Goal: Task Accomplishment & Management: Manage account settings

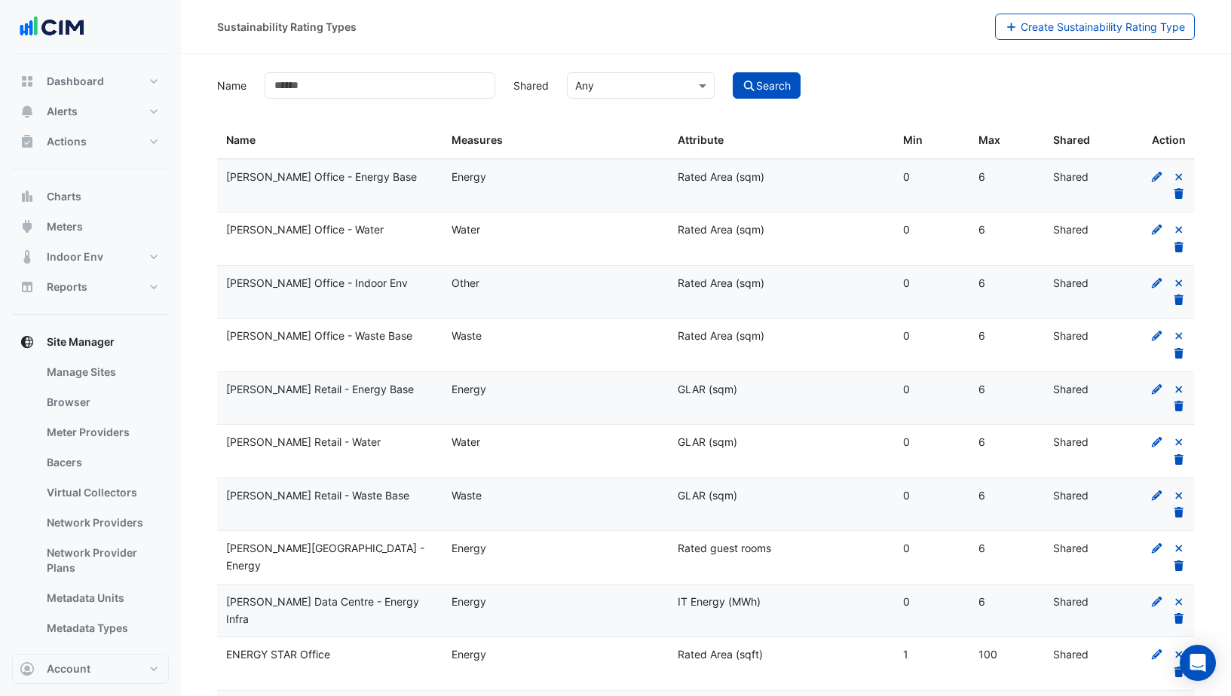
select select "***"
click at [96, 136] on button "Actions" at bounding box center [90, 142] width 157 height 30
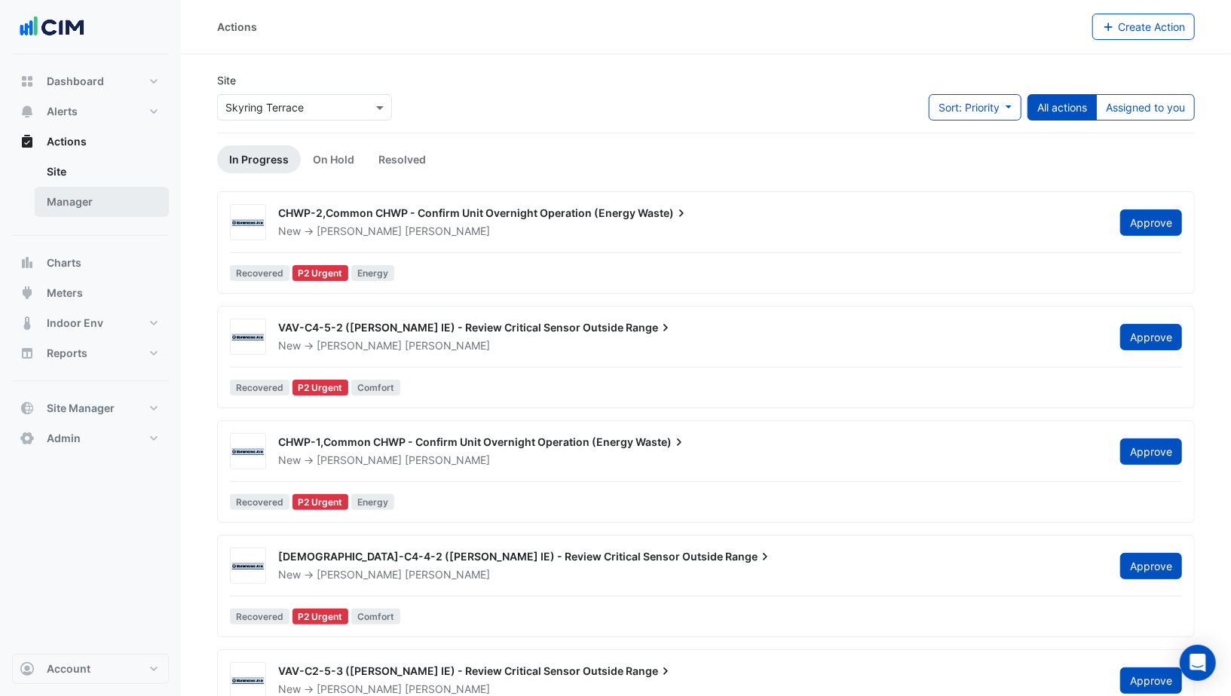
click at [81, 205] on link "Manager" at bounding box center [102, 202] width 134 height 30
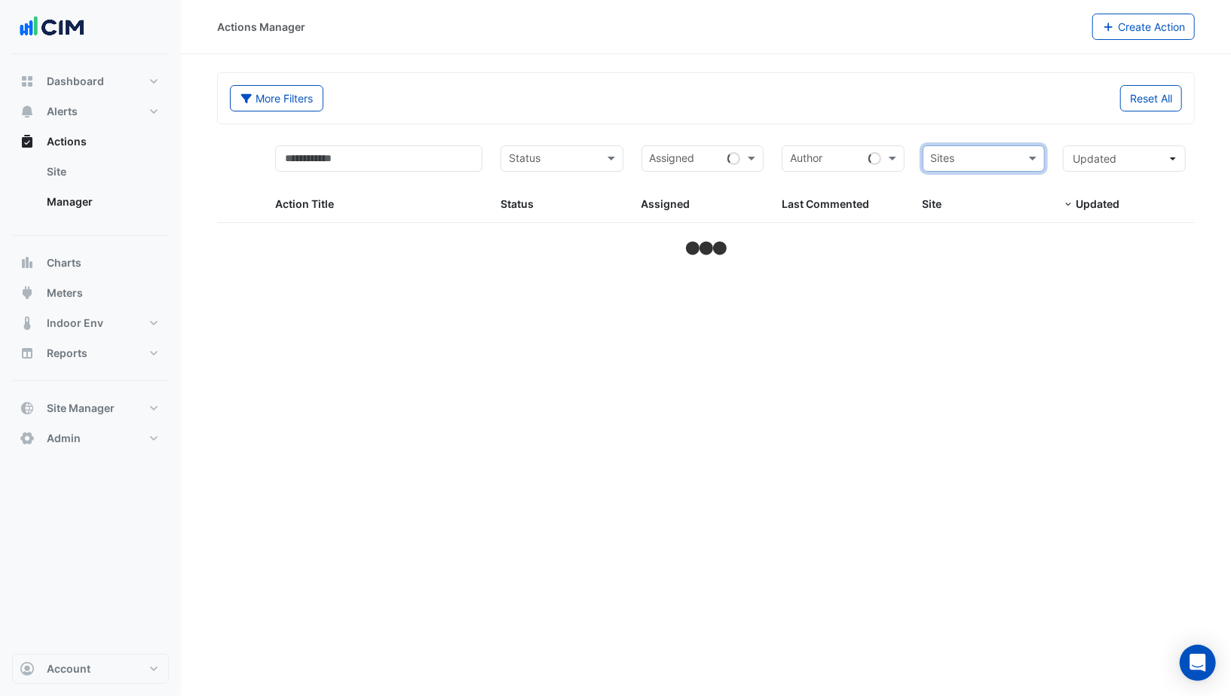
select select "***"
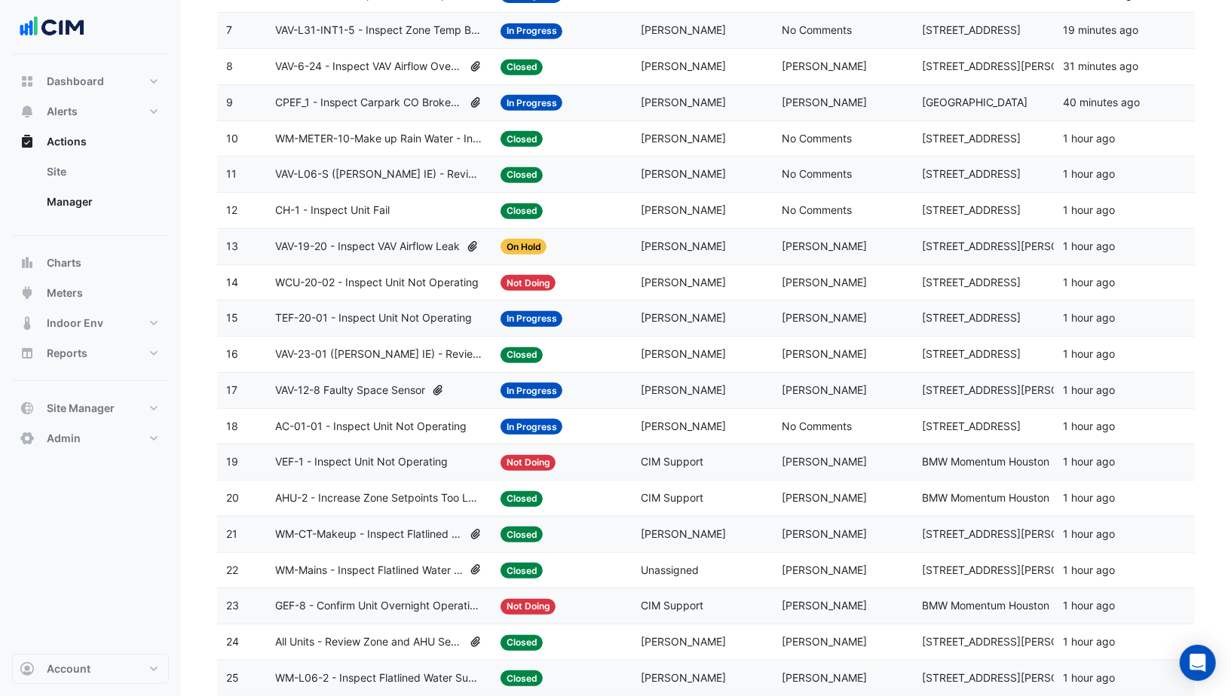
scroll to position [470, 0]
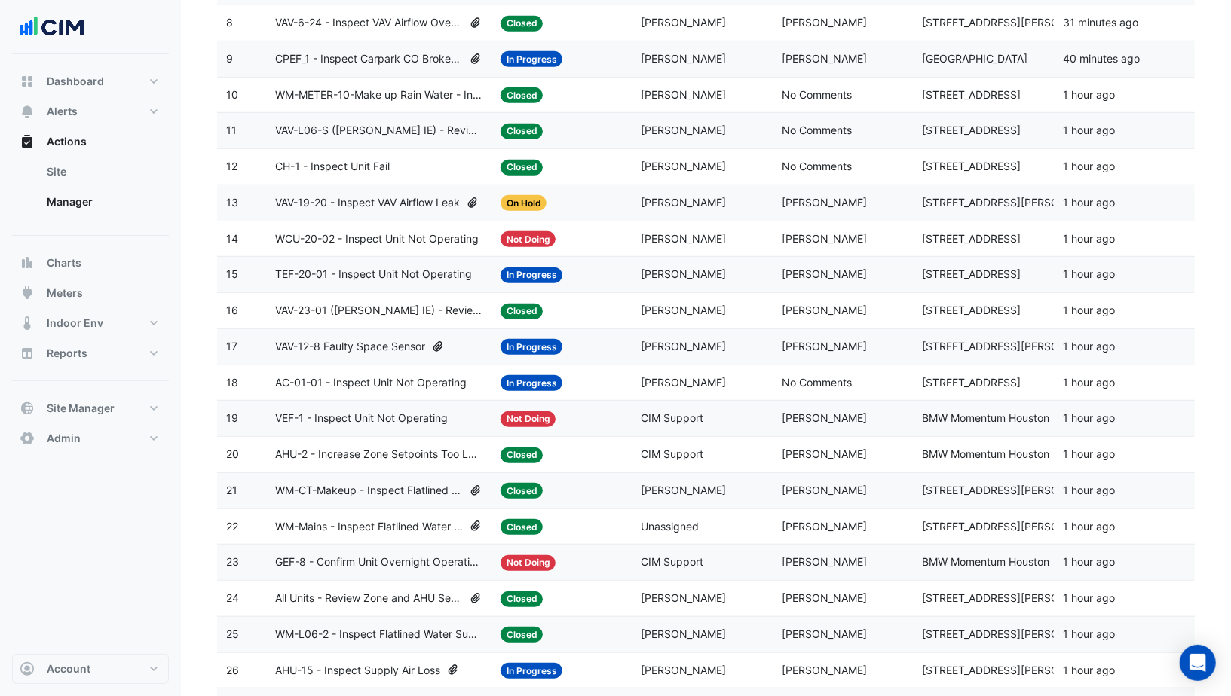
click at [820, 412] on span "Anthony Mucerino" at bounding box center [824, 418] width 85 height 13
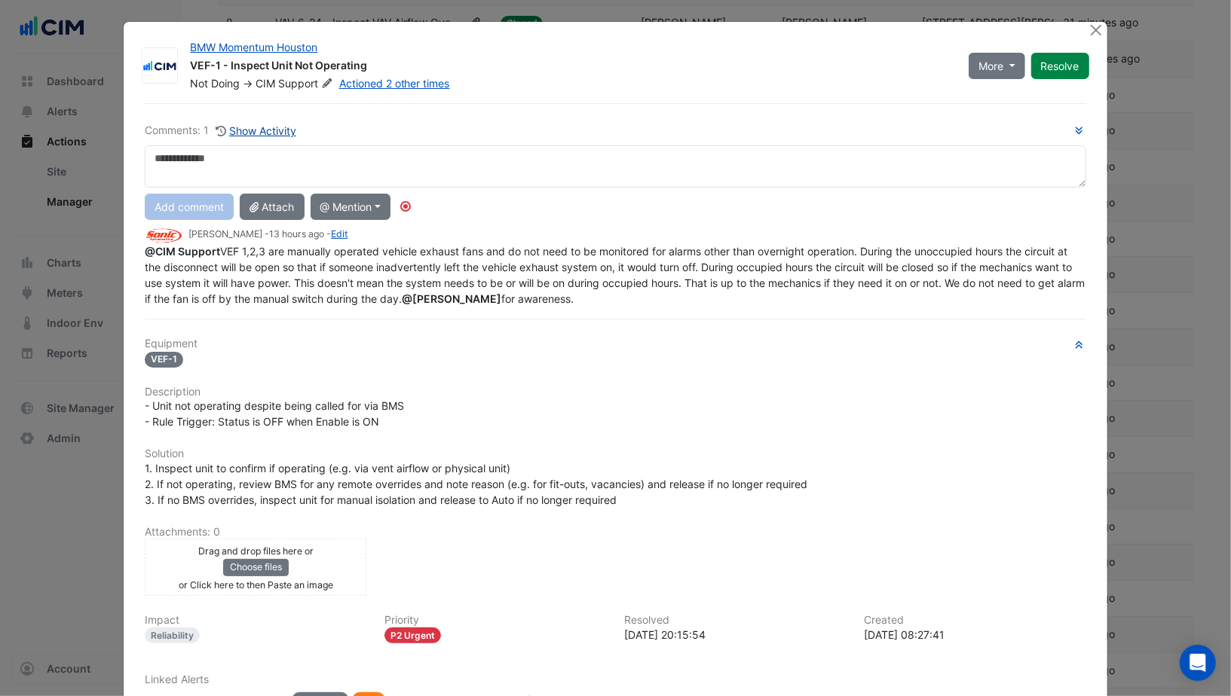
click at [272, 124] on button "Show Activity" at bounding box center [256, 130] width 82 height 17
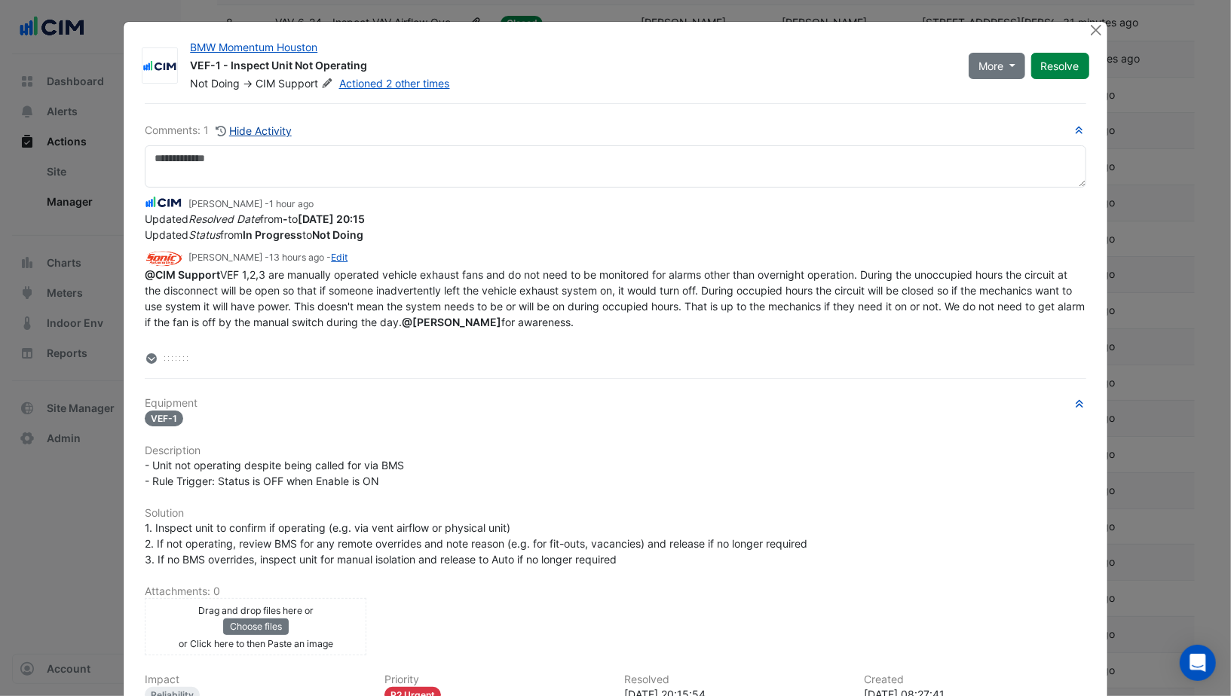
click at [272, 124] on button "Hide Activity" at bounding box center [254, 130] width 78 height 17
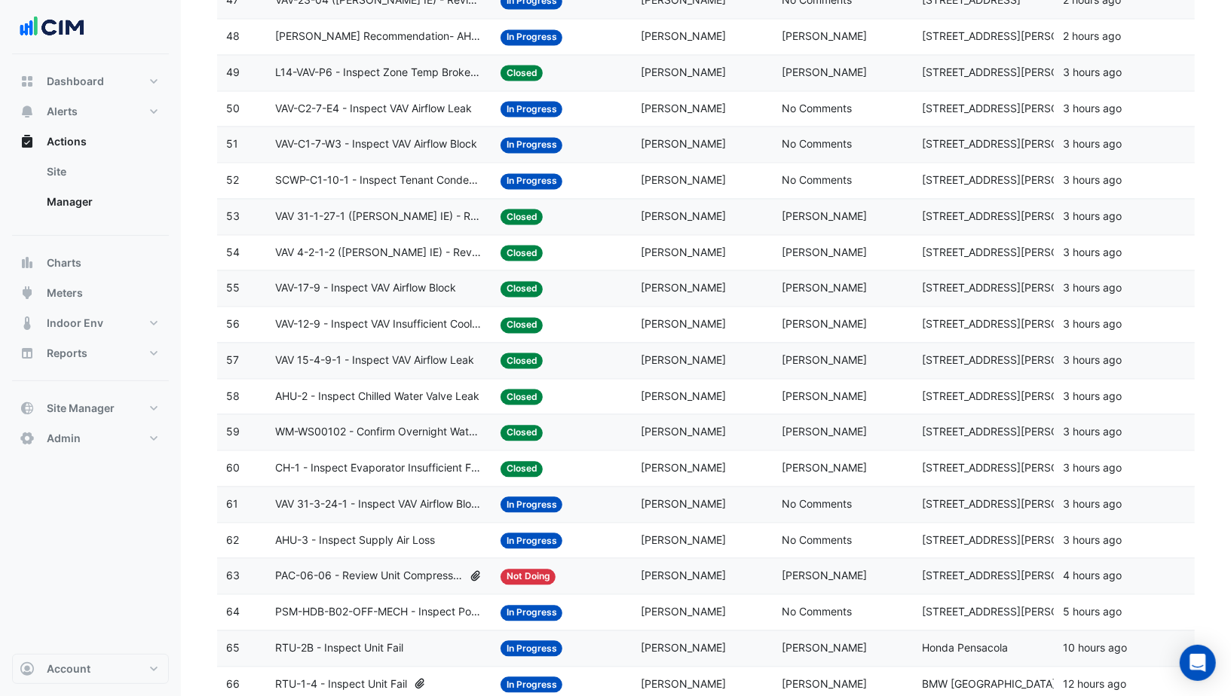
scroll to position [2073, 0]
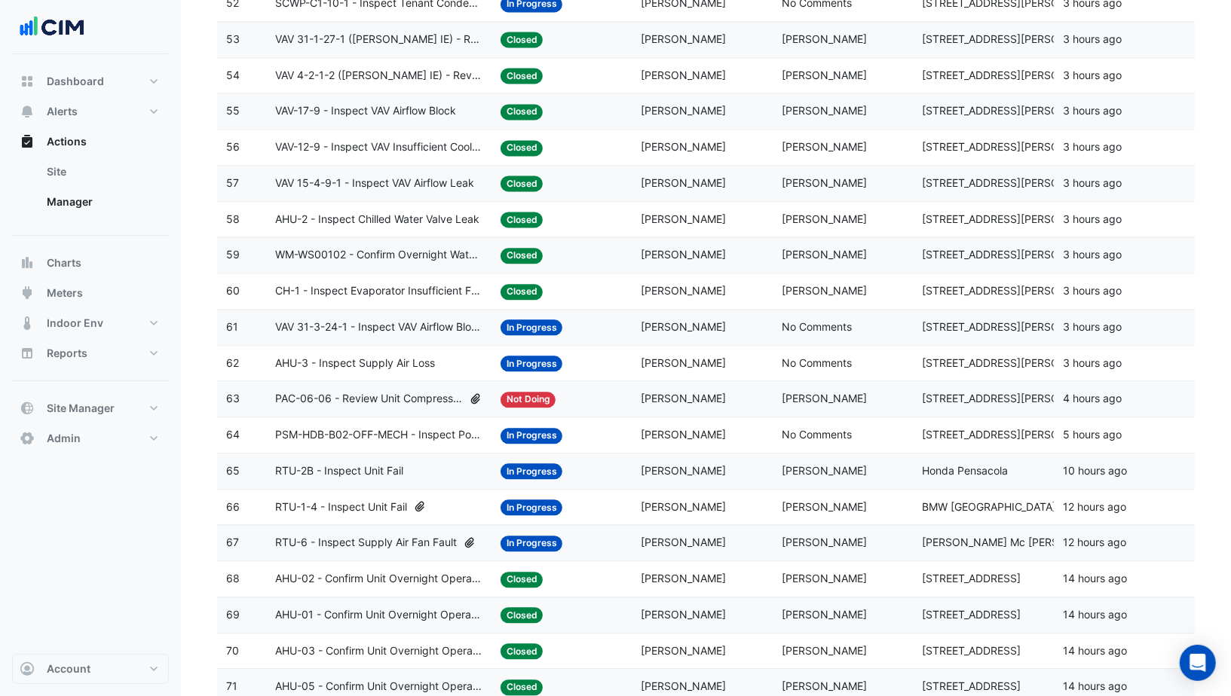
click at [664, 207] on datatable-body-cell "Assigned: Brent Kessell" at bounding box center [702, 219] width 141 height 35
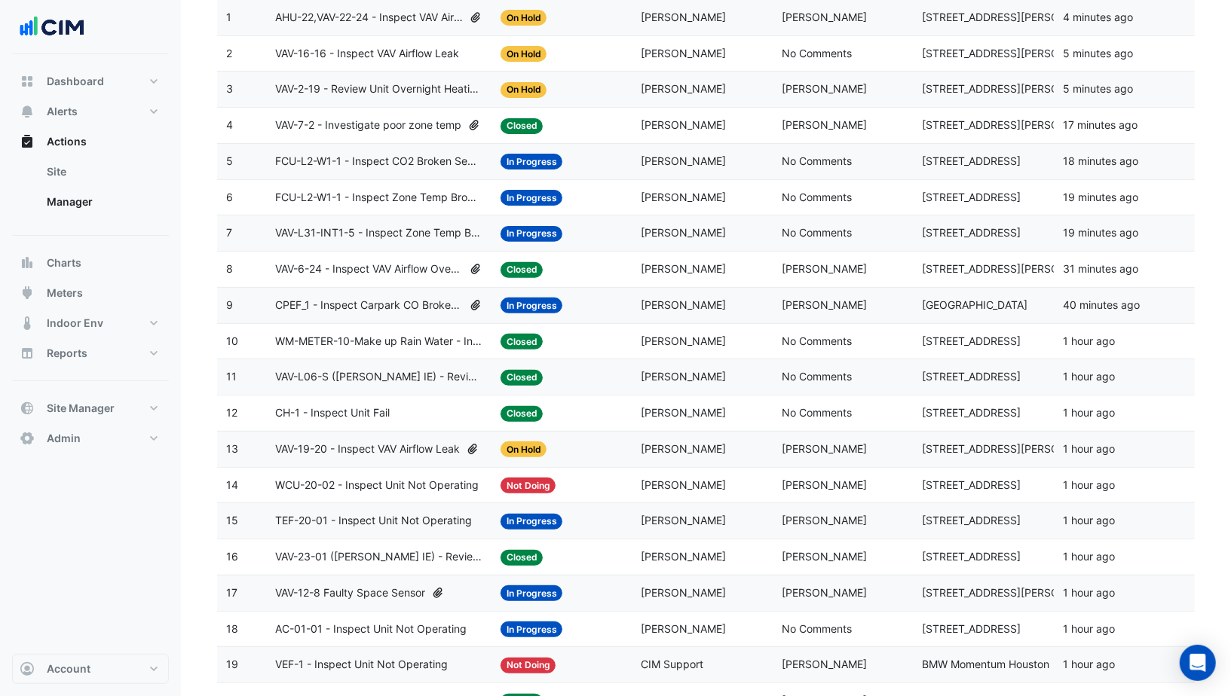
scroll to position [0, 0]
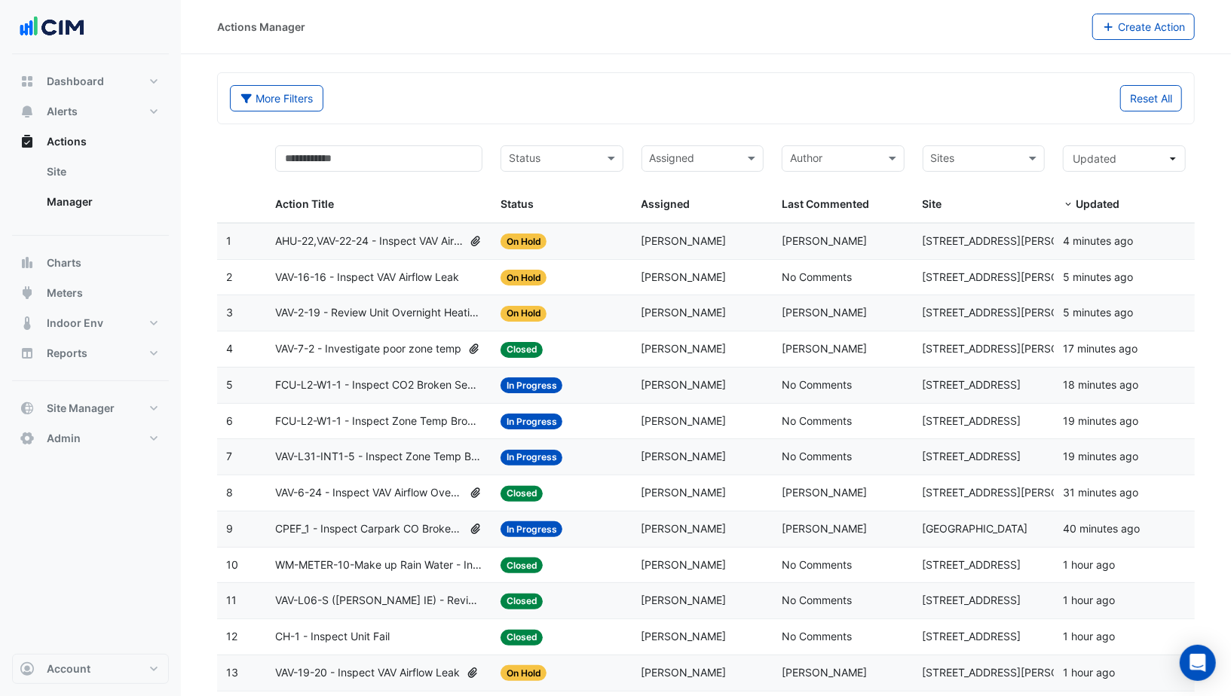
click at [644, 236] on span "Brent Kessell" at bounding box center [683, 240] width 85 height 13
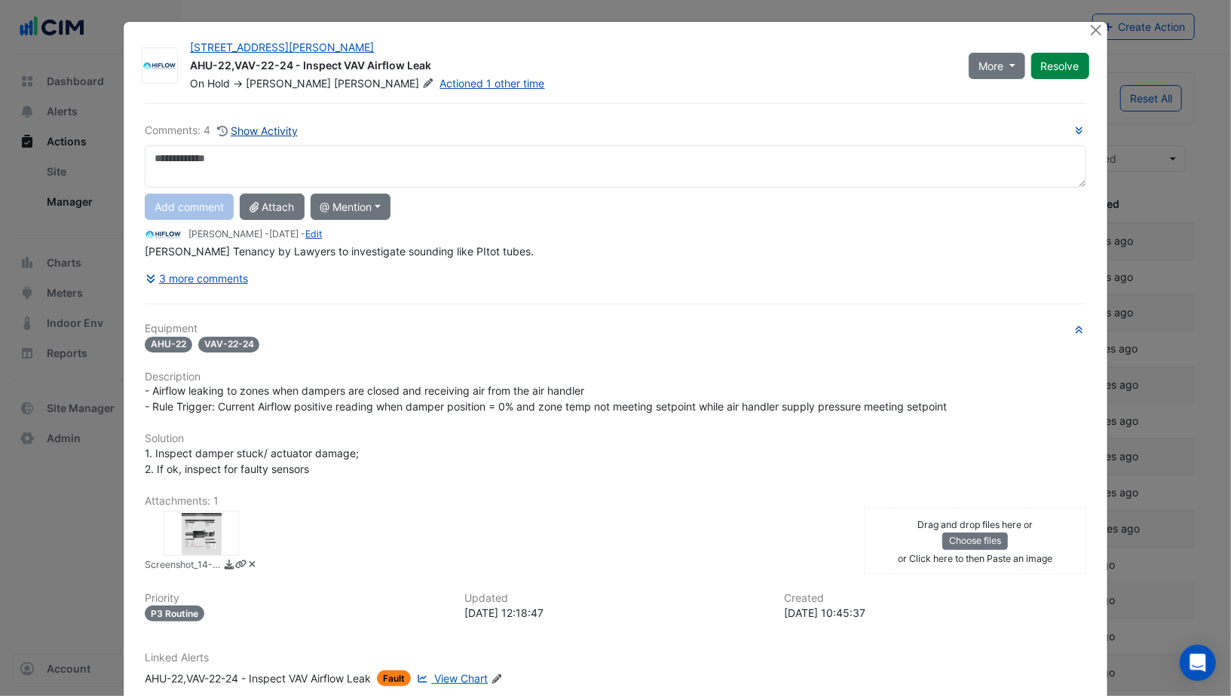
click at [271, 131] on button "Show Activity" at bounding box center [257, 130] width 82 height 17
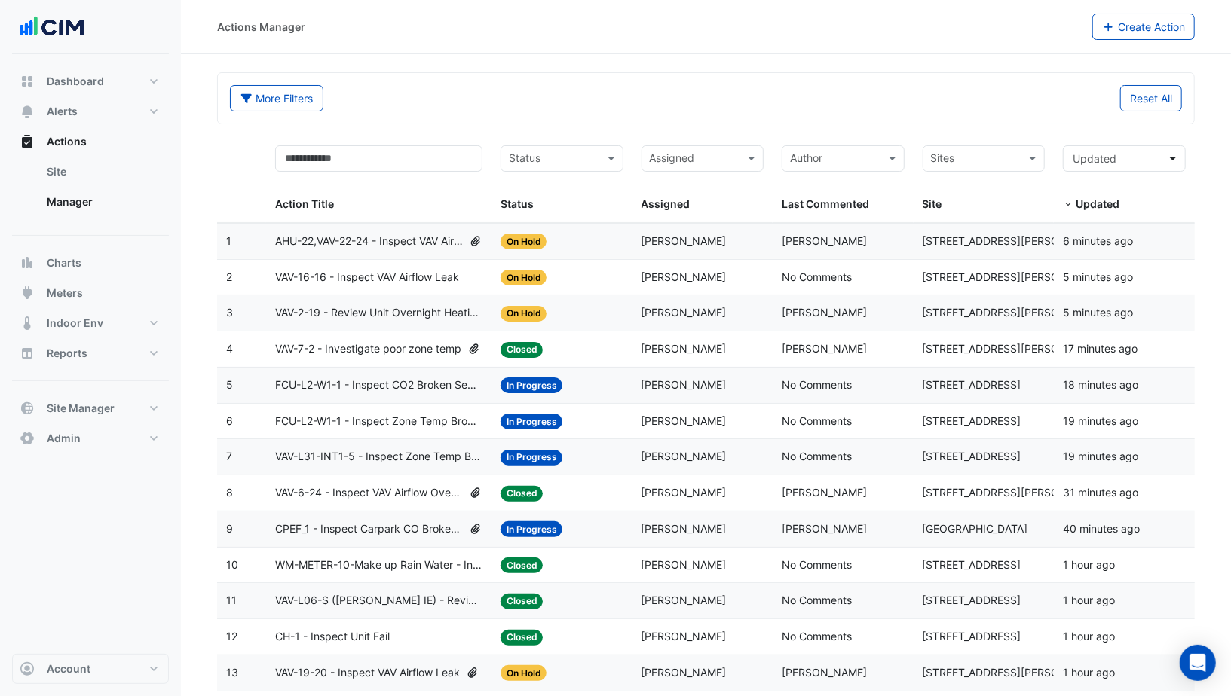
click at [414, 281] on span "VAV-16-16 - Inspect VAV Airflow Leak" at bounding box center [367, 277] width 184 height 17
click at [81, 111] on button "Alerts" at bounding box center [90, 111] width 157 height 30
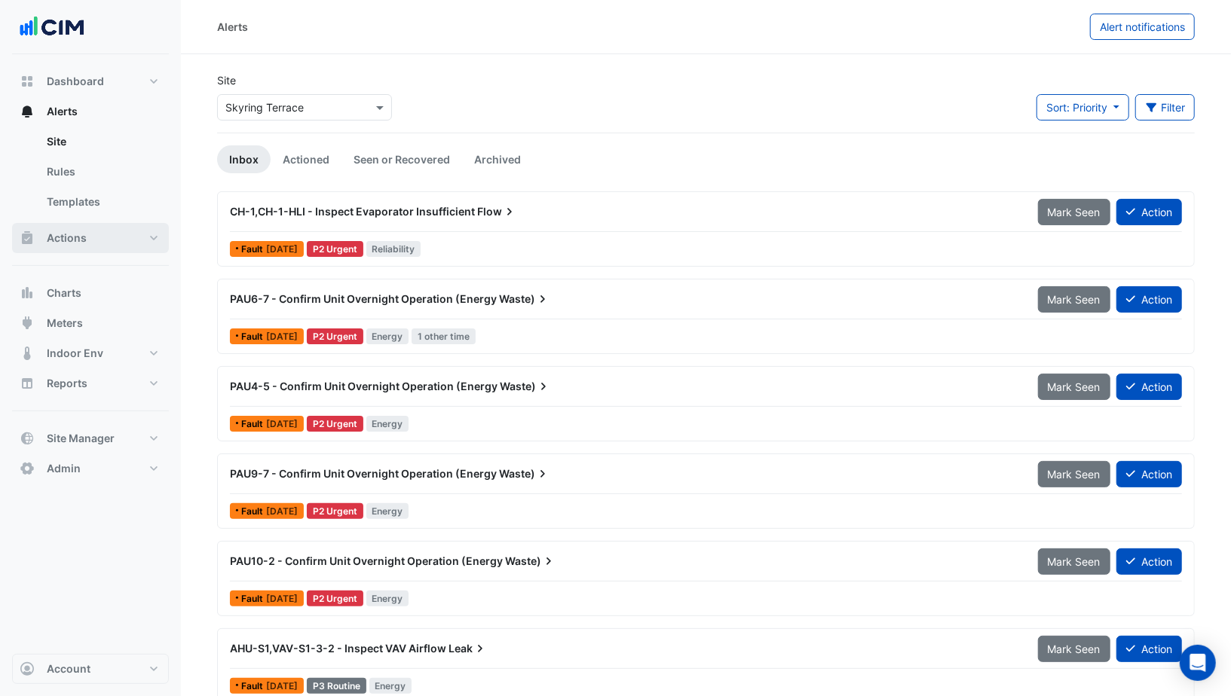
click at [78, 240] on span "Actions" at bounding box center [67, 238] width 40 height 15
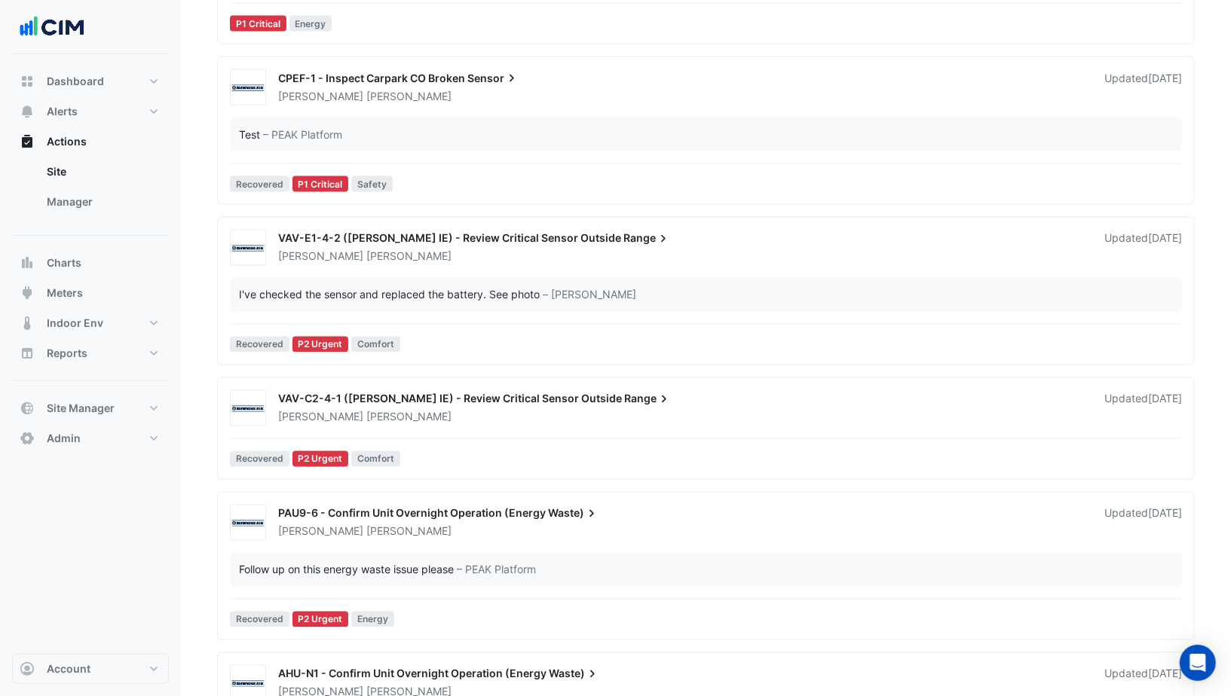
scroll to position [1512, 0]
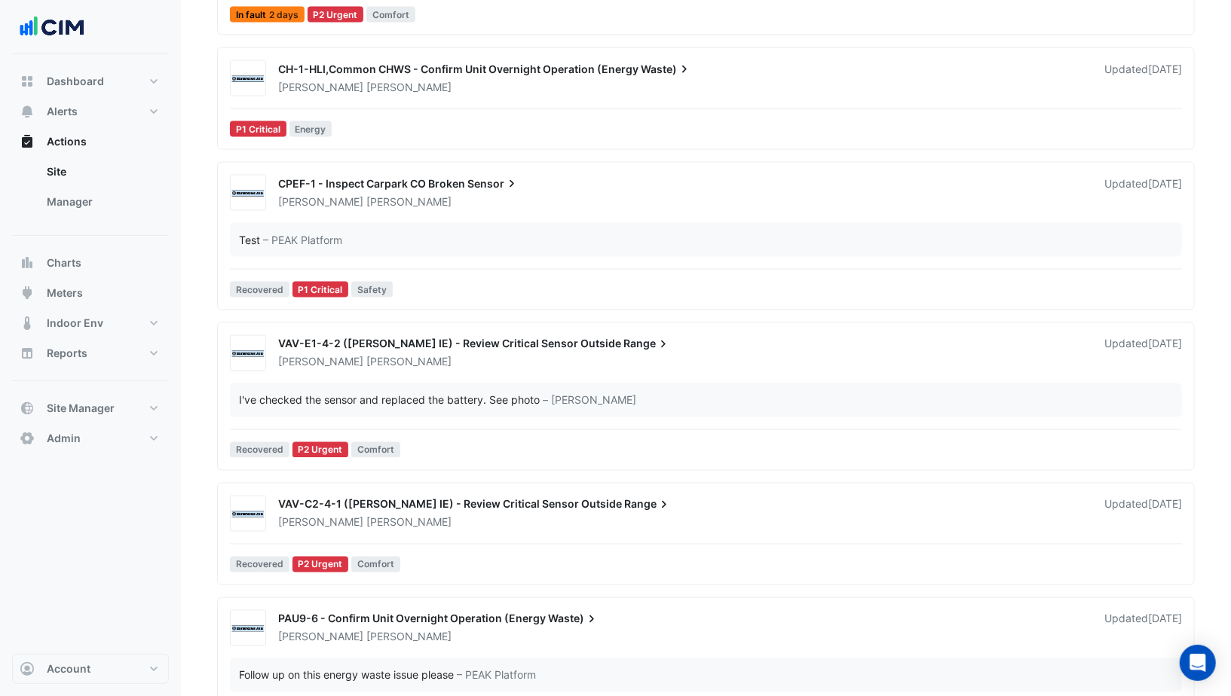
click at [473, 176] on span "Sensor" at bounding box center [493, 183] width 52 height 15
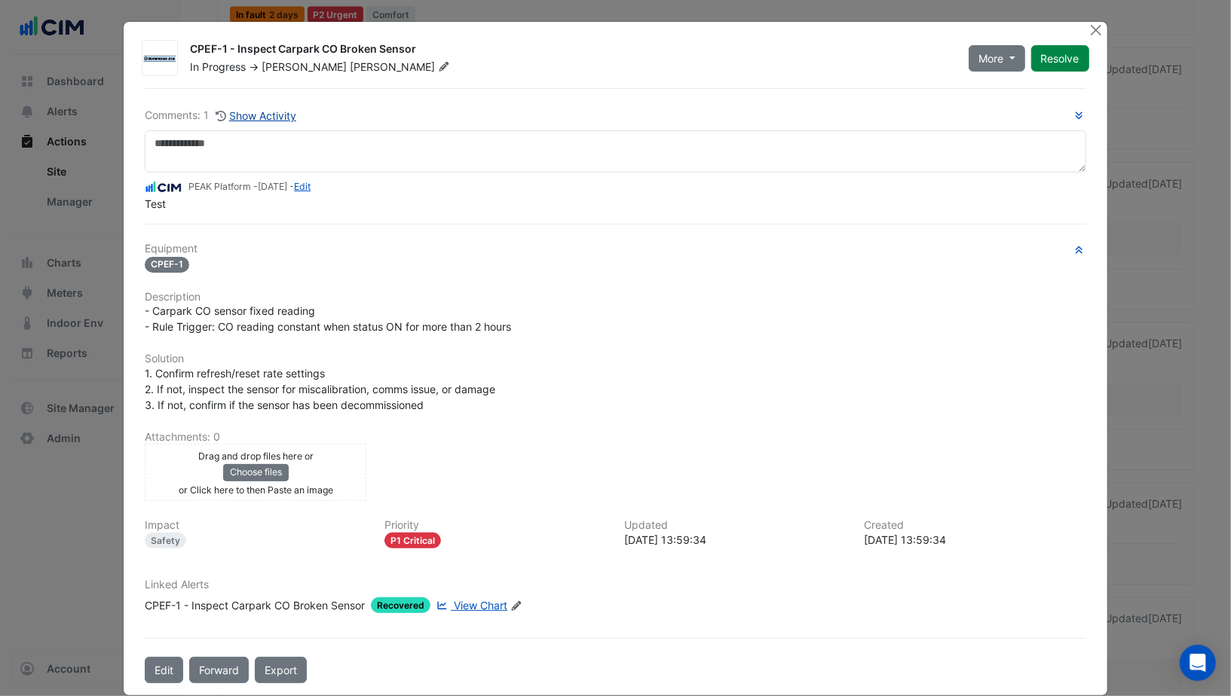
click at [272, 114] on button "Show Activity" at bounding box center [256, 115] width 82 height 17
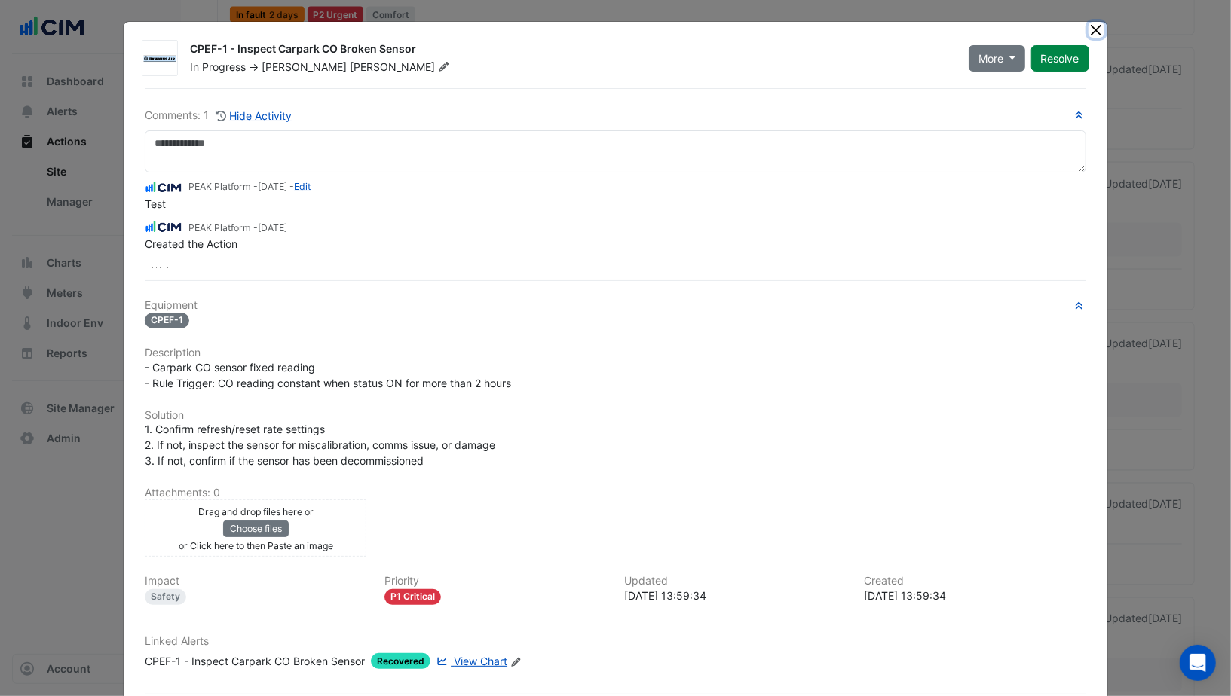
click at [1095, 32] on button "Close" at bounding box center [1096, 30] width 16 height 16
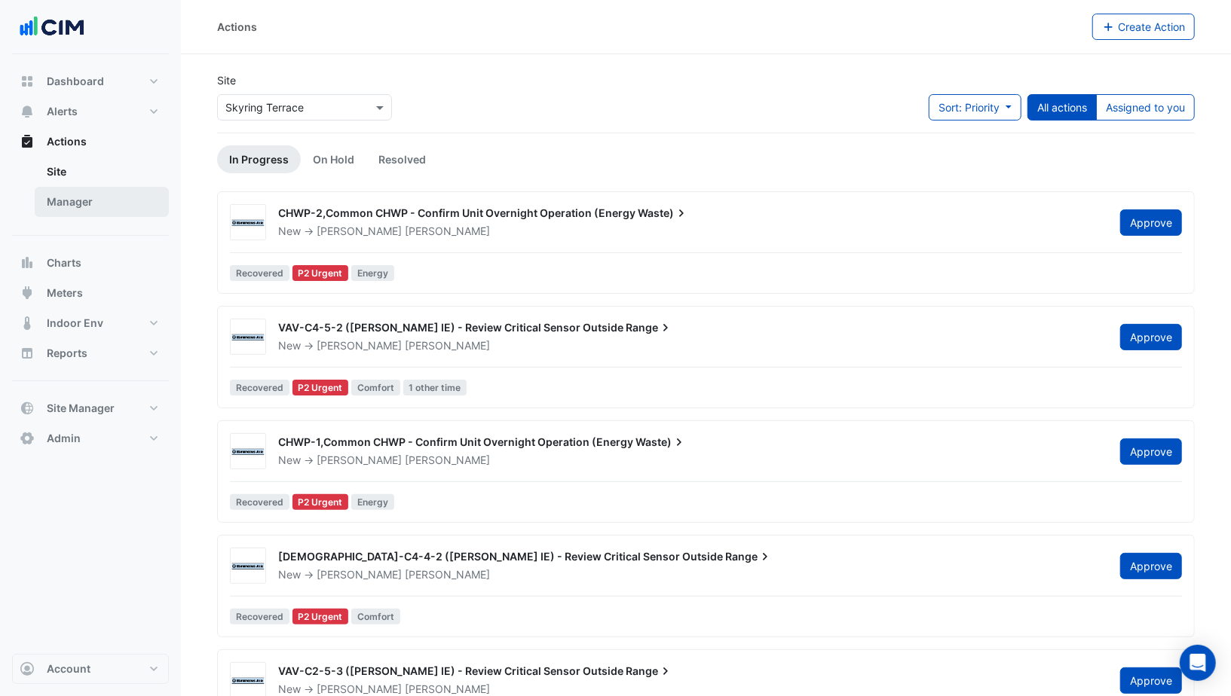
click at [93, 208] on link "Manager" at bounding box center [102, 202] width 134 height 30
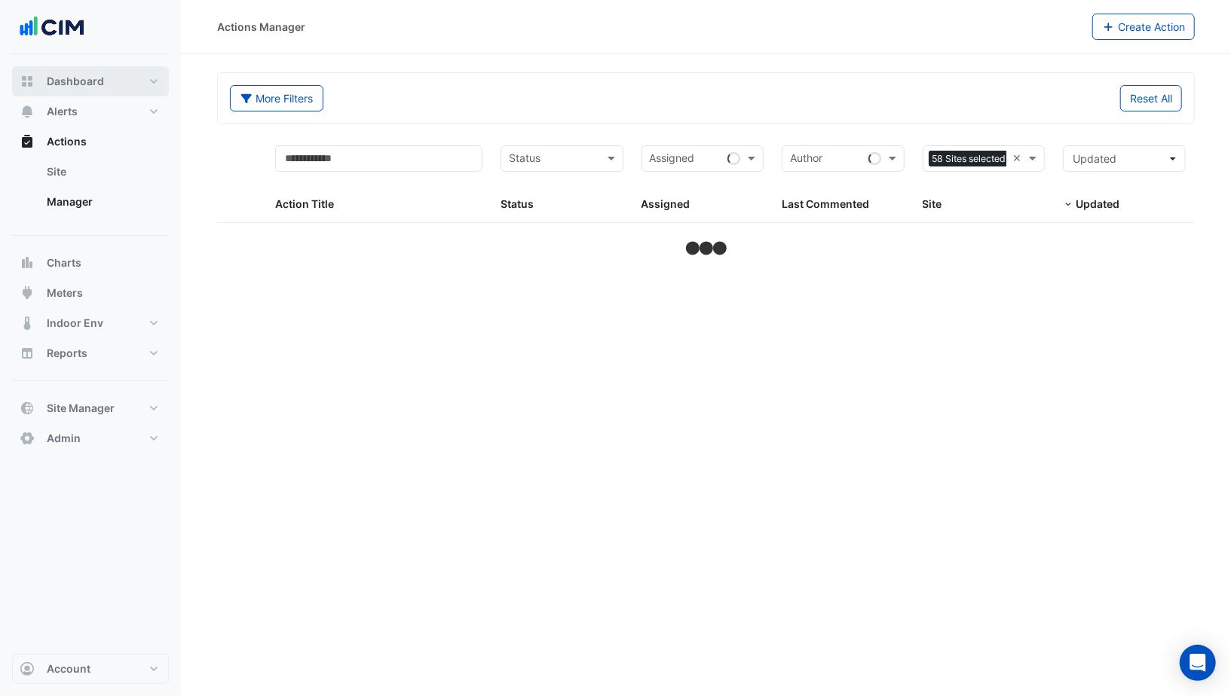
click at [93, 75] on span "Dashboard" at bounding box center [75, 81] width 57 height 15
select select "***"
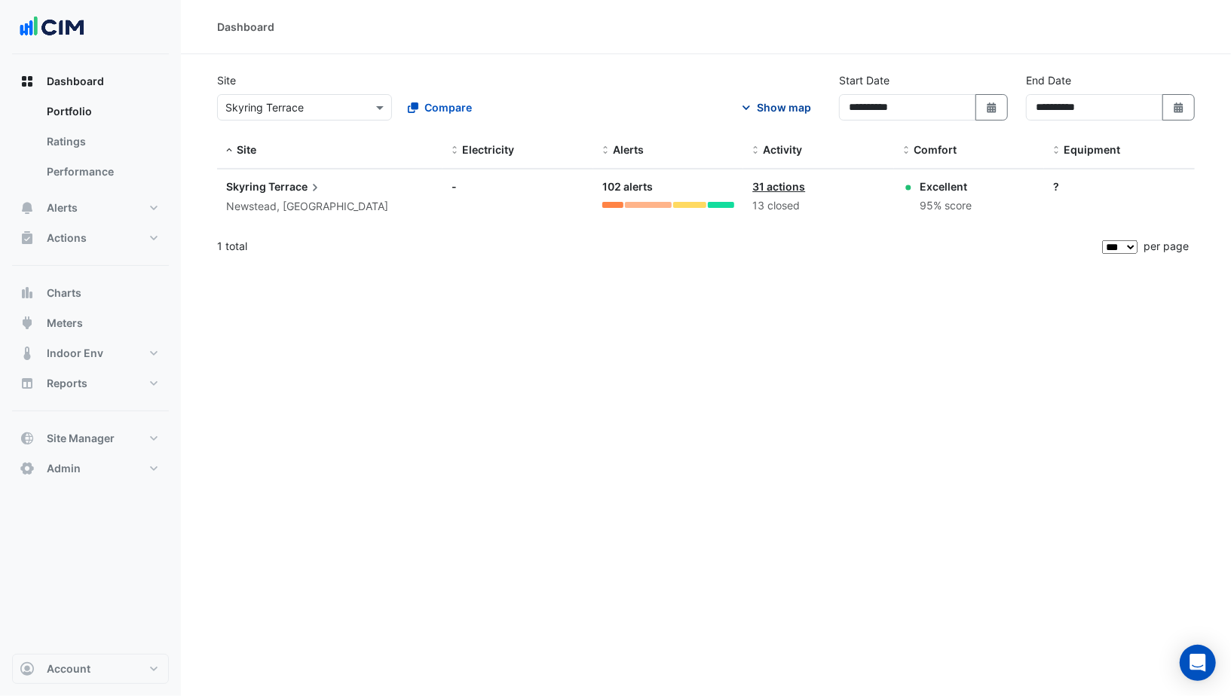
click at [782, 108] on div "Show map" at bounding box center [784, 107] width 54 height 16
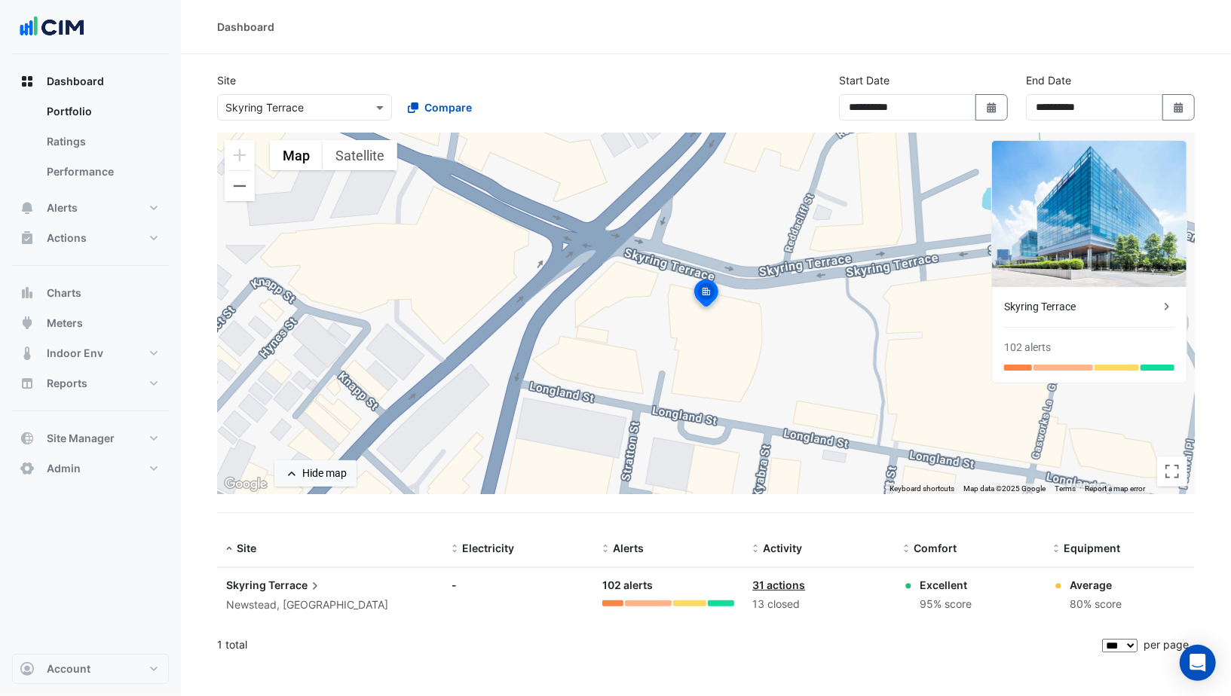
click at [359, 111] on div at bounding box center [304, 107] width 173 height 17
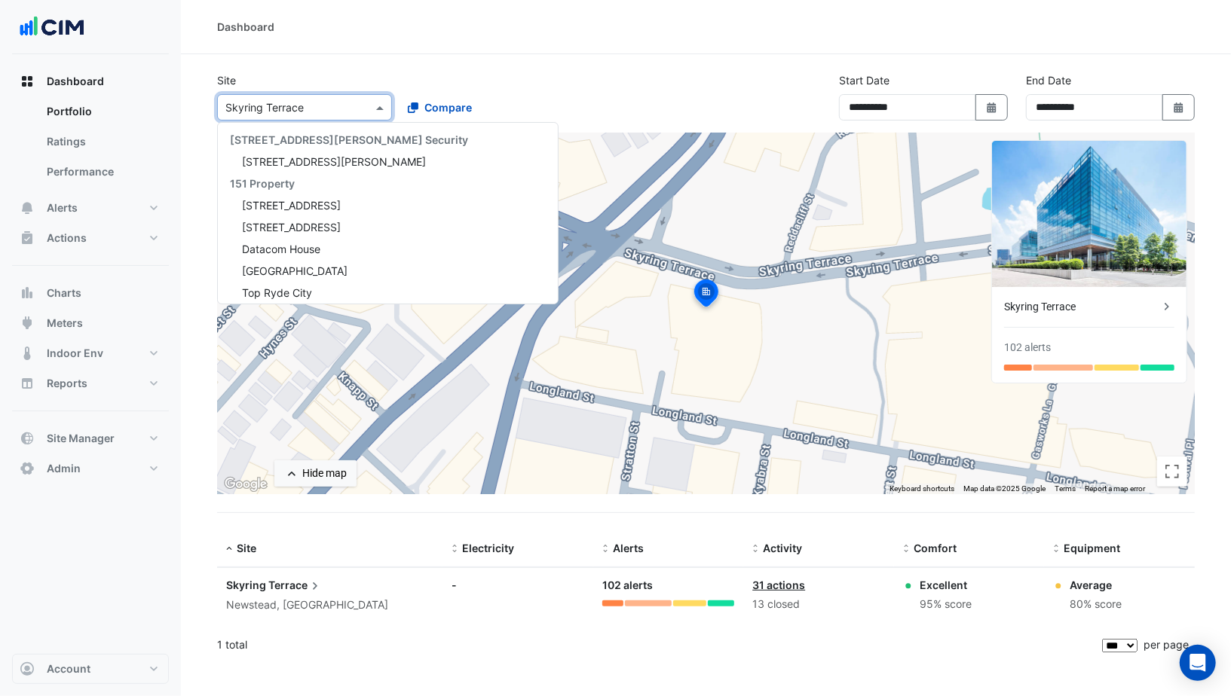
scroll to position [10186, 0]
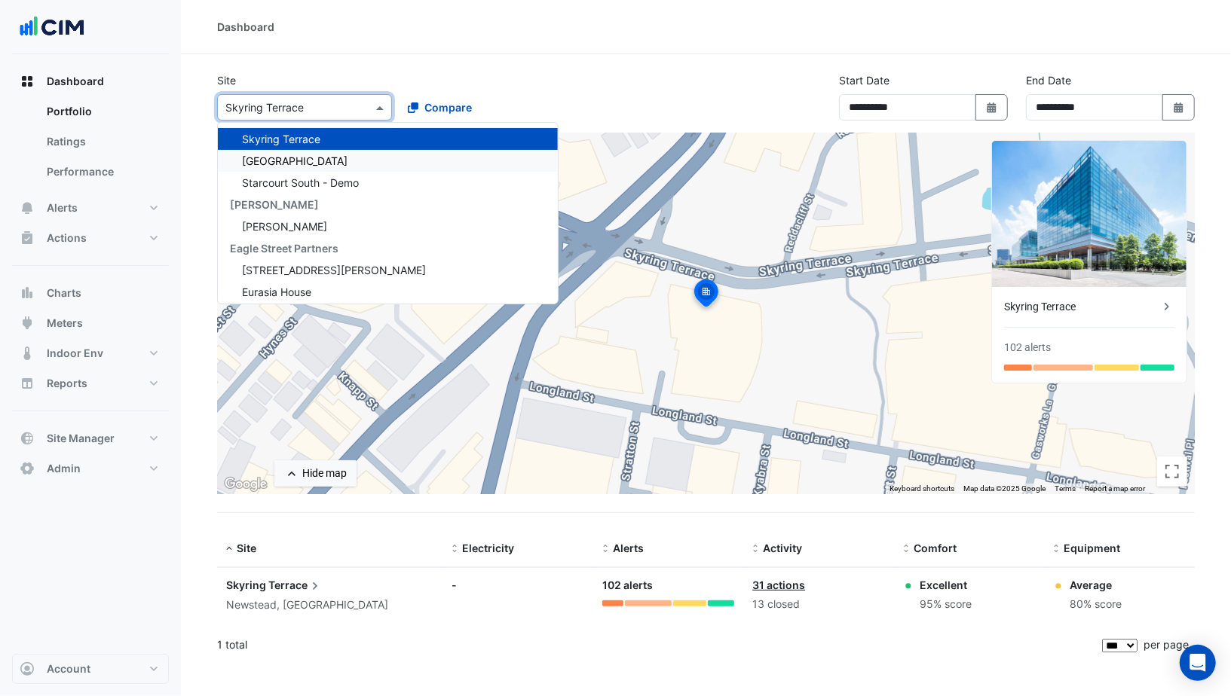
click at [341, 155] on span "Starcourt Mall North" at bounding box center [295, 161] width 106 height 13
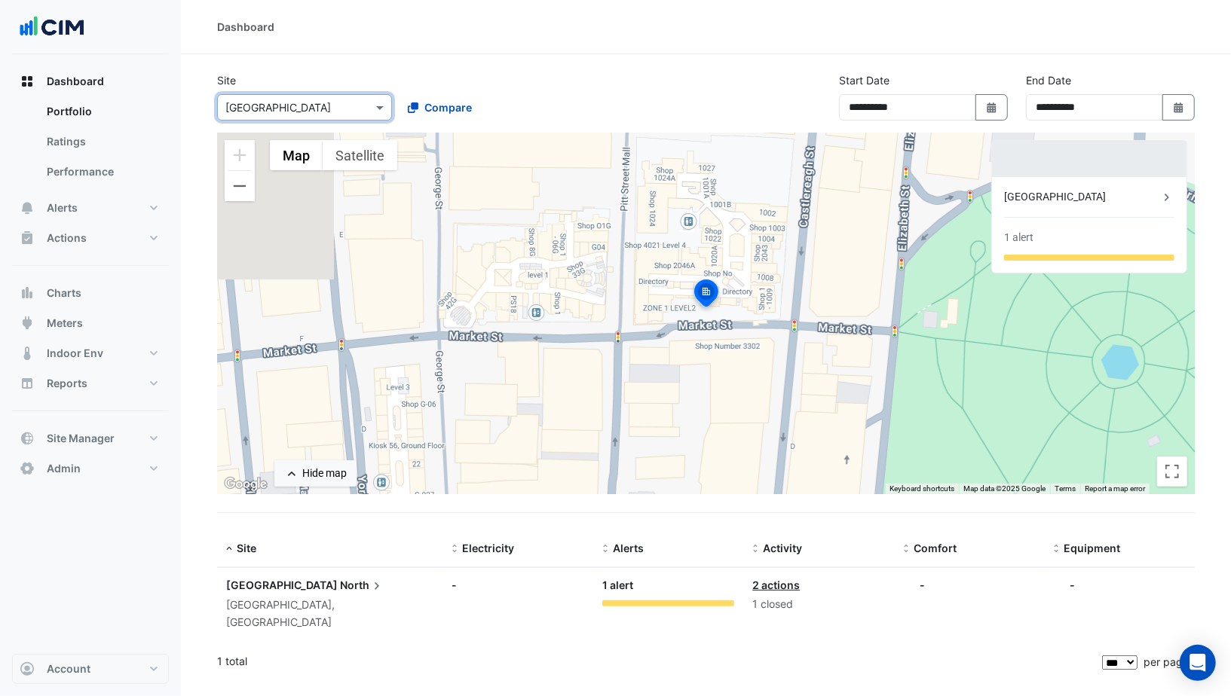
click at [325, 103] on input "text" at bounding box center [289, 108] width 128 height 16
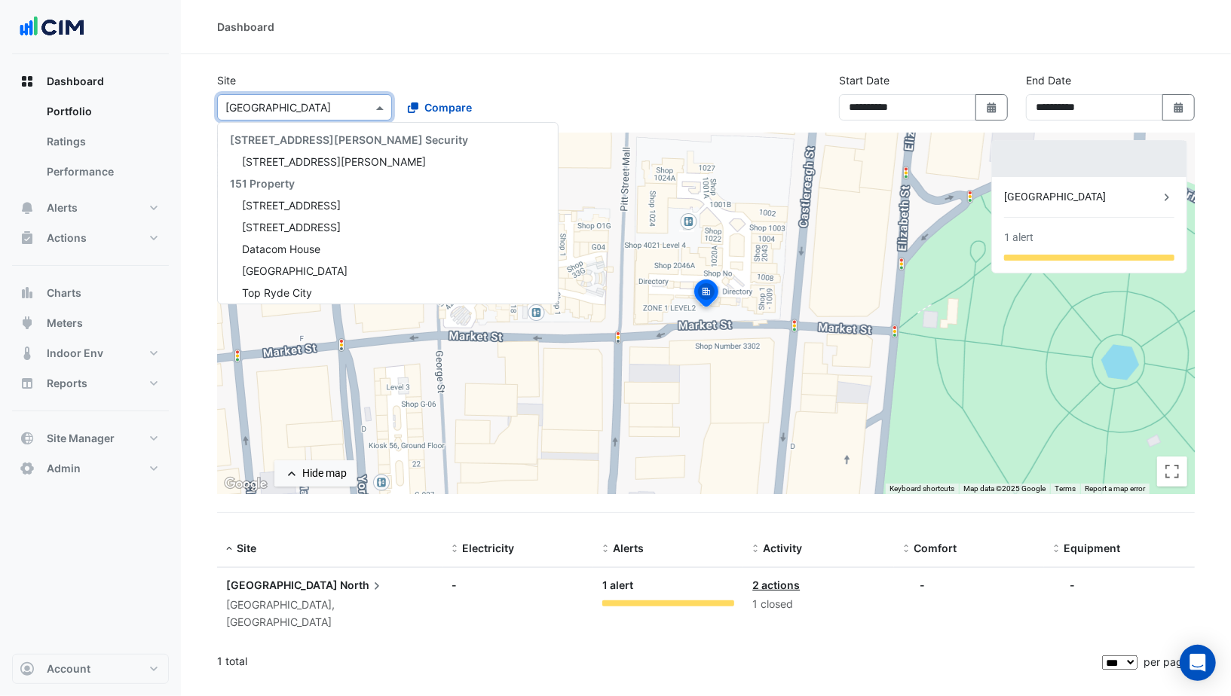
scroll to position [10207, 0]
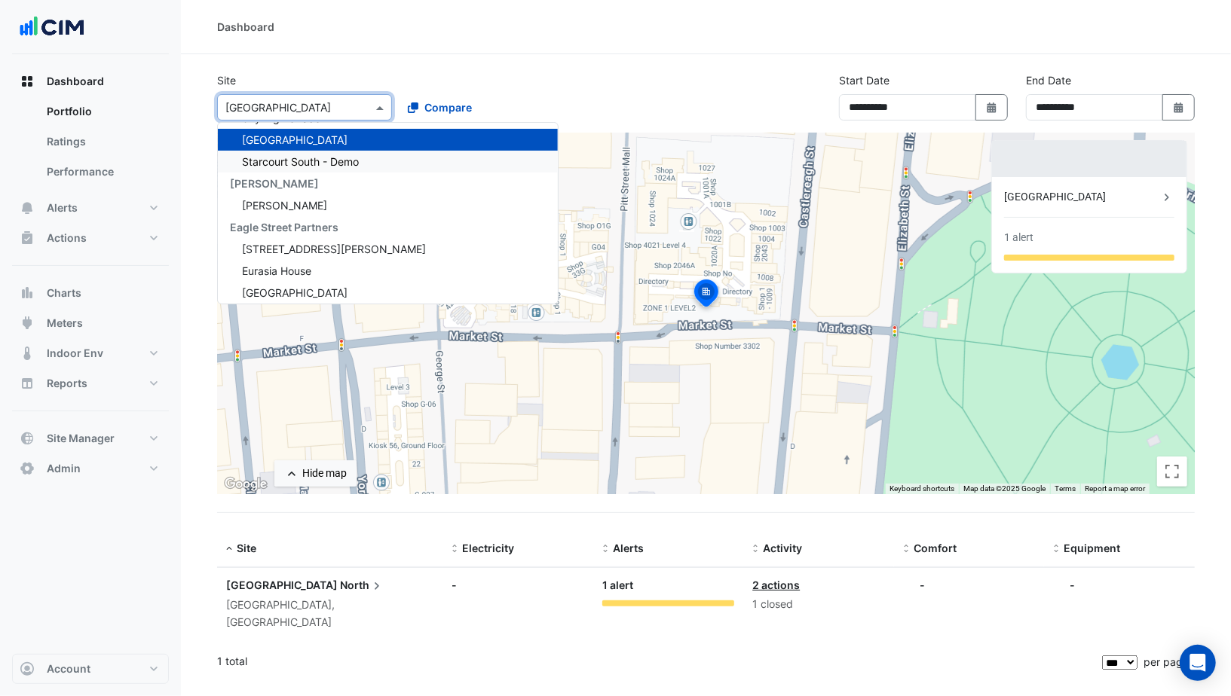
click at [311, 151] on div "Starcourt South - Demo" at bounding box center [388, 162] width 340 height 22
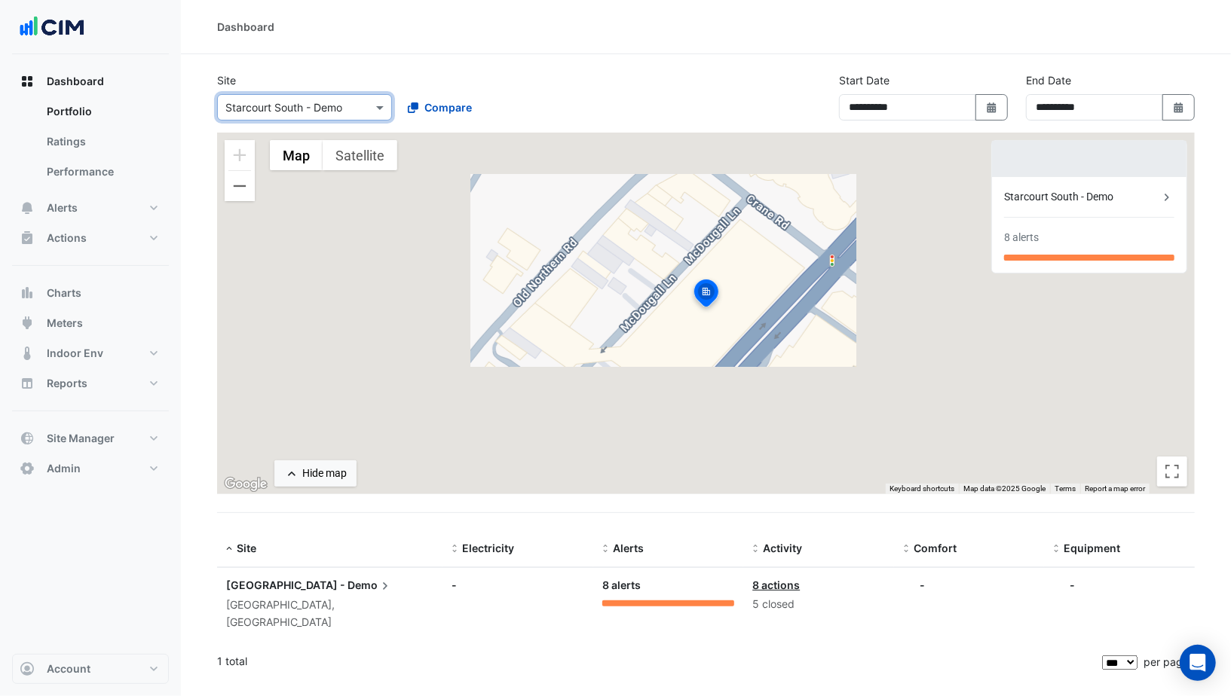
click at [308, 109] on input "text" at bounding box center [289, 108] width 128 height 16
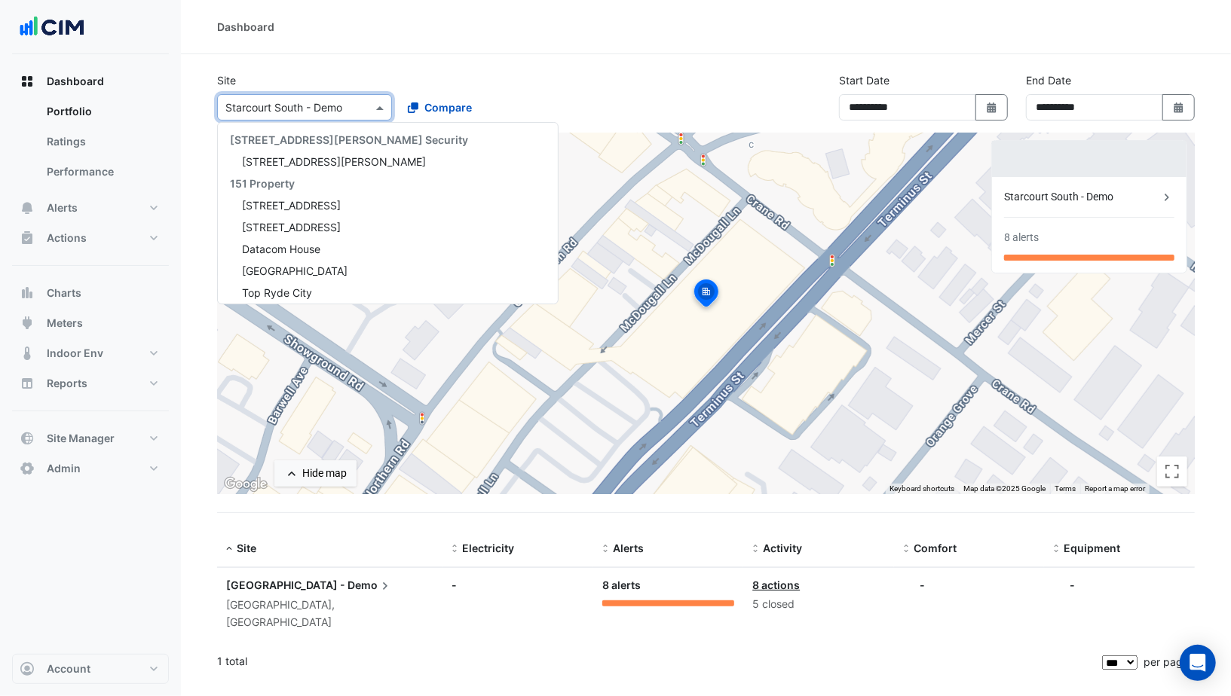
scroll to position [10229, 0]
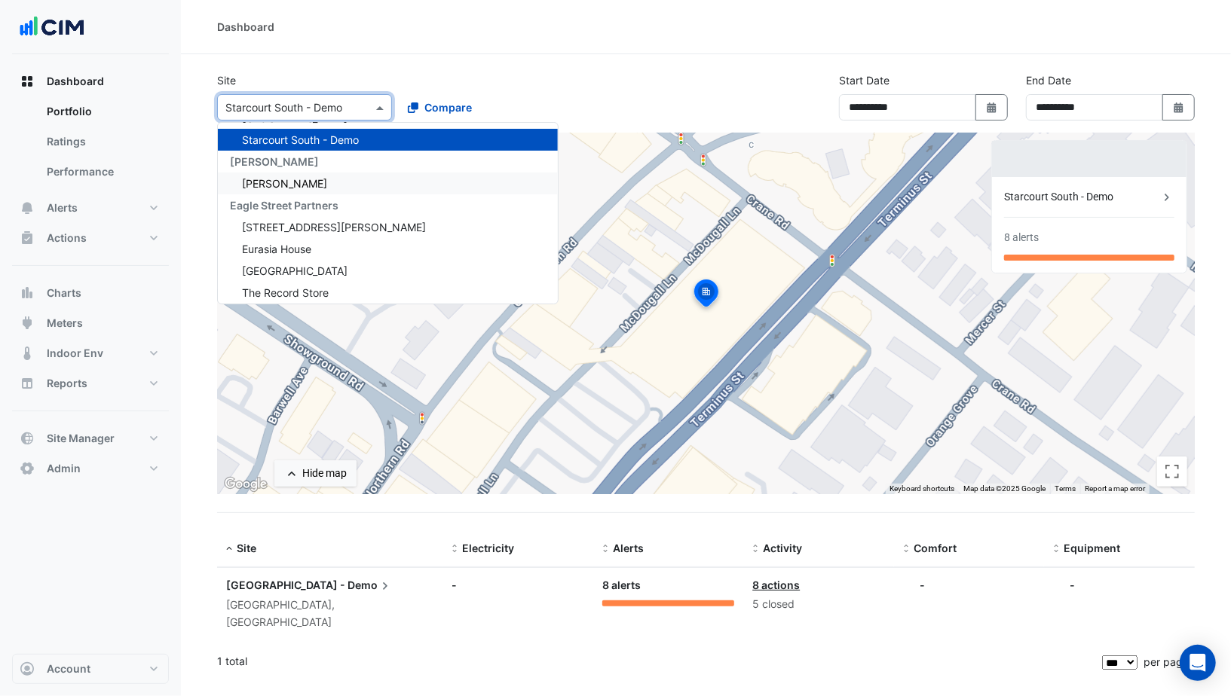
click at [293, 184] on div "Depuy Raynham" at bounding box center [388, 184] width 340 height 22
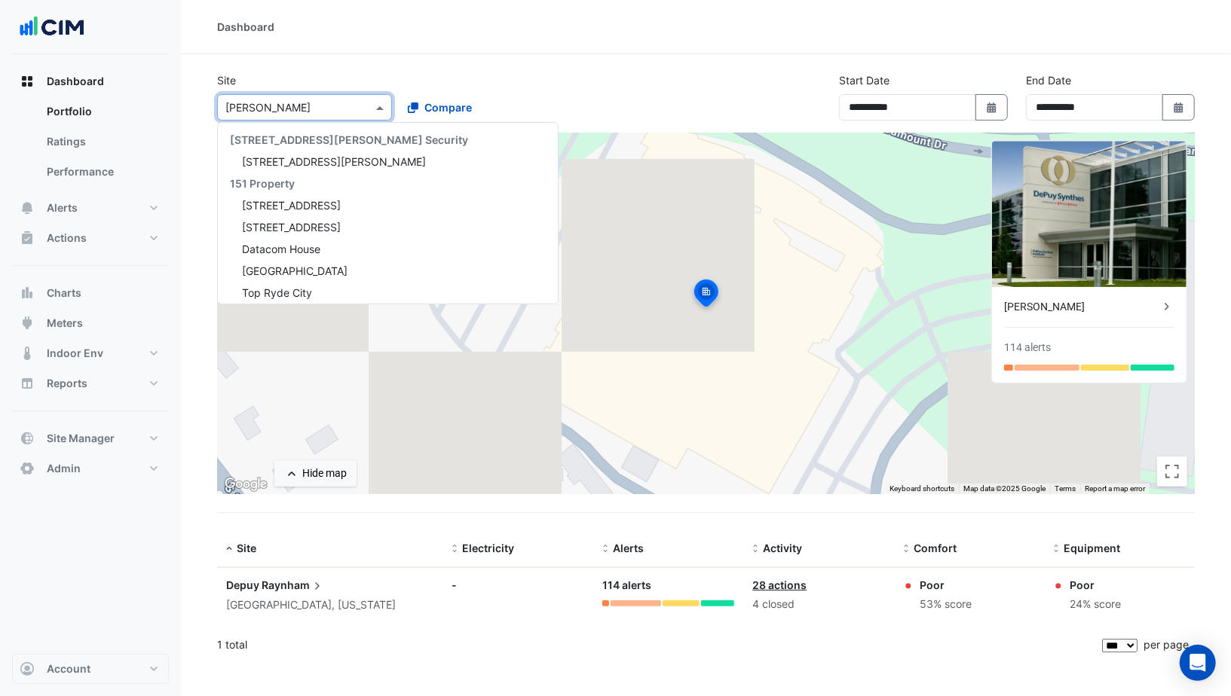
click at [314, 115] on div "Select a Site × Depuy Raynham" at bounding box center [295, 107] width 155 height 16
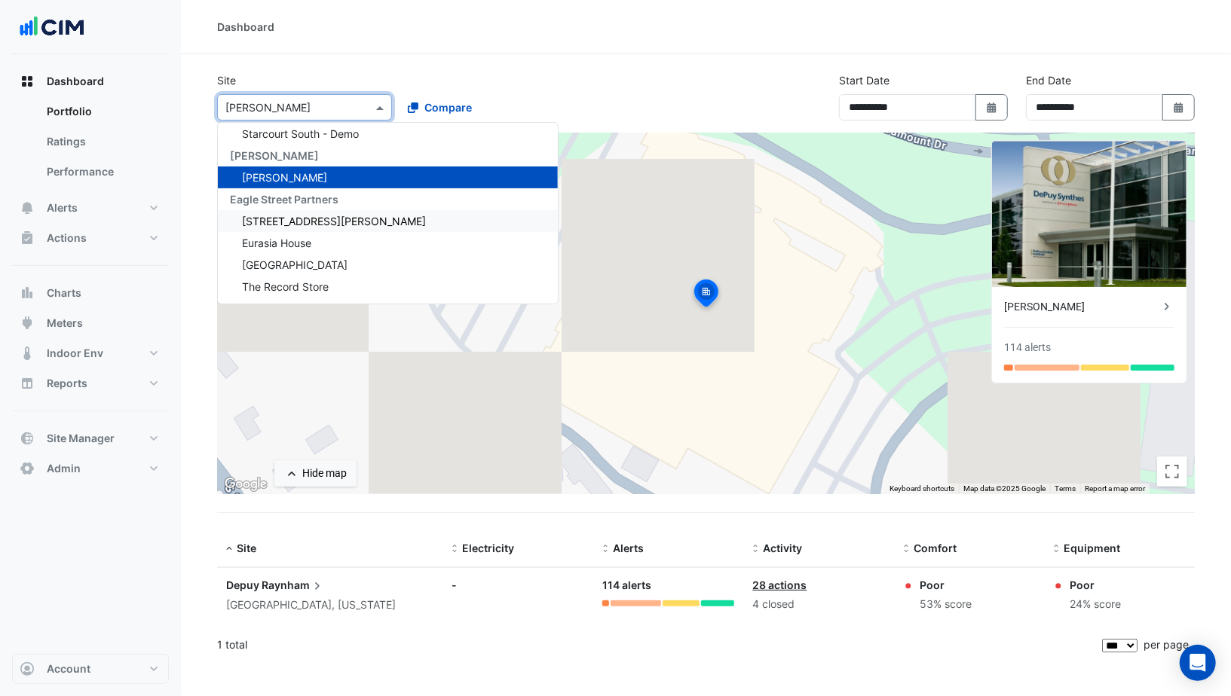
scroll to position [10185, 0]
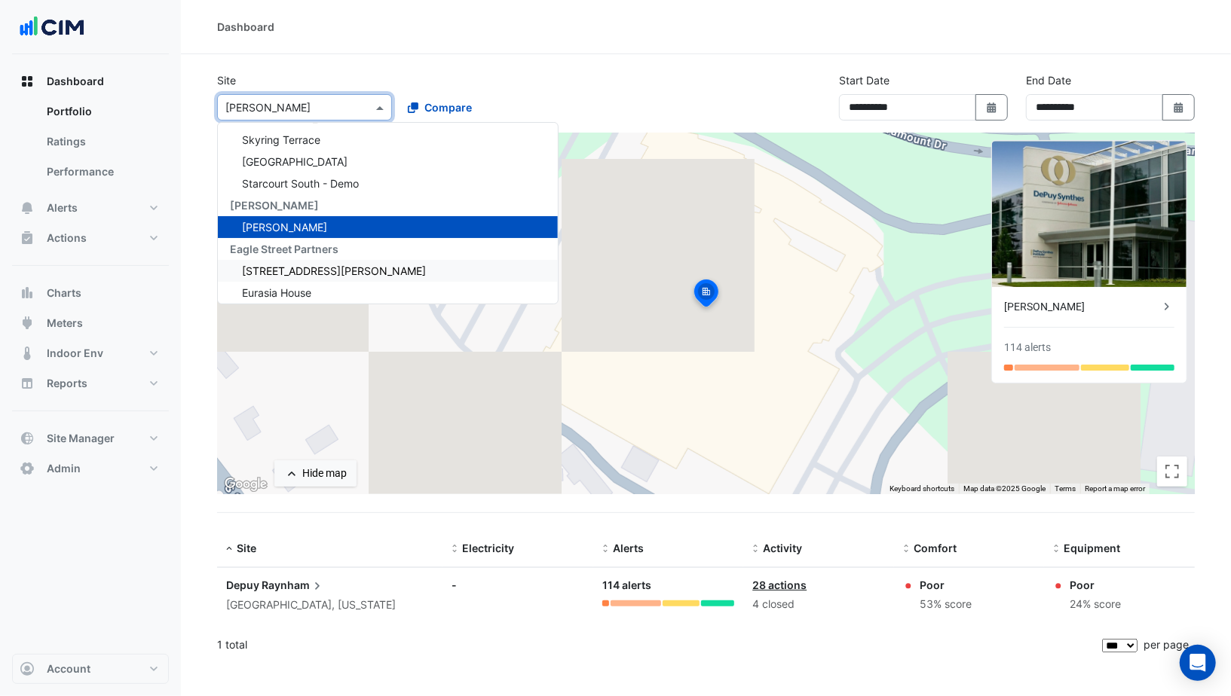
click at [300, 268] on span "310 St. Vincent Street" at bounding box center [334, 271] width 184 height 13
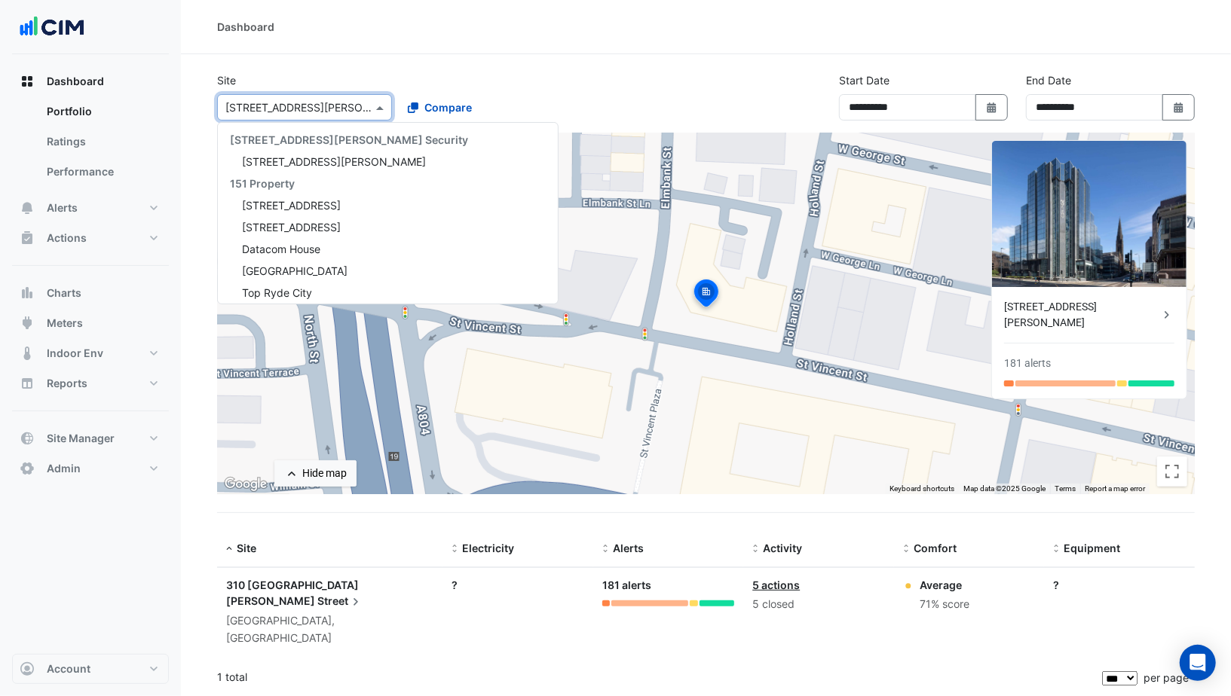
click at [332, 110] on input "text" at bounding box center [289, 108] width 128 height 16
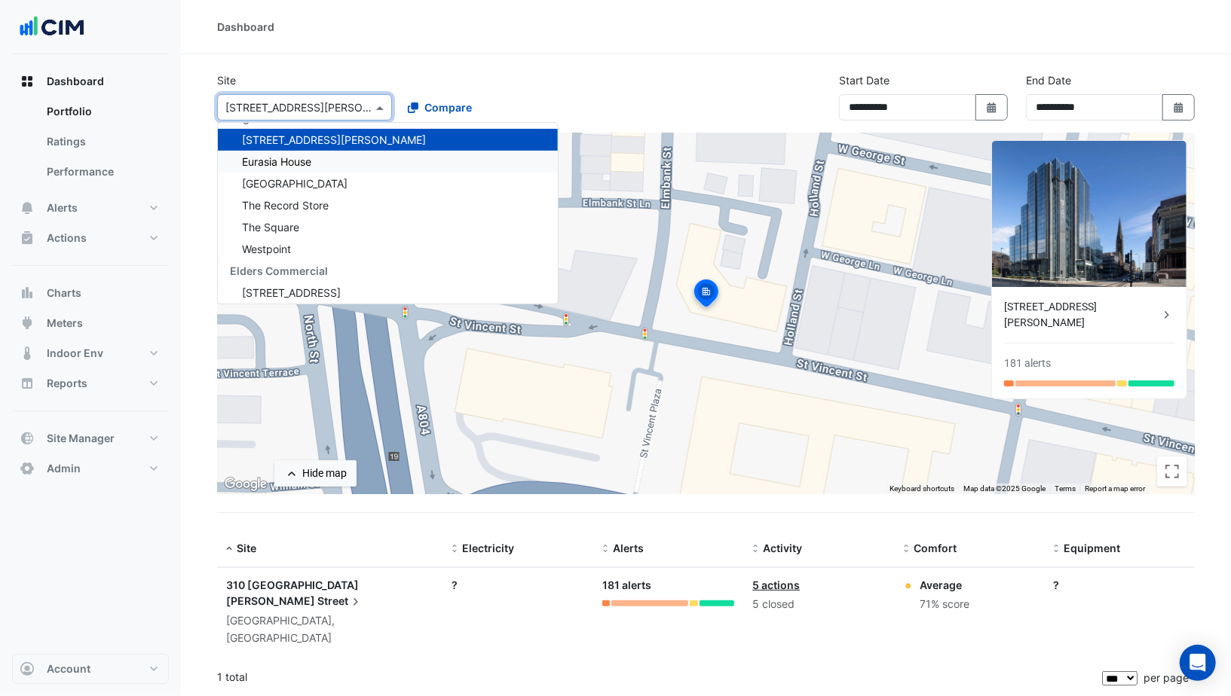
click at [311, 159] on span "Eurasia House" at bounding box center [276, 161] width 69 height 13
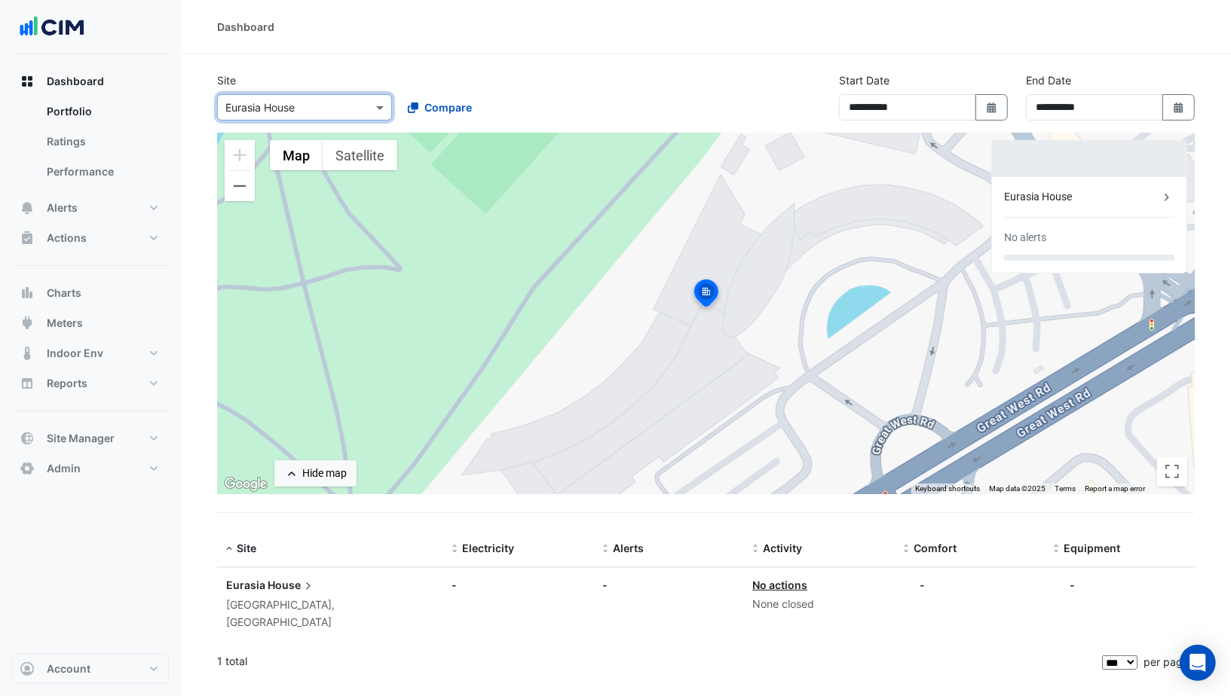
click at [311, 113] on input "text" at bounding box center [289, 108] width 128 height 16
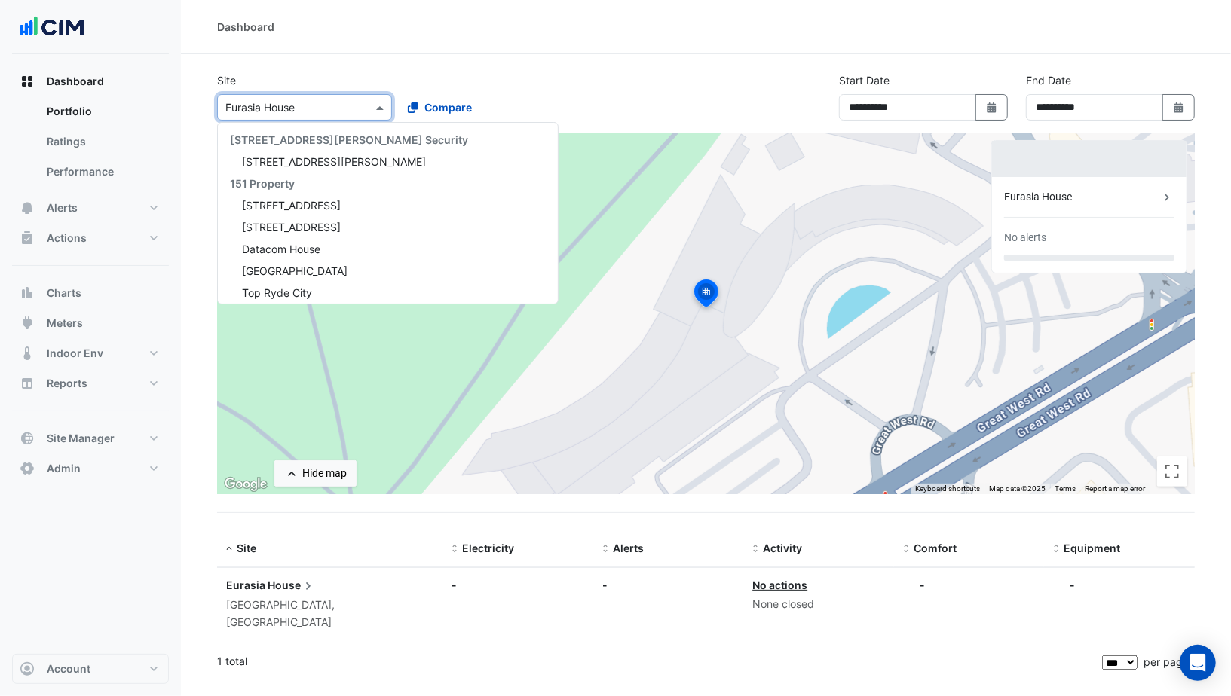
scroll to position [10338, 0]
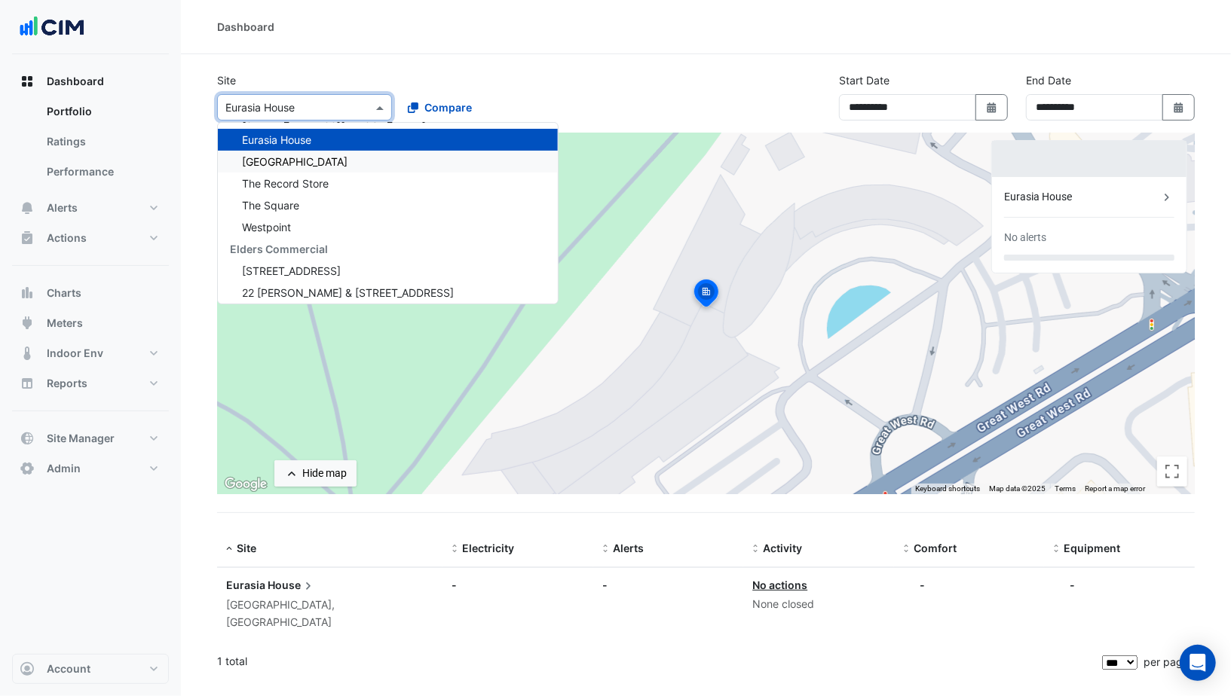
click at [304, 155] on span "Greenwood House" at bounding box center [295, 161] width 106 height 13
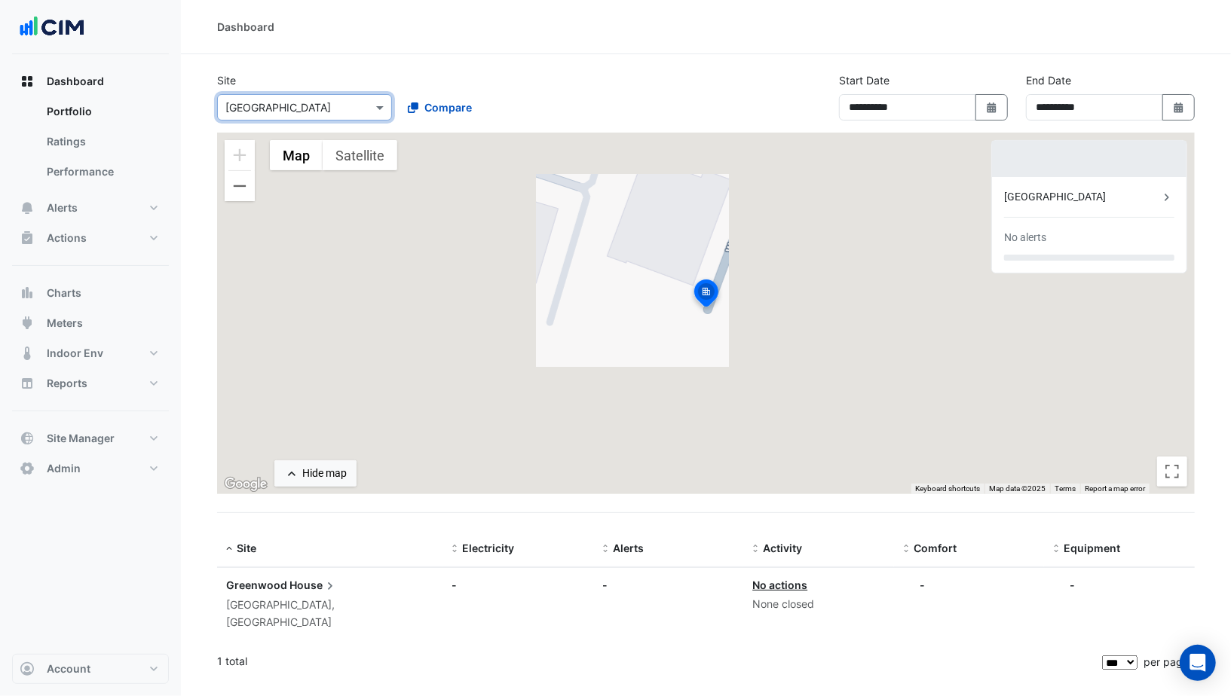
click at [315, 102] on input "text" at bounding box center [289, 108] width 128 height 16
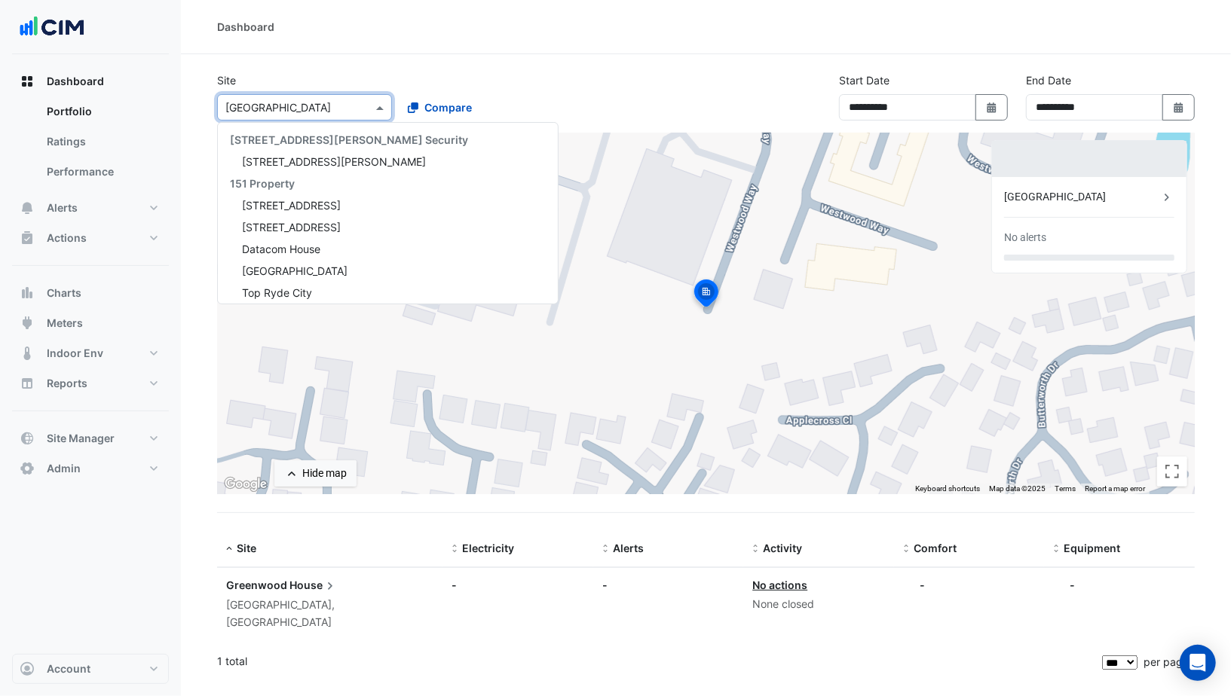
scroll to position [10361, 0]
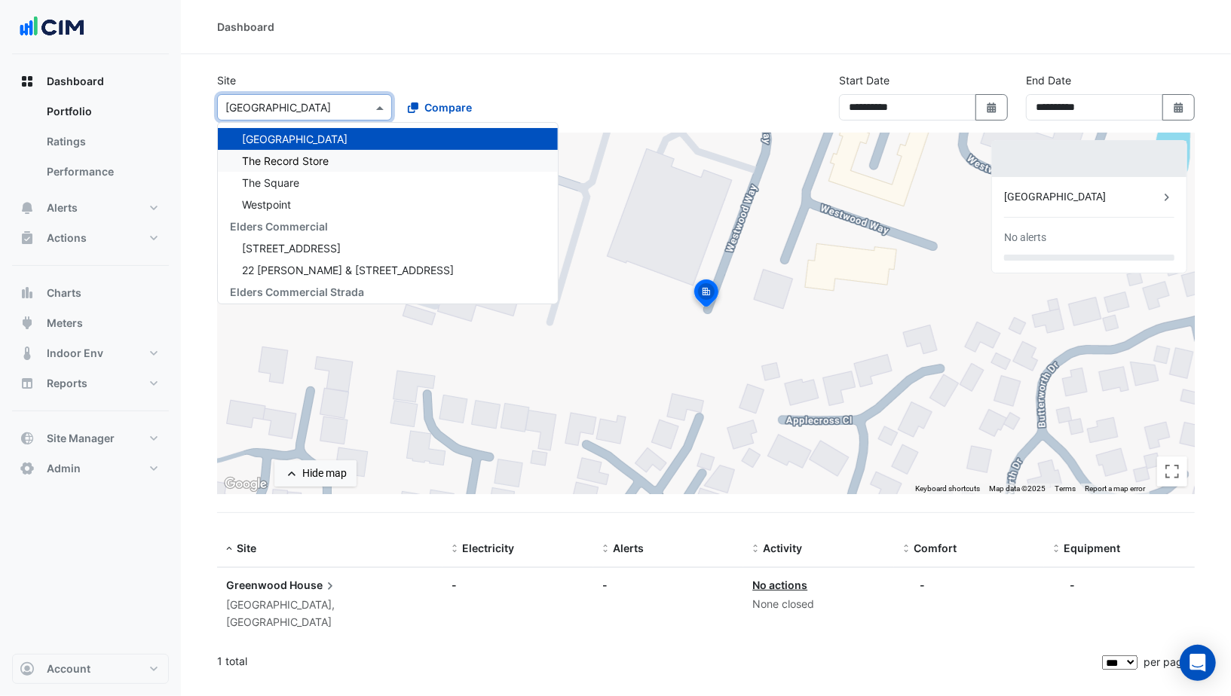
click at [302, 150] on div "The Record Store" at bounding box center [388, 161] width 340 height 22
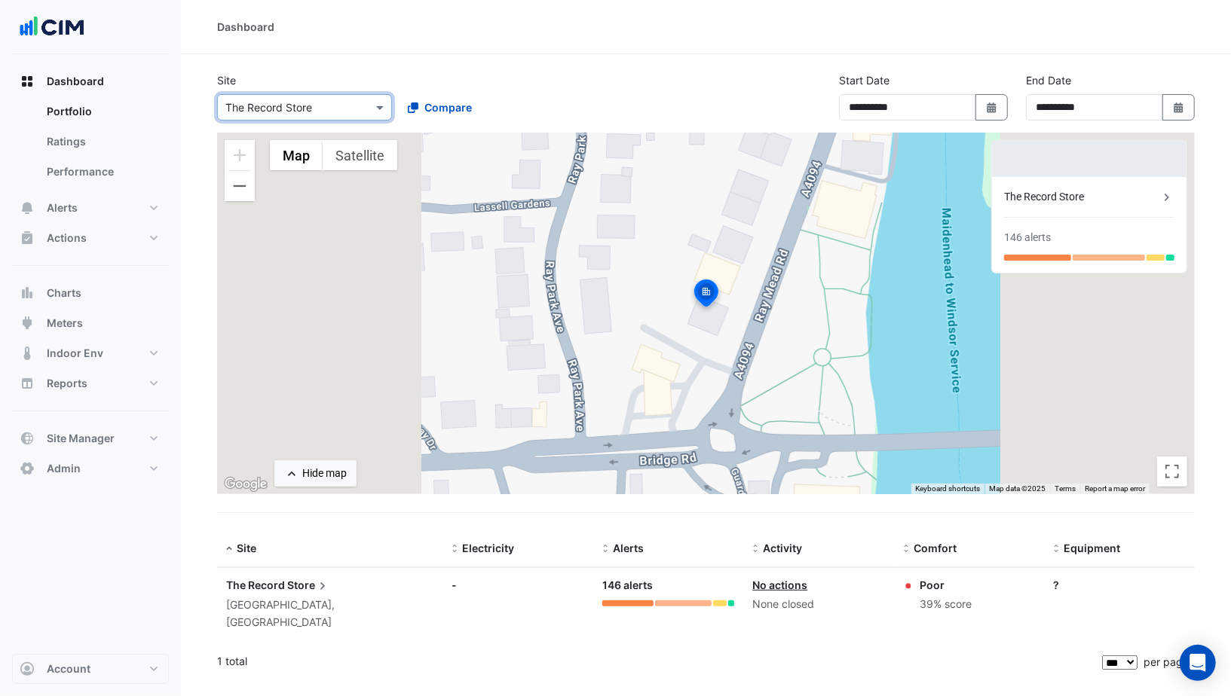
click at [302, 110] on input "text" at bounding box center [289, 108] width 128 height 16
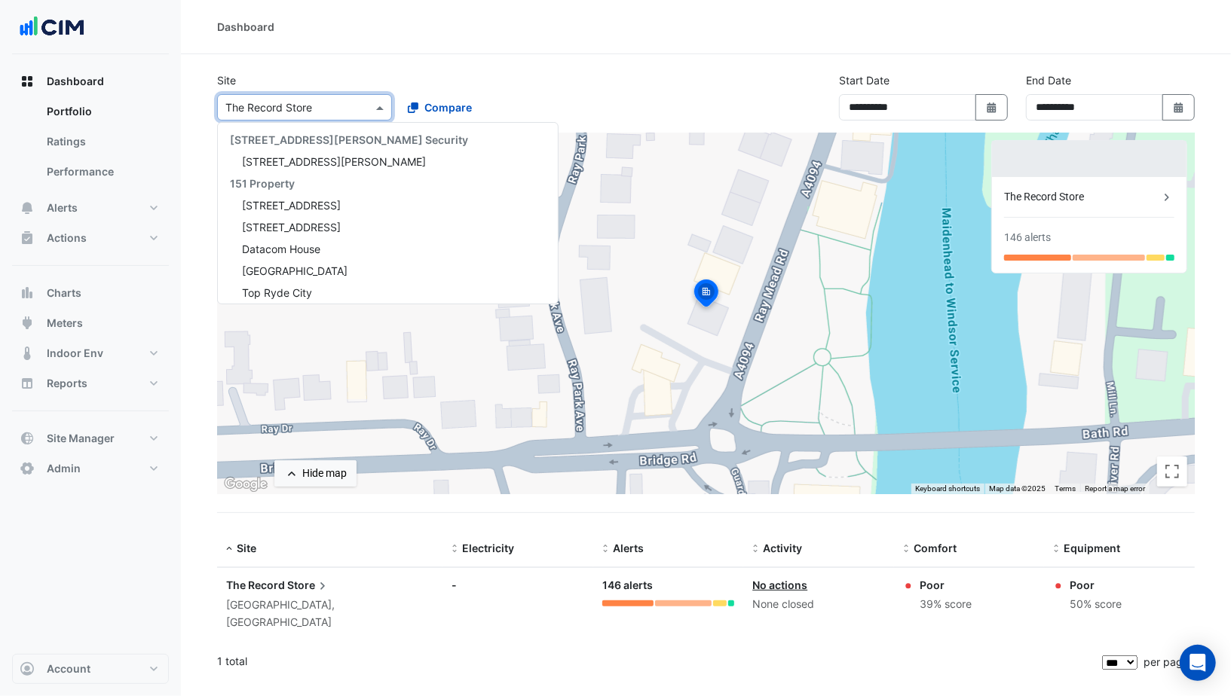
scroll to position [10383, 0]
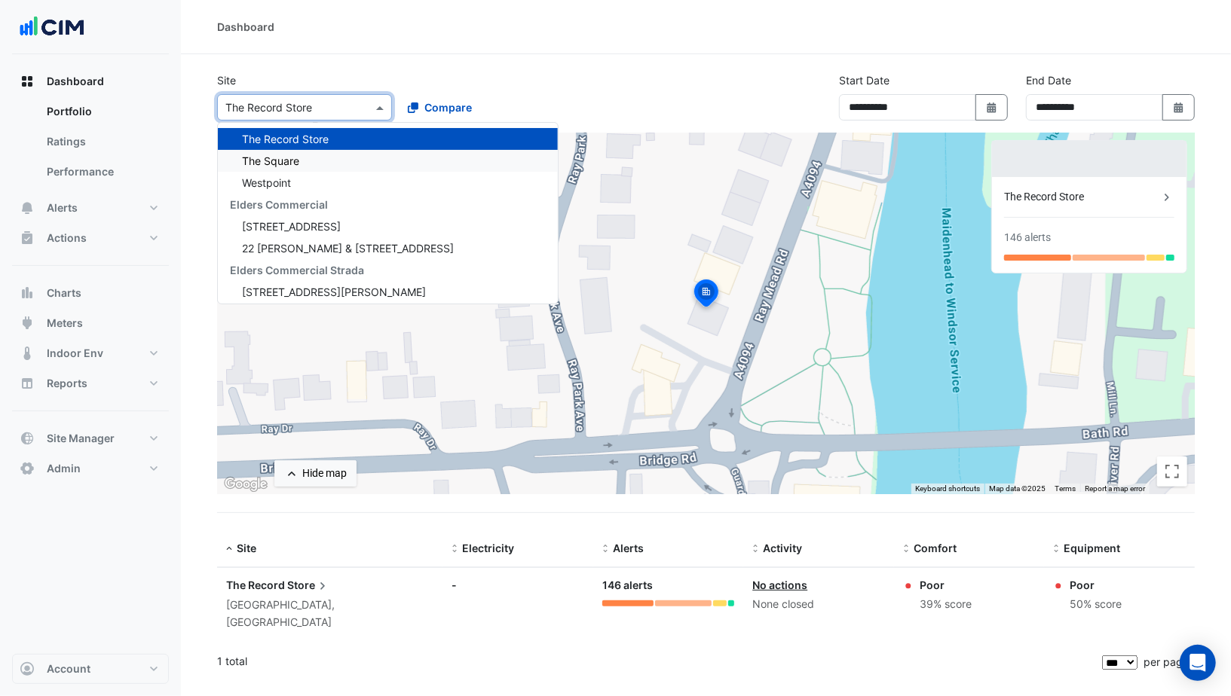
click at [293, 161] on div "The Square" at bounding box center [388, 161] width 340 height 22
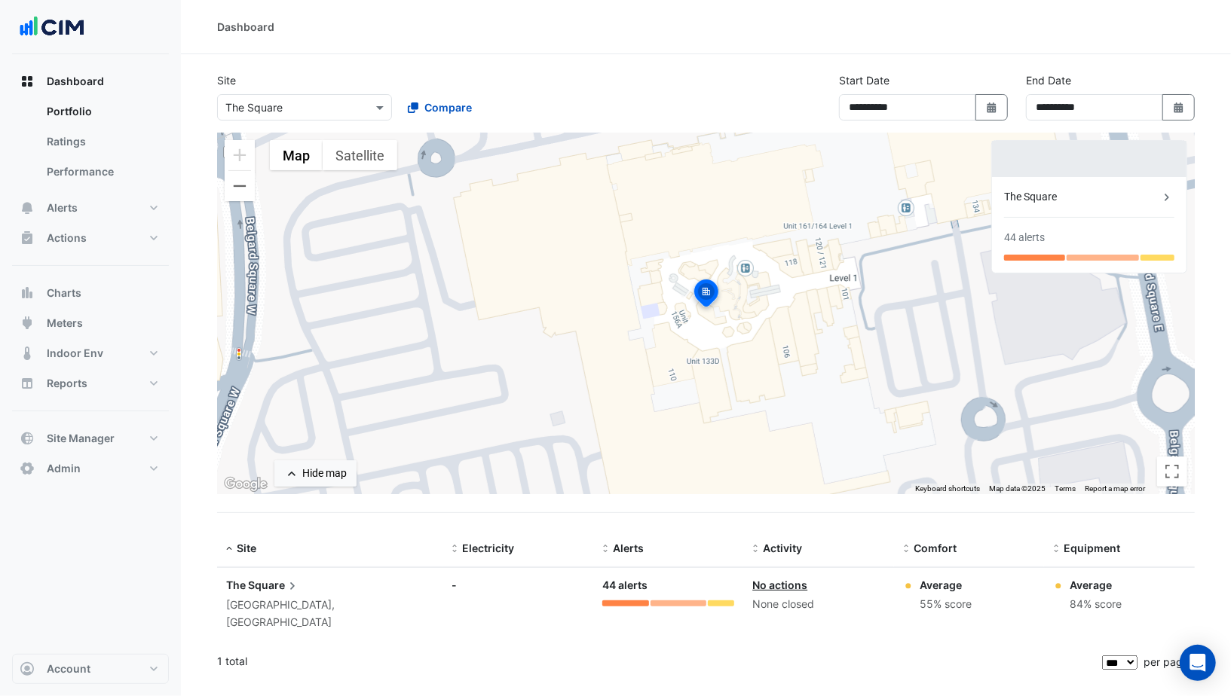
click at [311, 121] on div "**********" at bounding box center [706, 102] width 996 height 60
click at [308, 115] on div "Select a Site × The Square" at bounding box center [304, 107] width 175 height 26
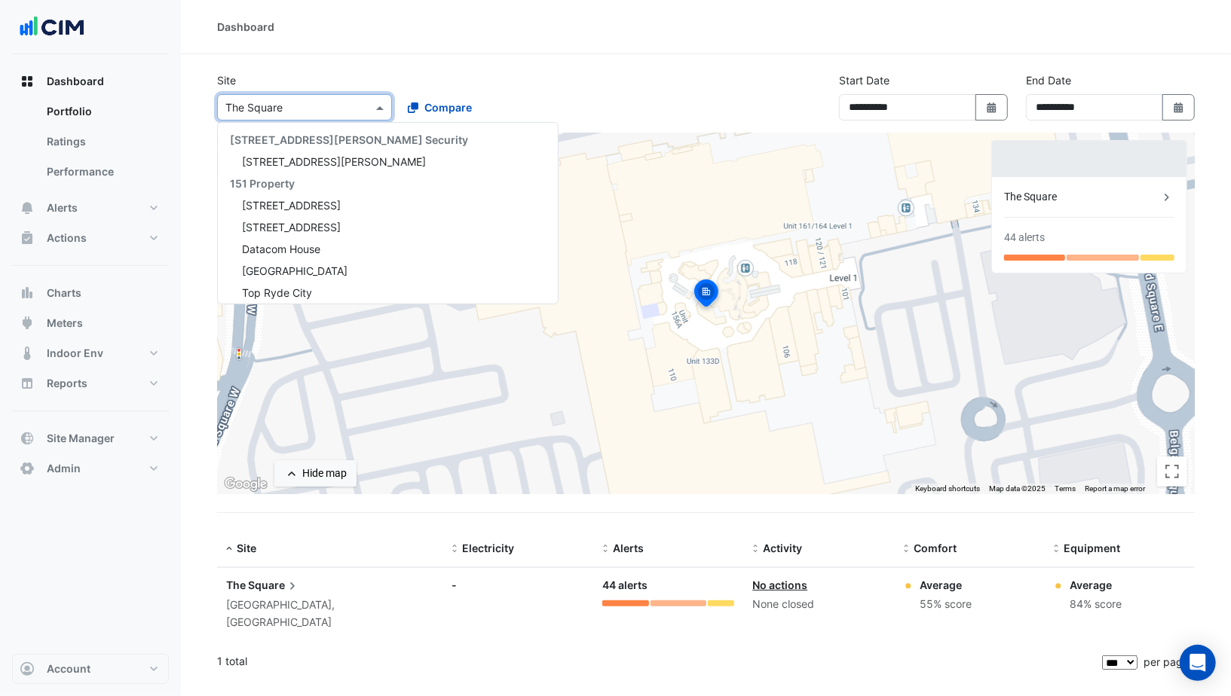
scroll to position [10405, 0]
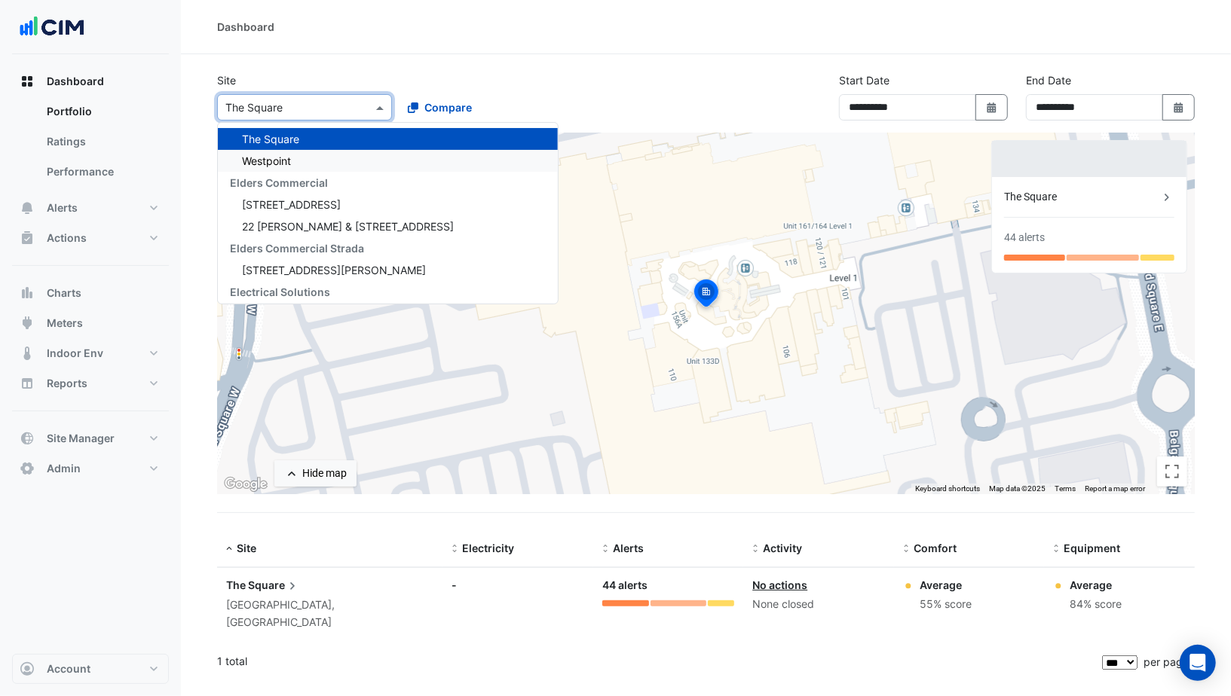
click at [302, 150] on div "Westpoint" at bounding box center [388, 161] width 340 height 22
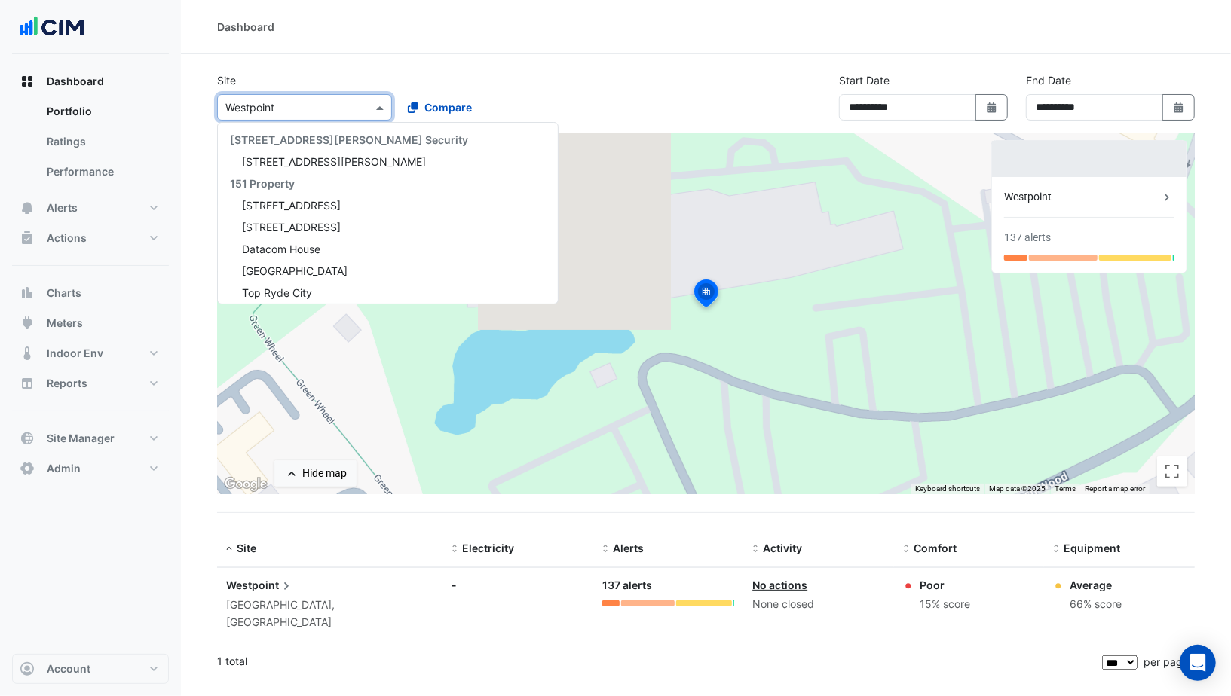
click at [305, 104] on input "text" at bounding box center [289, 108] width 128 height 16
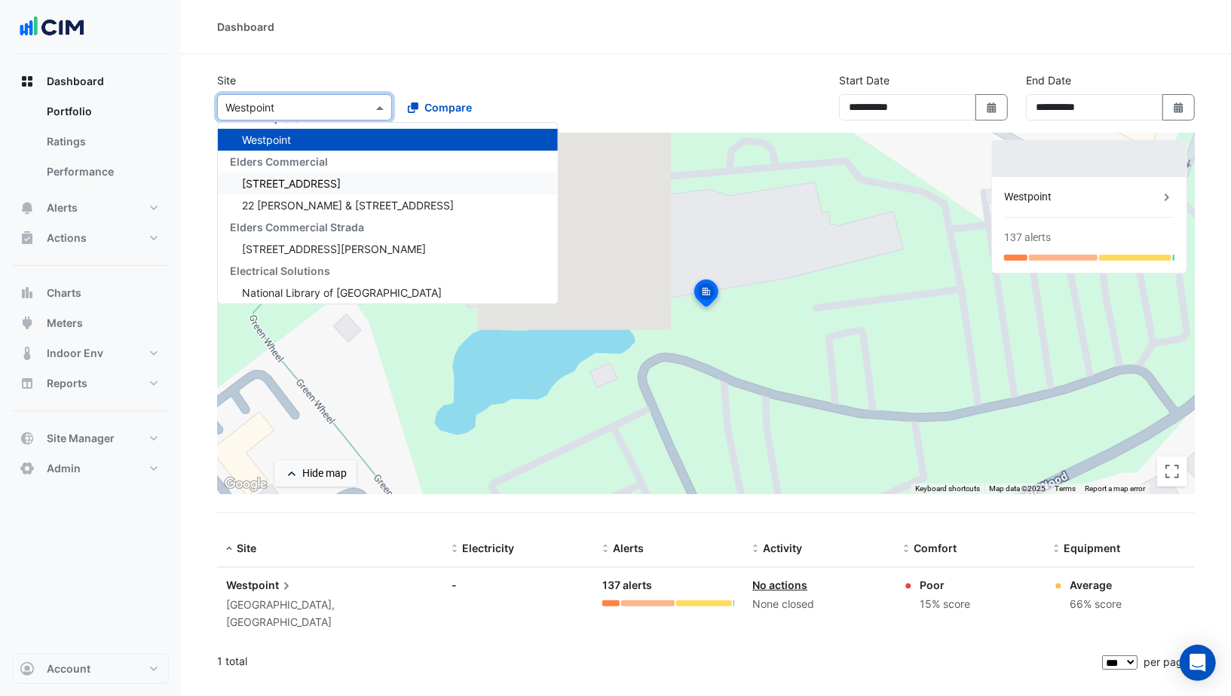
click at [298, 179] on span "134 Macquarie Street" at bounding box center [291, 183] width 99 height 13
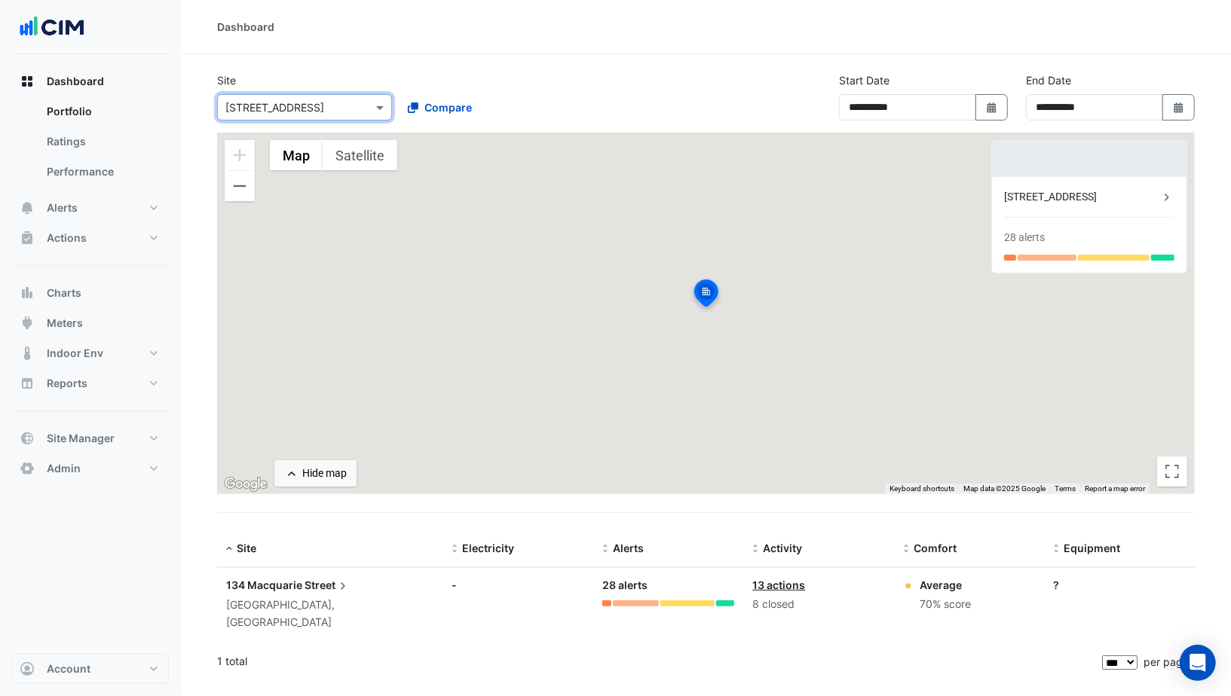
click at [298, 110] on input "text" at bounding box center [289, 108] width 128 height 16
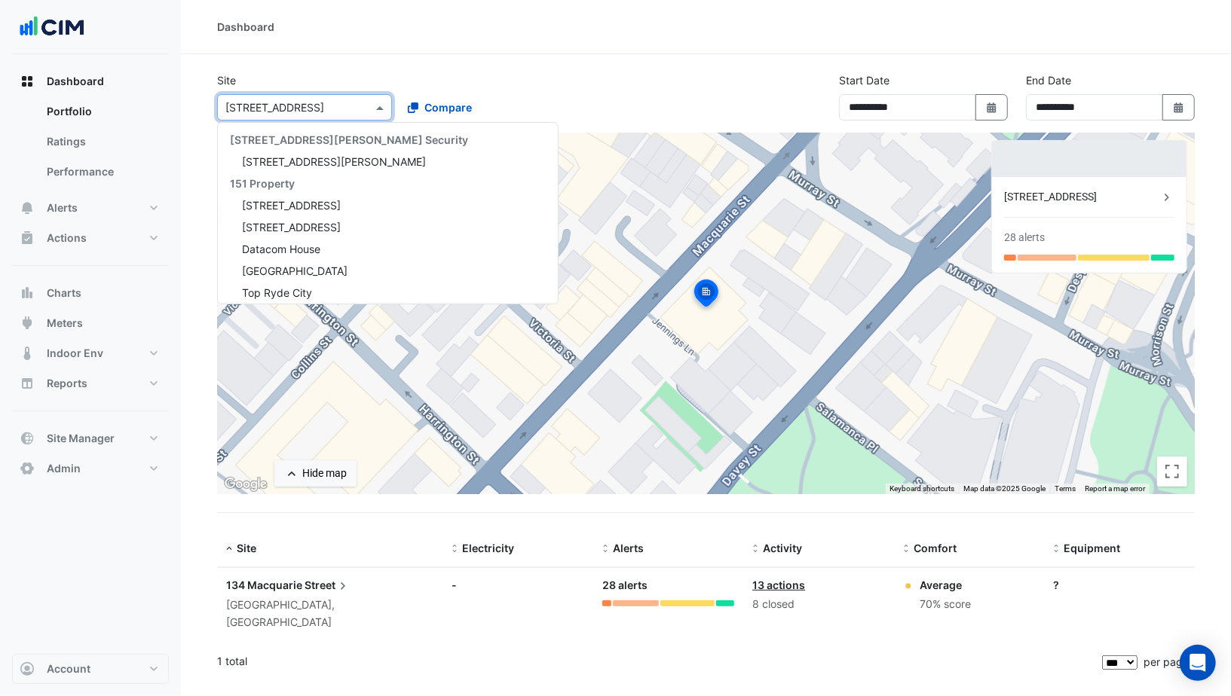
scroll to position [10470, 0]
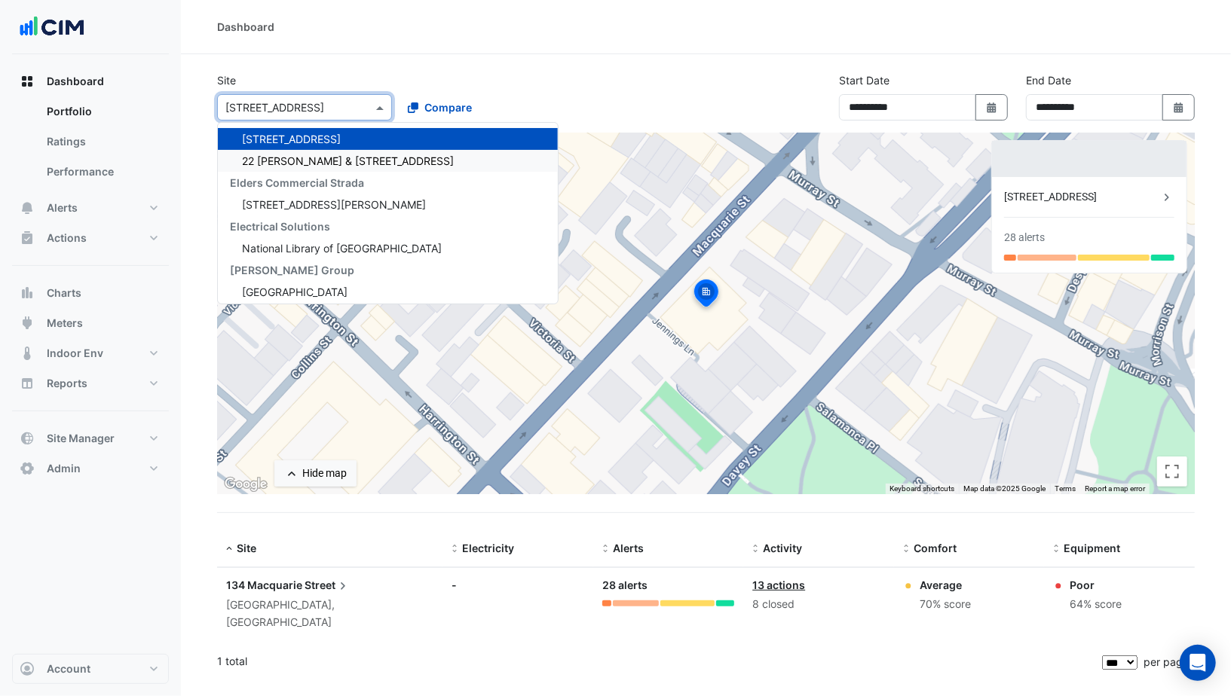
click at [293, 155] on span "22 Elizabeth & 103 Macquarie St" at bounding box center [348, 161] width 212 height 13
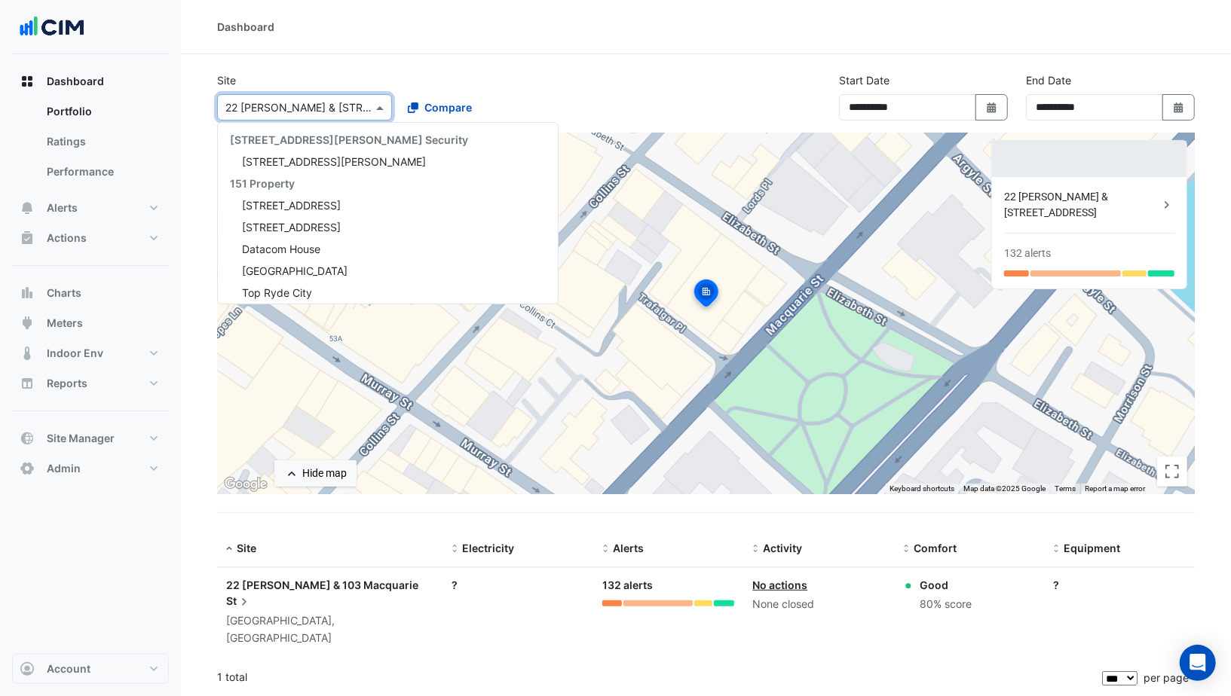
click at [289, 109] on input "text" at bounding box center [289, 108] width 128 height 16
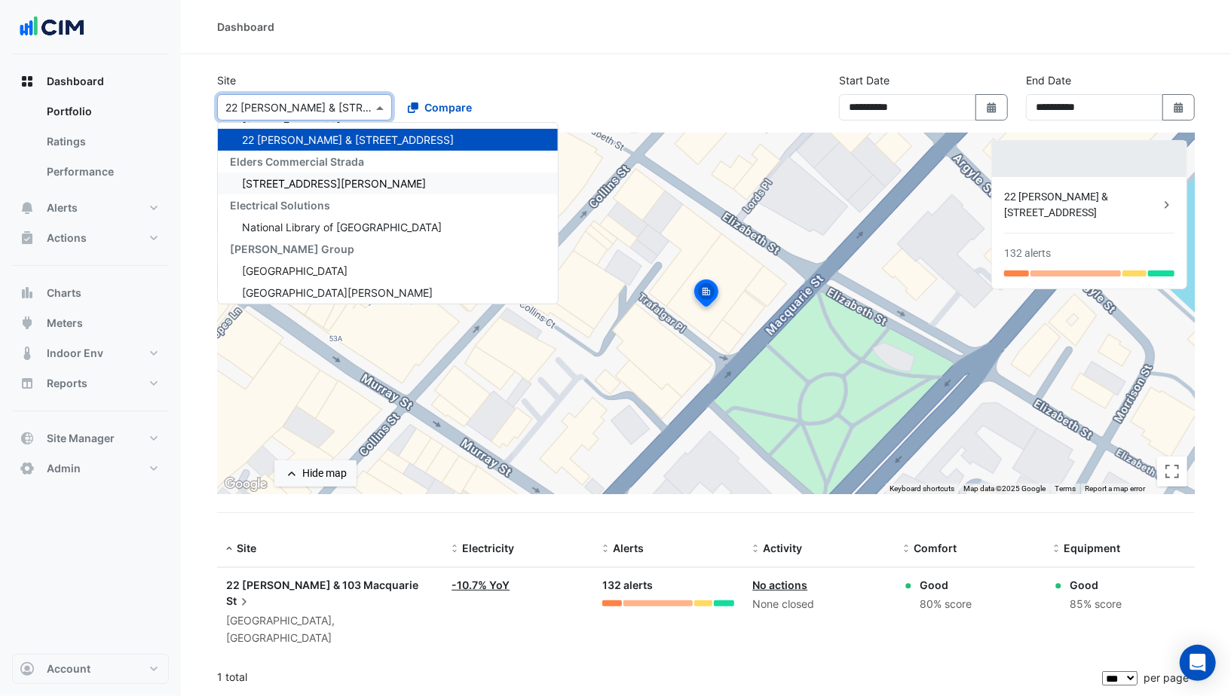
click at [281, 185] on div "39 Murray St" at bounding box center [388, 184] width 340 height 22
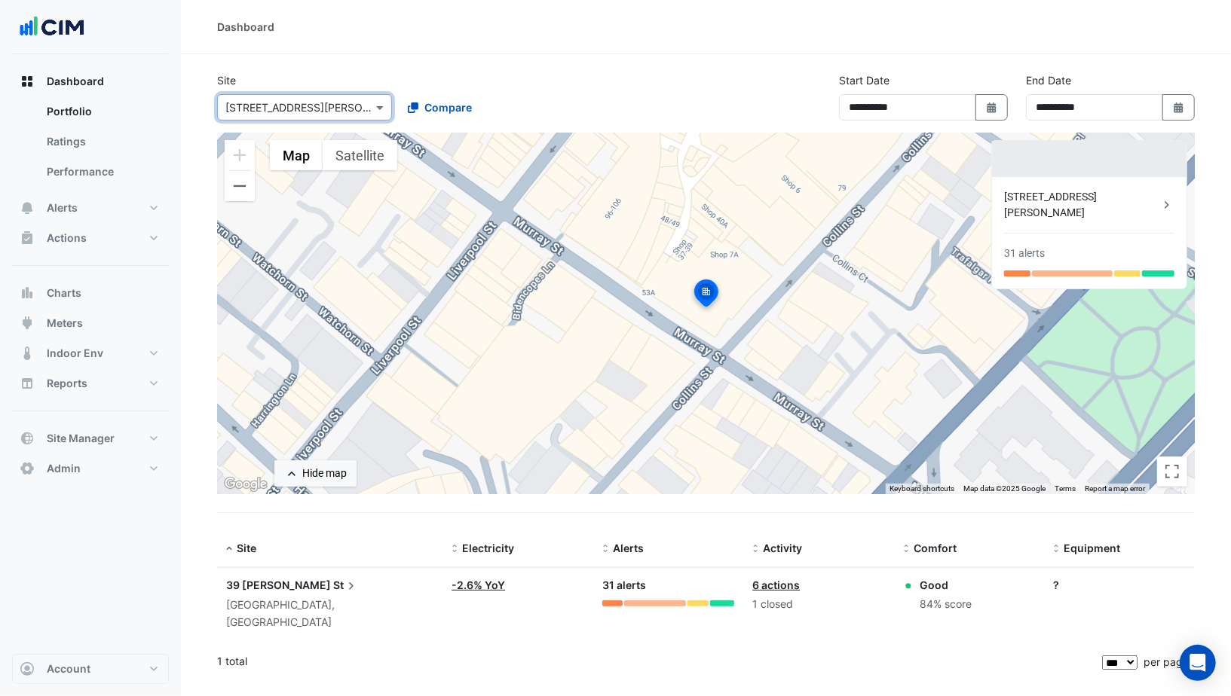
click at [297, 105] on input "text" at bounding box center [289, 108] width 128 height 16
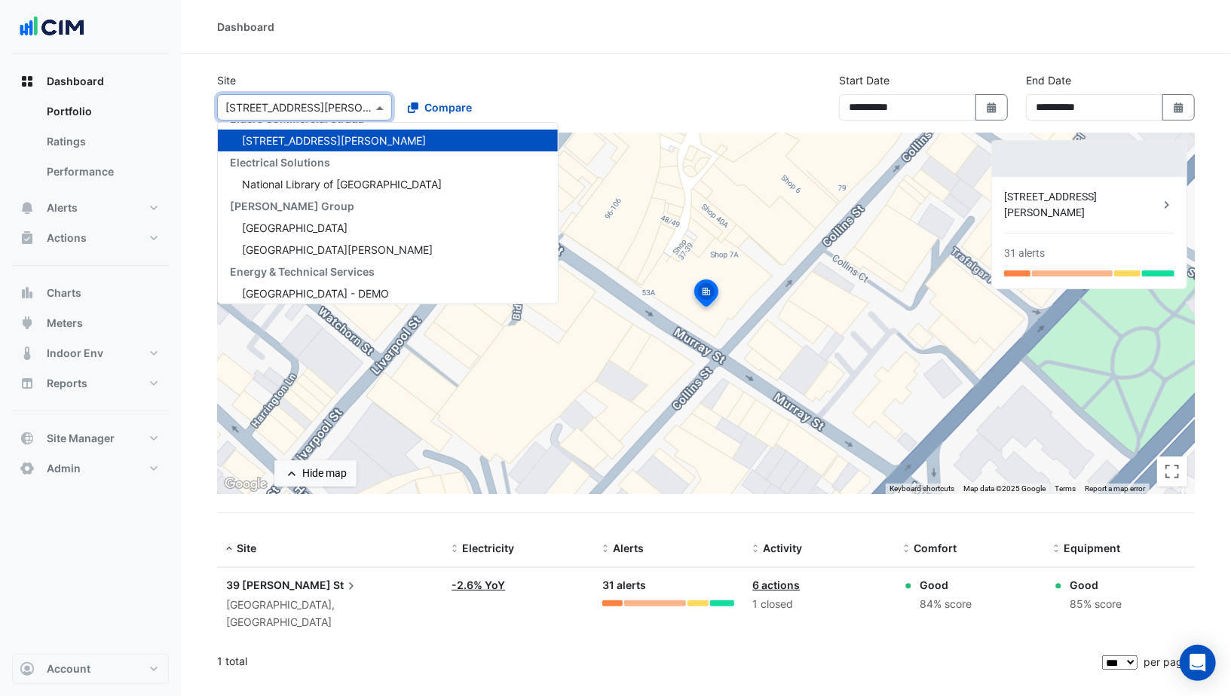
type input "*"
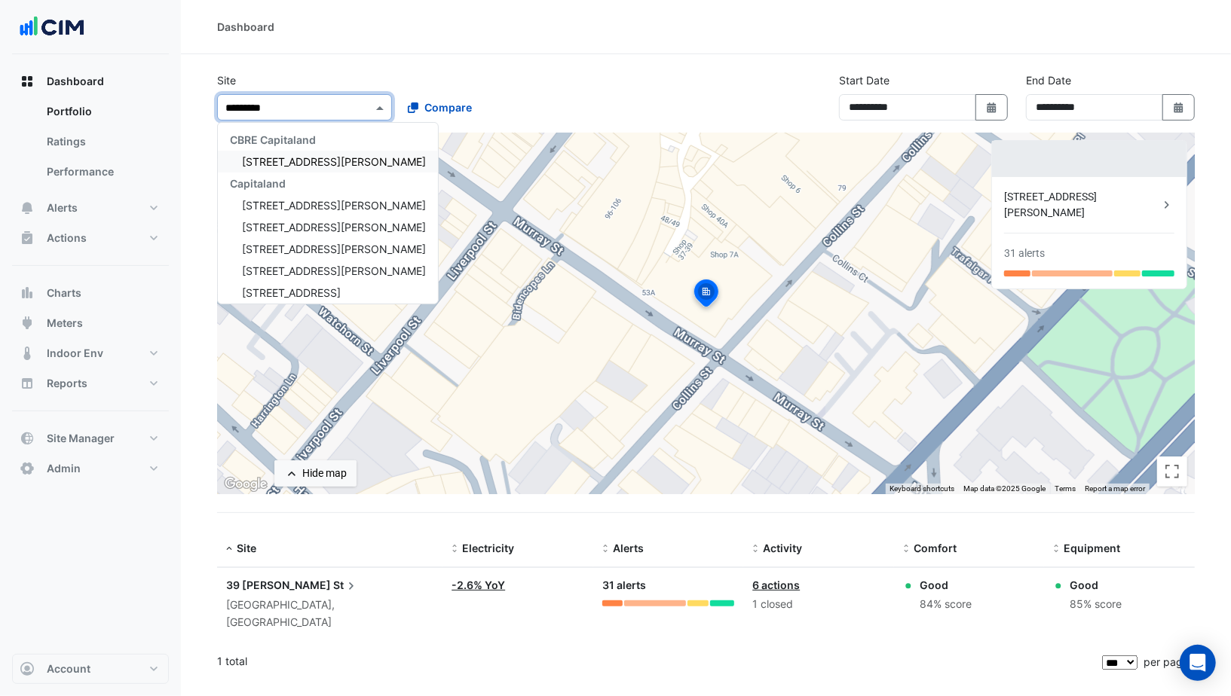
type input "**********"
click at [279, 214] on div "100 Arthur Street" at bounding box center [328, 205] width 220 height 22
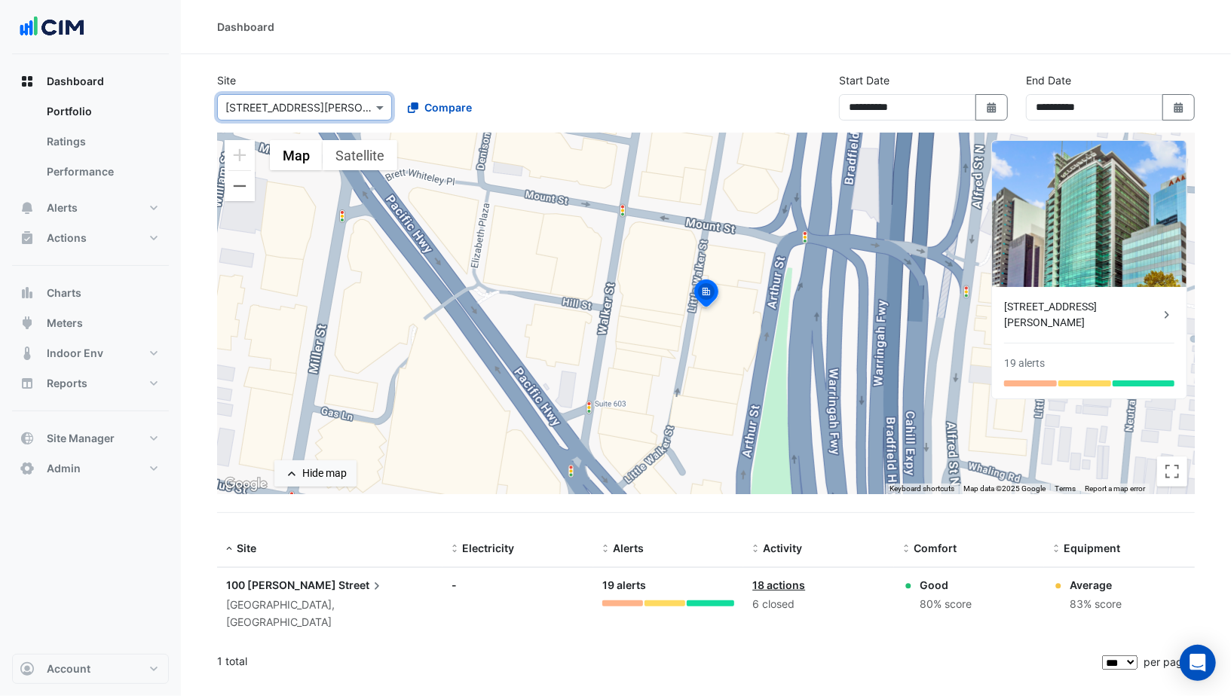
click at [291, 113] on input "text" at bounding box center [289, 108] width 128 height 16
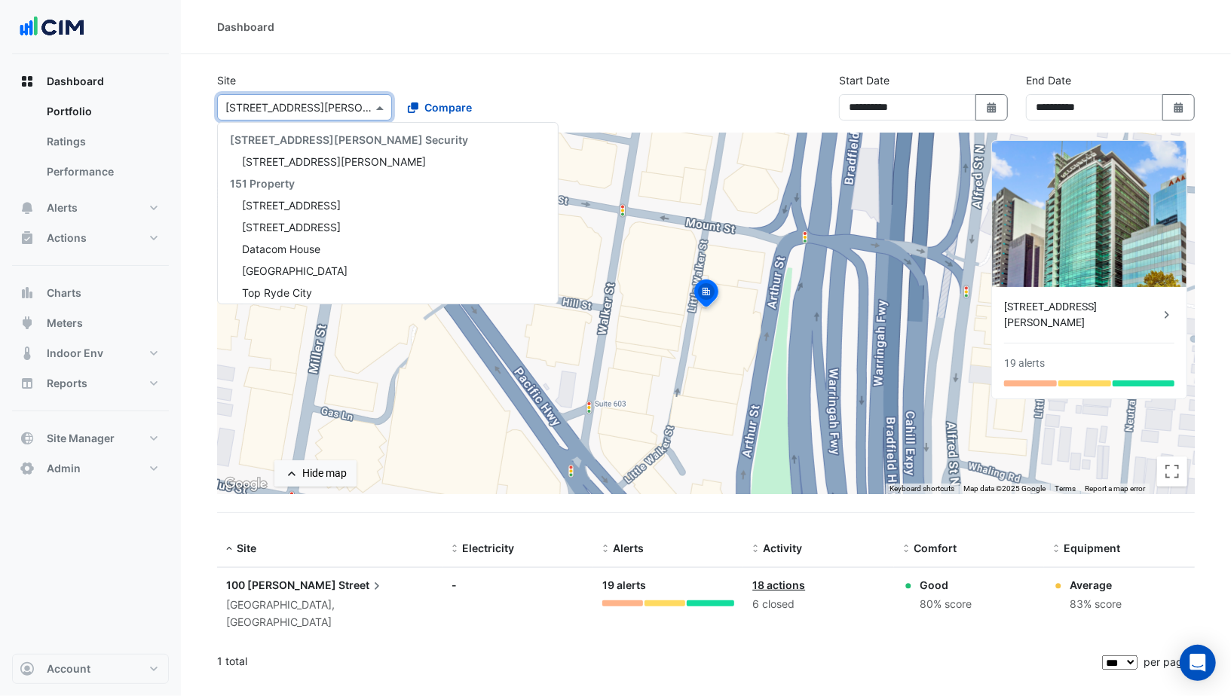
scroll to position [7128, 0]
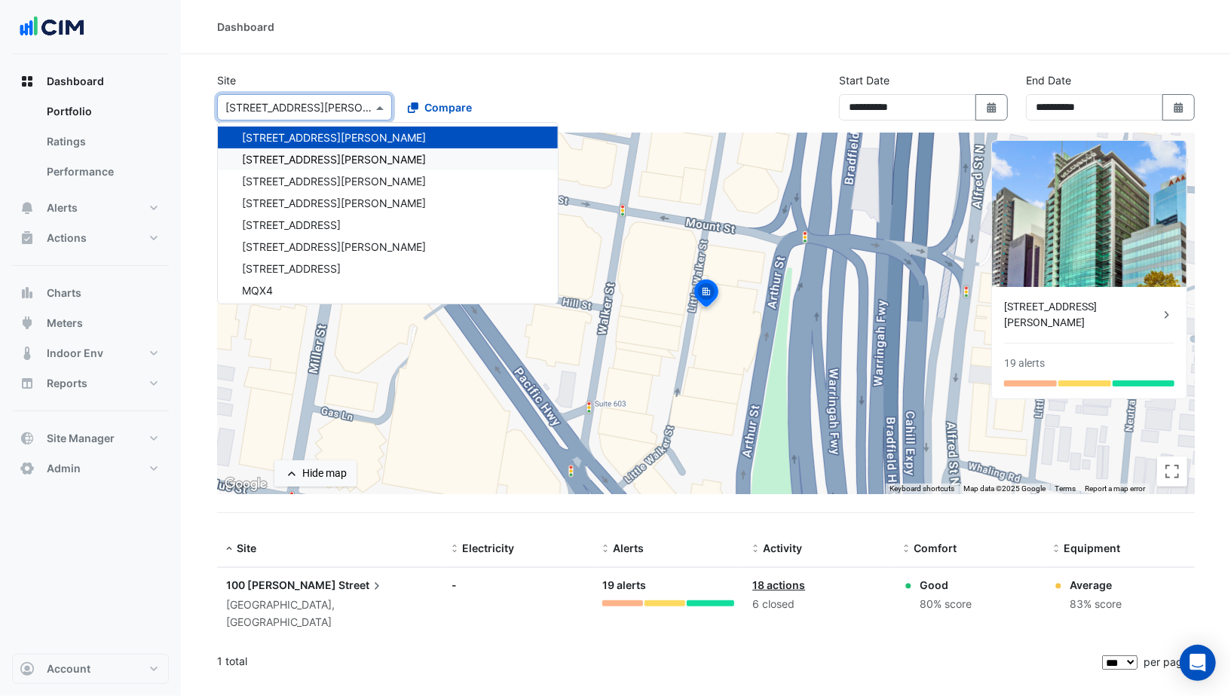
click at [290, 158] on span "100 Wickham St" at bounding box center [334, 159] width 184 height 13
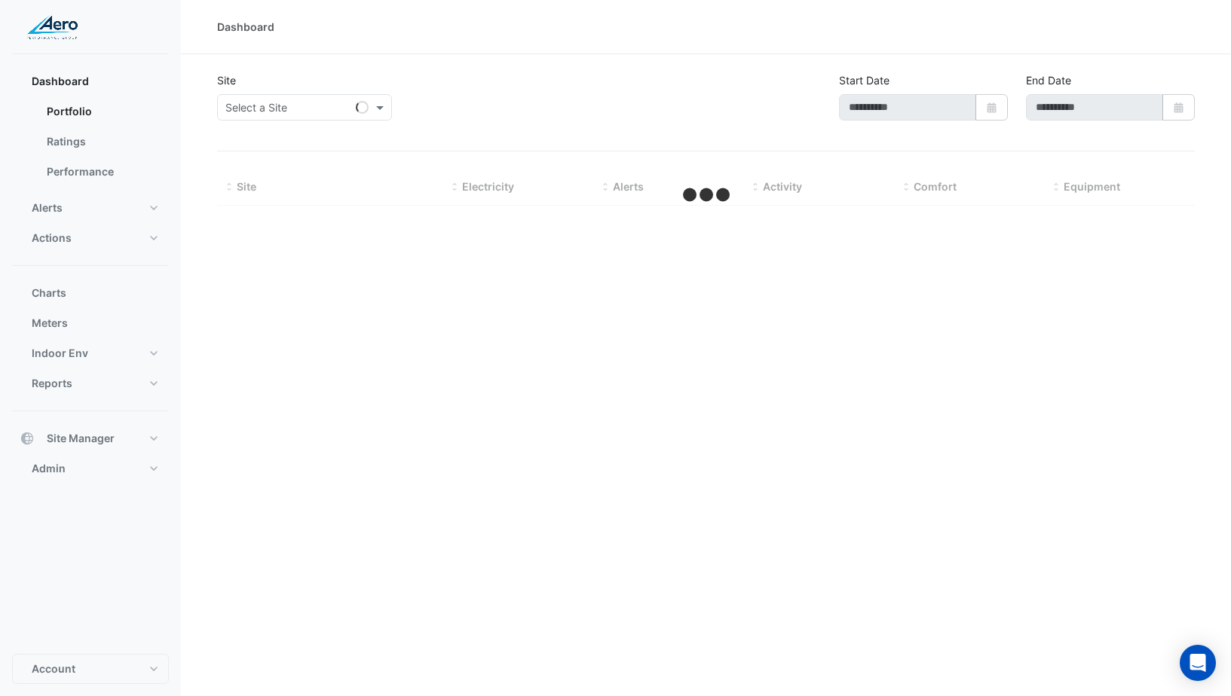
type input "**********"
select select "***"
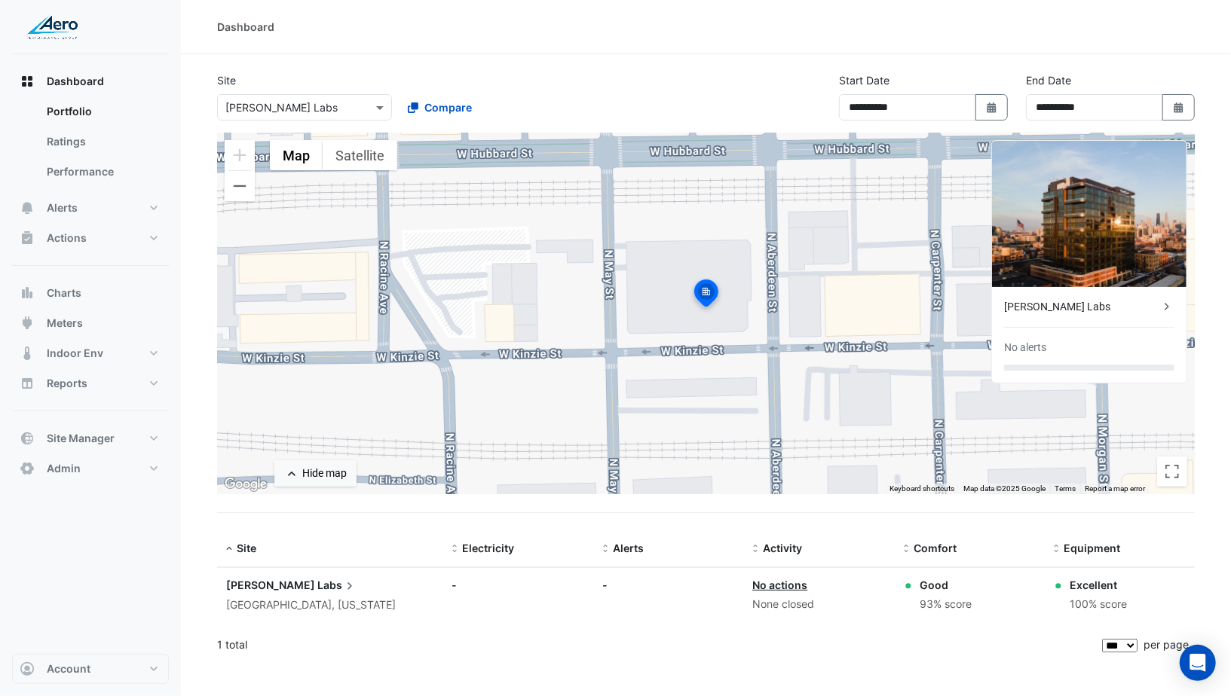
click at [287, 101] on input "text" at bounding box center [289, 108] width 128 height 16
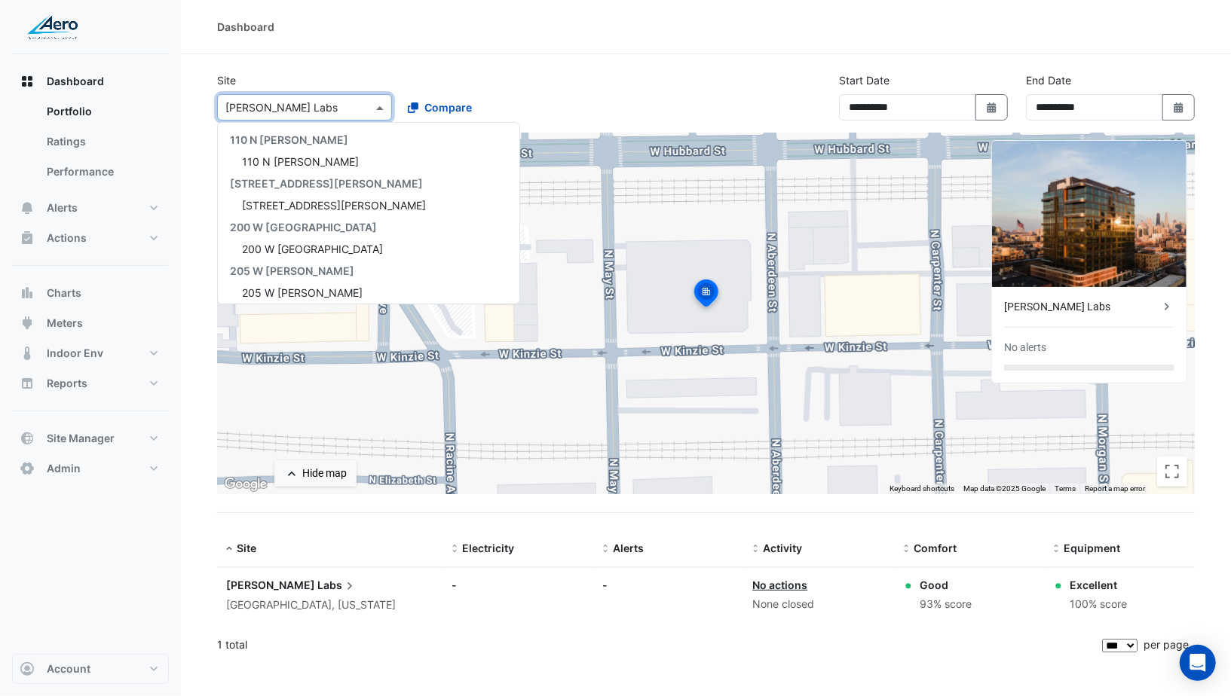
scroll to position [552, 0]
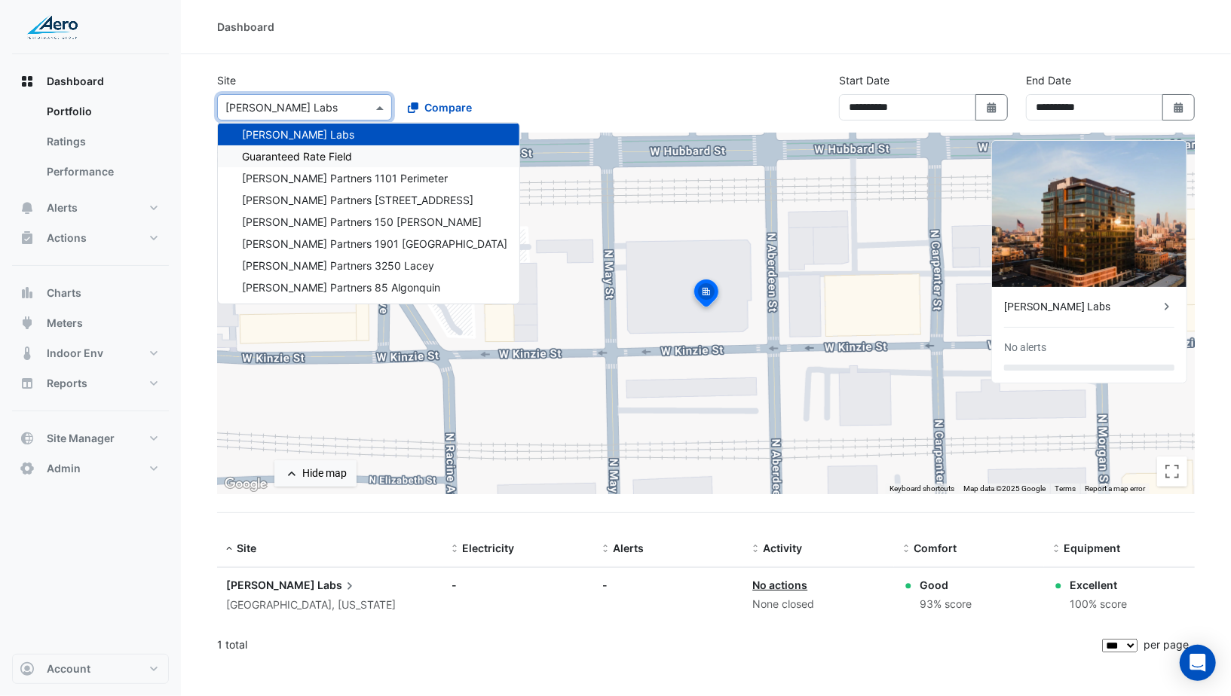
click at [289, 152] on span "Guaranteed Rate Field" at bounding box center [297, 156] width 110 height 13
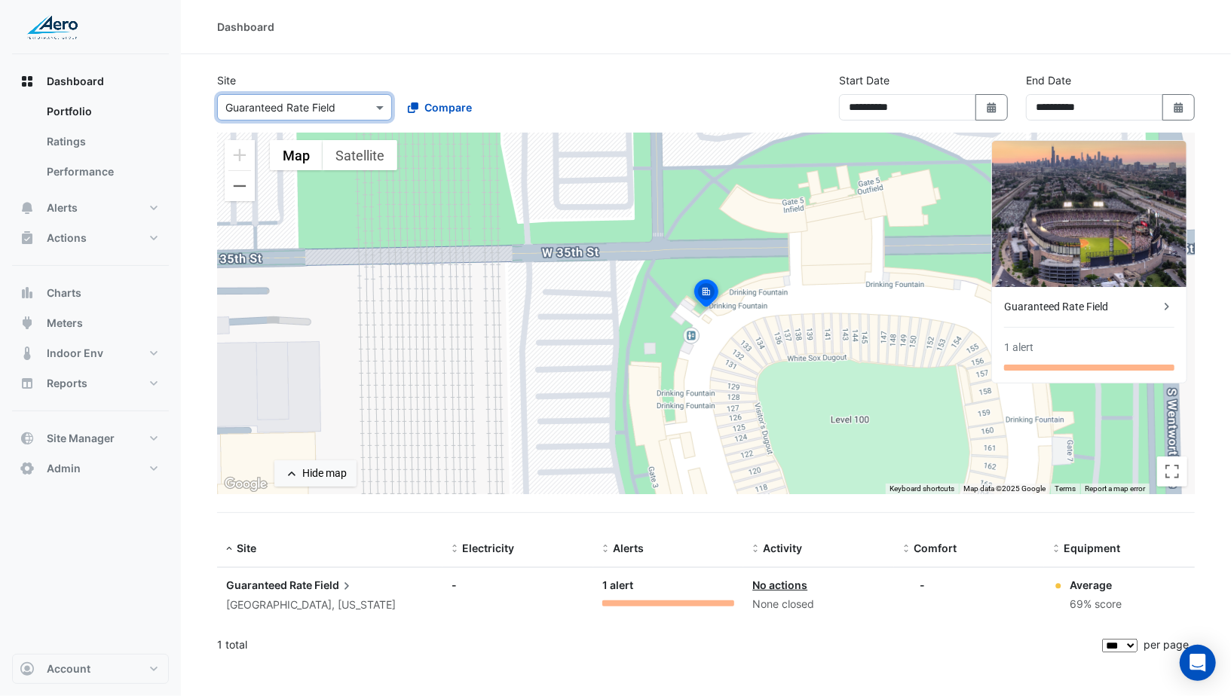
click at [301, 110] on input "text" at bounding box center [289, 108] width 128 height 16
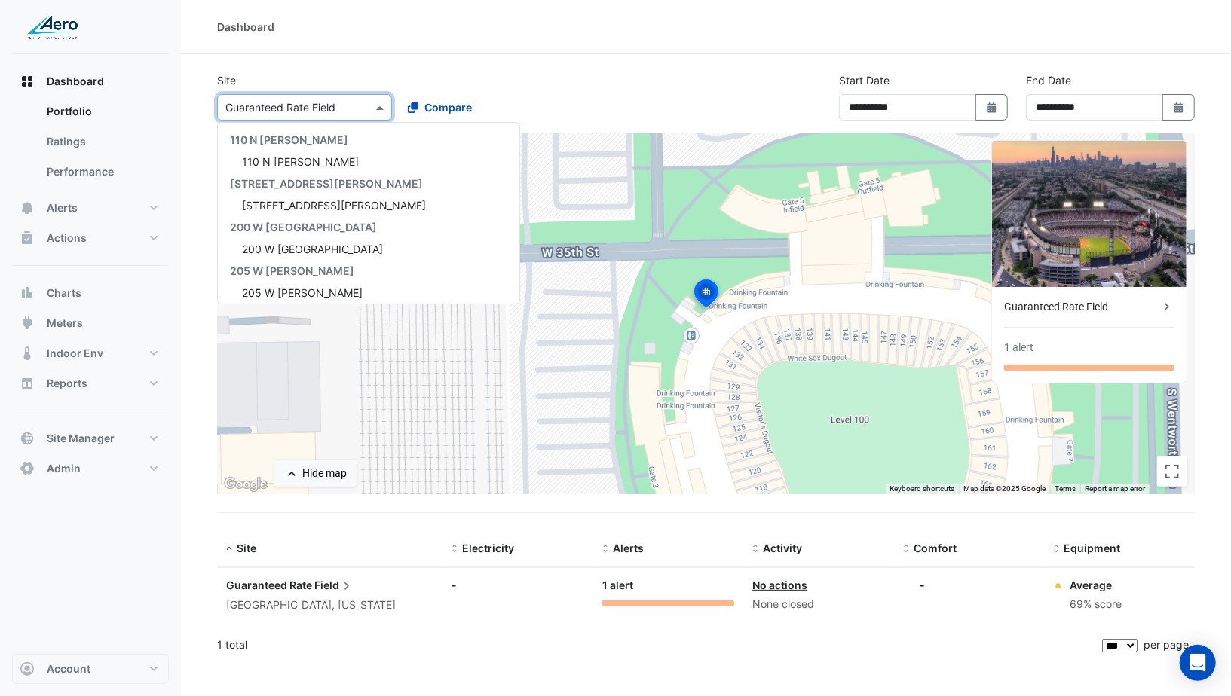
scroll to position [574, 0]
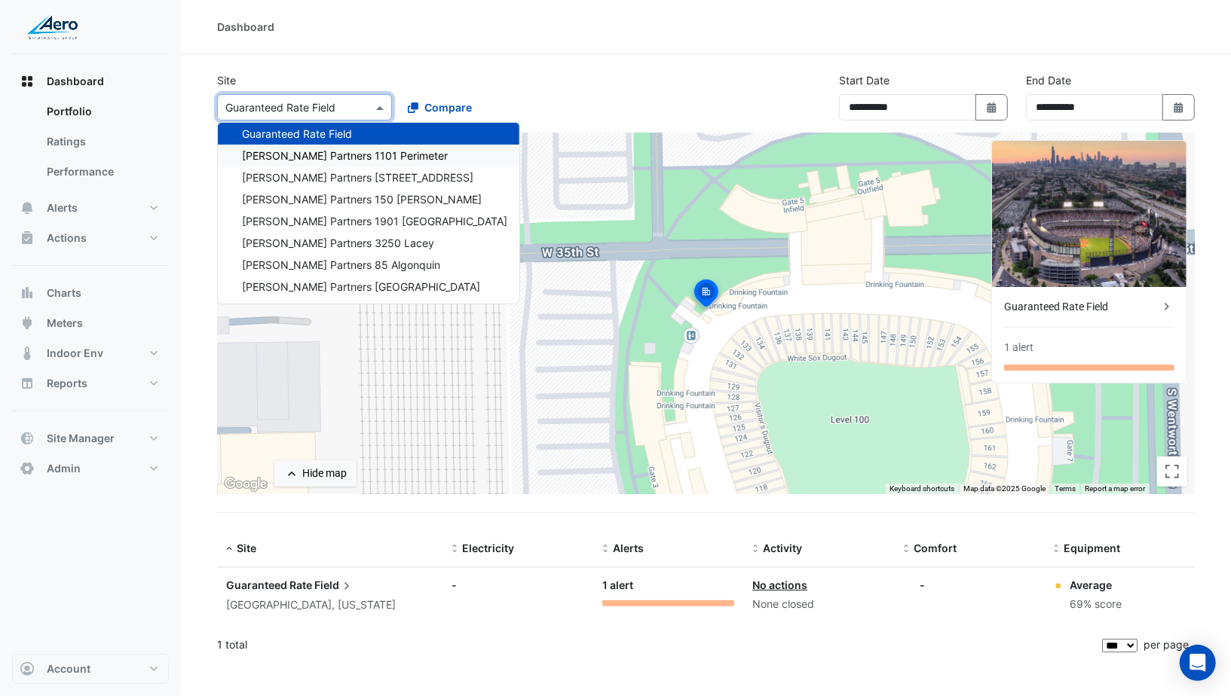
click at [296, 145] on div "Hamilton Partners 1101 Perimeter" at bounding box center [368, 156] width 301 height 22
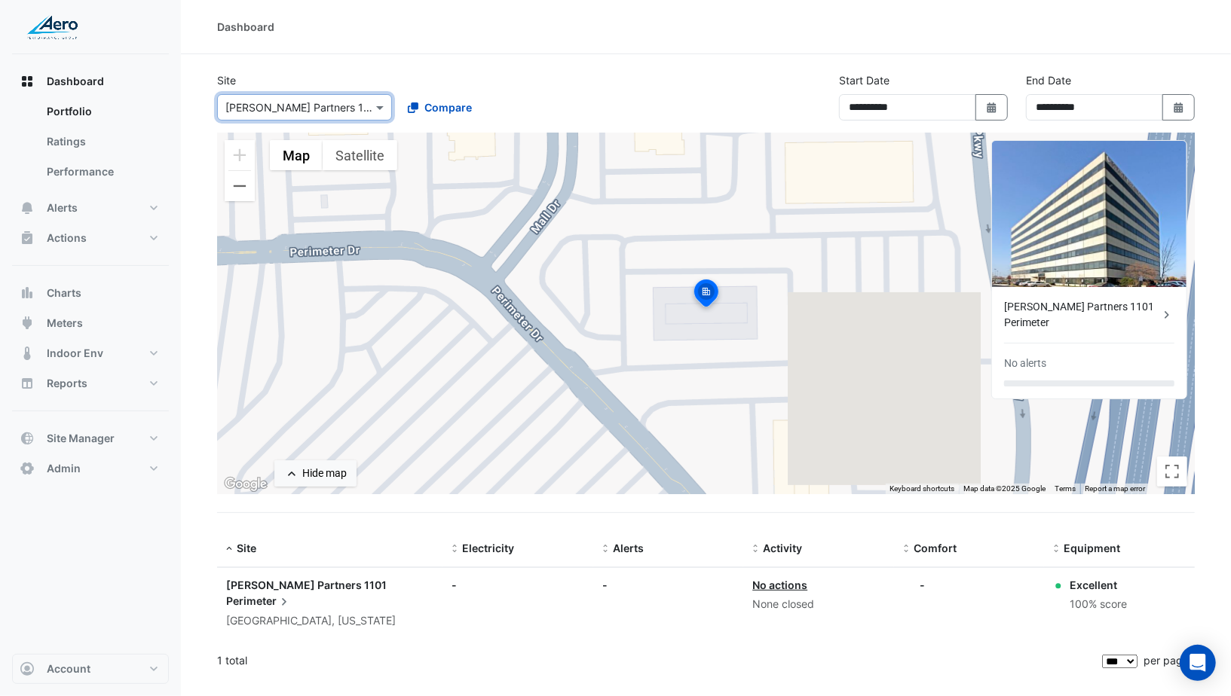
click at [302, 111] on input "text" at bounding box center [289, 108] width 128 height 16
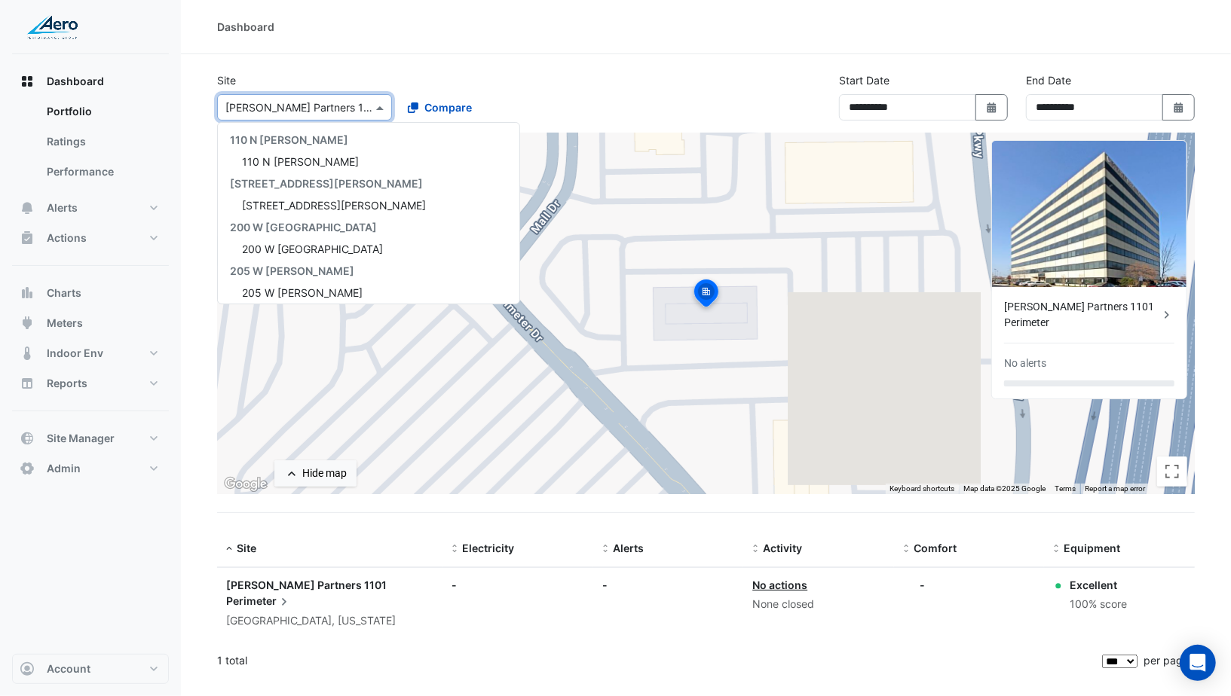
scroll to position [596, 0]
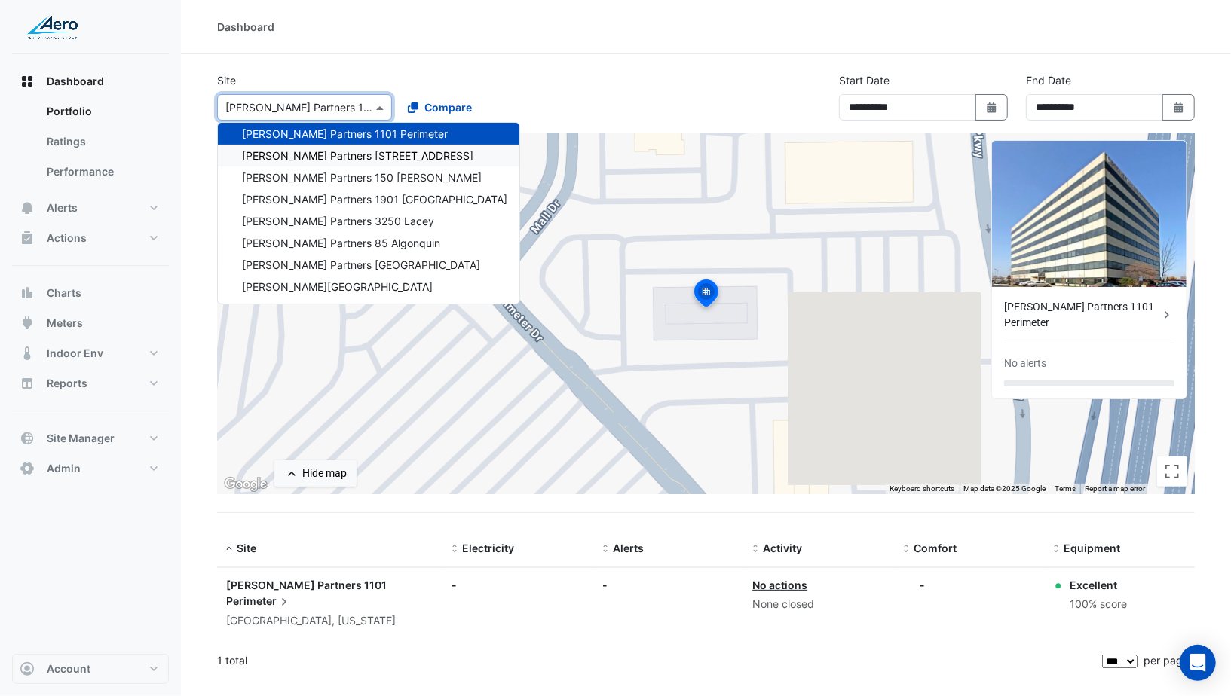
click at [298, 152] on span "Hamilton Partners 1300 Arlington Heights" at bounding box center [357, 155] width 231 height 13
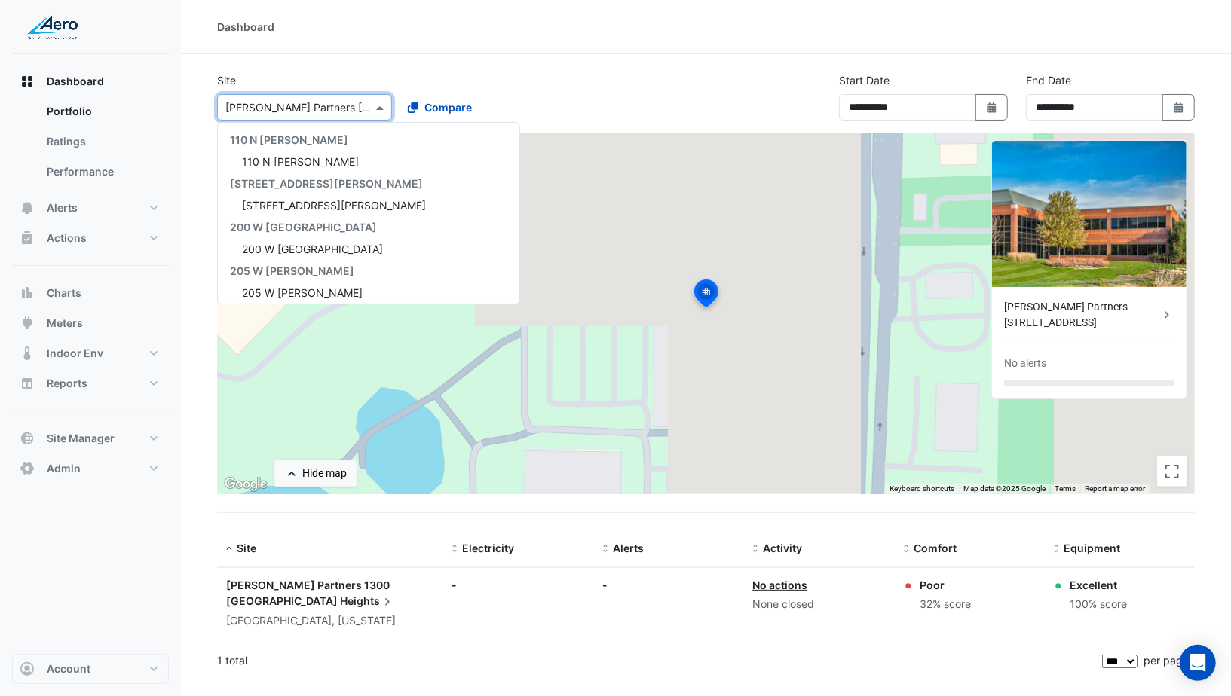
click at [301, 115] on div "Select a Site × Hamilton Partners 1300 Arlington Heights" at bounding box center [304, 107] width 175 height 26
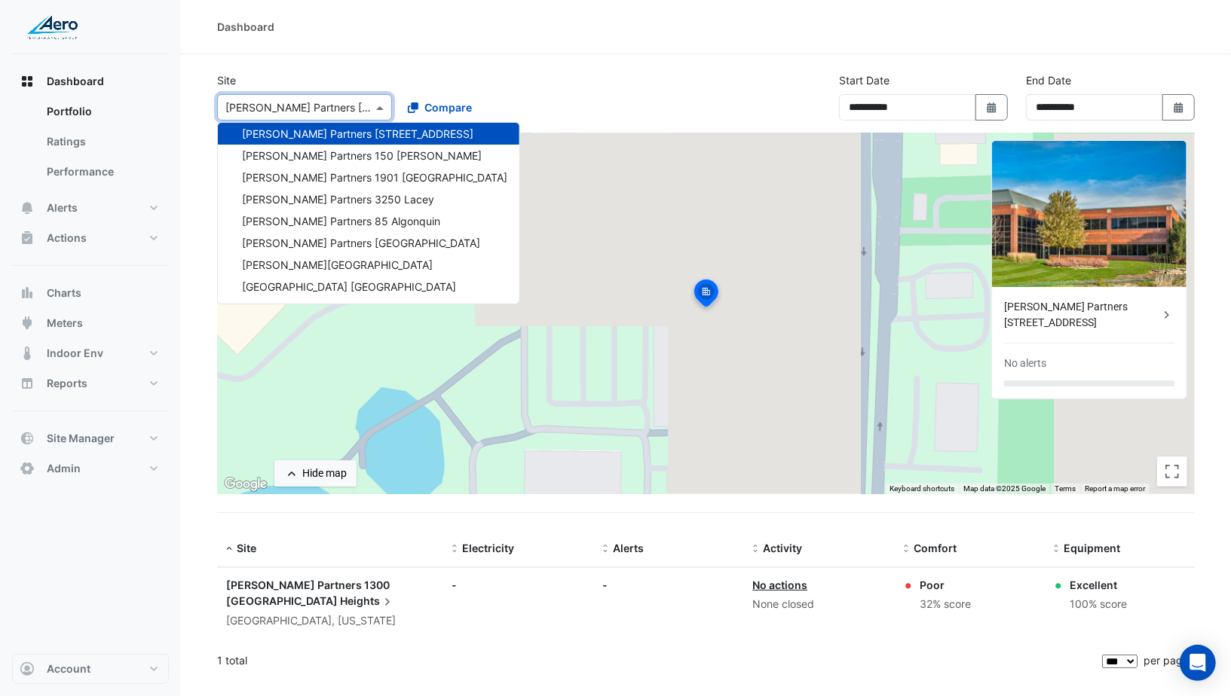
click at [297, 149] on span "Hamilton Partners 150 Pierce" at bounding box center [362, 155] width 240 height 13
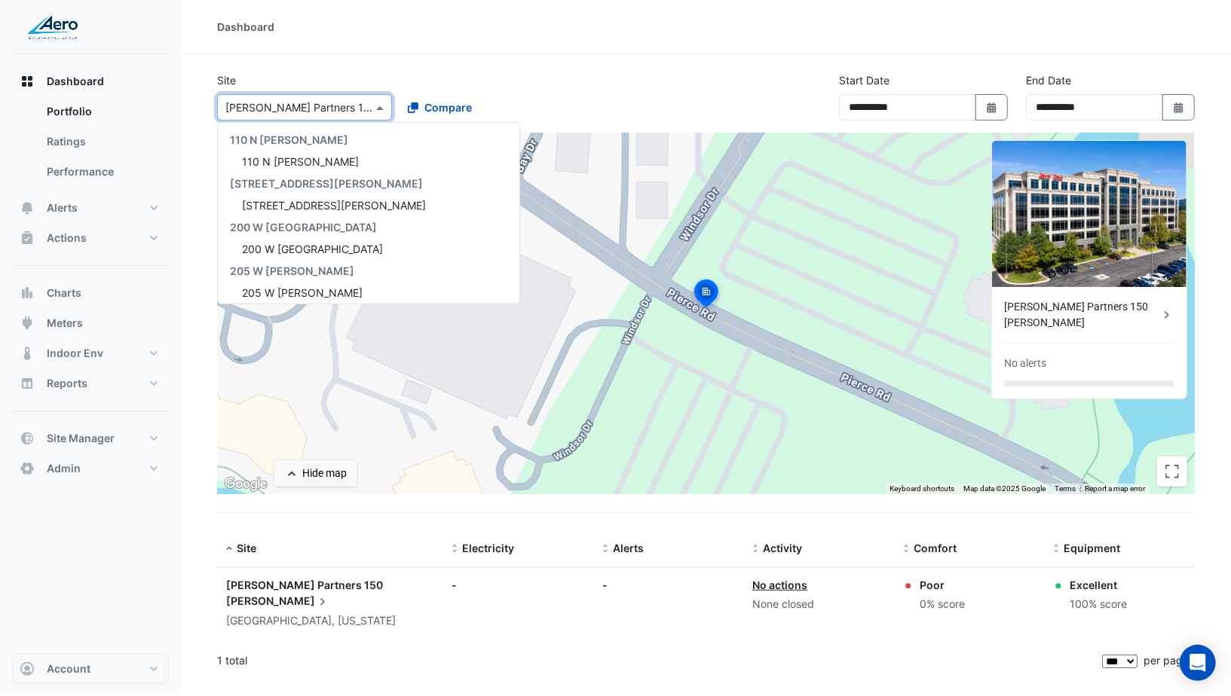
click at [311, 112] on input "text" at bounding box center [289, 108] width 128 height 16
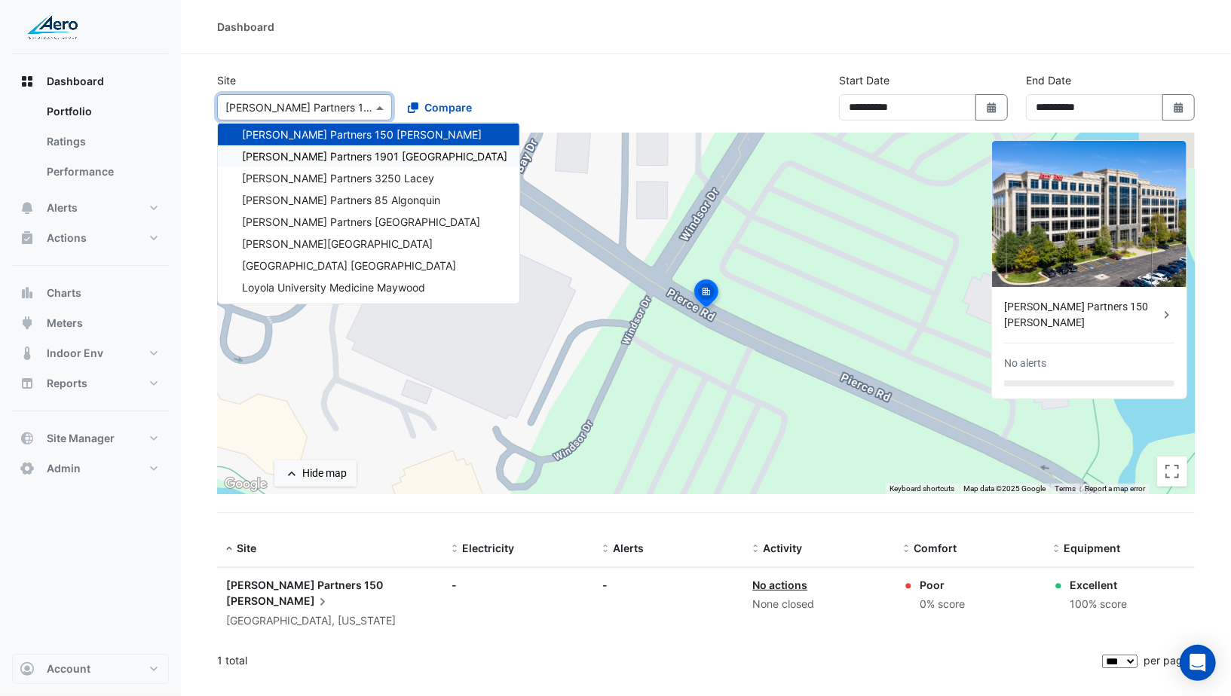
click at [308, 155] on span "Hamilton Partners 1901 Butterfield" at bounding box center [374, 156] width 265 height 13
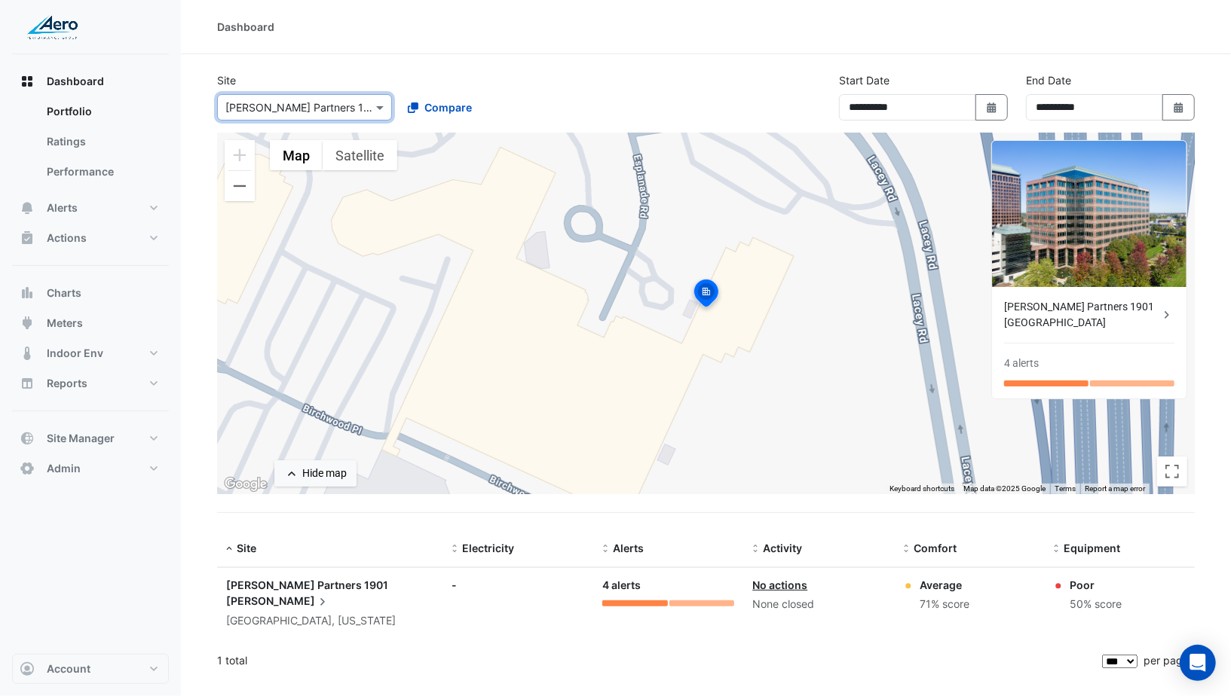
click at [315, 109] on input "text" at bounding box center [289, 108] width 128 height 16
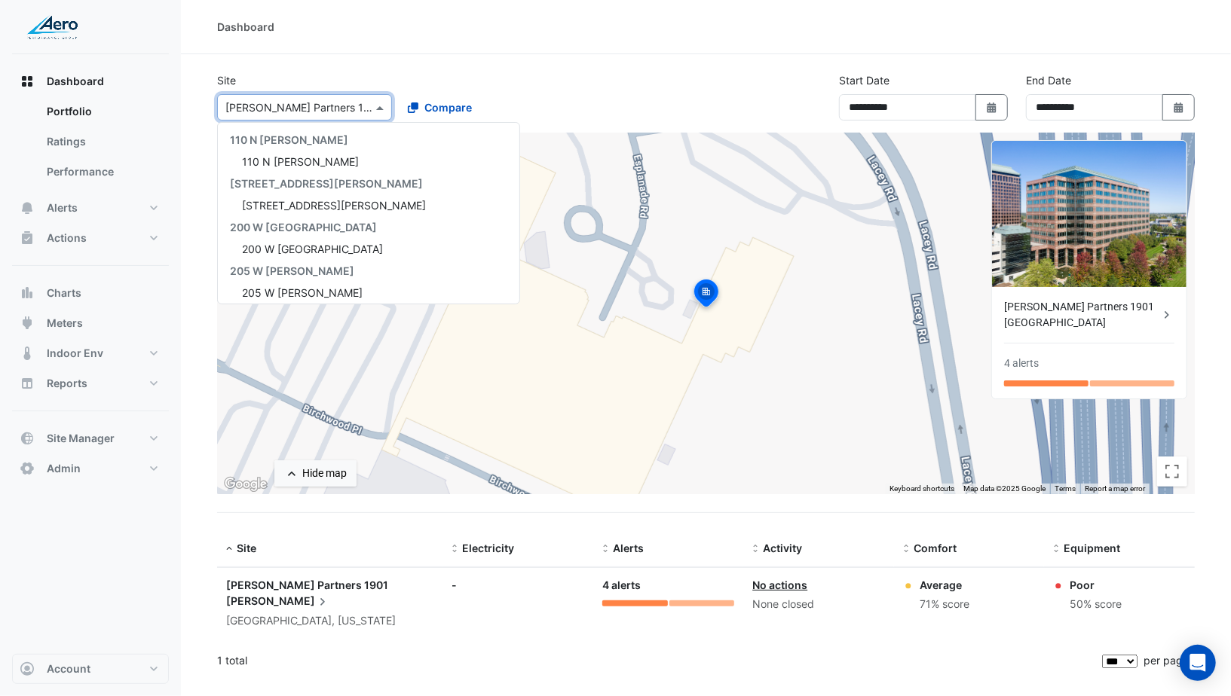
scroll to position [661, 0]
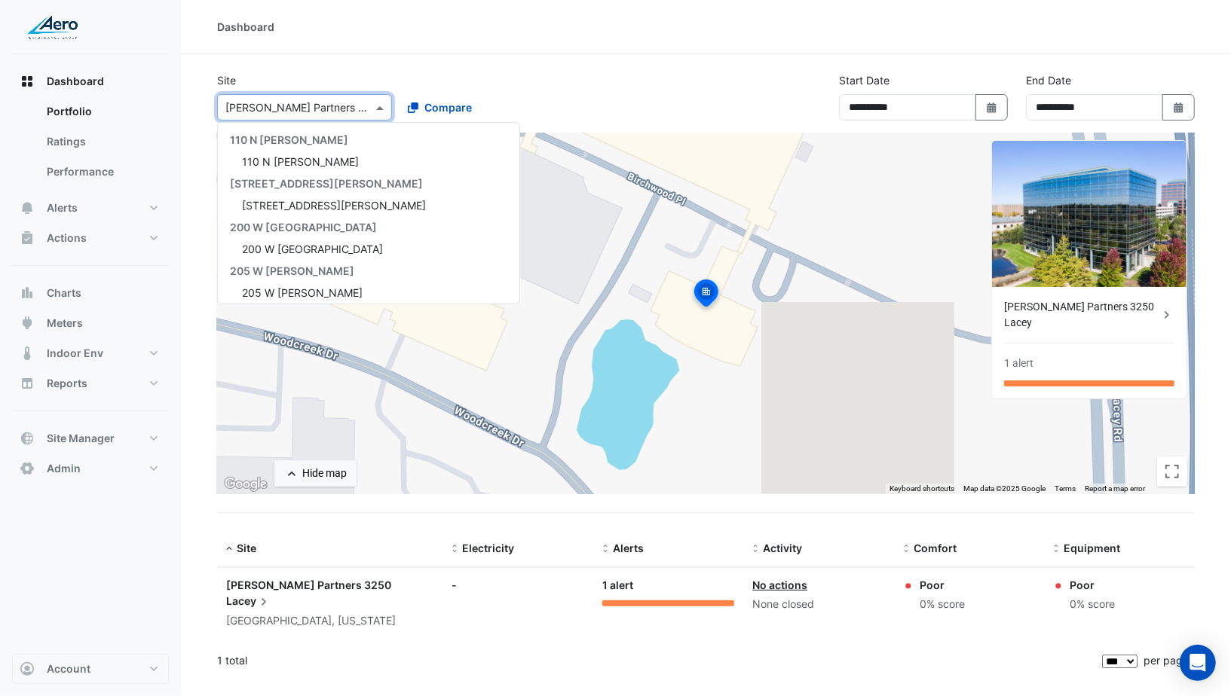
scroll to position [684, 0]
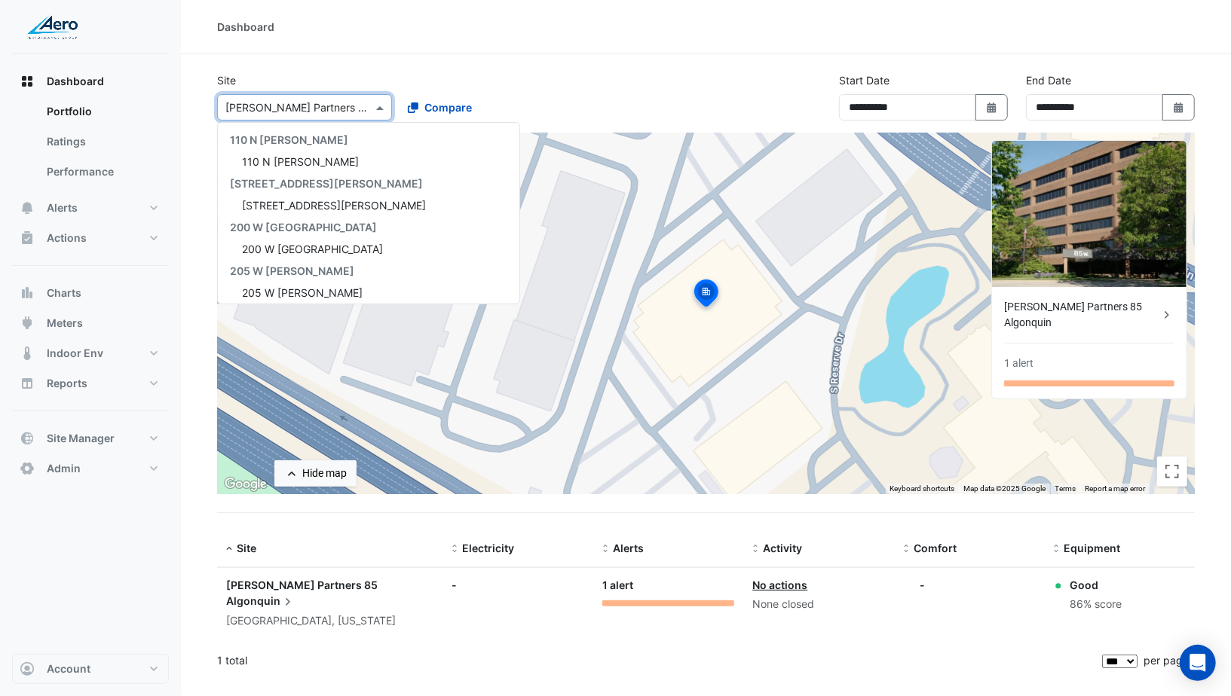
scroll to position [705, 0]
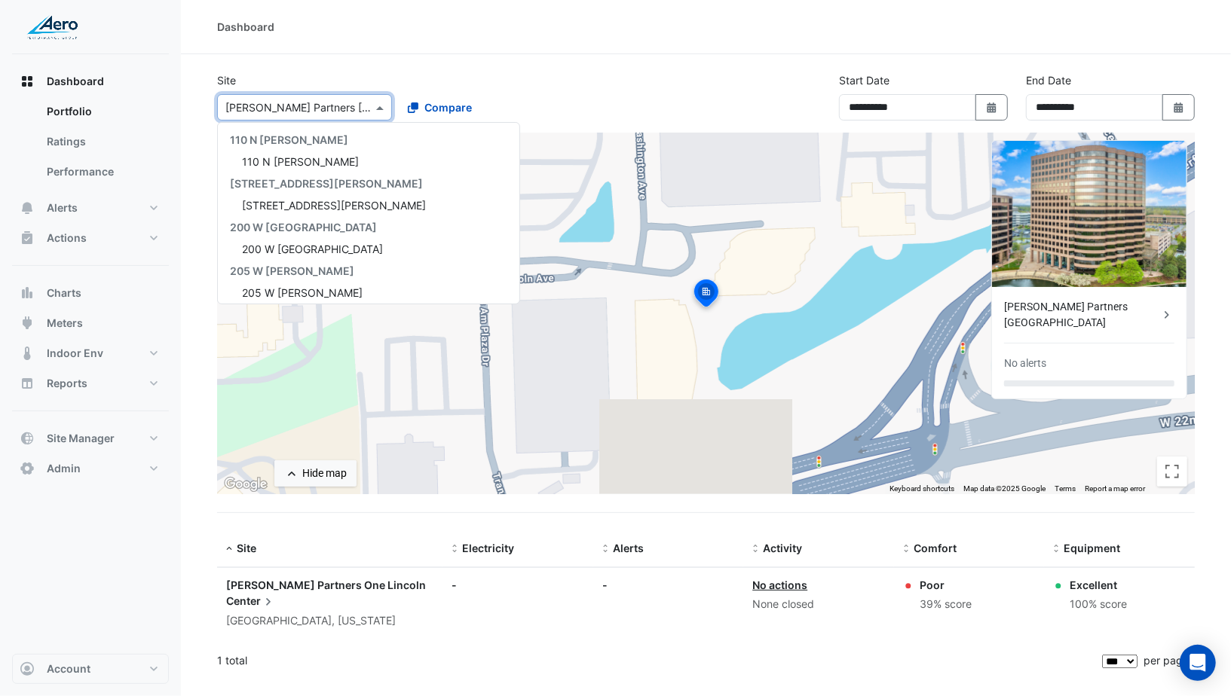
scroll to position [726, 0]
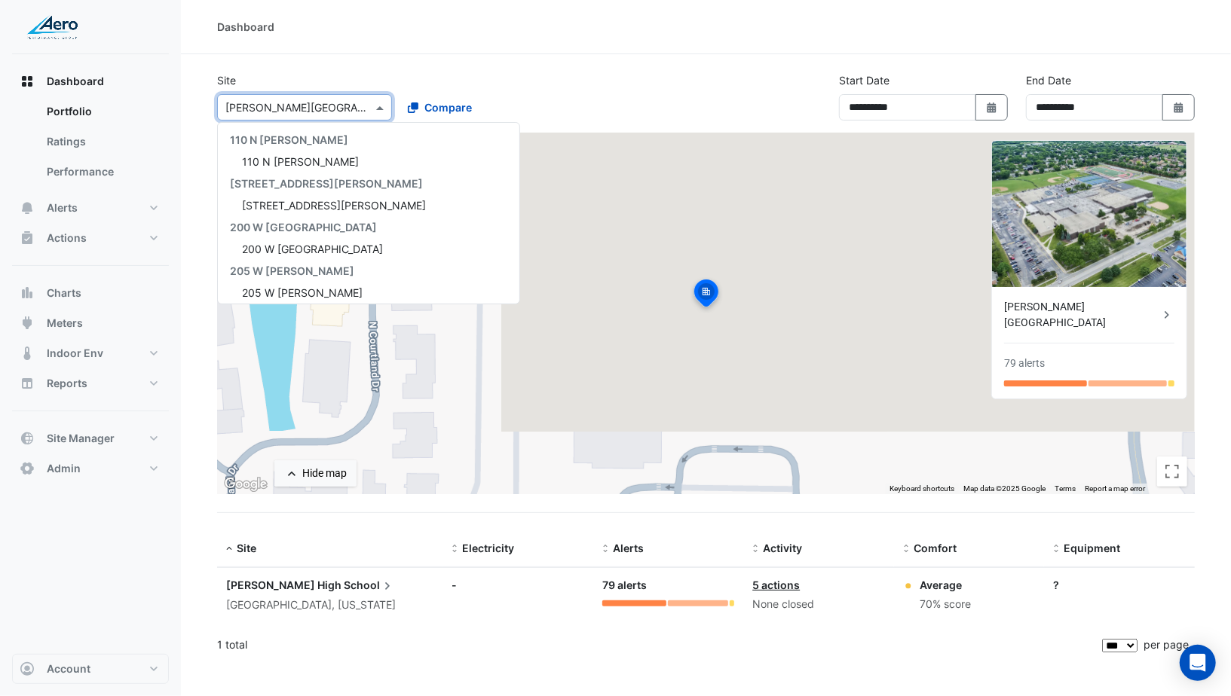
scroll to position [748, 0]
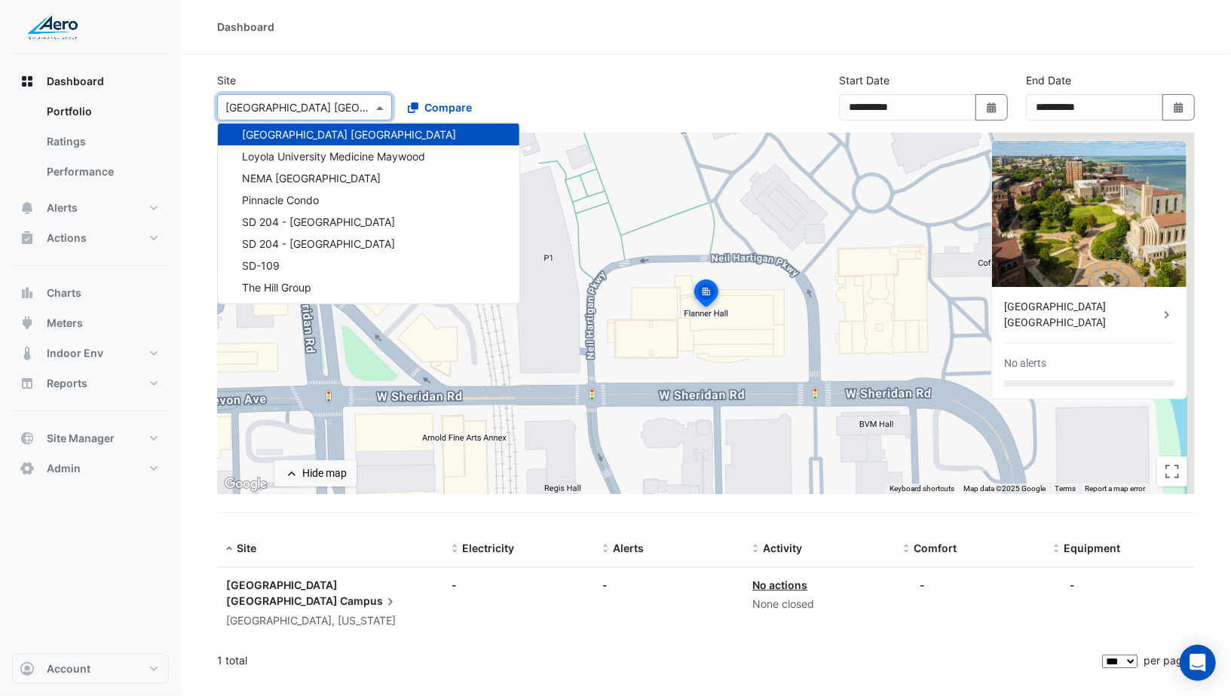
scroll to position [748, 0]
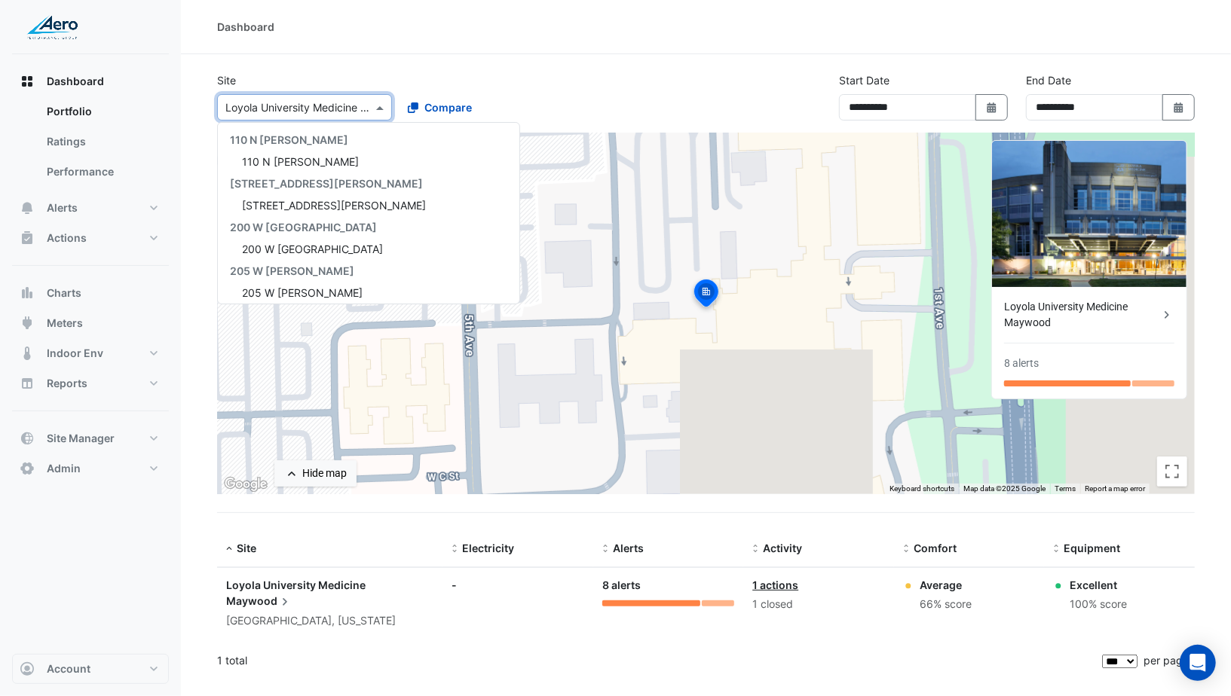
scroll to position [792, 0]
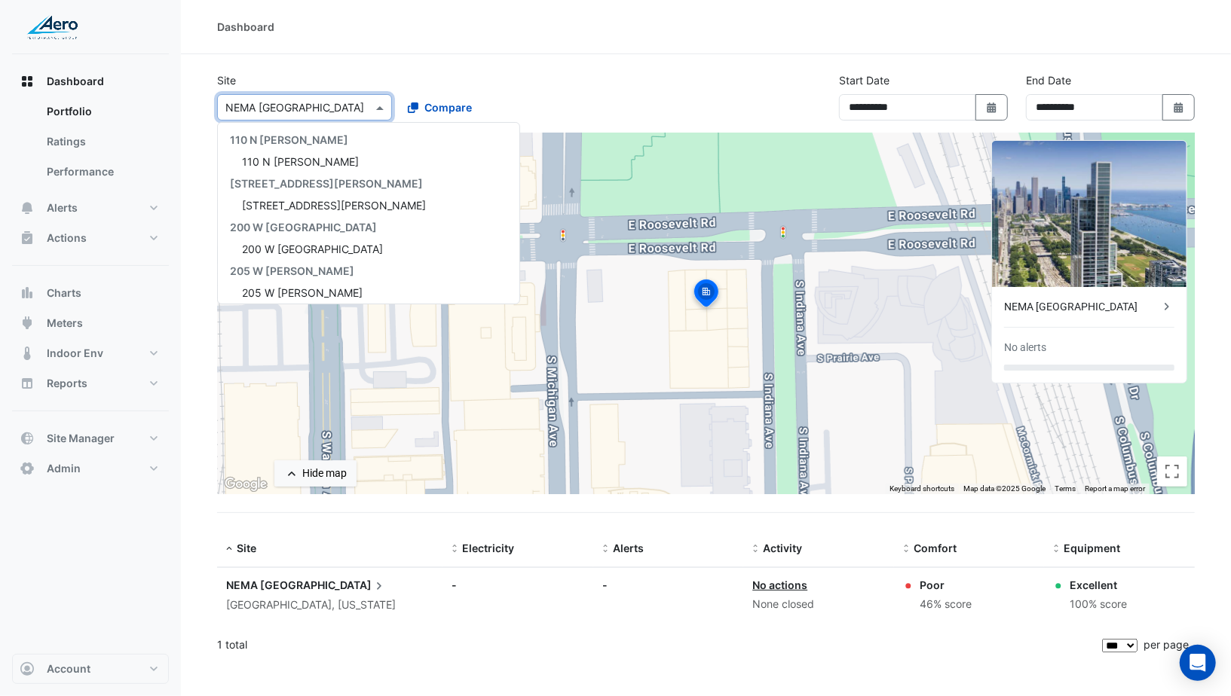
scroll to position [814, 0]
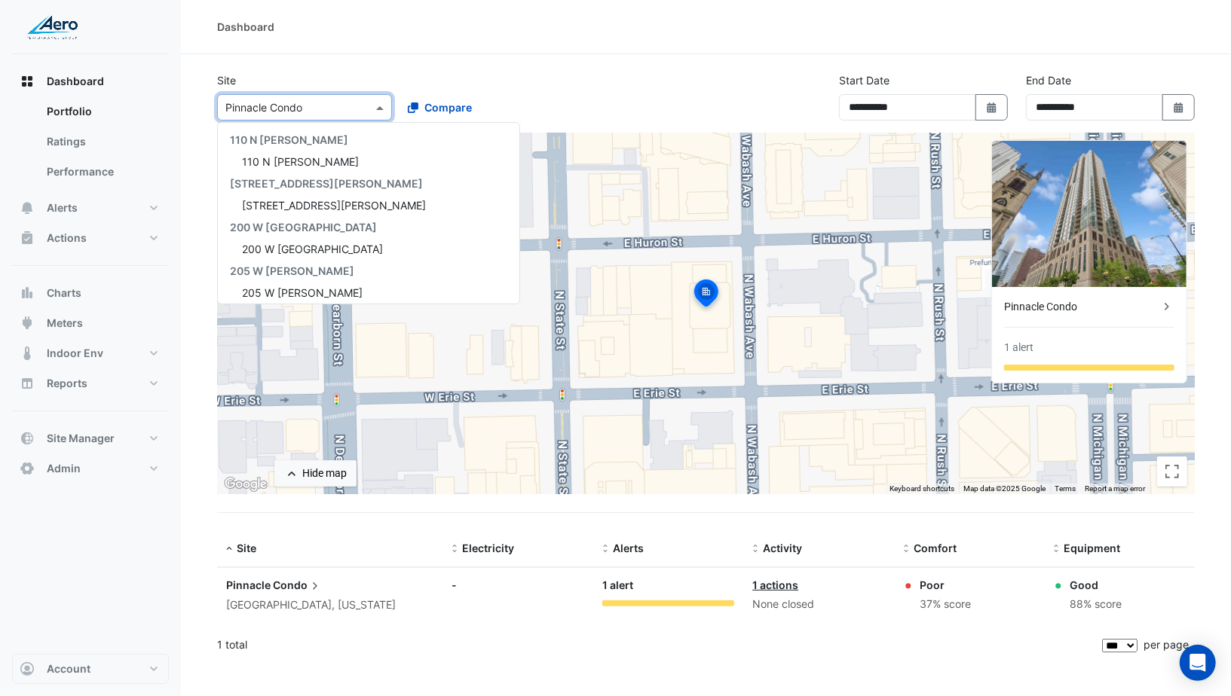
scroll to position [835, 0]
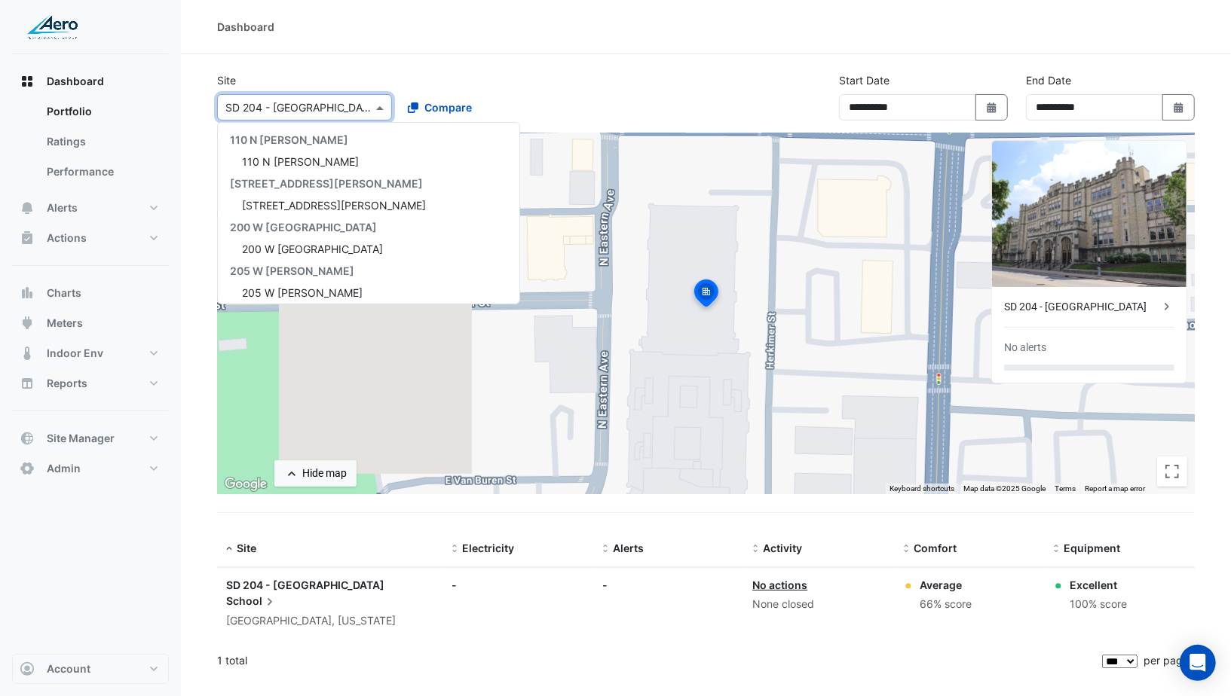
scroll to position [857, 0]
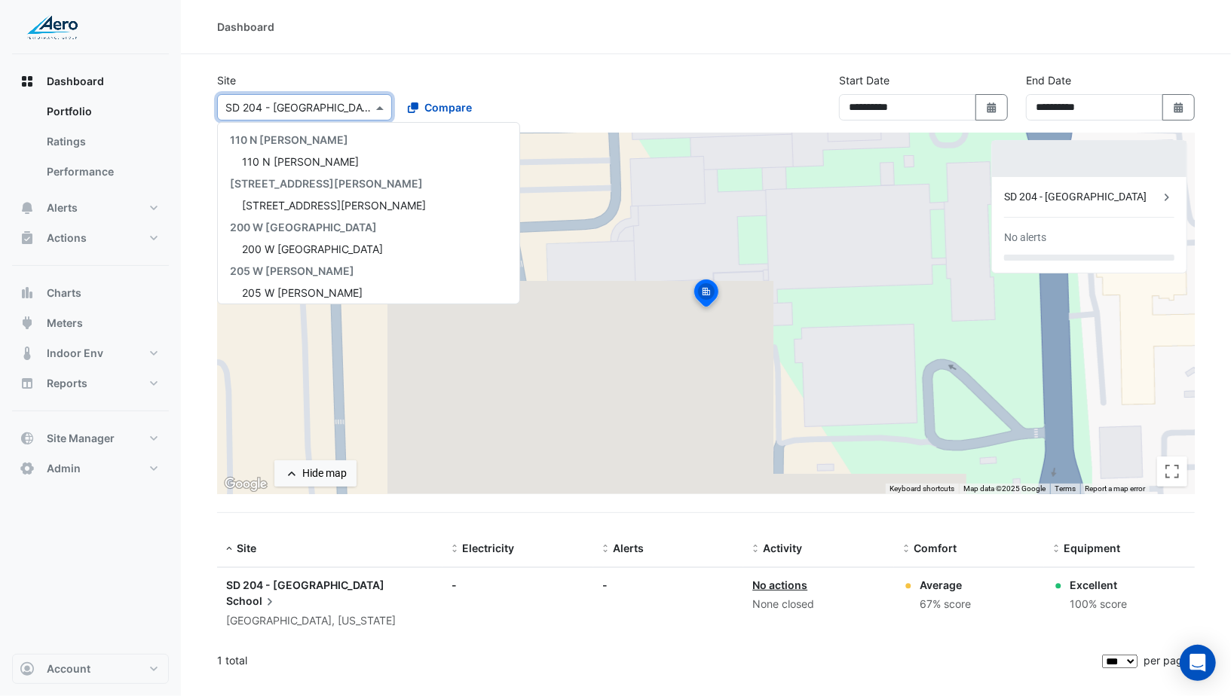
scroll to position [880, 0]
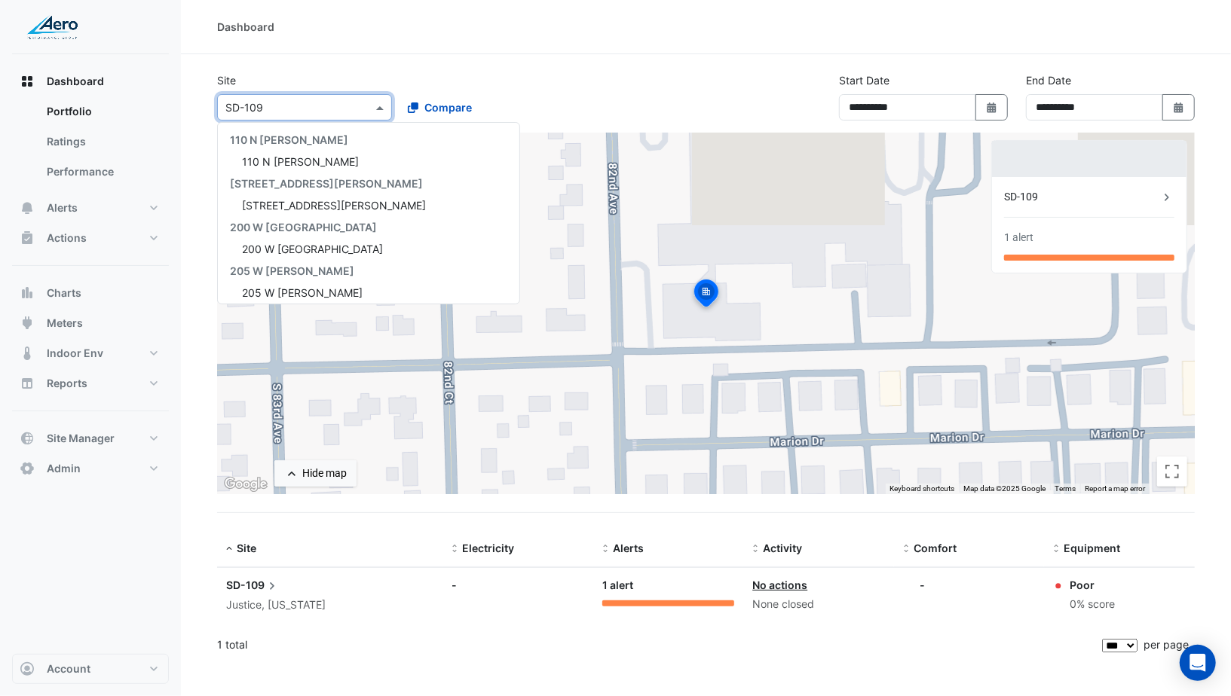
scroll to position [901, 0]
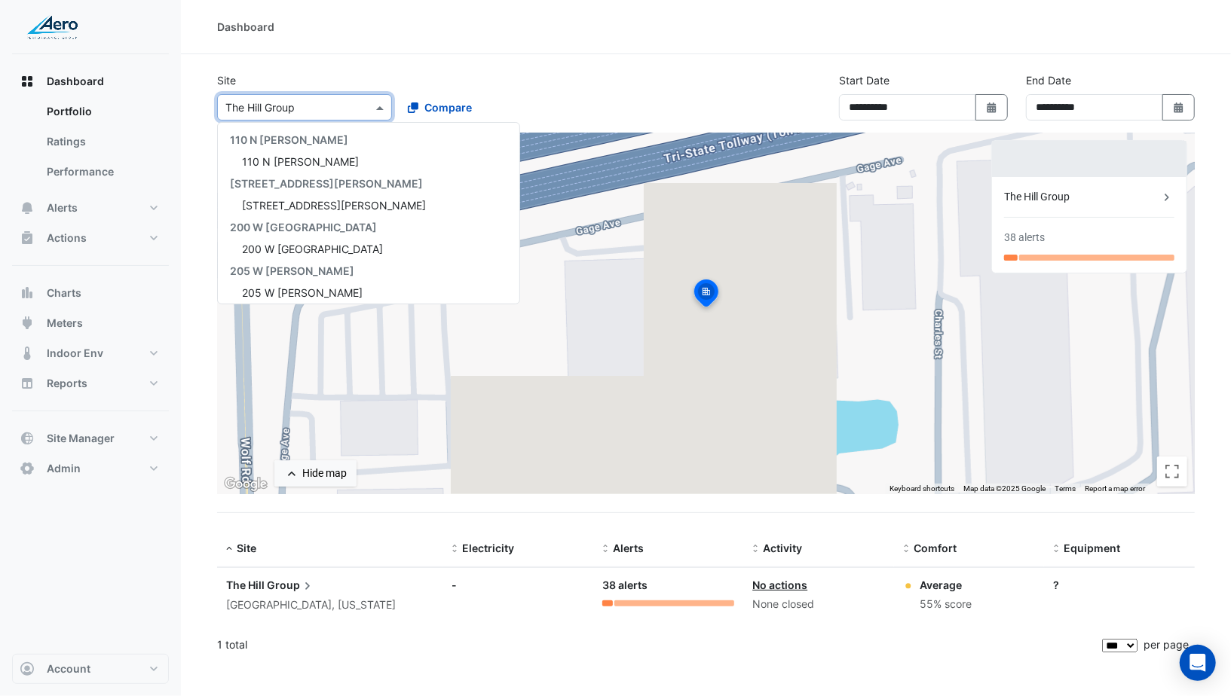
scroll to position [923, 0]
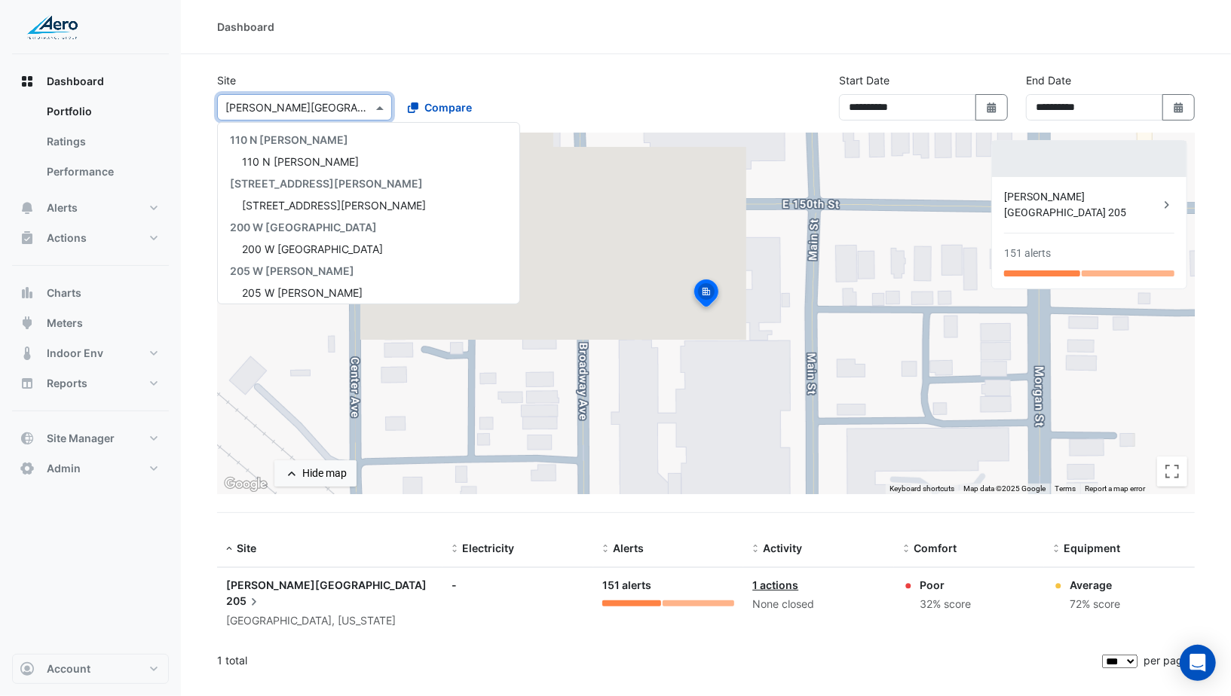
scroll to position [944, 0]
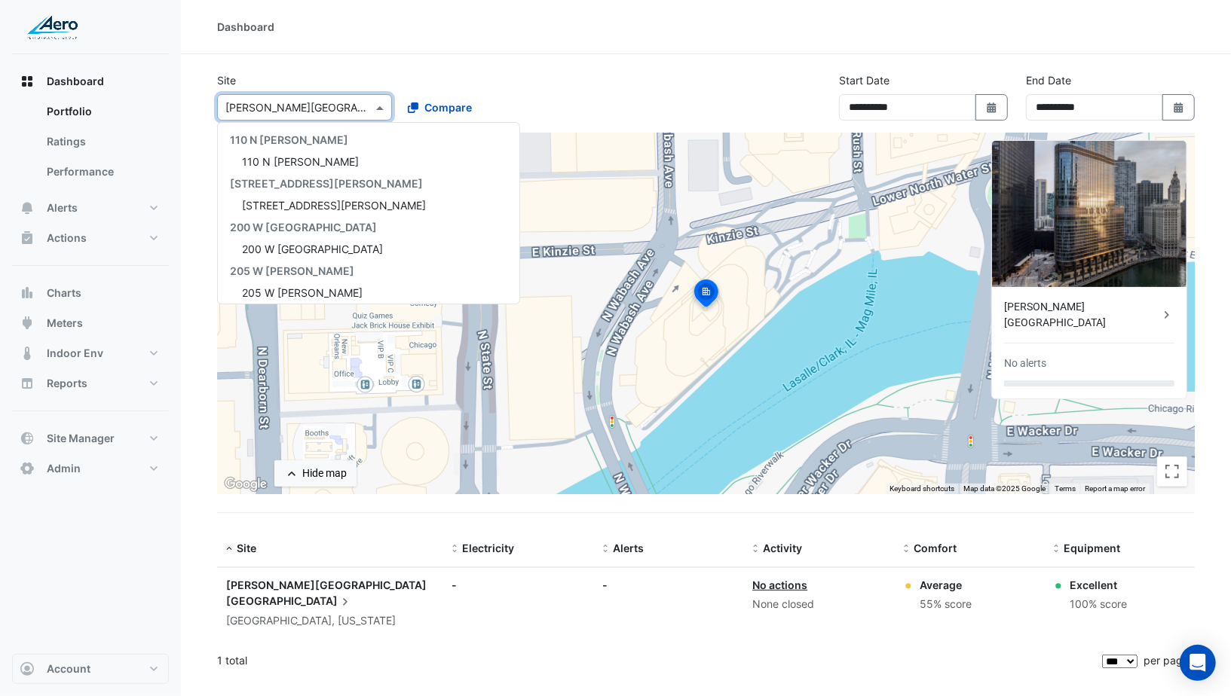
scroll to position [966, 0]
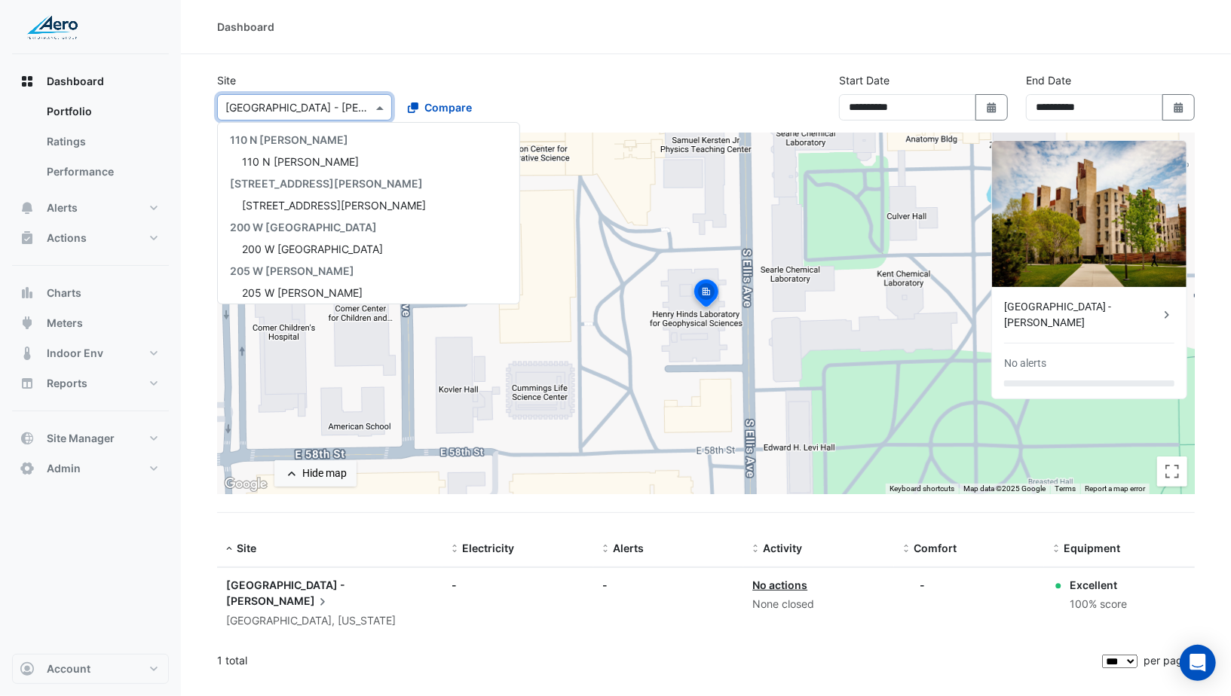
scroll to position [989, 0]
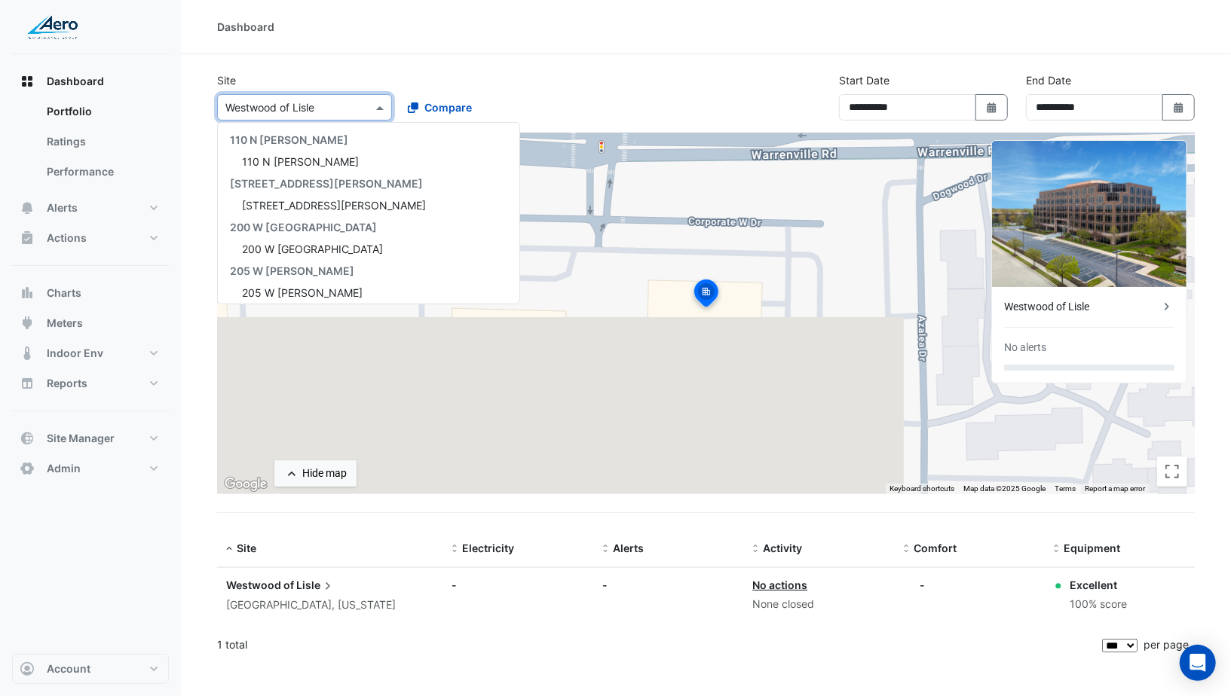
scroll to position [1011, 0]
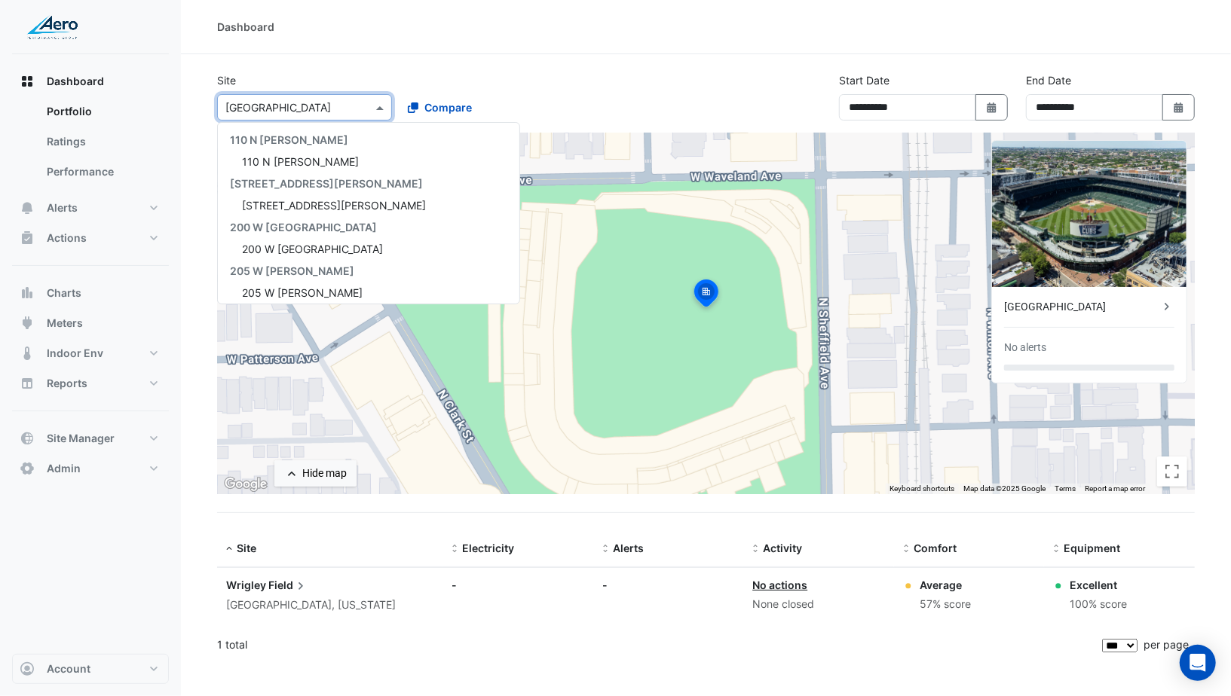
scroll to position [1033, 0]
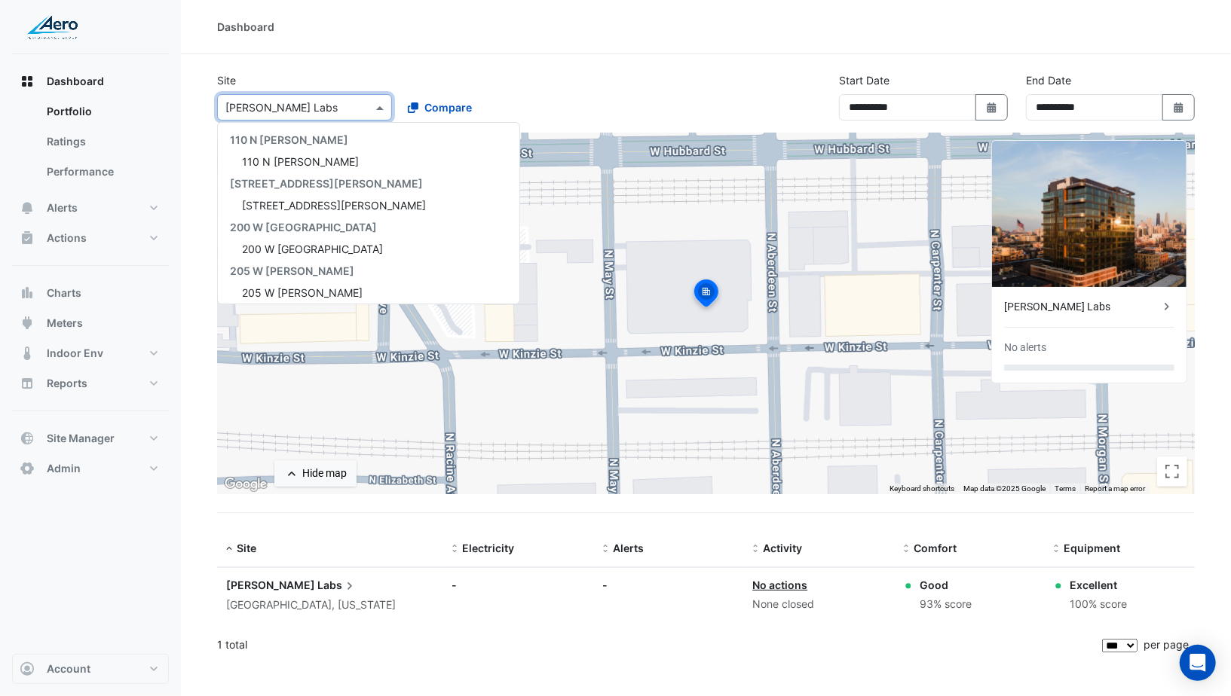
scroll to position [1076, 0]
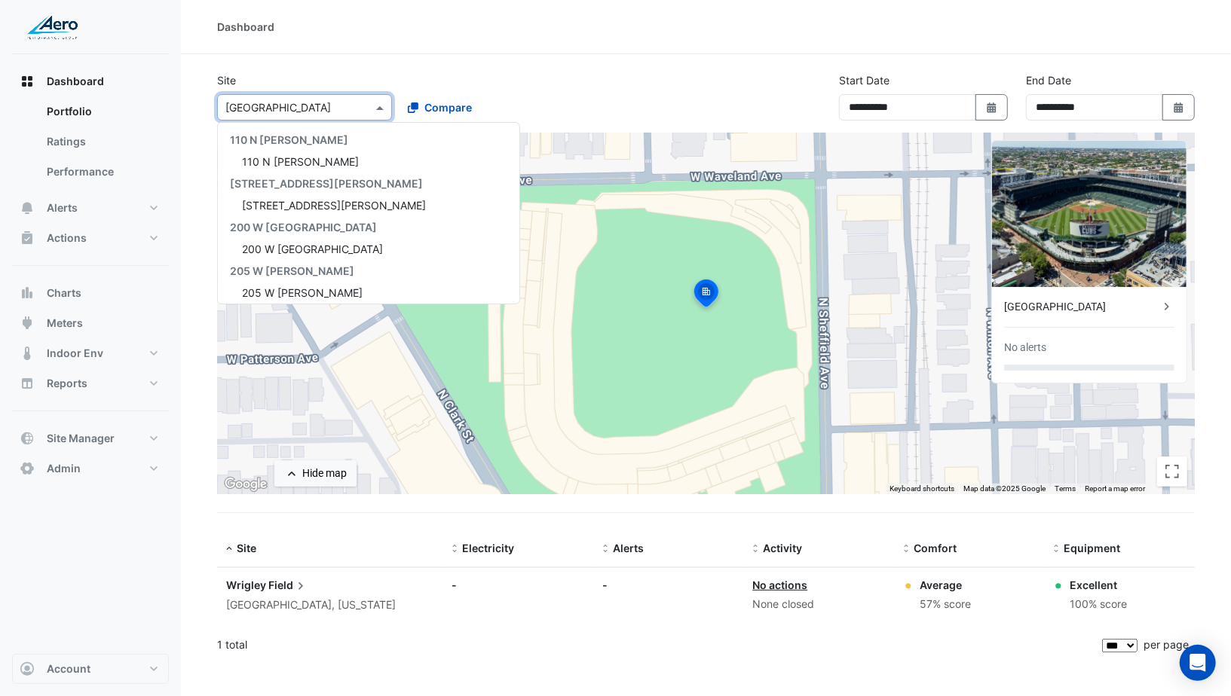
scroll to position [1120, 0]
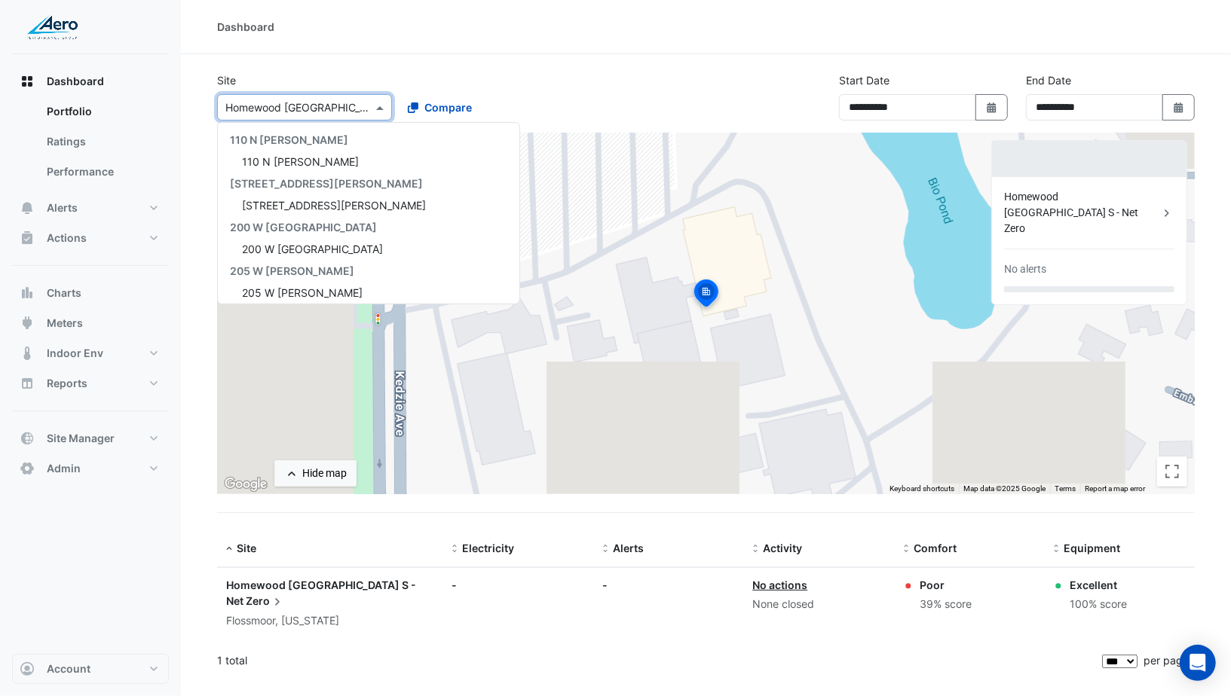
scroll to position [1163, 0]
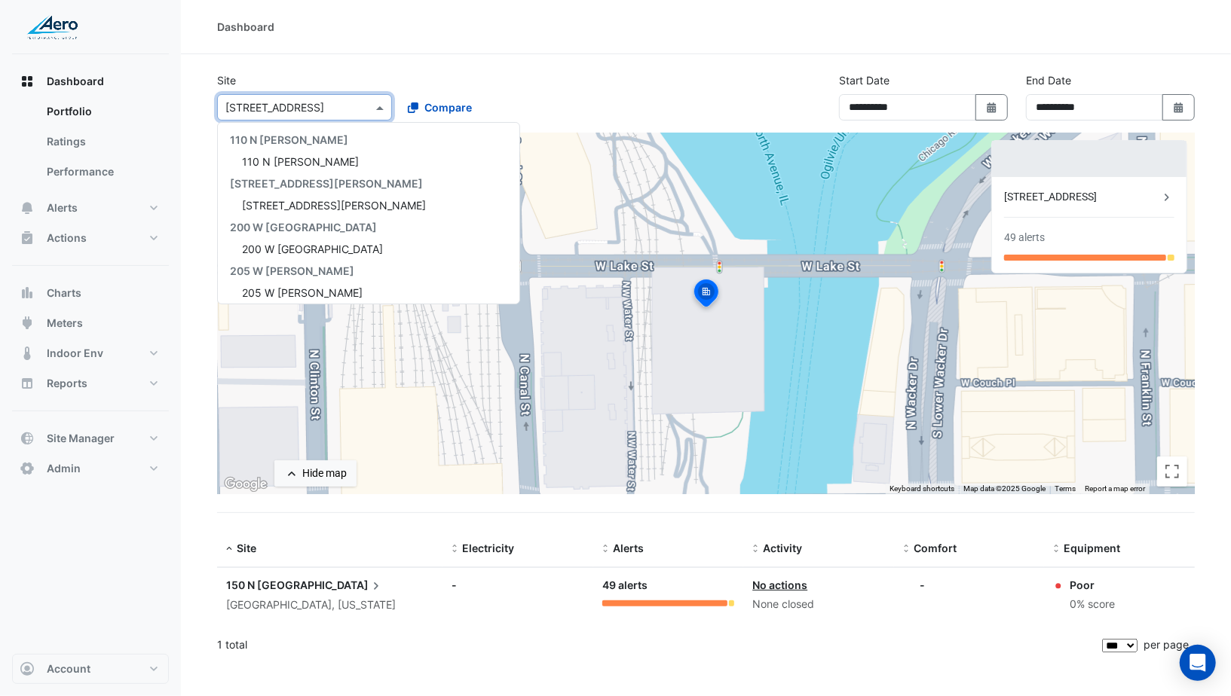
scroll to position [1207, 0]
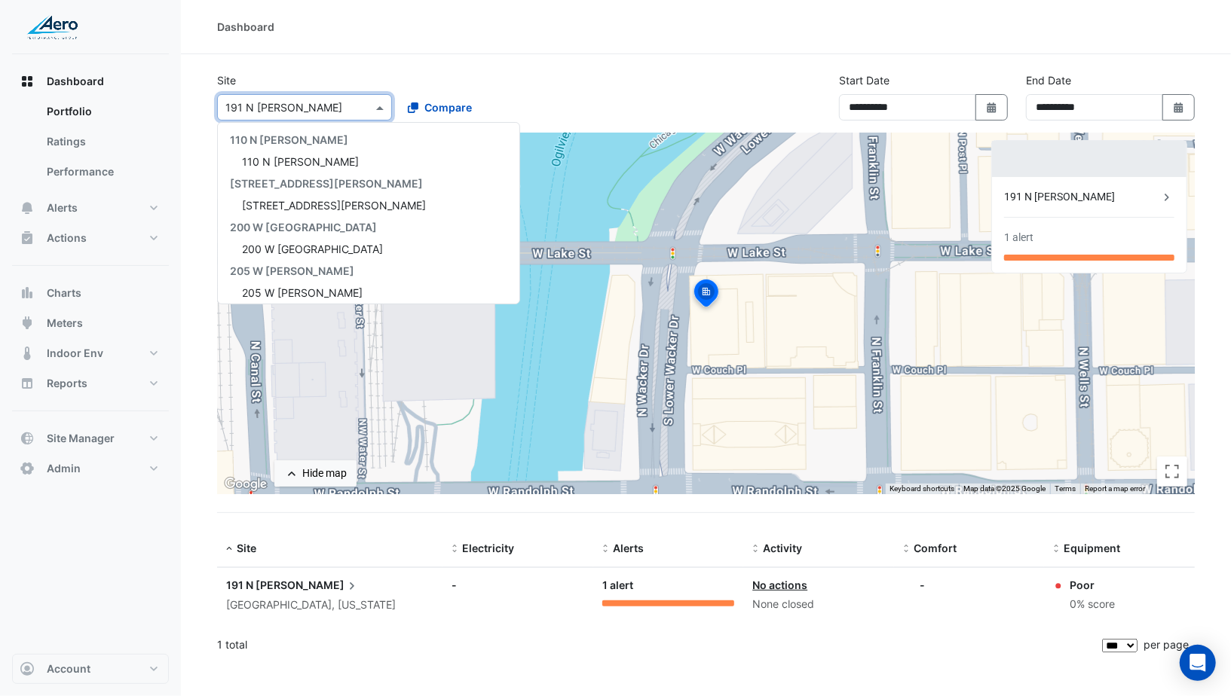
scroll to position [1229, 0]
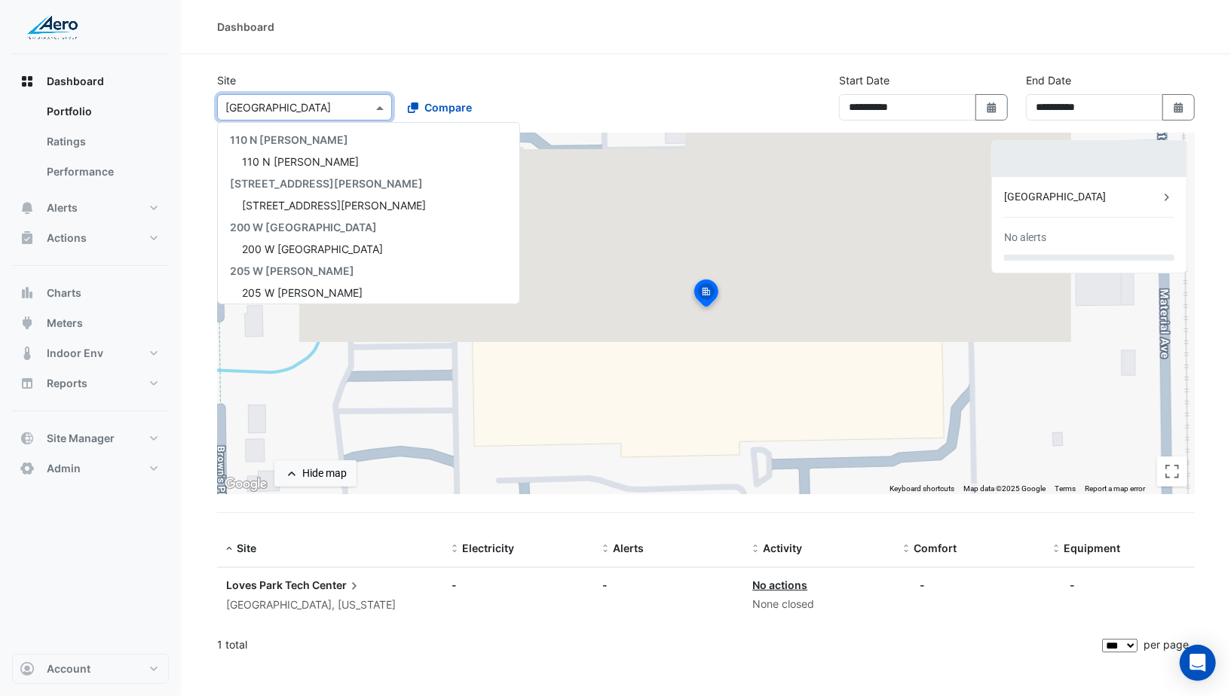
scroll to position [1339, 0]
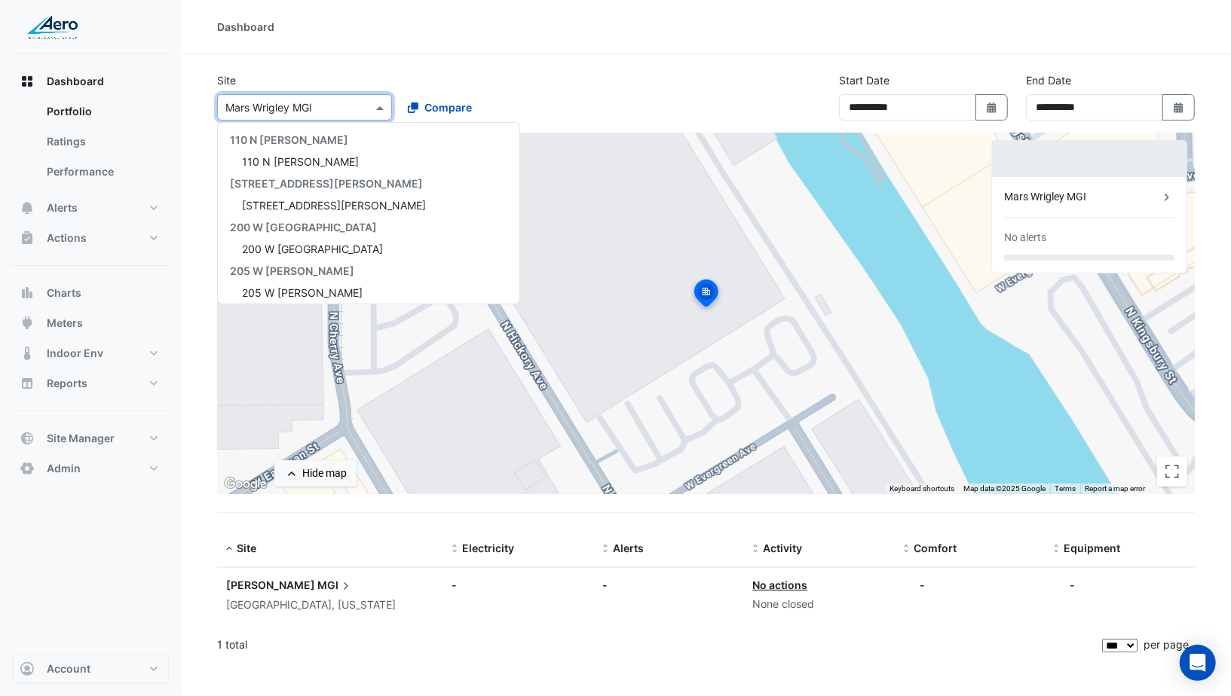
scroll to position [1360, 0]
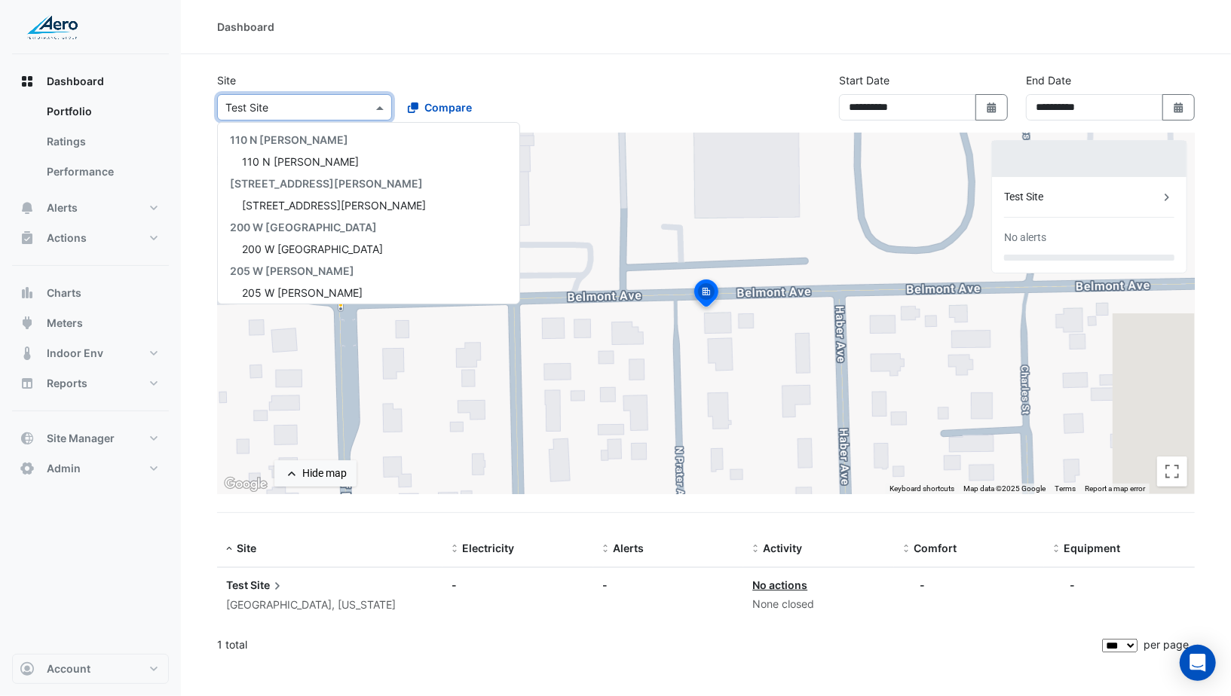
scroll to position [1382, 0]
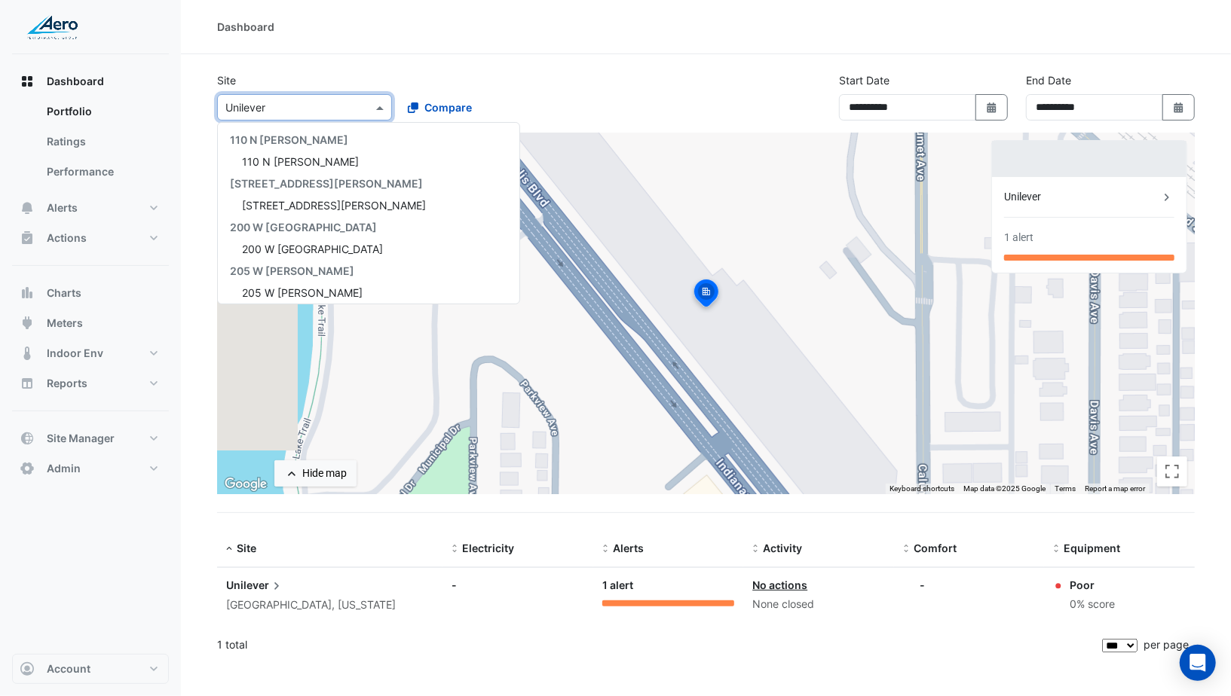
scroll to position [1382, 0]
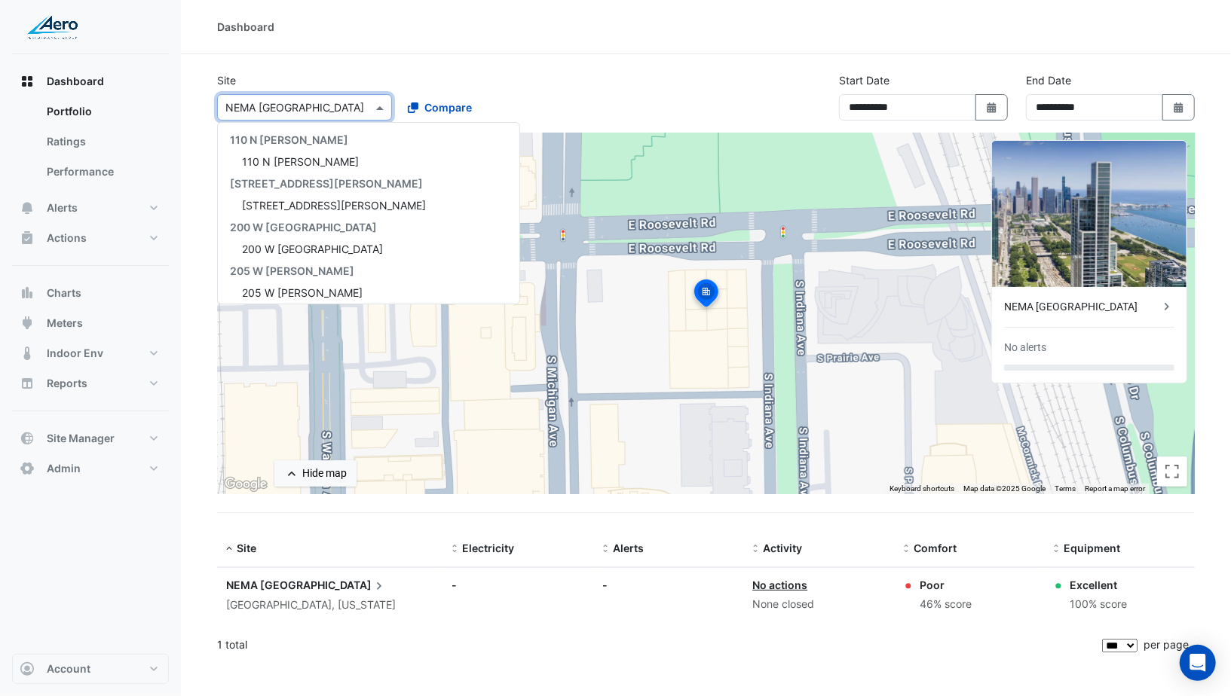
scroll to position [1382, 0]
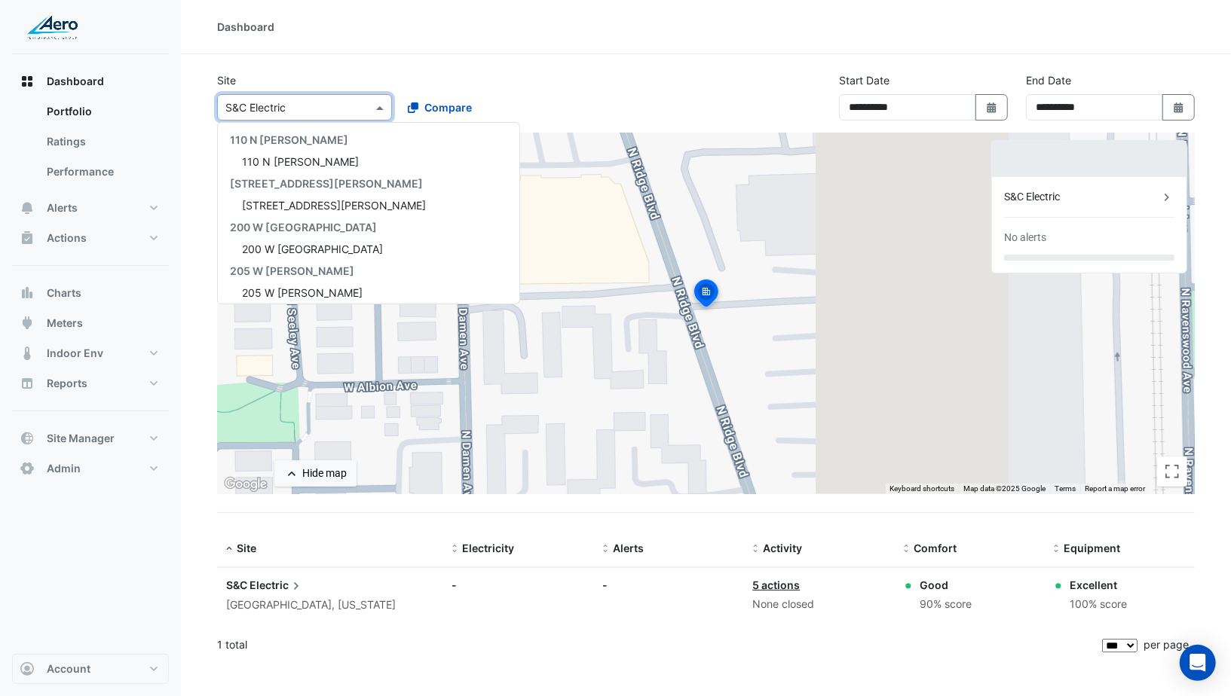
scroll to position [1382, 0]
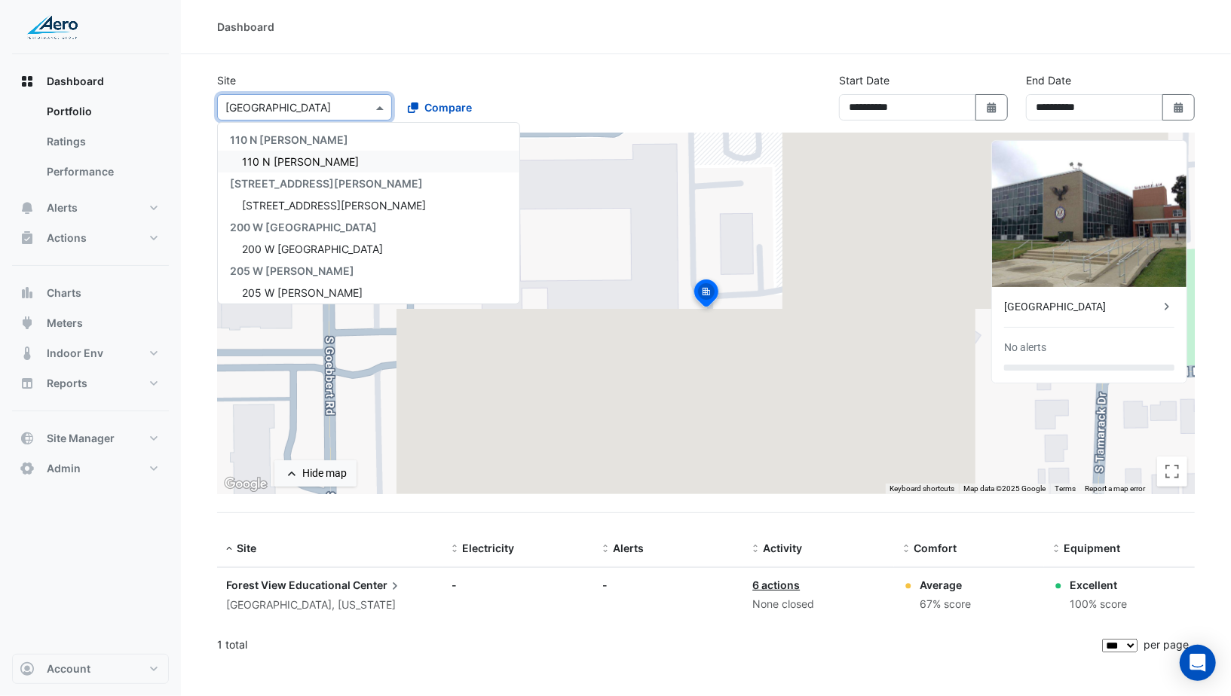
scroll to position [28, 0]
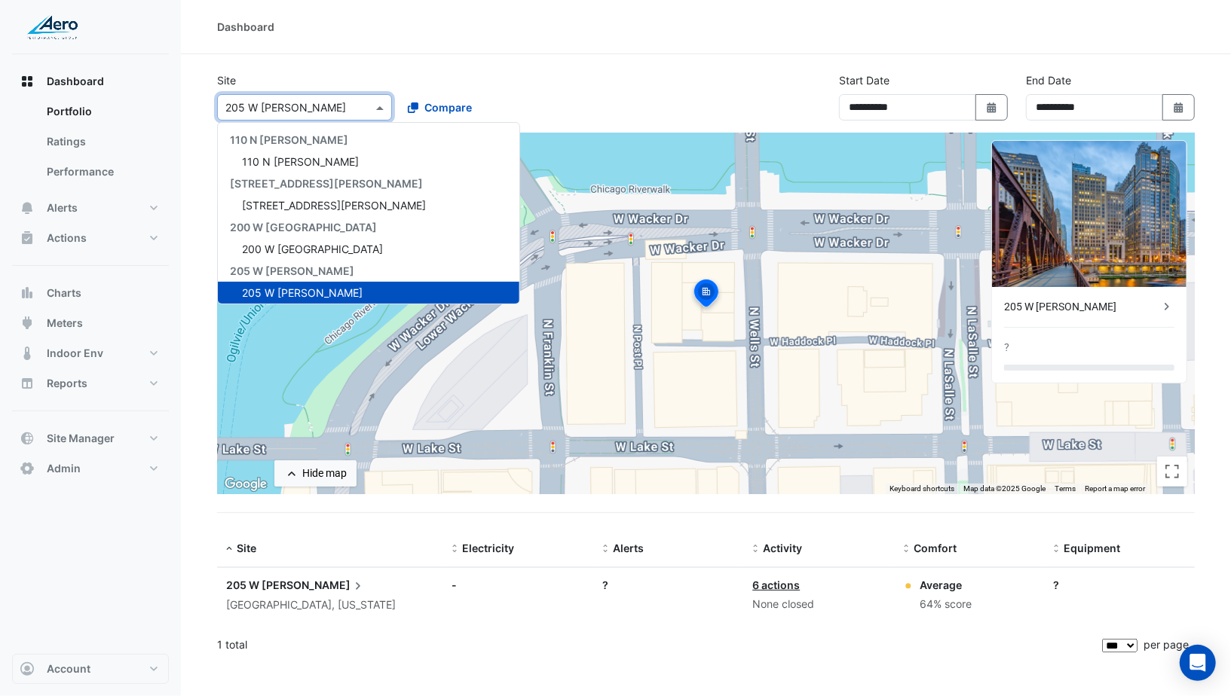
scroll to position [43, 0]
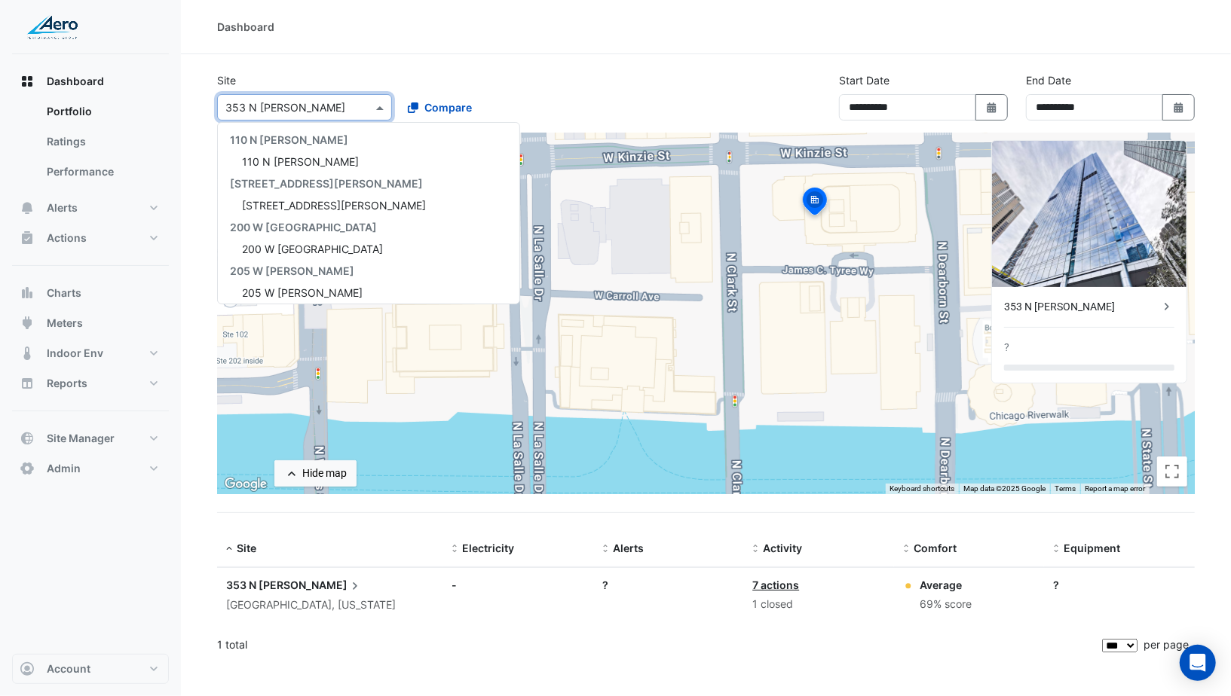
scroll to position [202, 0]
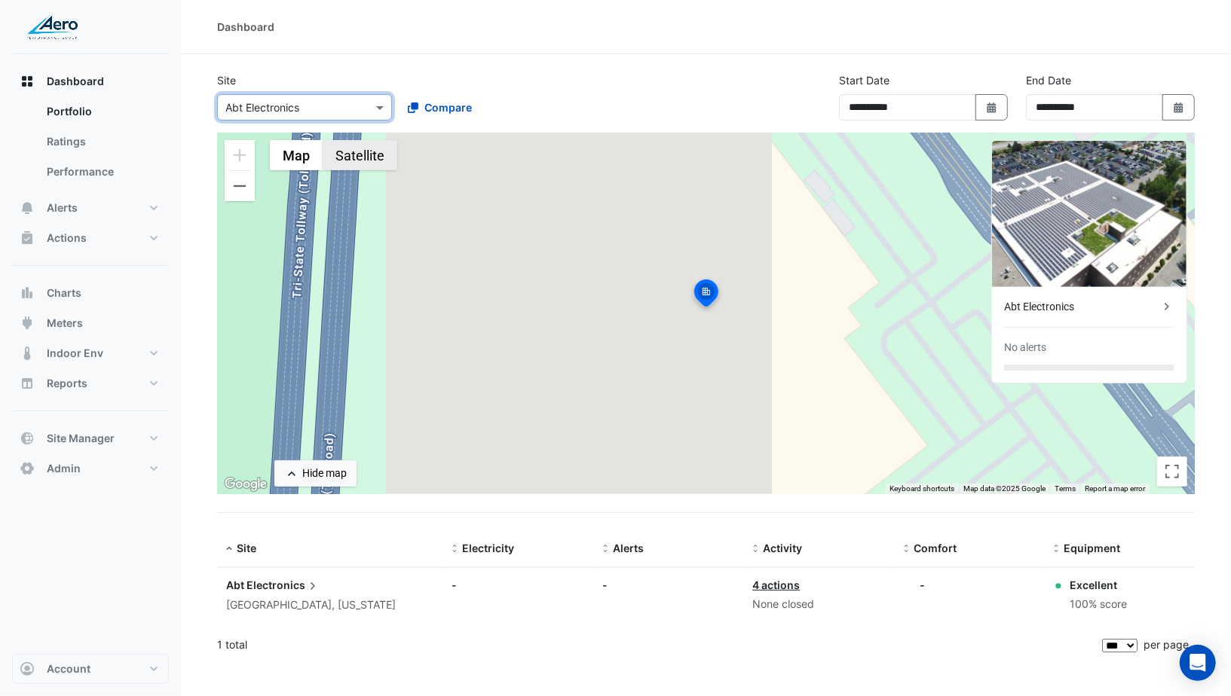
click at [349, 151] on button "Satellite" at bounding box center [360, 155] width 75 height 30
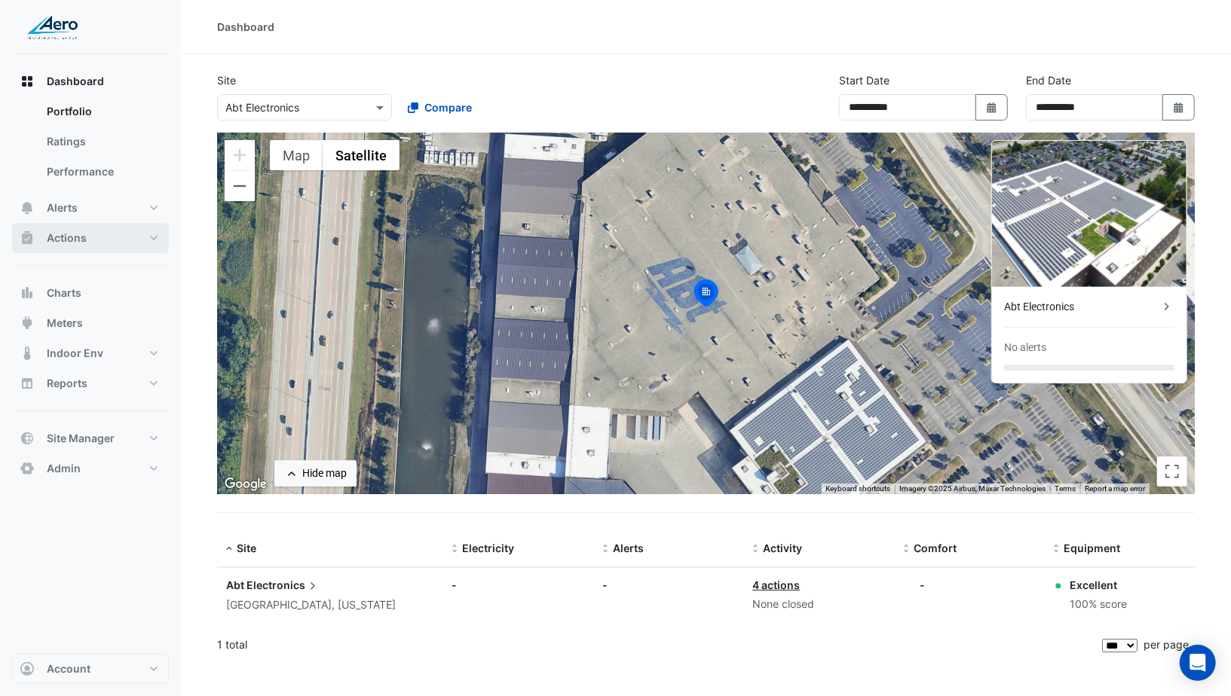
click at [115, 229] on button "Actions" at bounding box center [90, 238] width 157 height 30
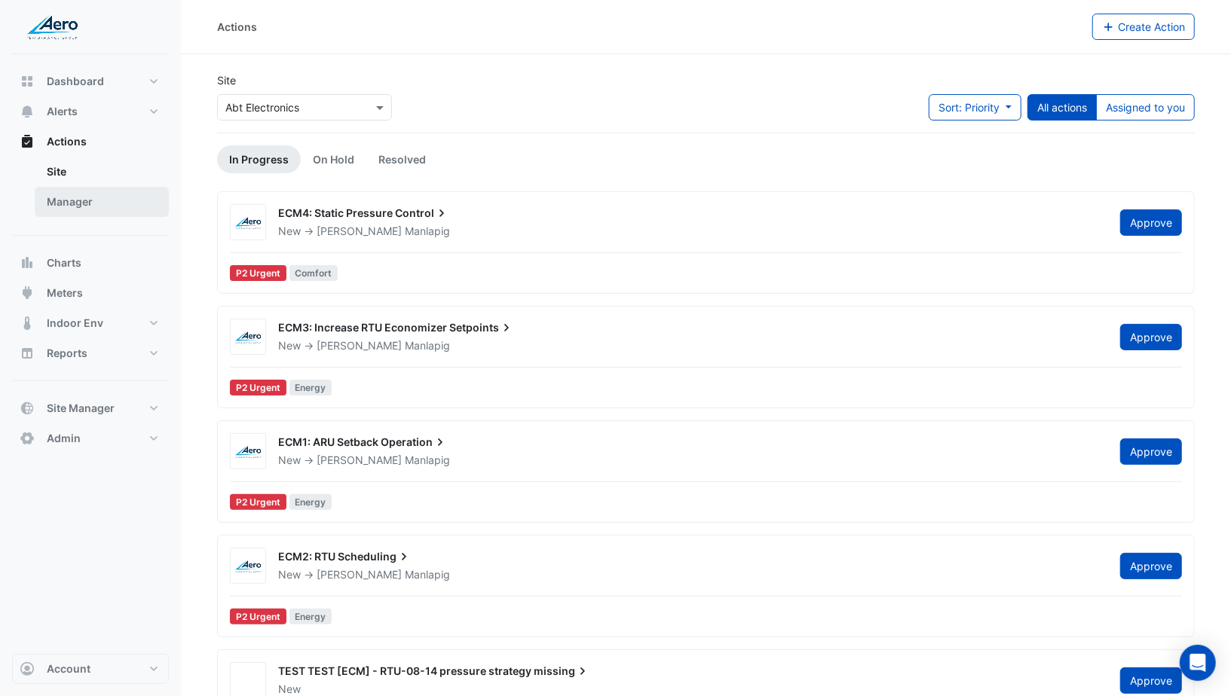
click at [95, 207] on link "Manager" at bounding box center [102, 202] width 134 height 30
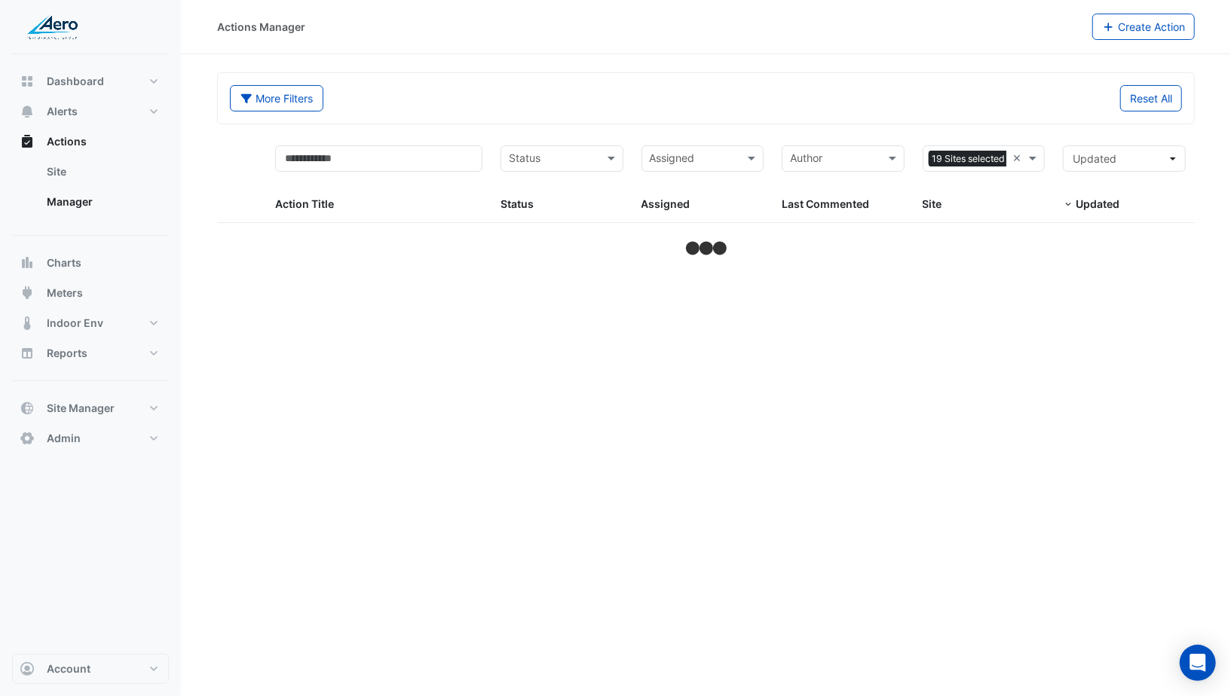
select select "***"
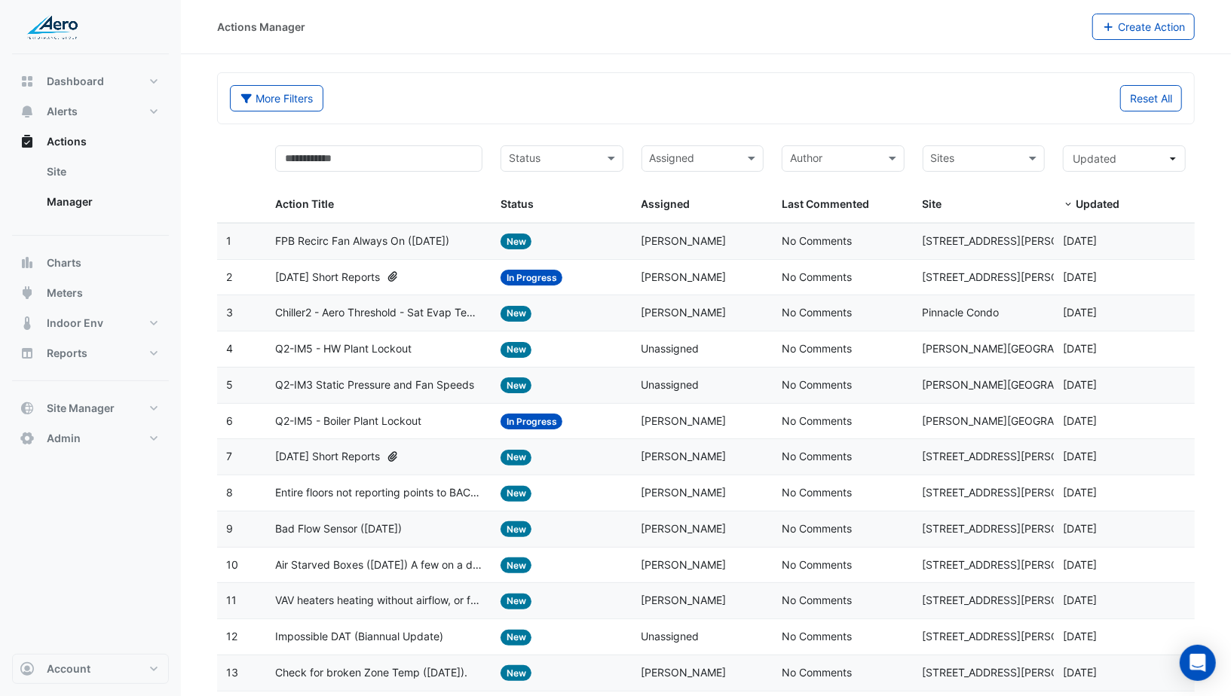
click at [581, 284] on datatable-body-cell "Status: In Progress" at bounding box center [561, 277] width 141 height 35
click at [381, 413] on span "Q2-IM5 - Boiler Plant Lockout" at bounding box center [348, 421] width 146 height 17
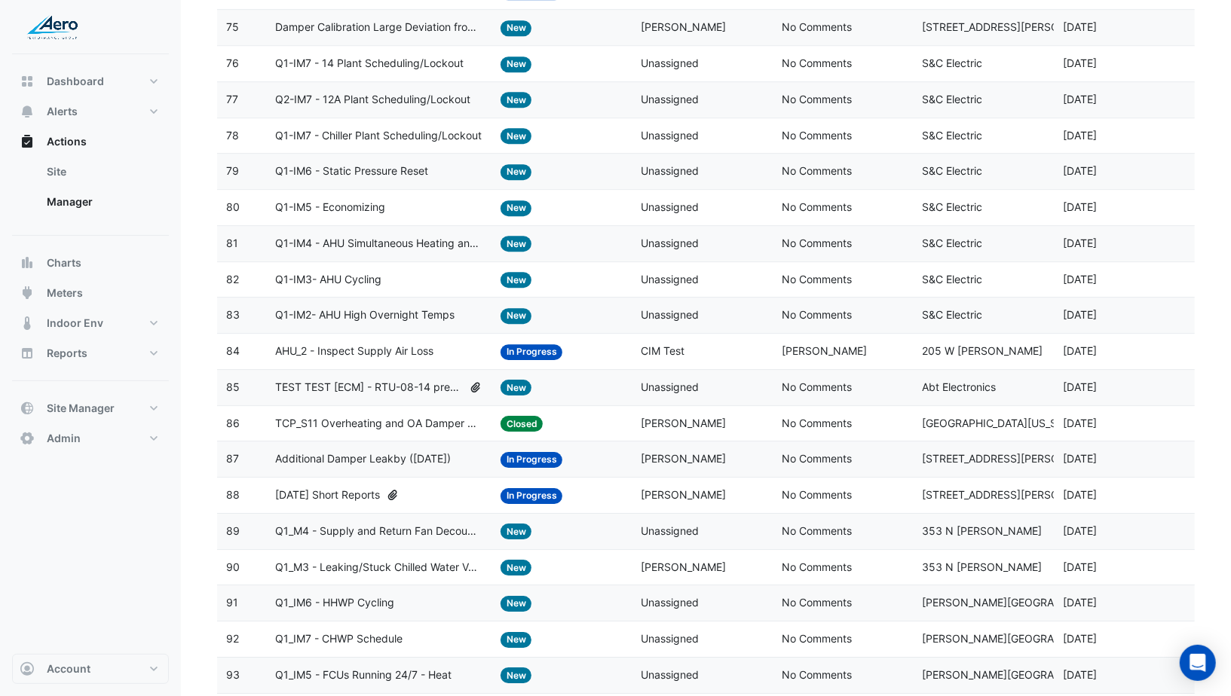
scroll to position [3130, 0]
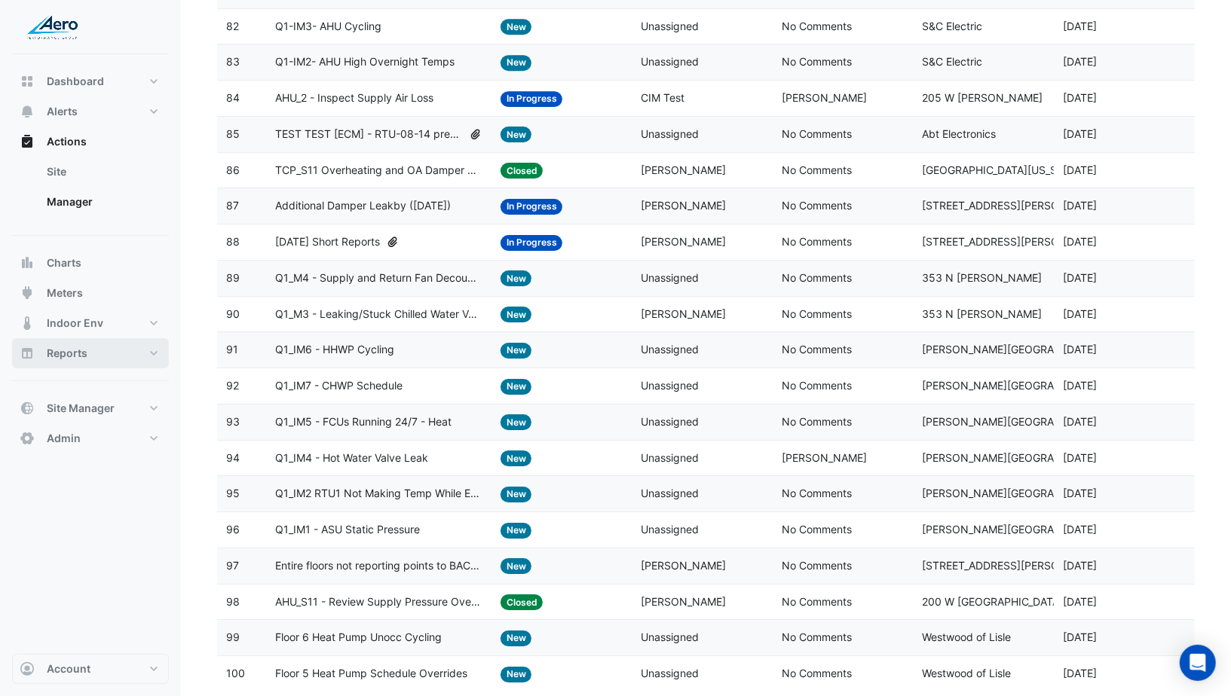
click at [99, 360] on button "Reports" at bounding box center [90, 353] width 157 height 30
select select "***"
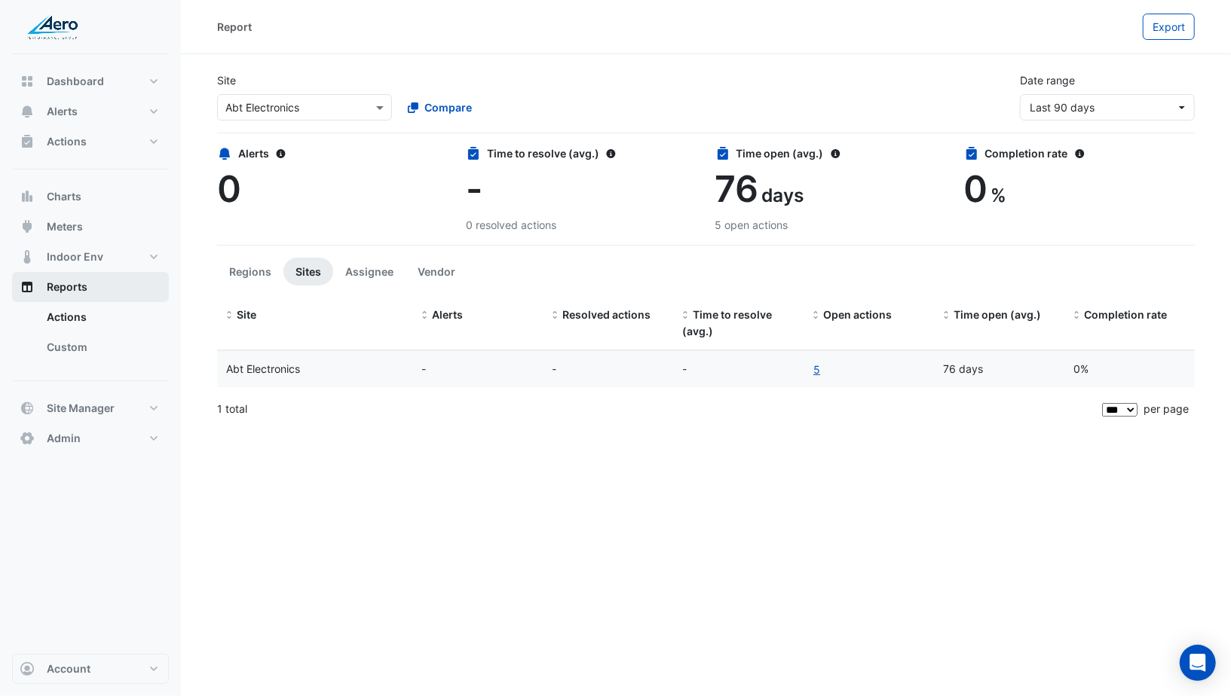
click at [99, 360] on link "Custom" at bounding box center [102, 347] width 134 height 30
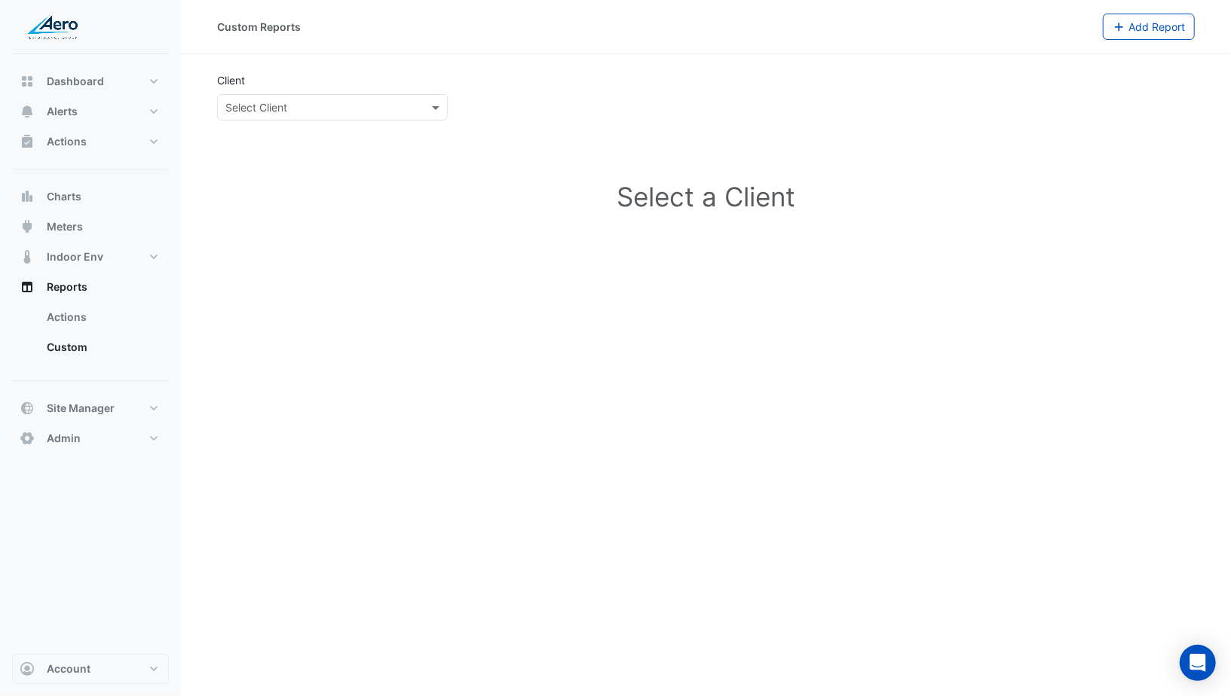
click at [333, 106] on input "text" at bounding box center [317, 108] width 184 height 16
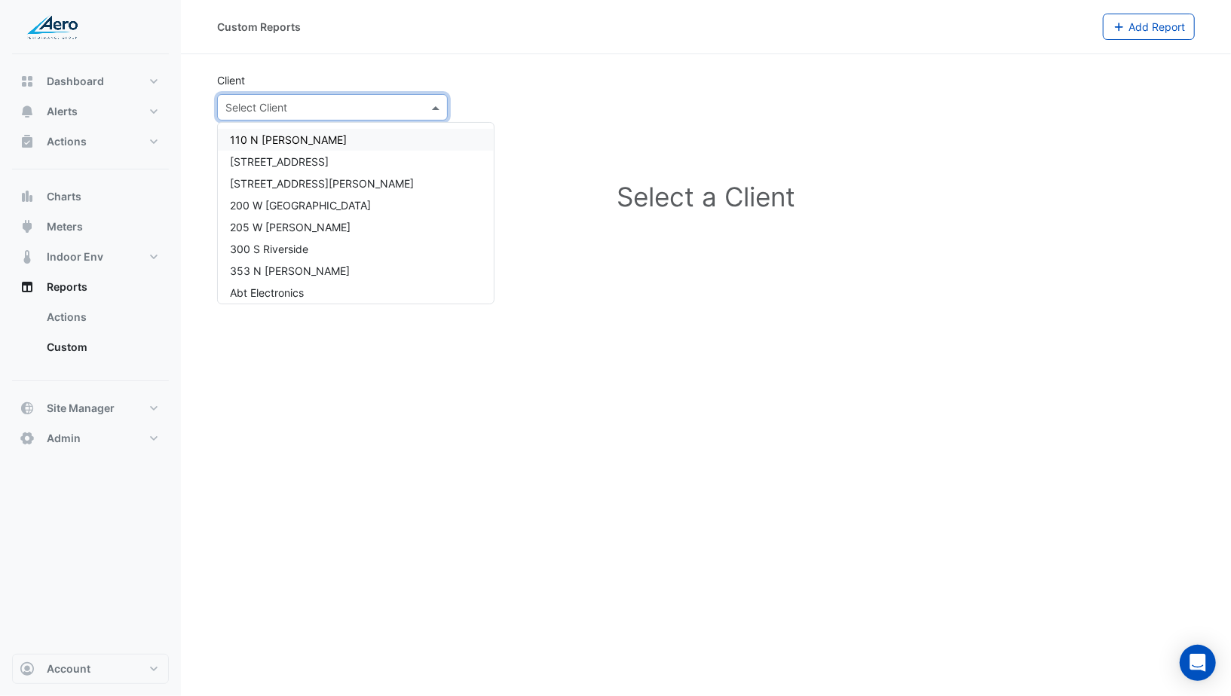
click at [292, 145] on div "110 N Wacker" at bounding box center [356, 140] width 276 height 22
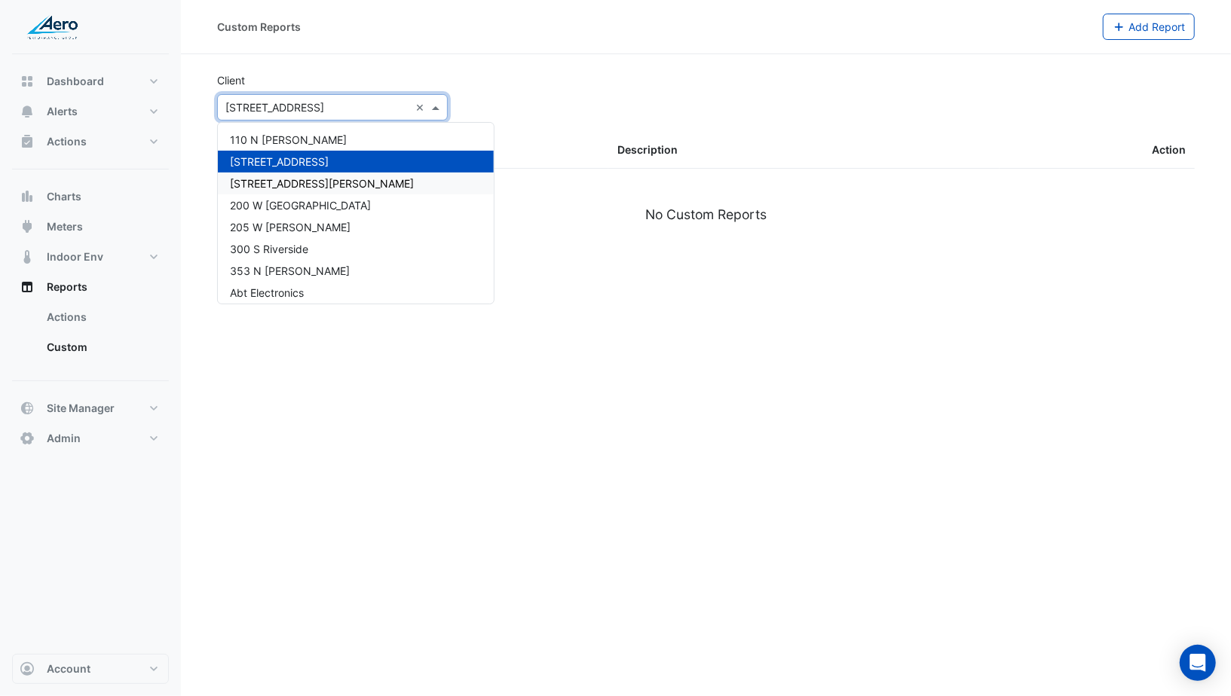
click at [238, 178] on span "155 N Wacker" at bounding box center [322, 183] width 184 height 13
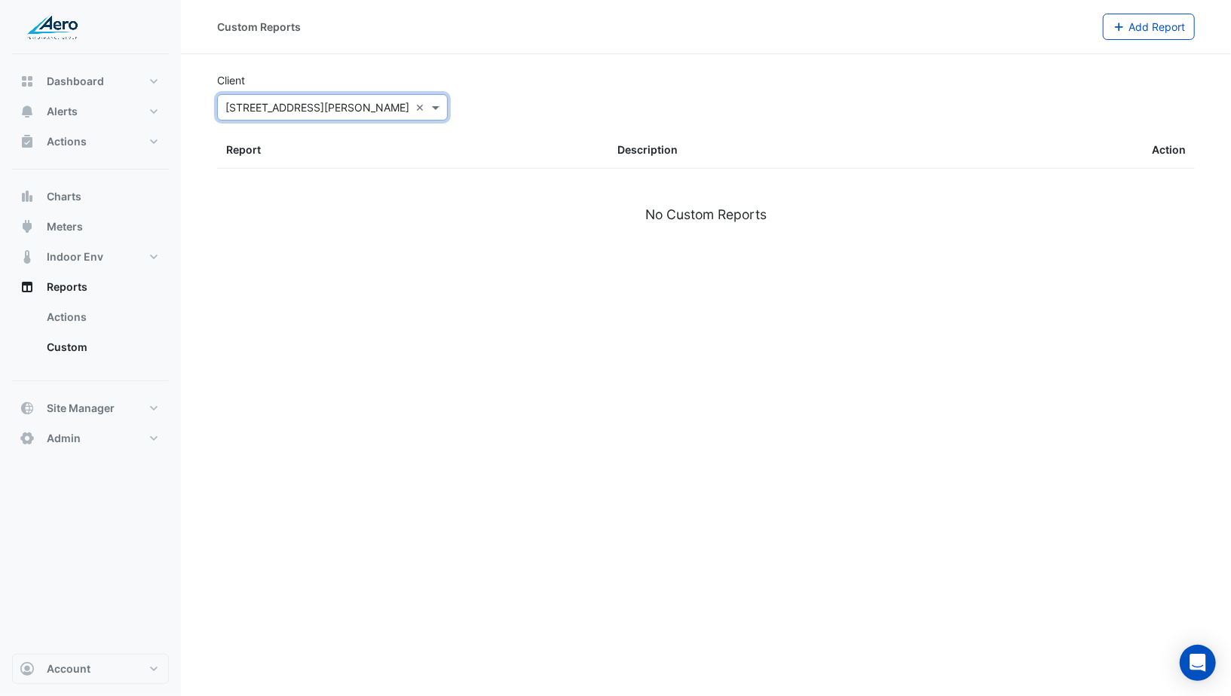
click at [263, 112] on input "text" at bounding box center [317, 108] width 184 height 16
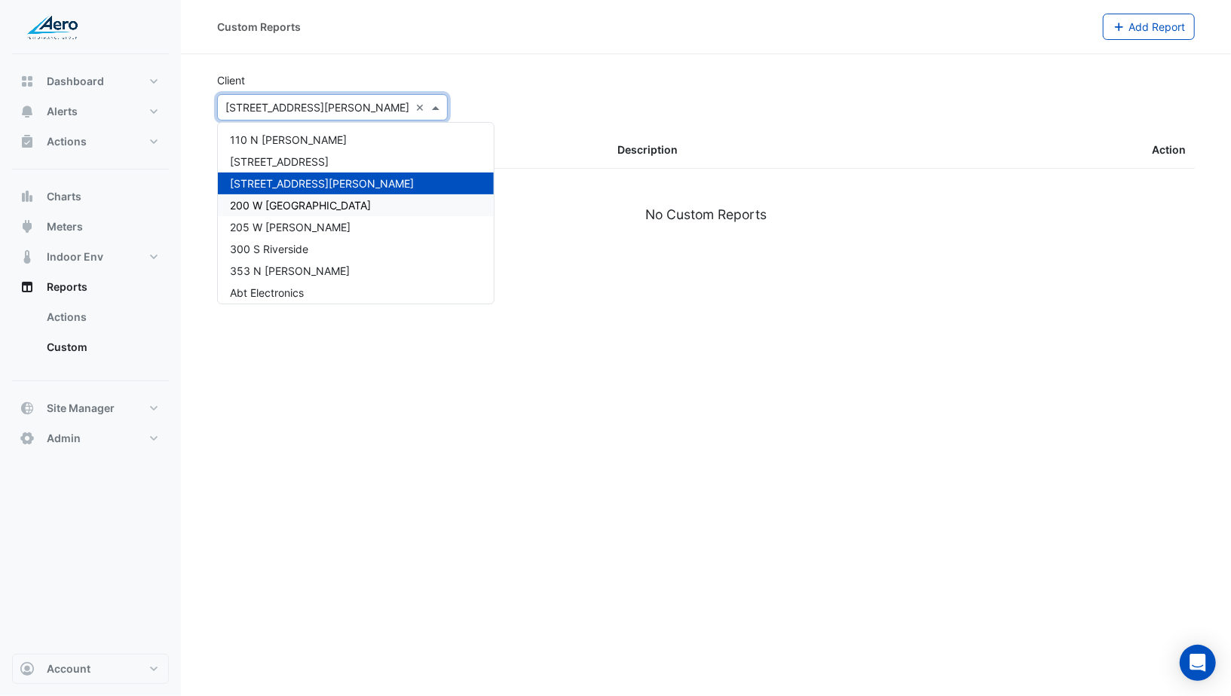
click at [275, 202] on span "200 W Madison" at bounding box center [300, 205] width 141 height 13
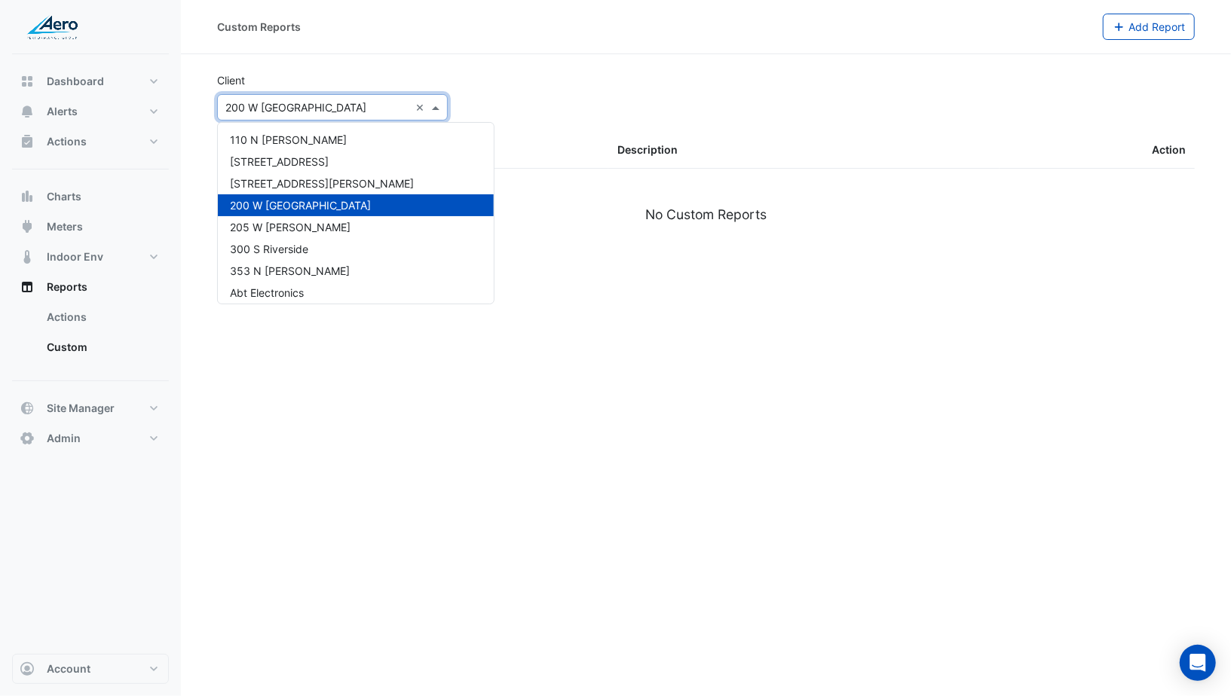
click at [274, 115] on div "× 200 W Madison" at bounding box center [295, 107] width 141 height 16
click at [270, 225] on span "205 W Wacker" at bounding box center [290, 227] width 121 height 13
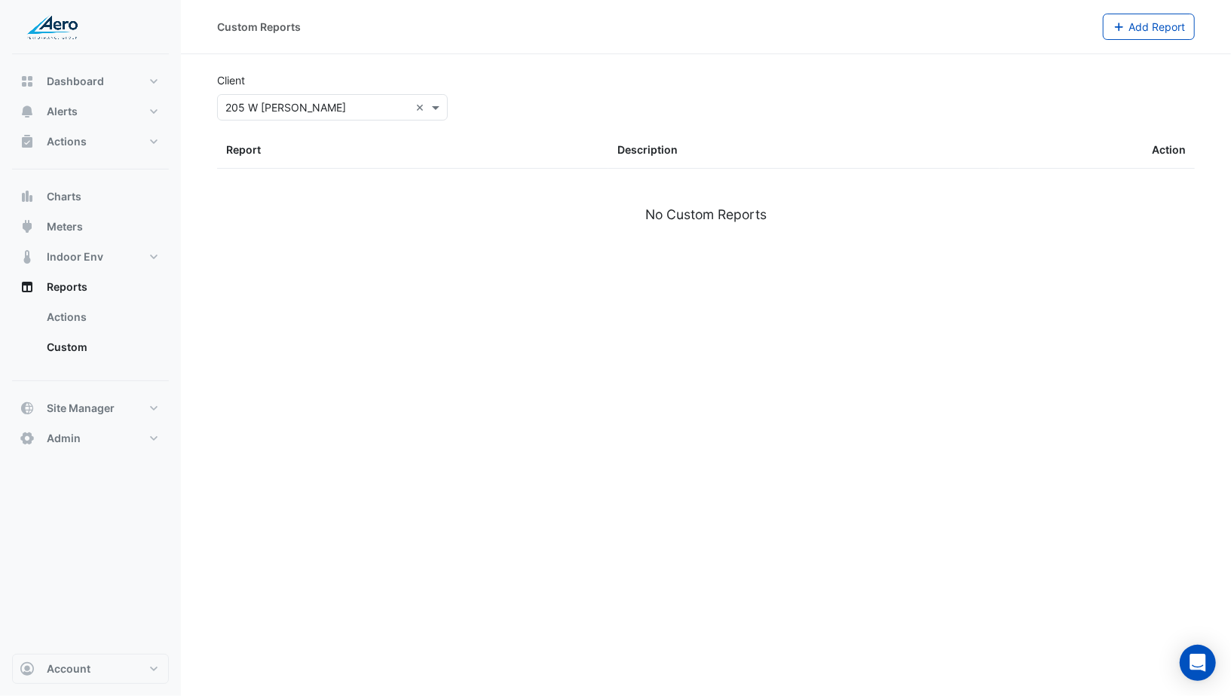
click at [285, 122] on section "Client Select Client × 205 W Wacker × Report Description Action No Custom Repor…" at bounding box center [706, 157] width 1050 height 207
click at [277, 112] on input "text" at bounding box center [317, 108] width 184 height 16
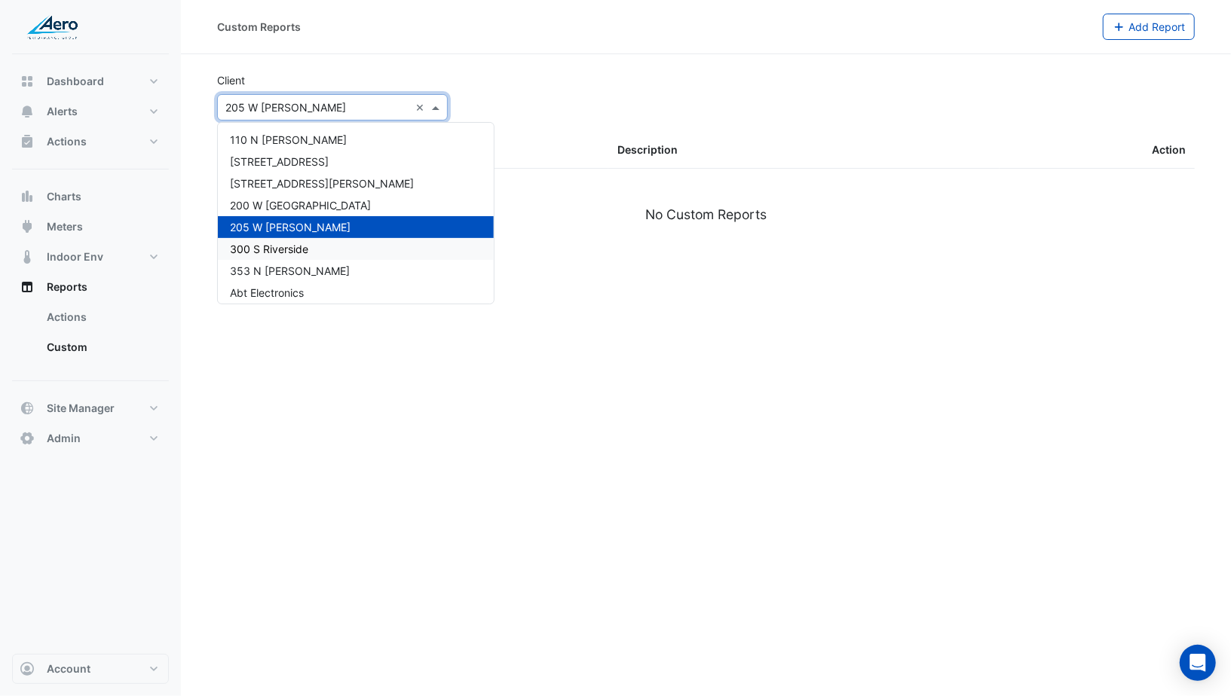
click at [268, 246] on span "300 S Riverside" at bounding box center [269, 249] width 78 height 13
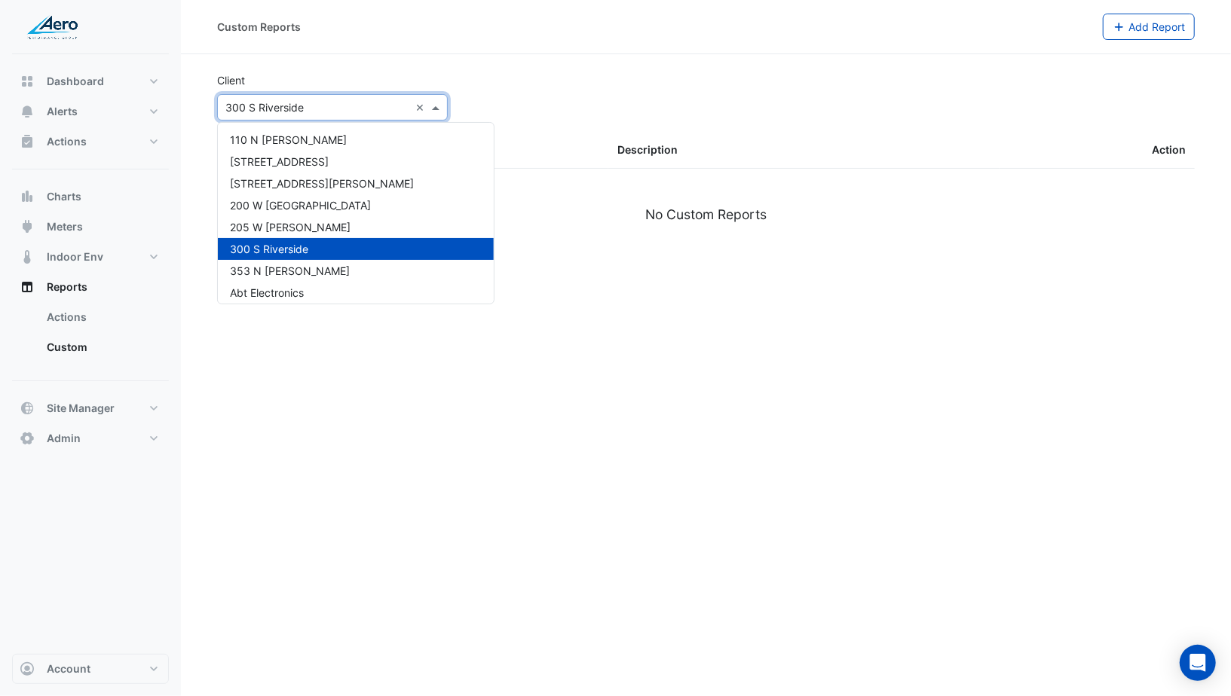
click at [280, 109] on input "text" at bounding box center [317, 108] width 184 height 16
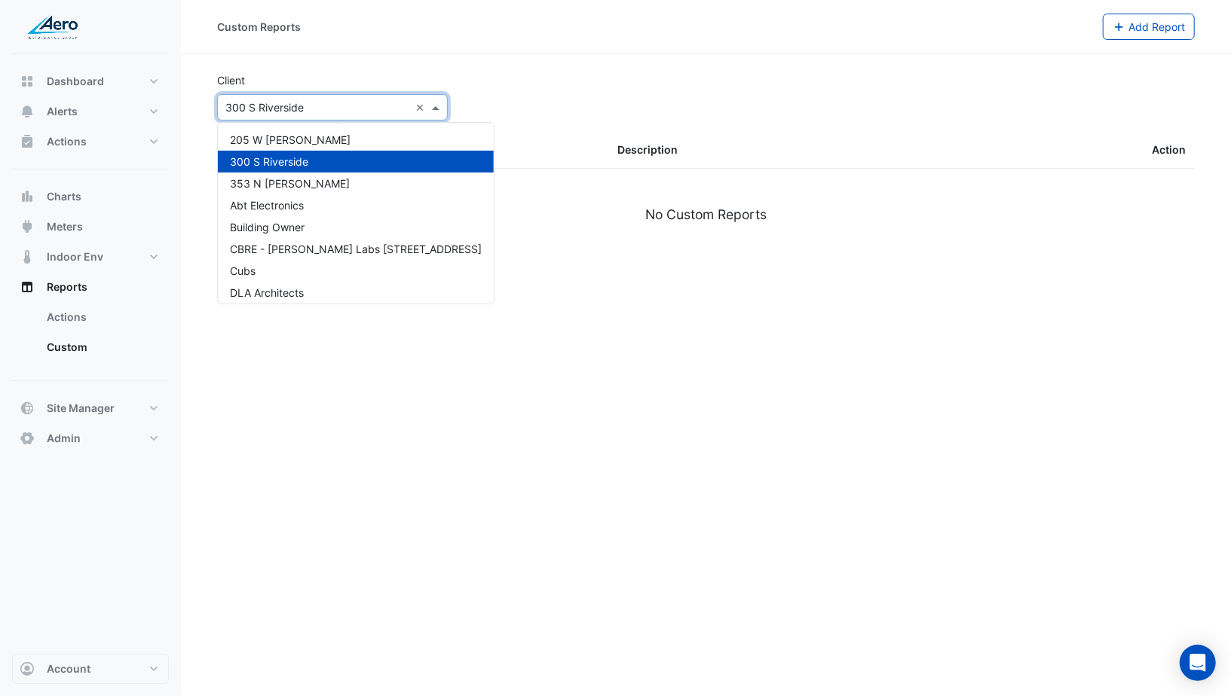
scroll to position [94, 0]
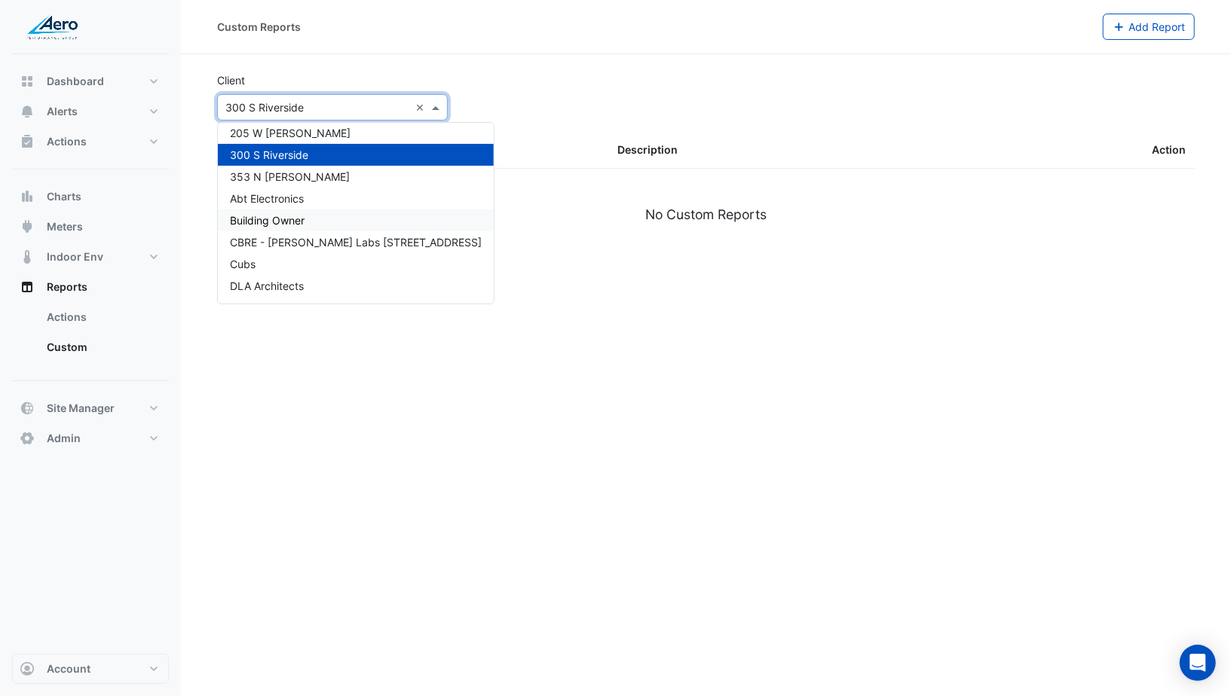
click at [268, 210] on div "Building Owner" at bounding box center [356, 221] width 276 height 22
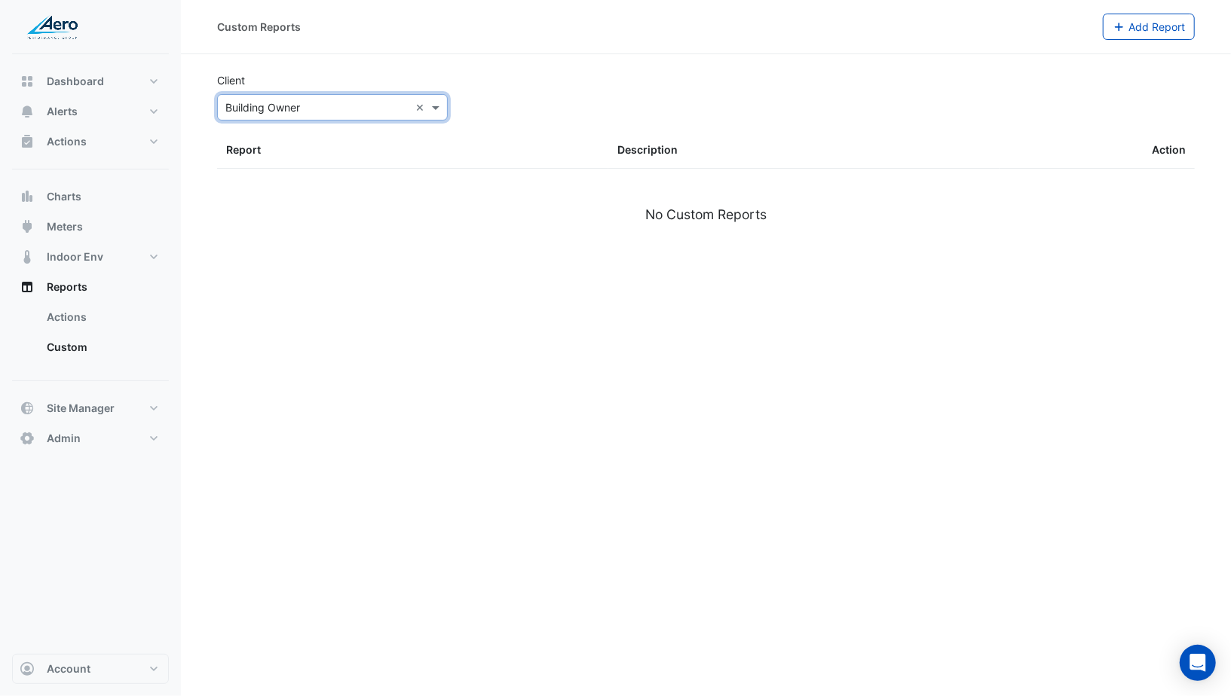
click at [287, 115] on div "Select Client × Building Owner ×" at bounding box center [332, 107] width 231 height 26
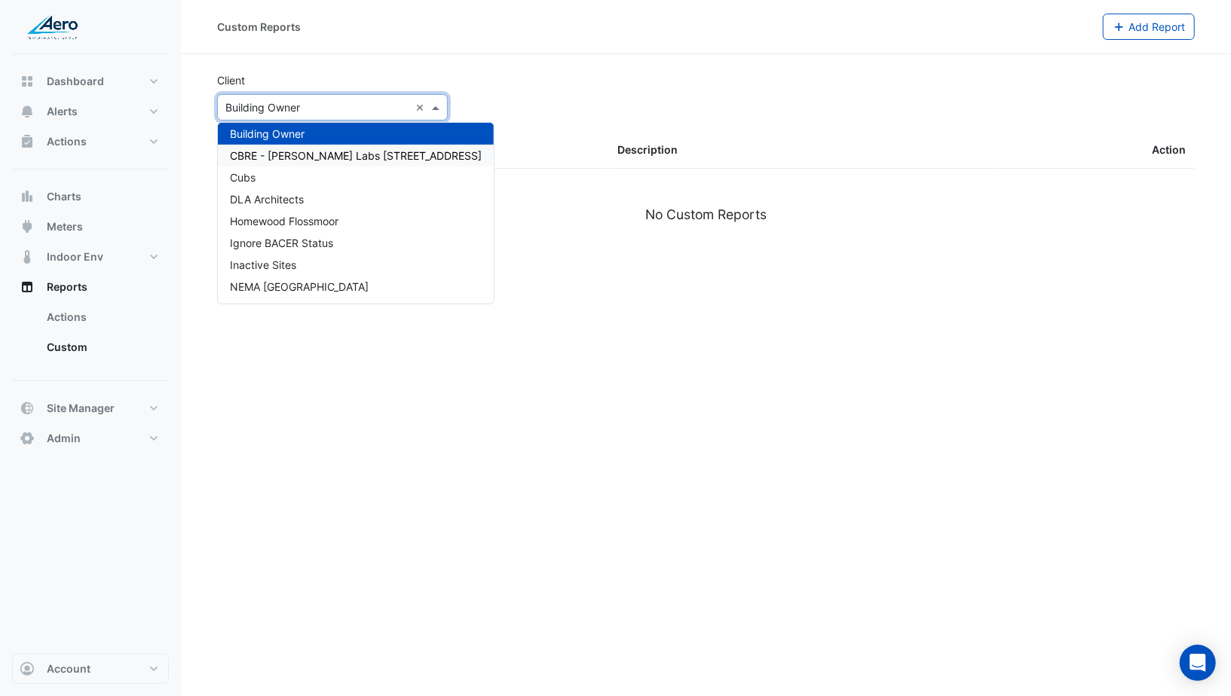
scroll to position [111, 0]
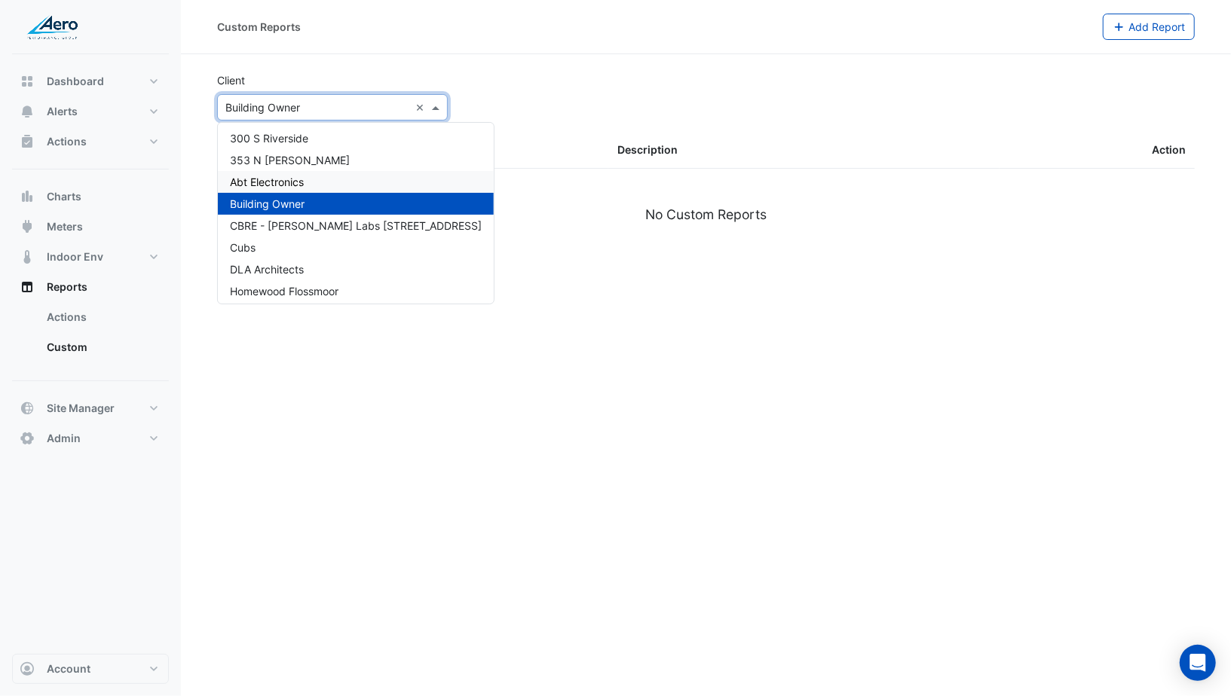
click at [277, 176] on span "Abt Electronics" at bounding box center [267, 182] width 74 height 13
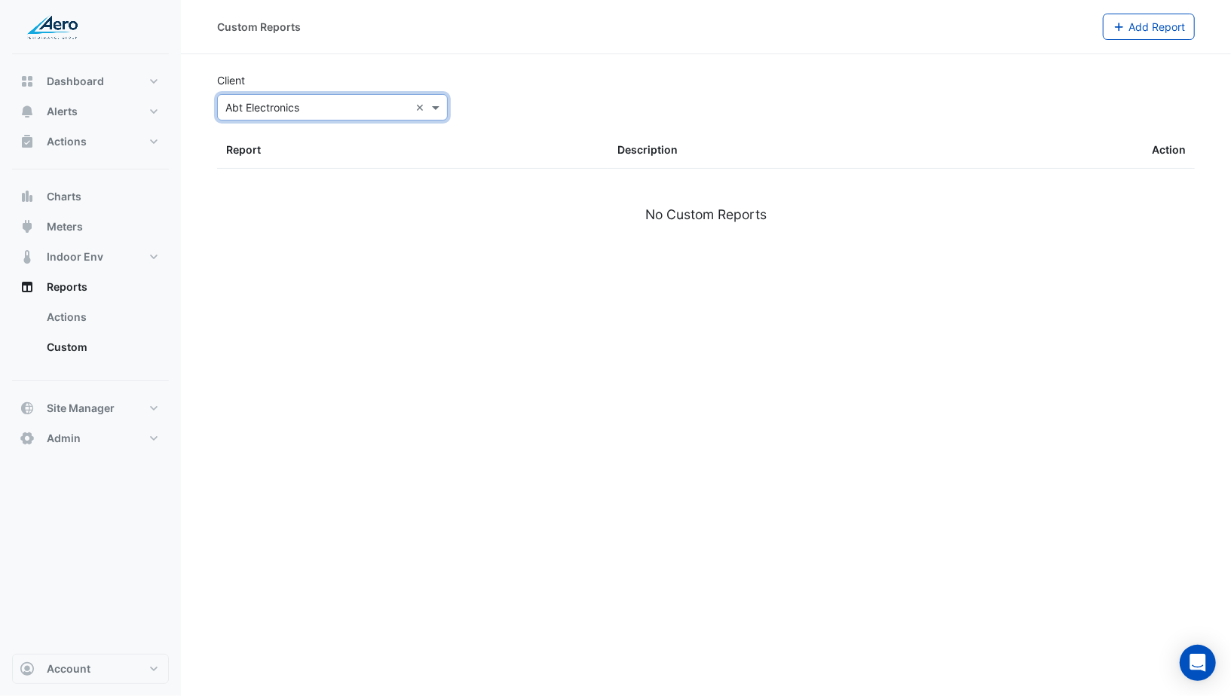
click at [280, 106] on input "text" at bounding box center [317, 108] width 184 height 16
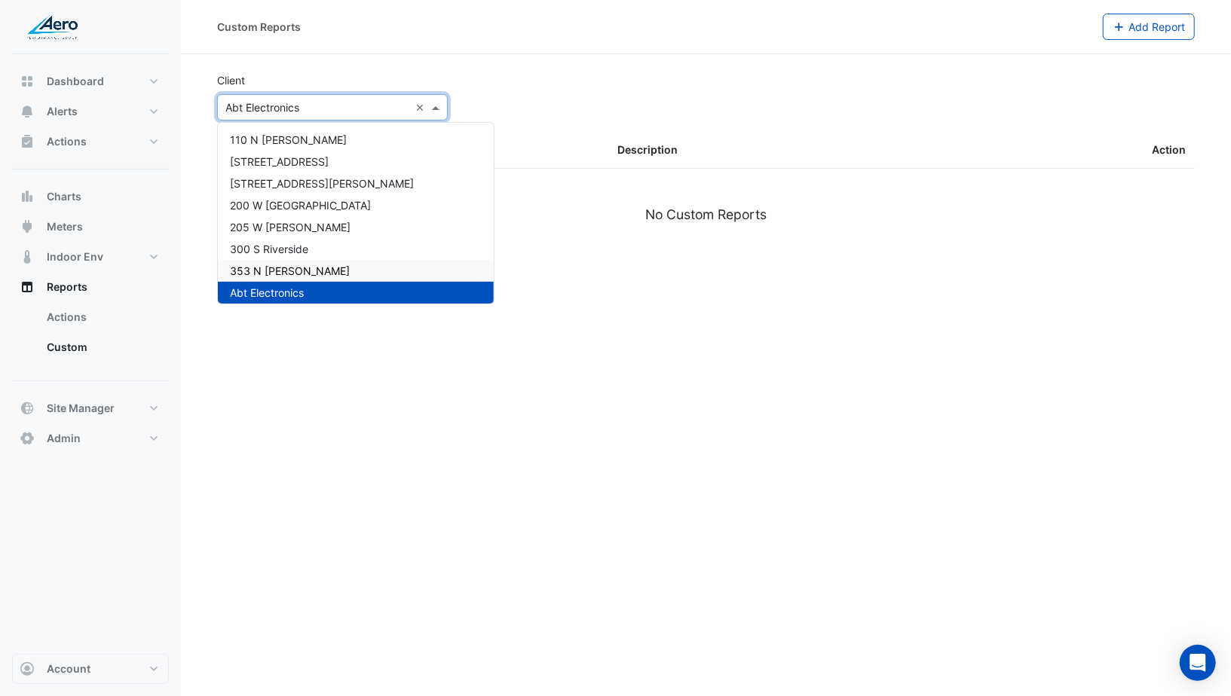
click at [264, 273] on span "353 N Clark" at bounding box center [290, 271] width 120 height 13
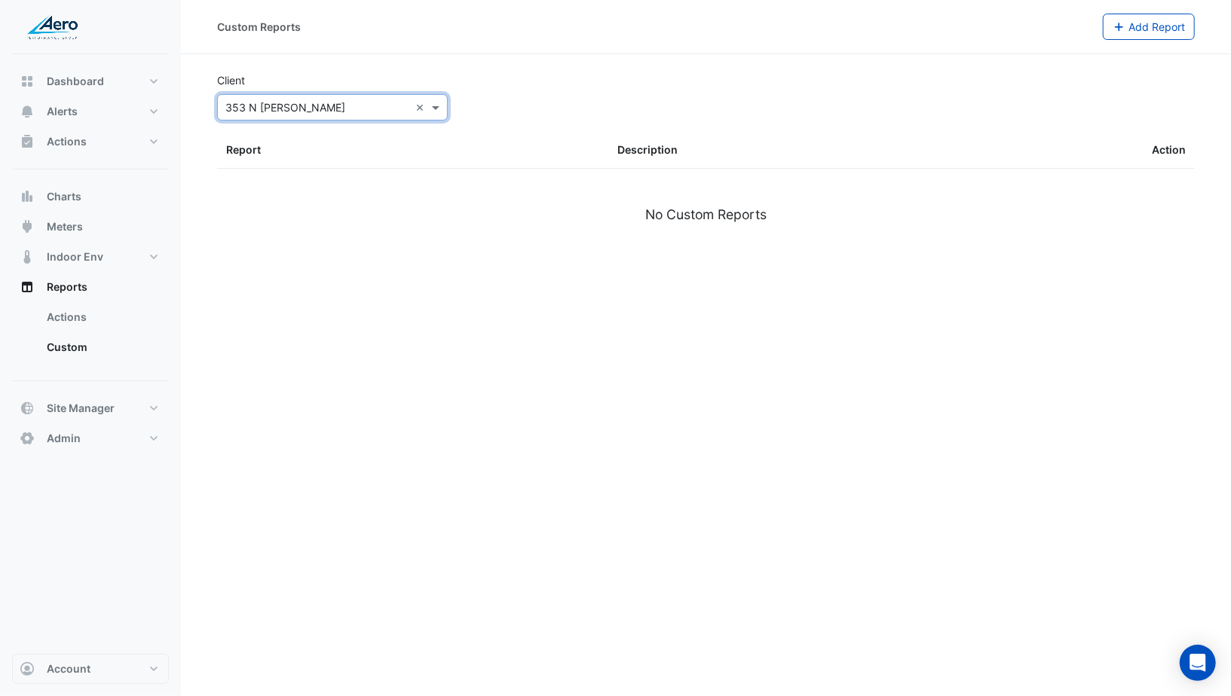
click at [282, 121] on section "Client Select Client × 353 N Clark × Report Description Action No Custom Reports" at bounding box center [706, 157] width 1050 height 207
click at [274, 118] on div "Select Client × 353 N Clark ×" at bounding box center [332, 107] width 231 height 26
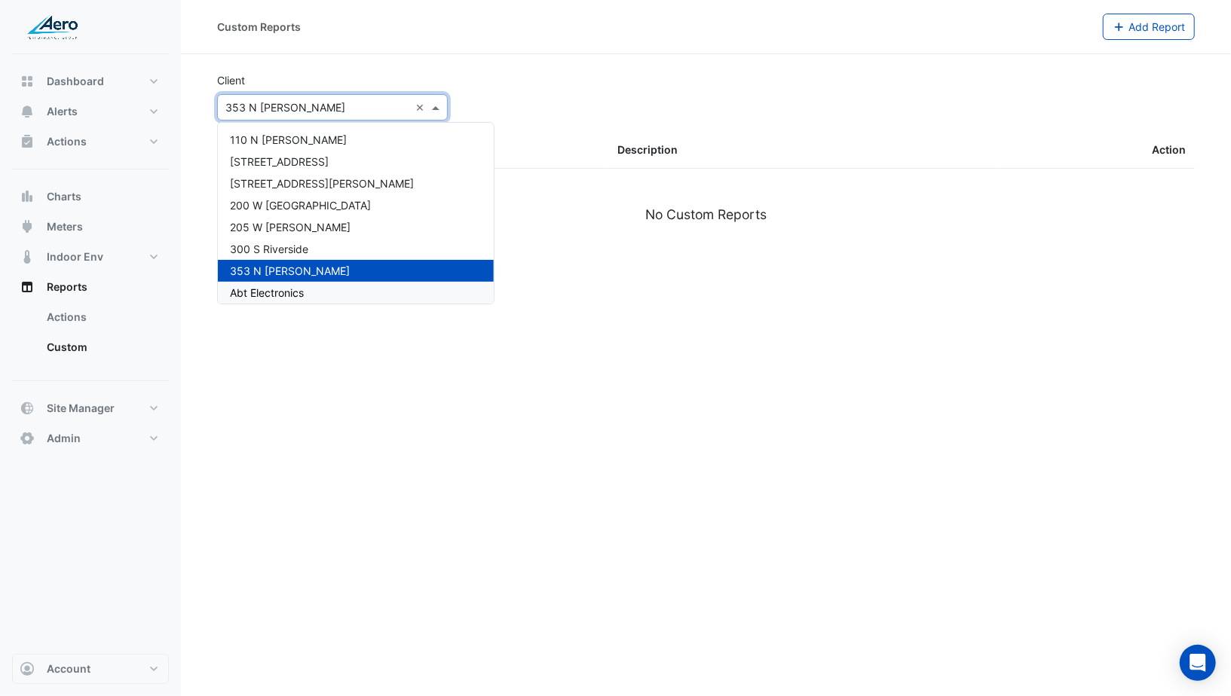
click at [262, 290] on span "Abt Electronics" at bounding box center [267, 292] width 74 height 13
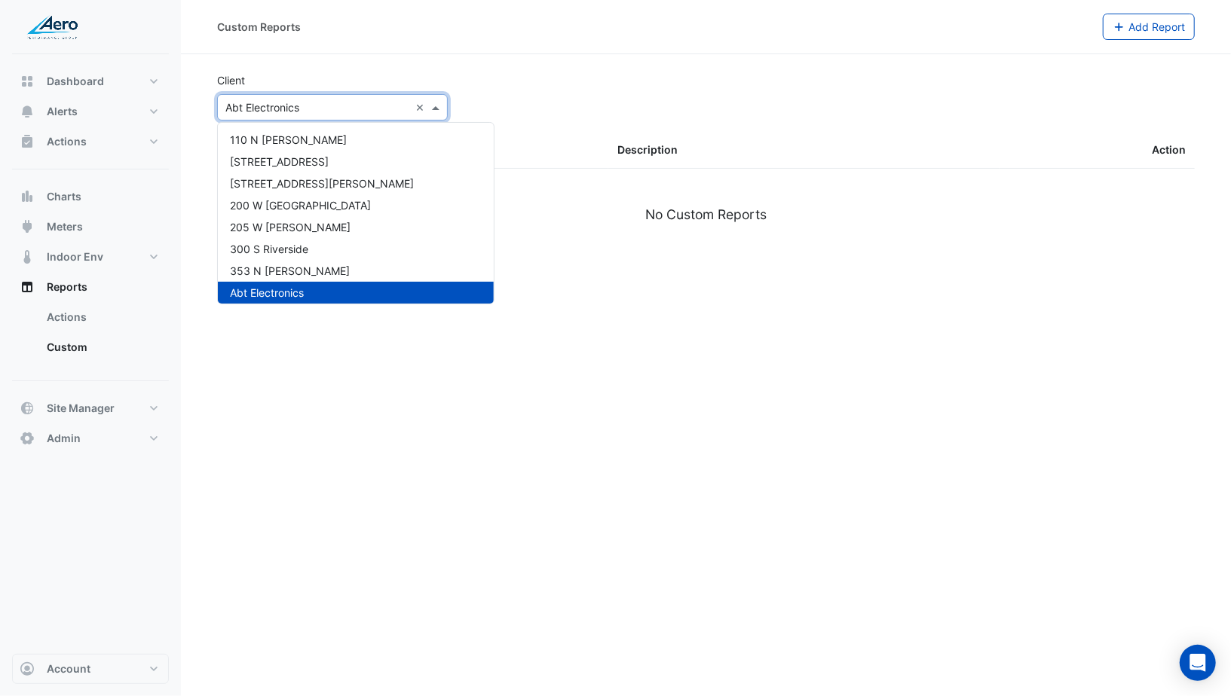
click at [282, 115] on div "Select Client × Abt Electronics ×" at bounding box center [332, 107] width 231 height 26
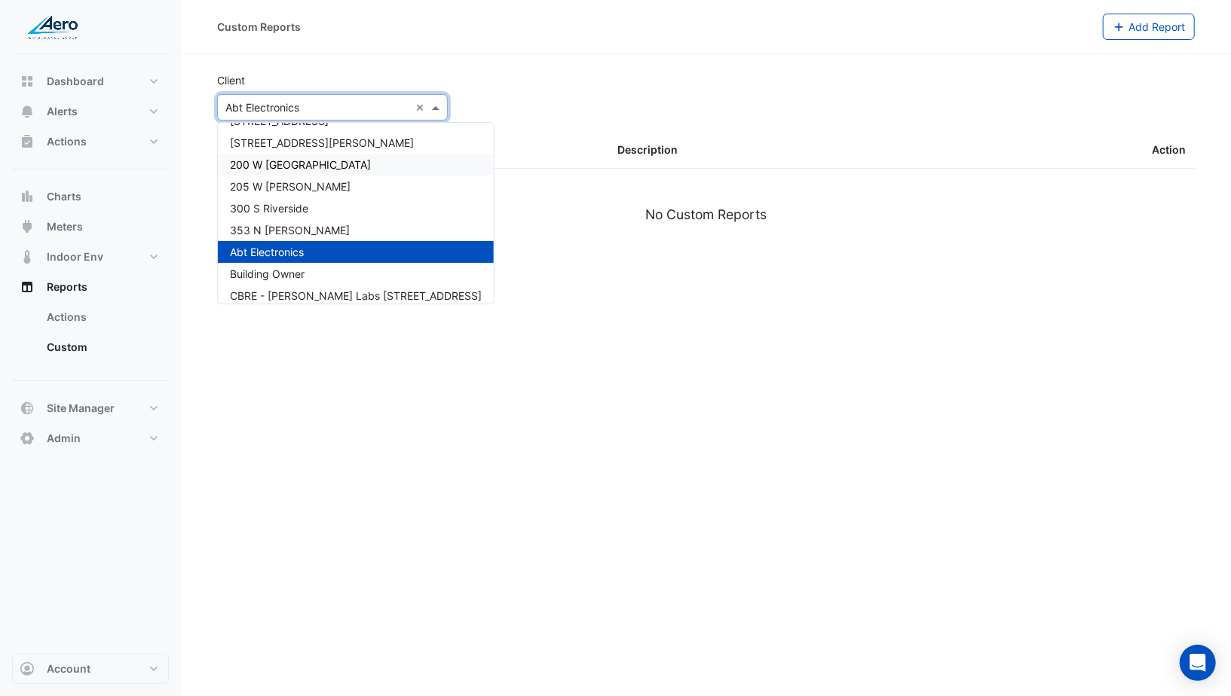
scroll to position [81, 0]
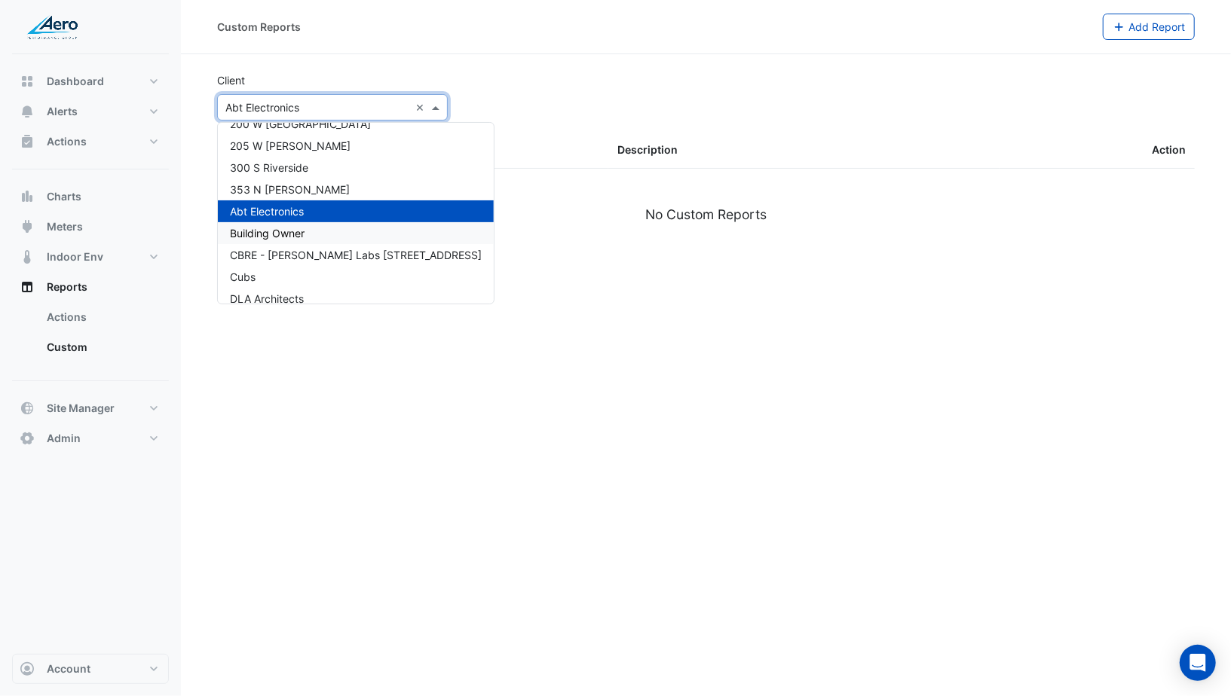
click at [266, 230] on span "Building Owner" at bounding box center [267, 233] width 75 height 13
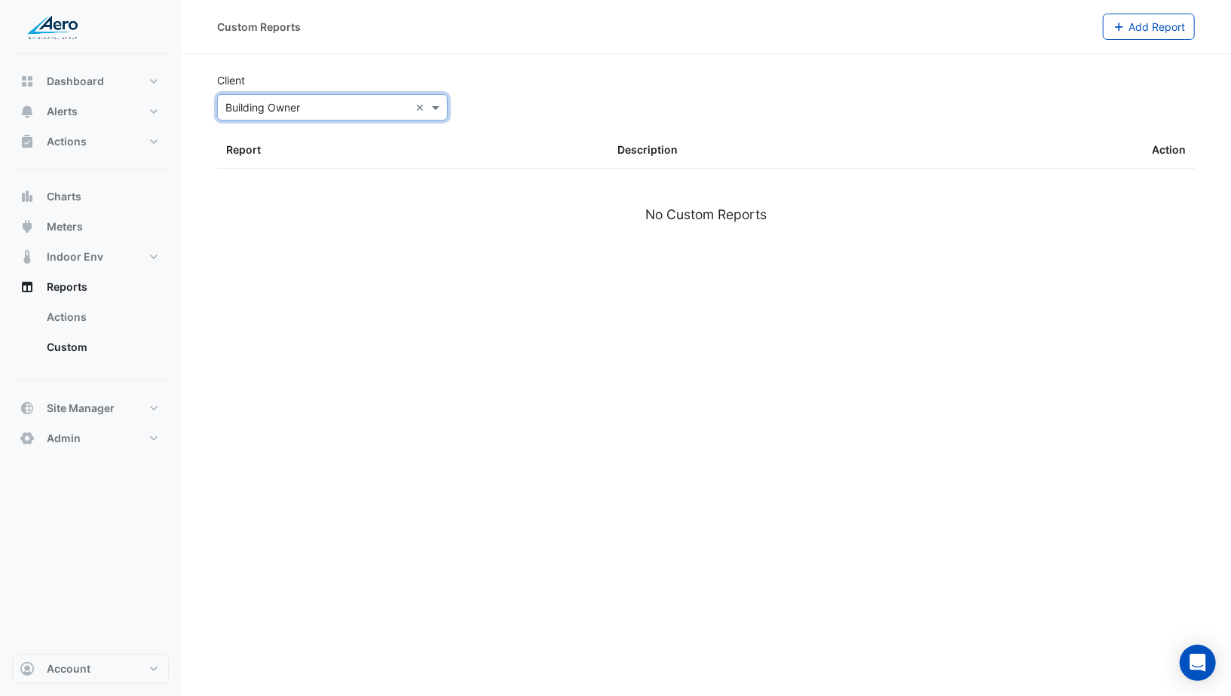
click at [297, 108] on input "text" at bounding box center [317, 108] width 184 height 16
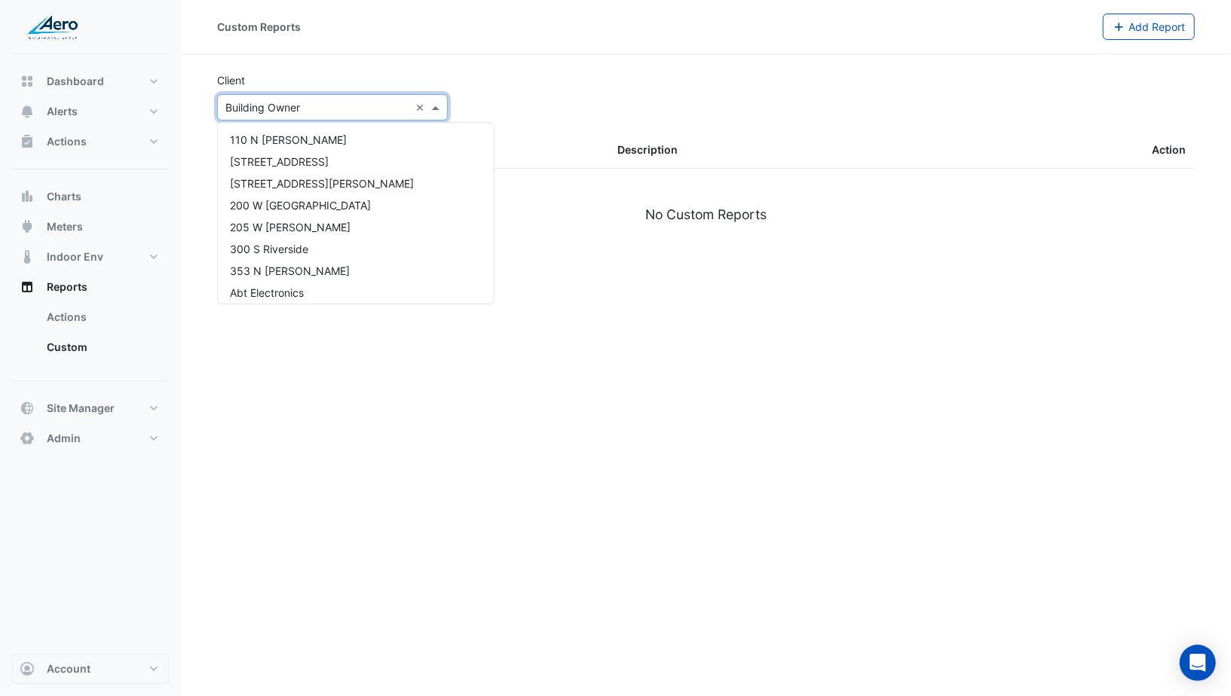
scroll to position [181, 0]
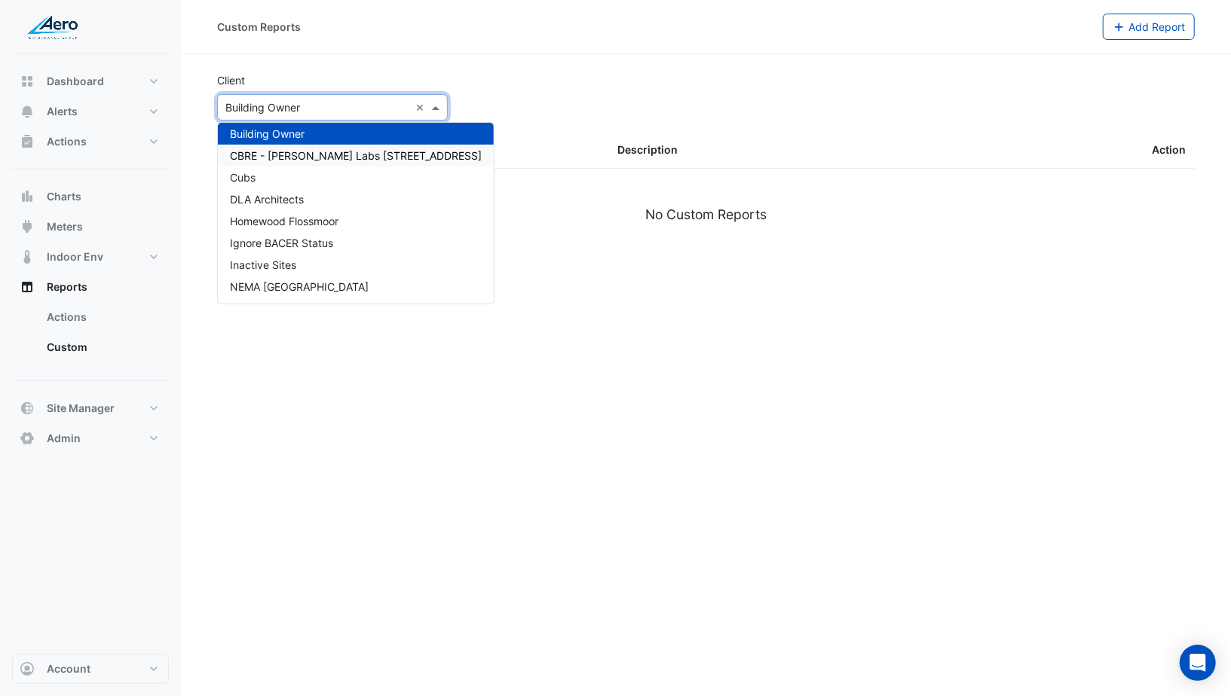
click at [280, 149] on span "CBRE - Fulton Labs 400 N Aberdeen" at bounding box center [356, 155] width 252 height 13
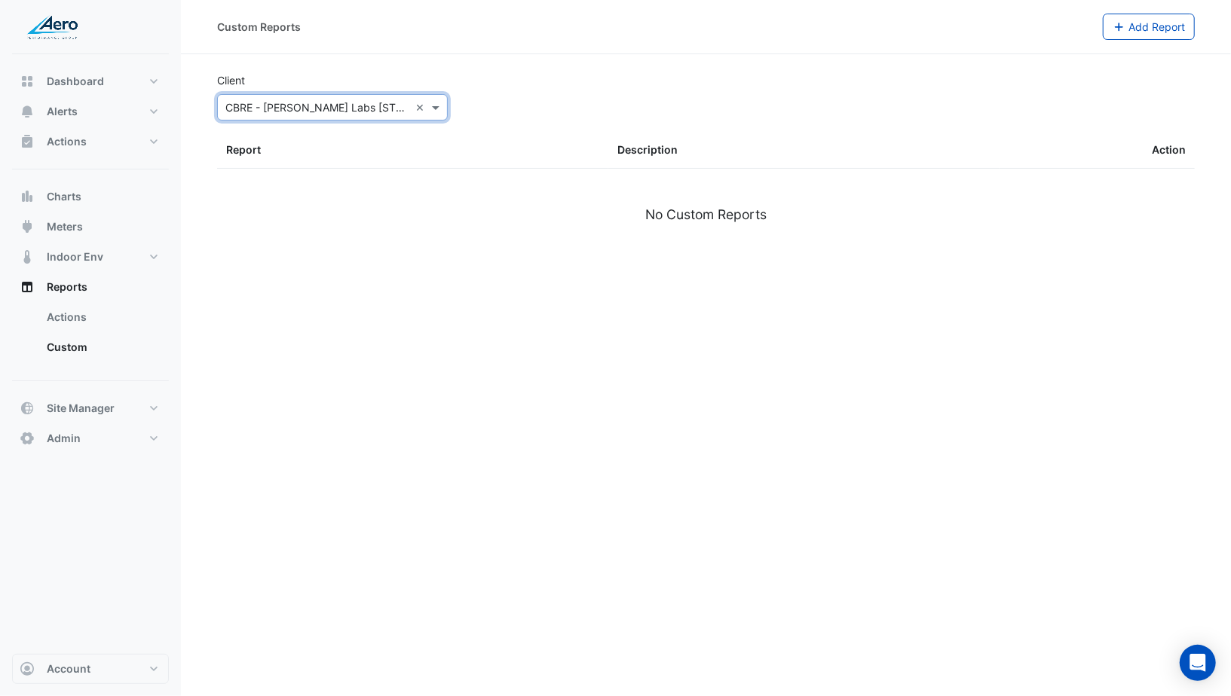
click at [281, 111] on input "text" at bounding box center [317, 108] width 184 height 16
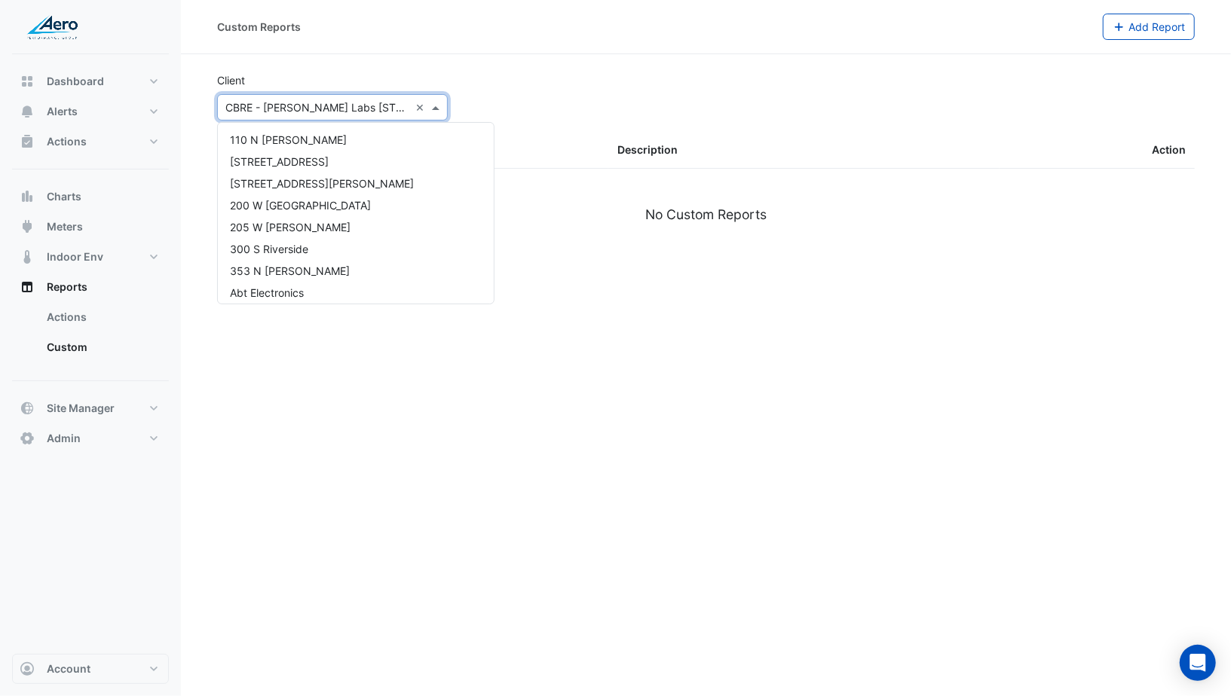
scroll to position [202, 0]
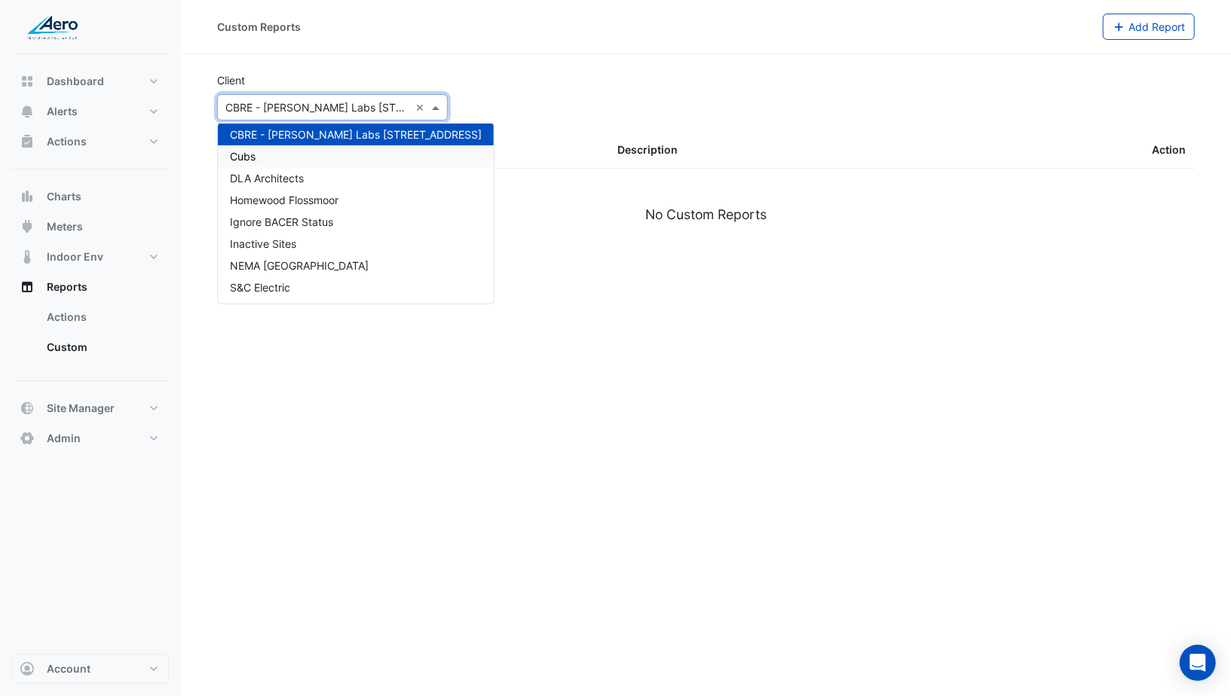
click at [277, 151] on div "Cubs" at bounding box center [356, 156] width 276 height 22
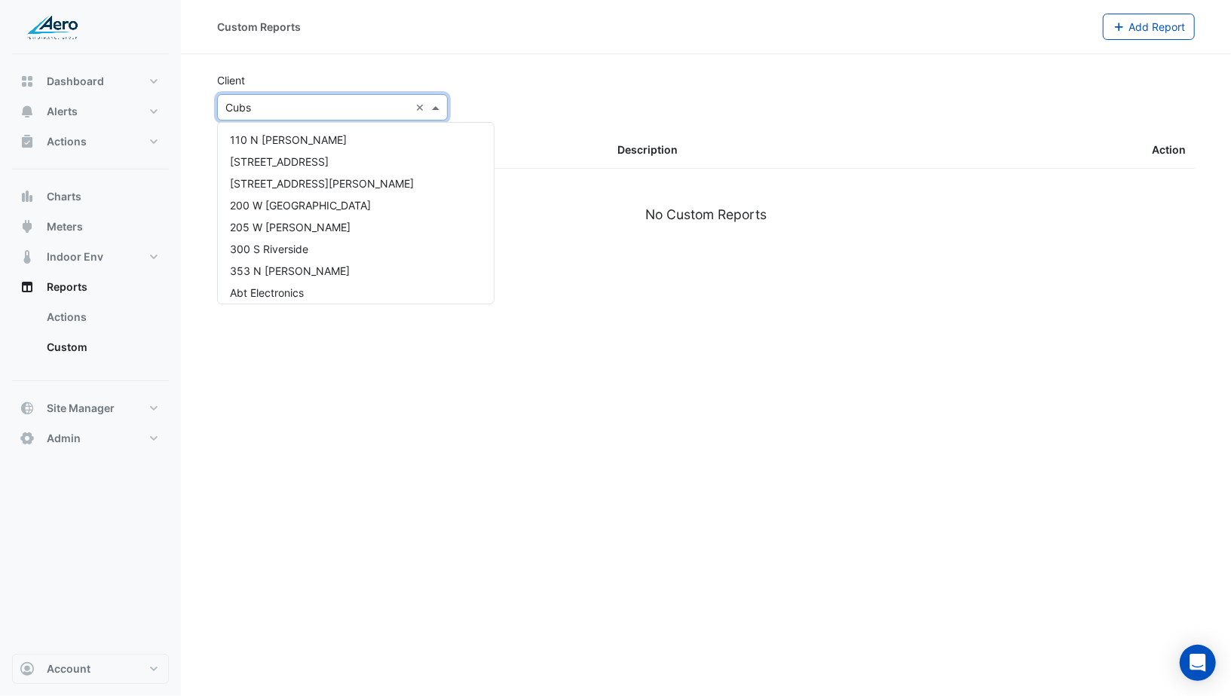
click at [276, 114] on input "text" at bounding box center [317, 108] width 184 height 16
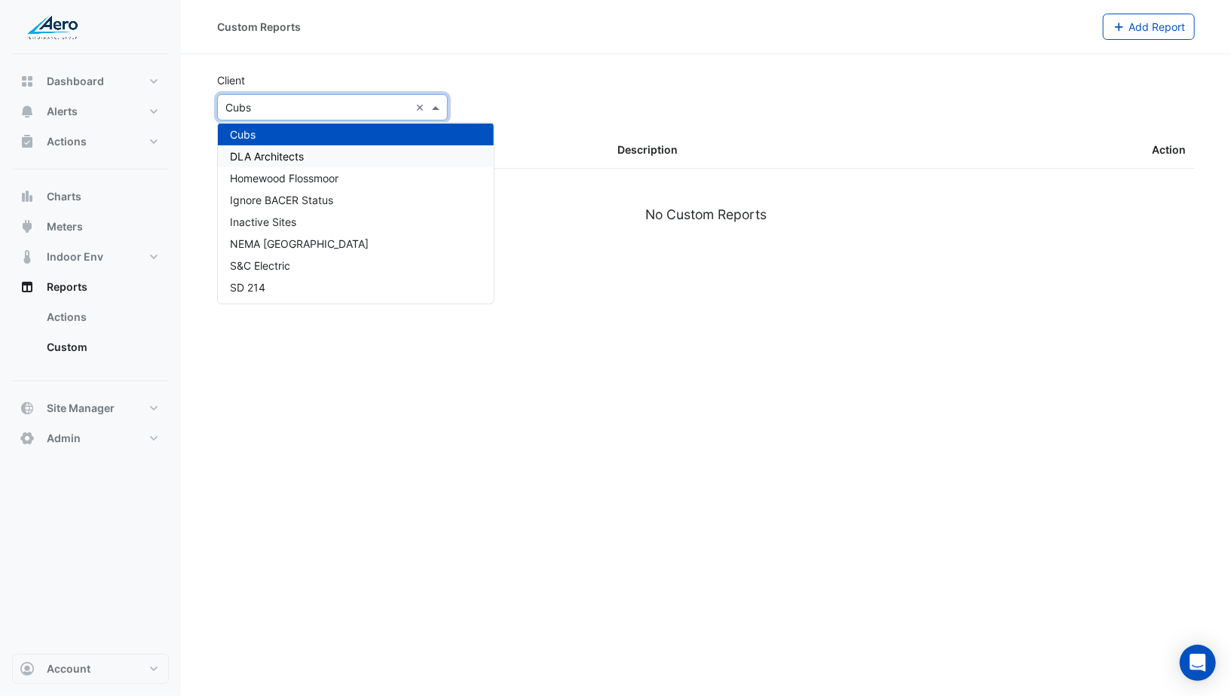
click at [268, 158] on span "DLA Architects" at bounding box center [267, 156] width 74 height 13
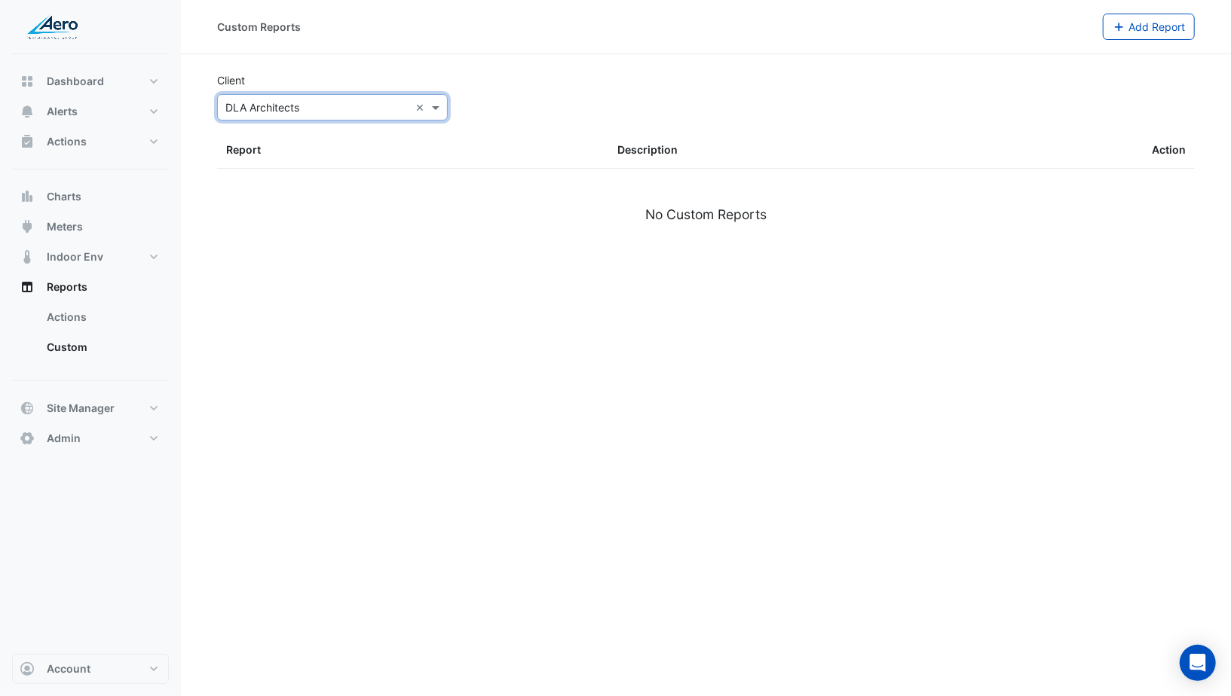
click at [268, 111] on input "text" at bounding box center [317, 108] width 184 height 16
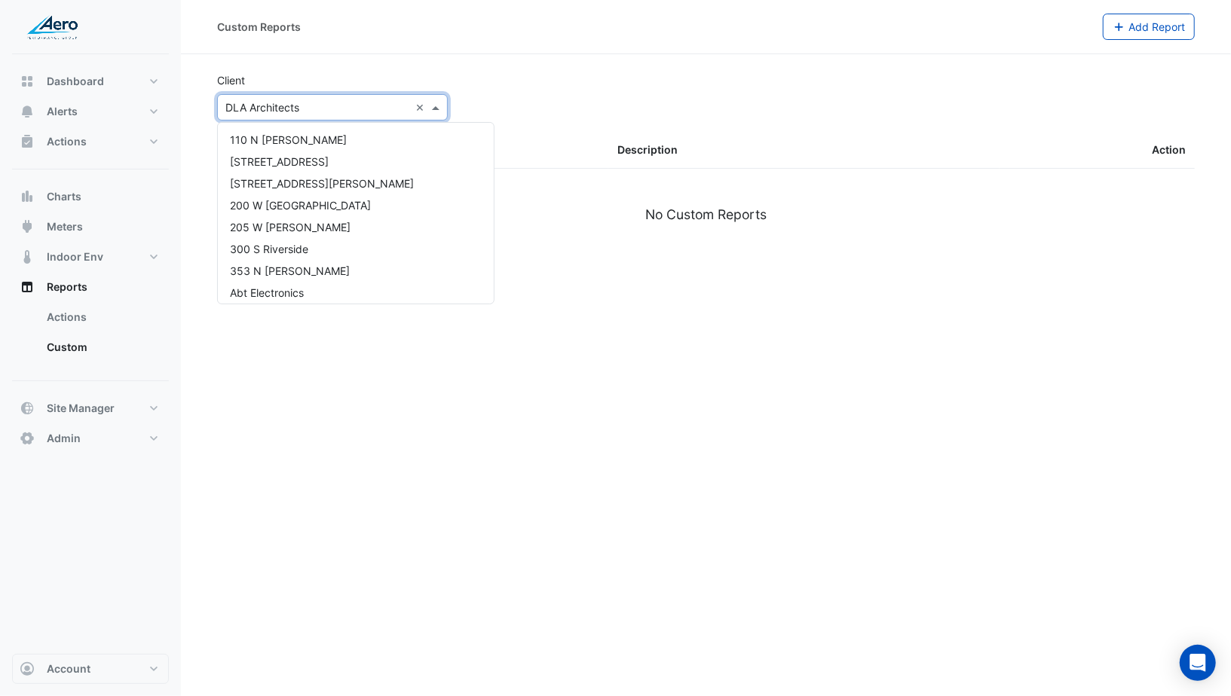
scroll to position [224, 0]
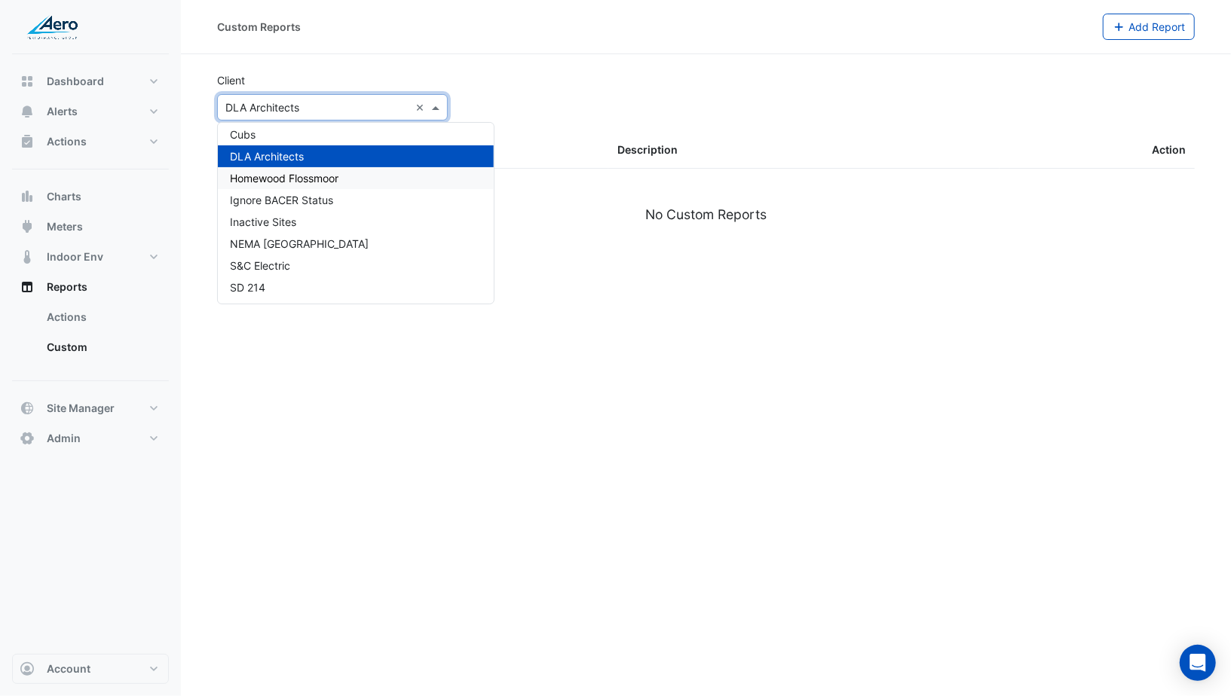
click at [249, 178] on span "Homewood Flossmoor" at bounding box center [284, 178] width 109 height 13
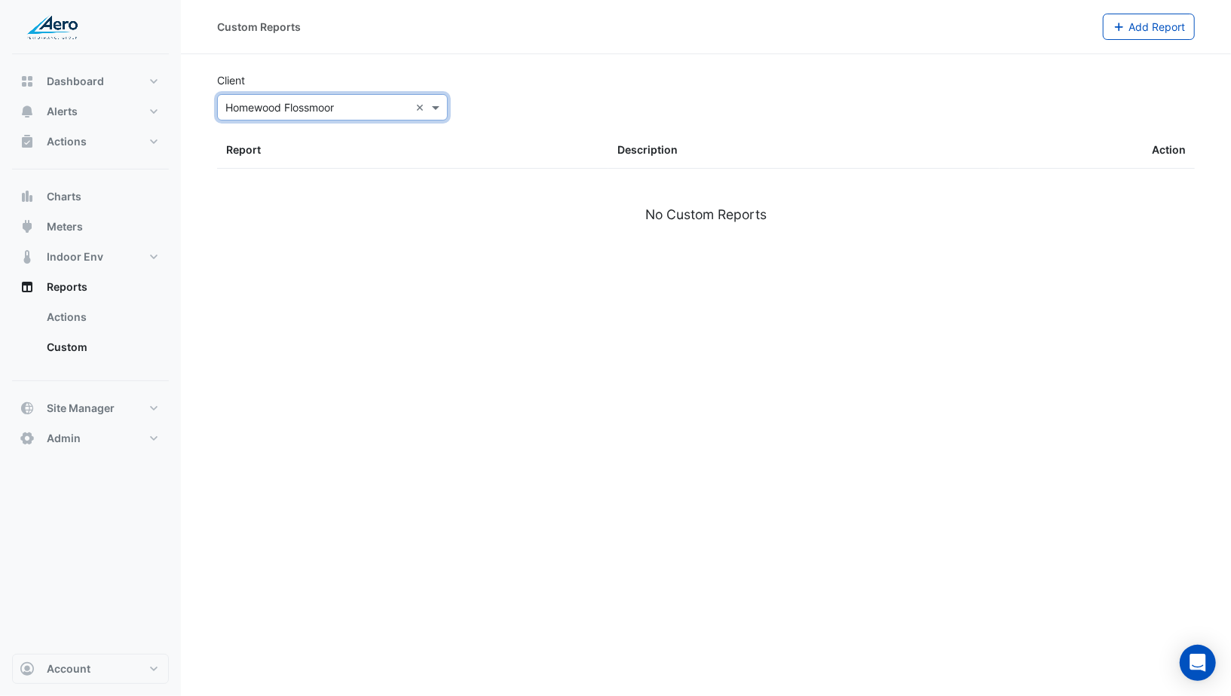
click at [271, 108] on input "text" at bounding box center [317, 108] width 184 height 16
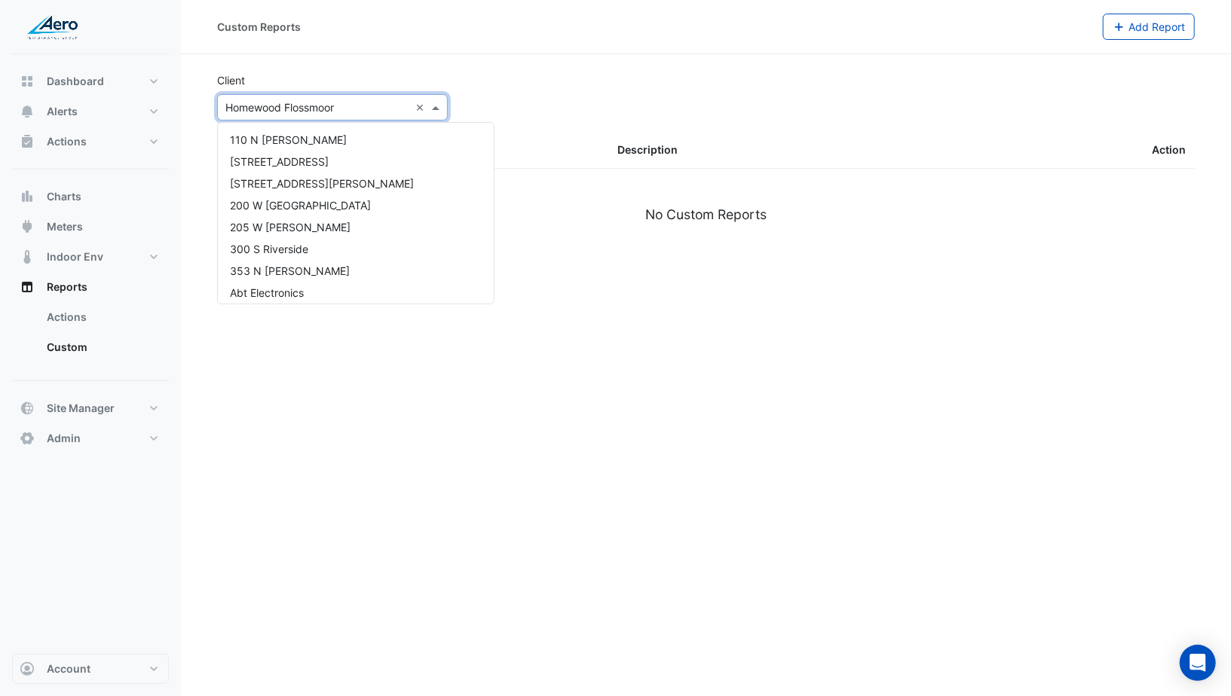
scroll to position [224, 0]
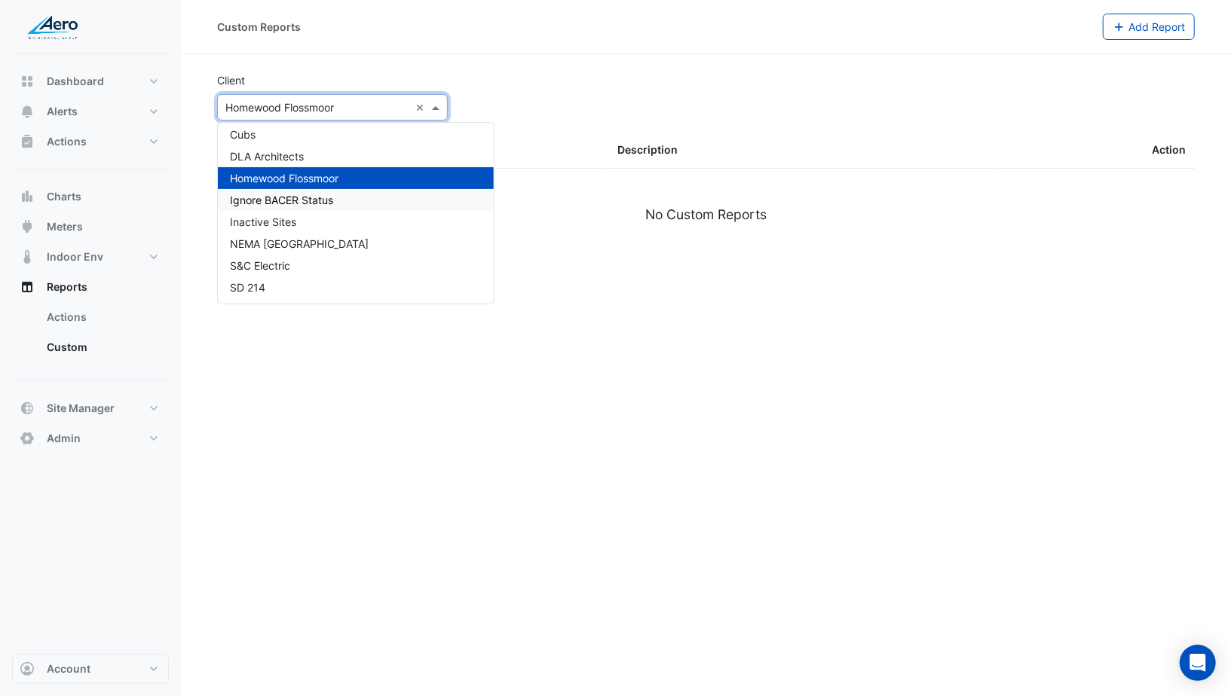
click at [266, 196] on span "Ignore BACER Status" at bounding box center [281, 200] width 103 height 13
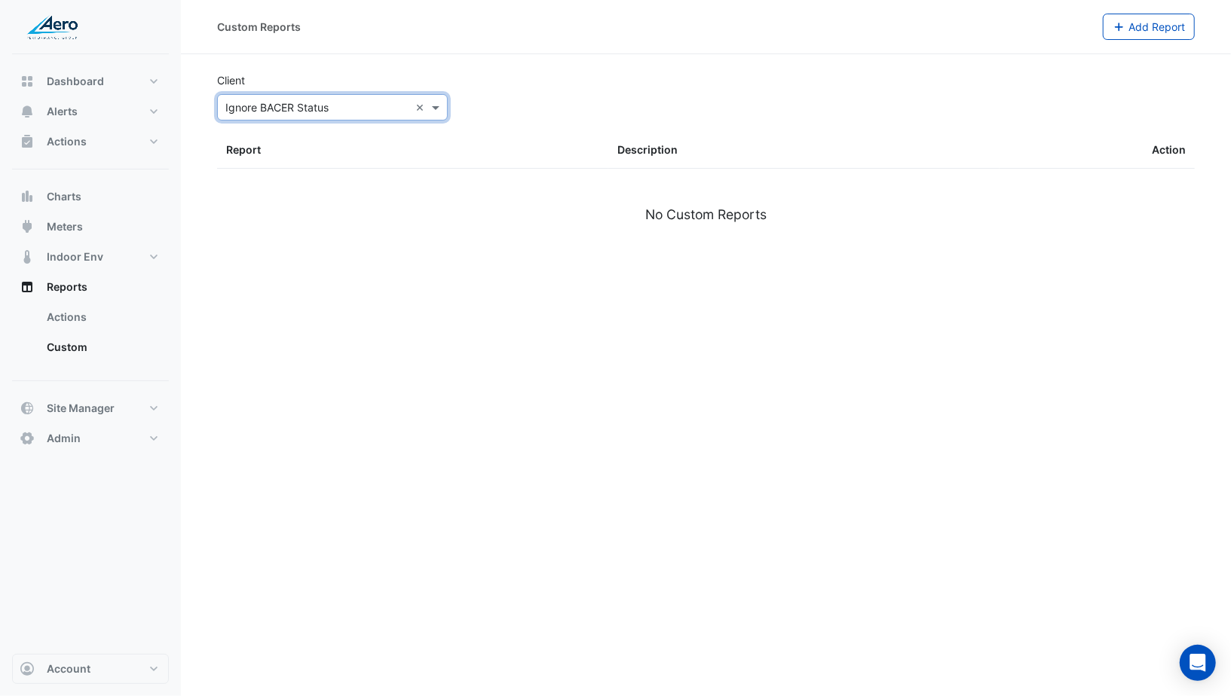
click at [273, 121] on section "Client Select Client × Ignore BACER Status × Report Description Action No Custo…" at bounding box center [706, 157] width 1050 height 207
click at [268, 115] on div "Select Client × Ignore BACER Status ×" at bounding box center [332, 107] width 231 height 26
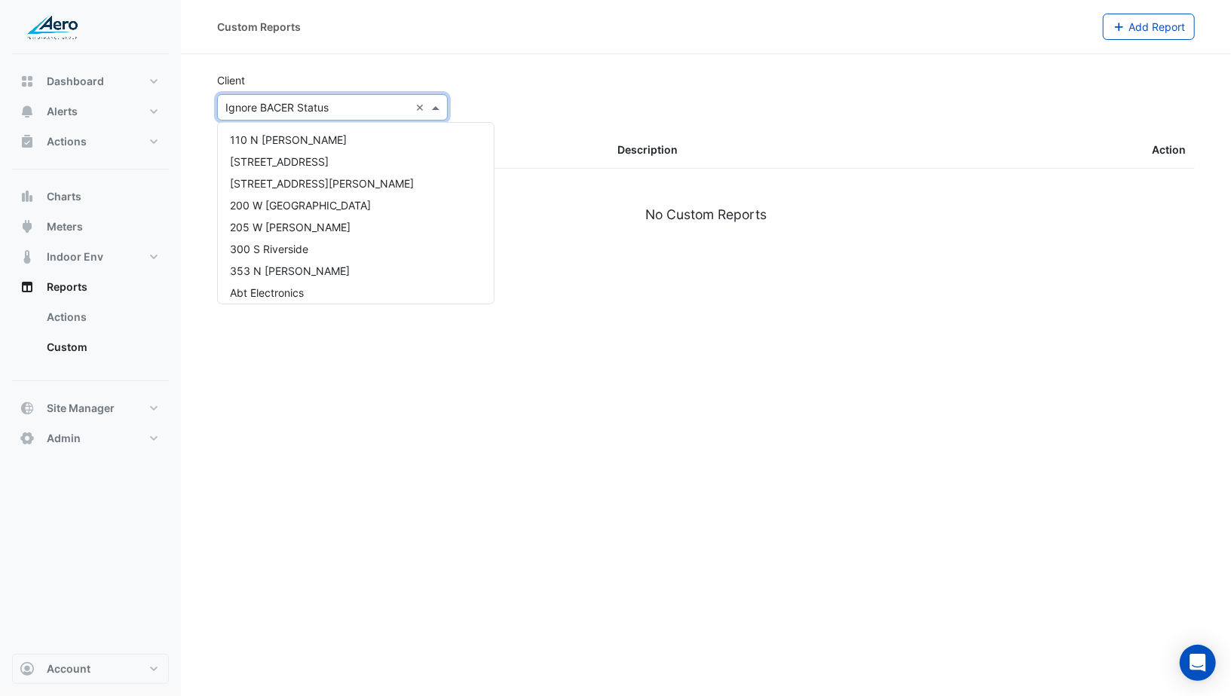
scroll to position [224, 0]
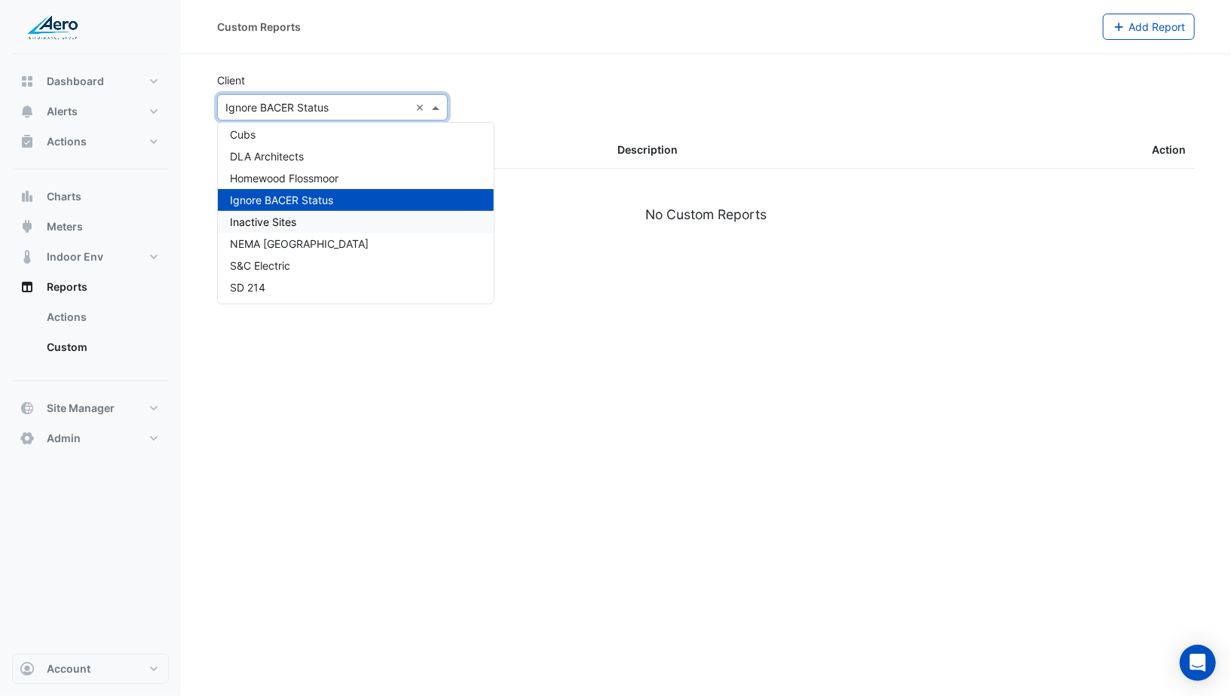
click at [255, 222] on span "Inactive Sites" at bounding box center [263, 222] width 66 height 13
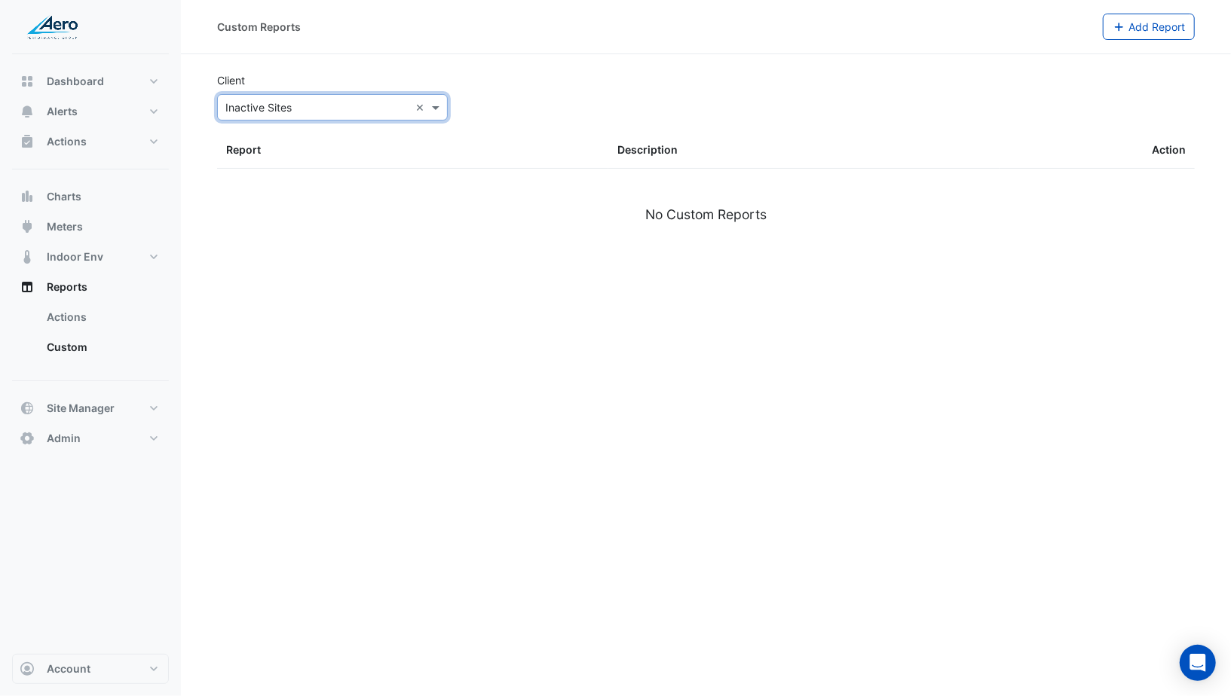
click at [270, 109] on input "text" at bounding box center [317, 108] width 184 height 16
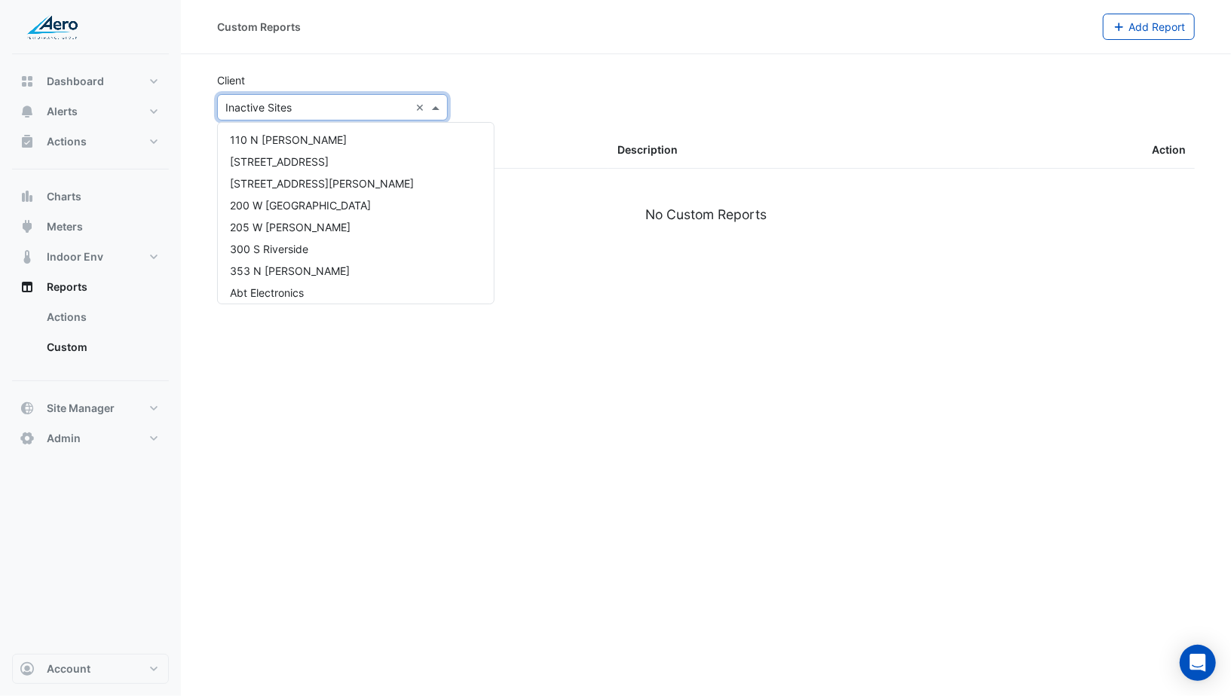
scroll to position [224, 0]
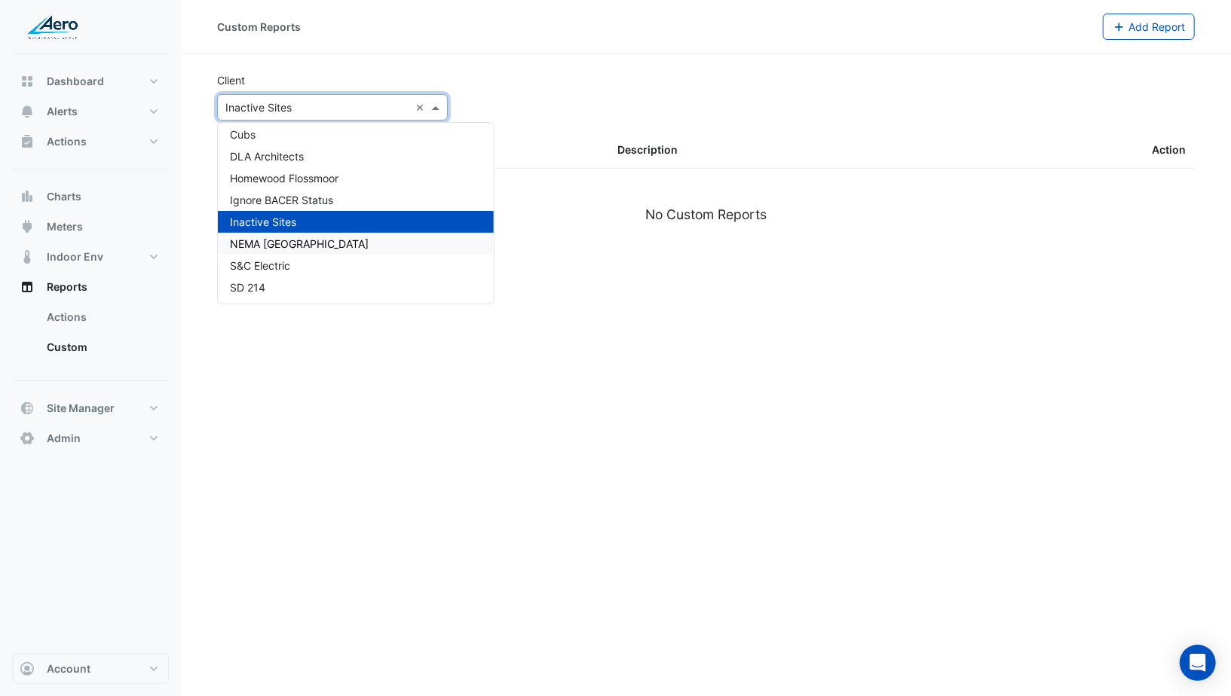
click at [265, 243] on span "NEMA Chicago" at bounding box center [299, 243] width 139 height 13
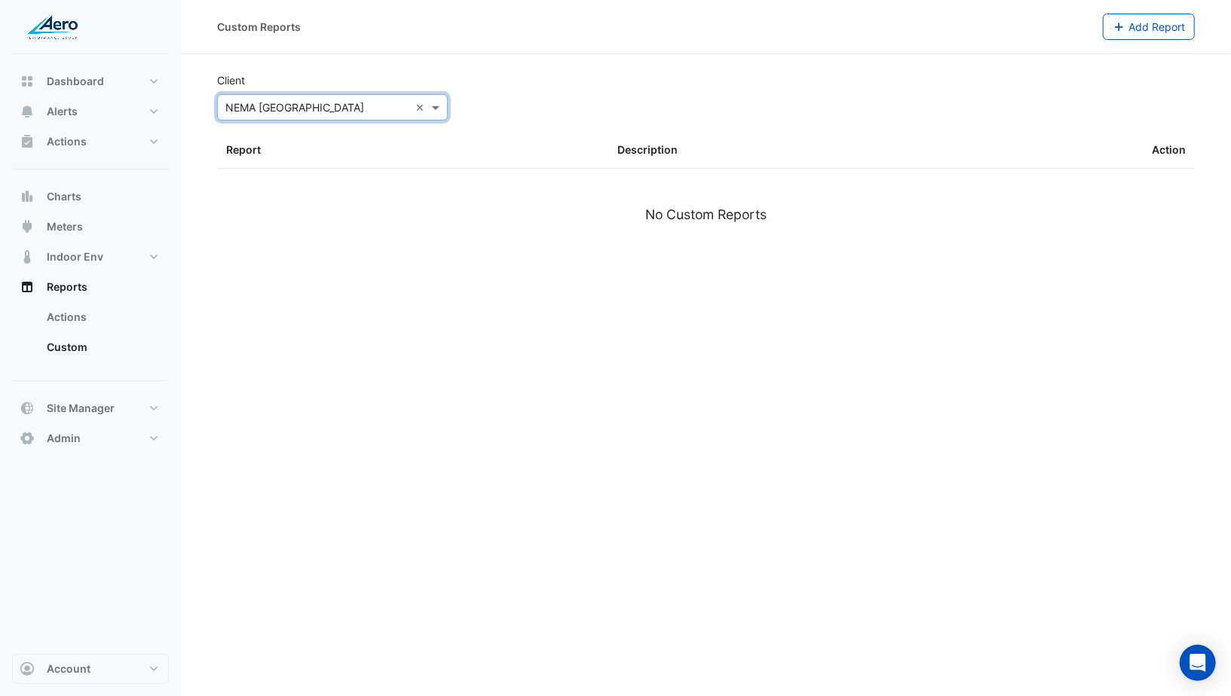
click at [282, 122] on section "Client Select Client × NEMA Chicago × Report Description Action No Custom Repor…" at bounding box center [706, 157] width 1050 height 207
click at [280, 120] on section "Client Select Client × NEMA Chicago × Report Description Action No Custom Repor…" at bounding box center [706, 157] width 1050 height 207
click at [276, 109] on input "text" at bounding box center [317, 108] width 184 height 16
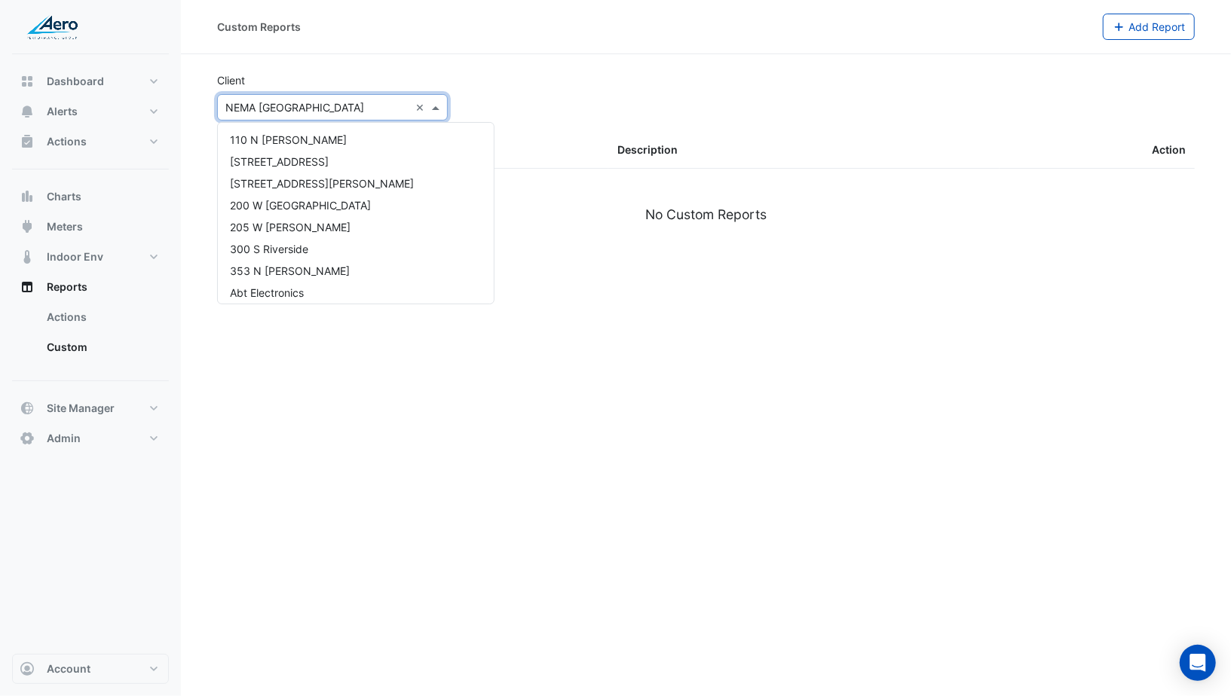
scroll to position [224, 0]
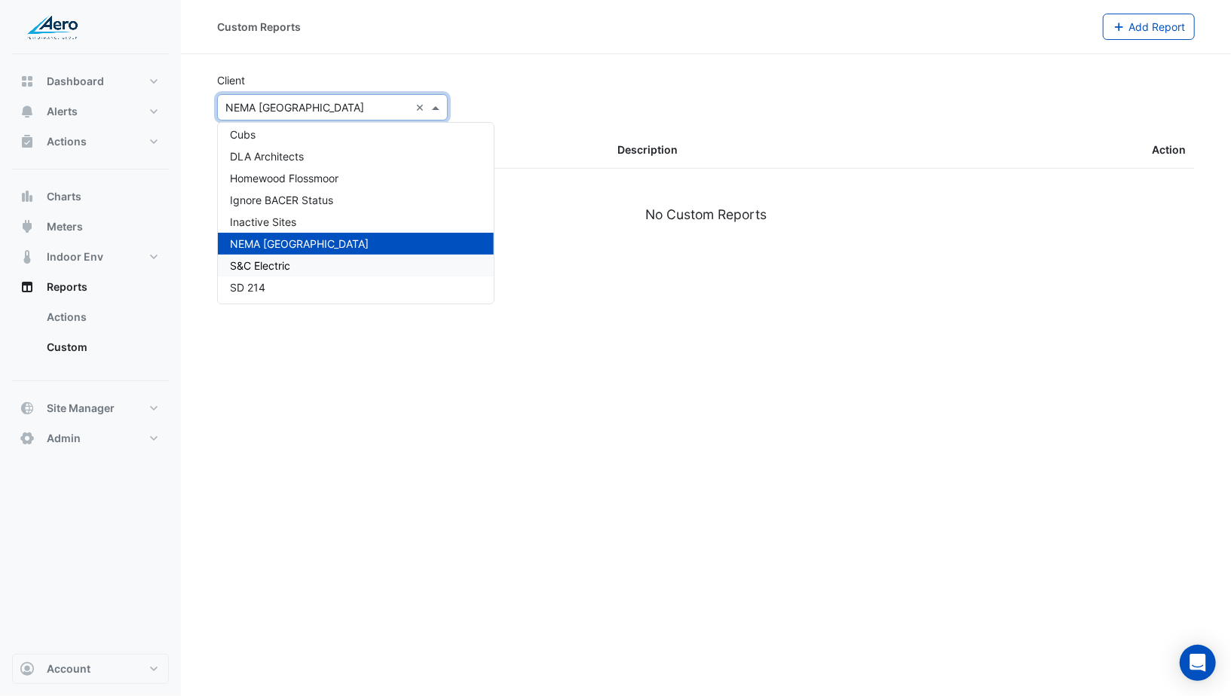
click at [265, 261] on span "S&C Electric" at bounding box center [260, 265] width 60 height 13
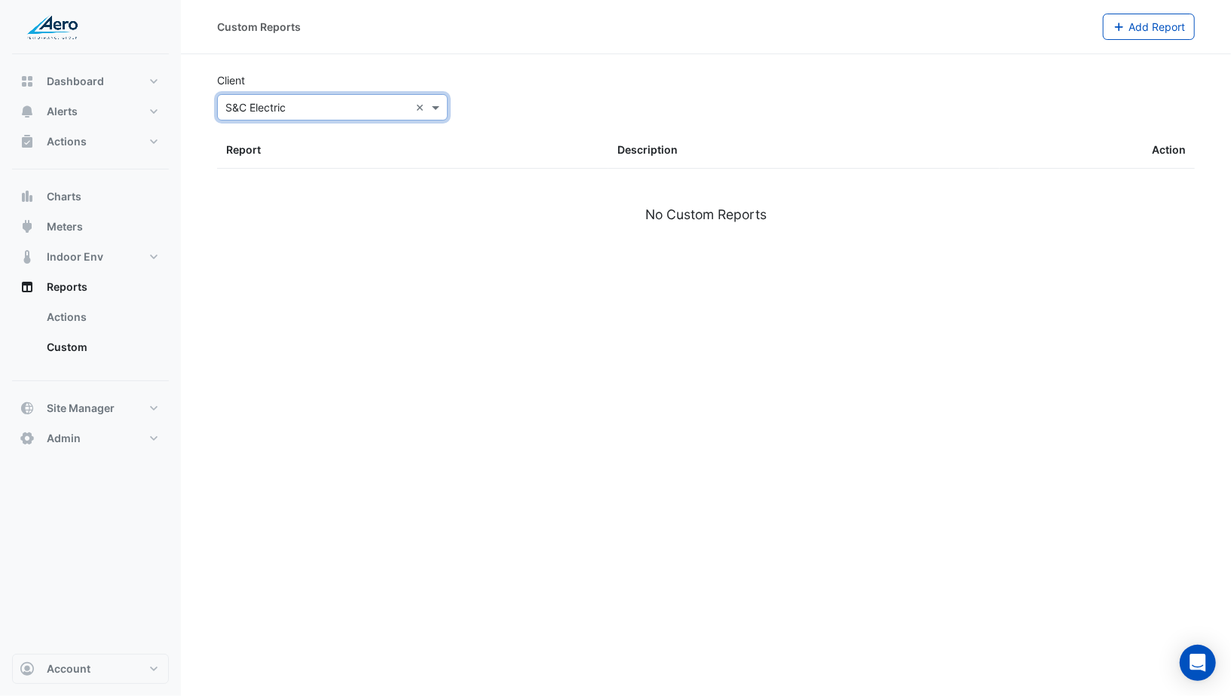
click at [280, 96] on div "Select Client × S&C Electric ×" at bounding box center [332, 107] width 231 height 26
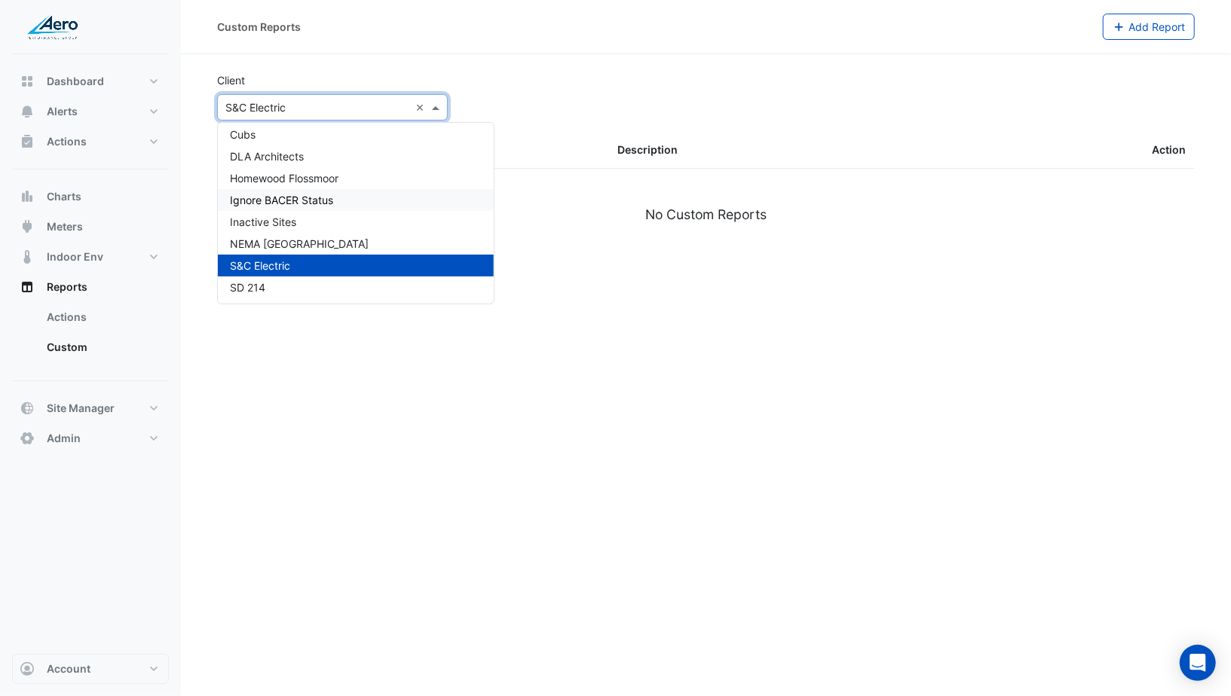
scroll to position [224, 0]
click at [244, 289] on span "SD 214" at bounding box center [247, 287] width 35 height 13
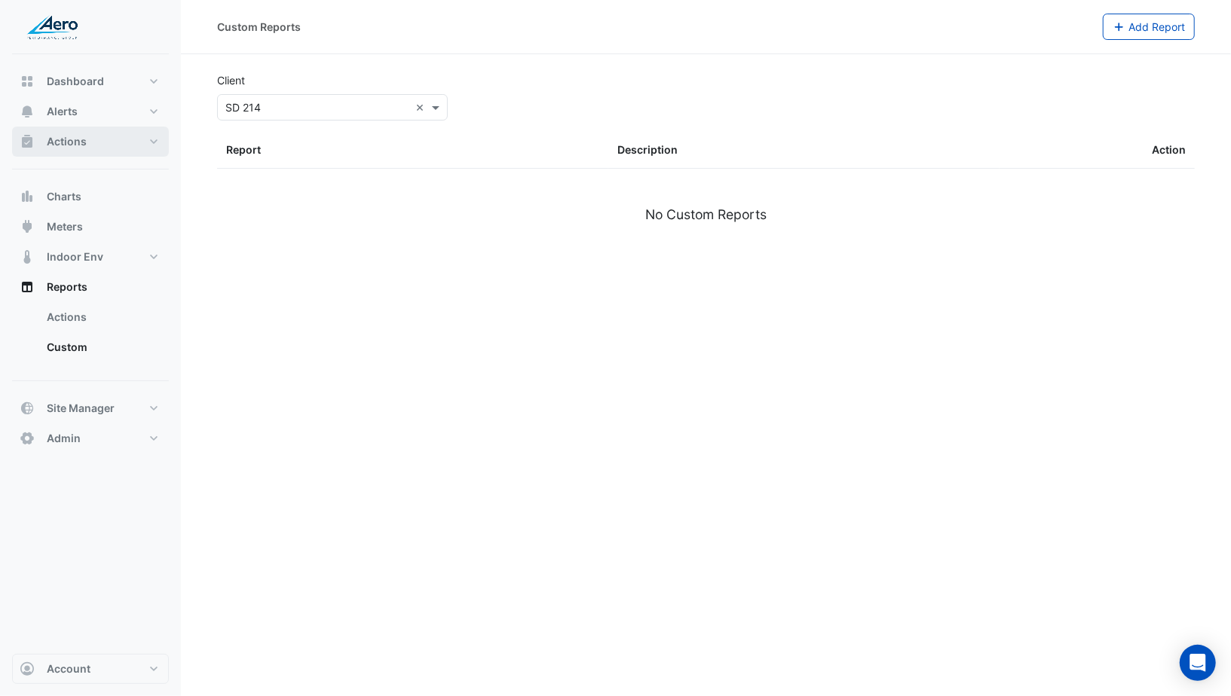
click at [110, 142] on button "Actions" at bounding box center [90, 142] width 157 height 30
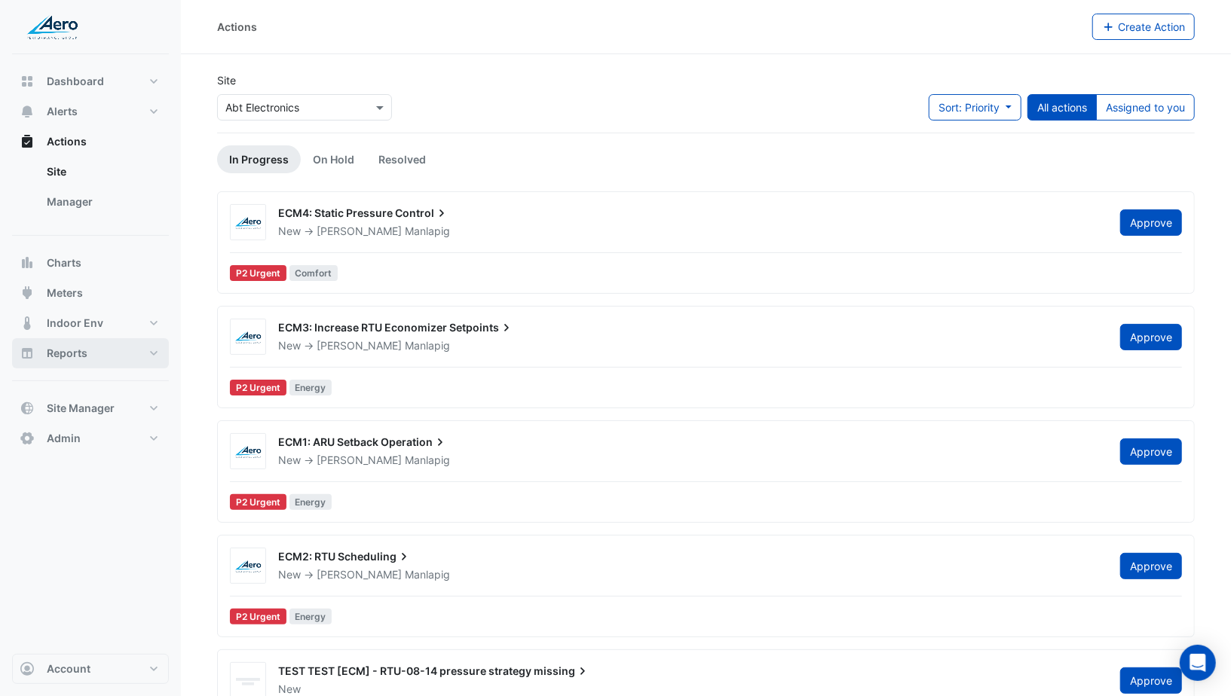
click at [78, 358] on span "Reports" at bounding box center [67, 353] width 41 height 15
select select "***"
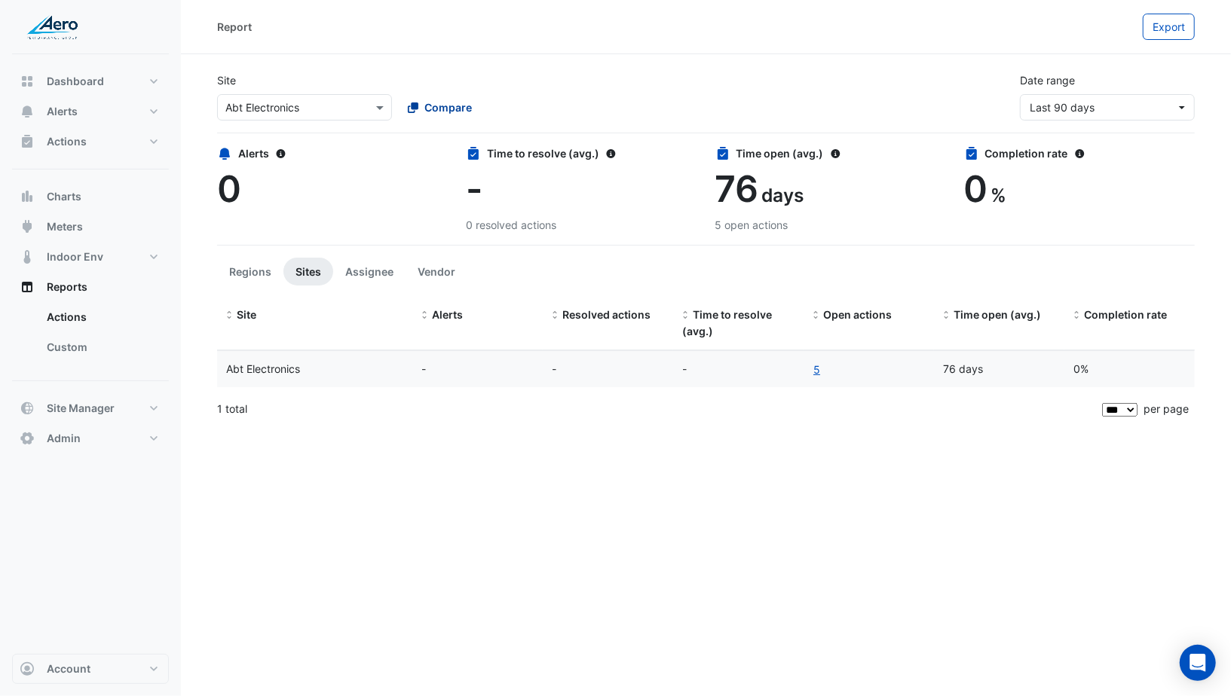
click at [442, 114] on span "Compare" at bounding box center [447, 107] width 47 height 16
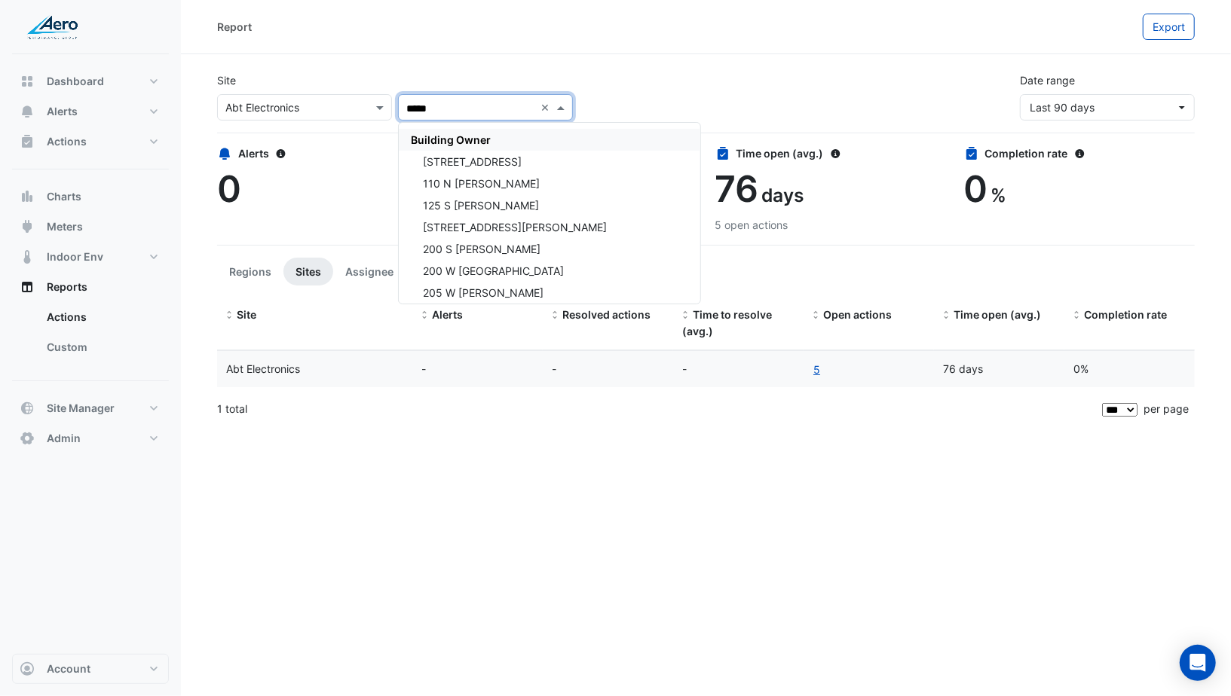
click at [440, 137] on span "Building Owner" at bounding box center [451, 139] width 80 height 13
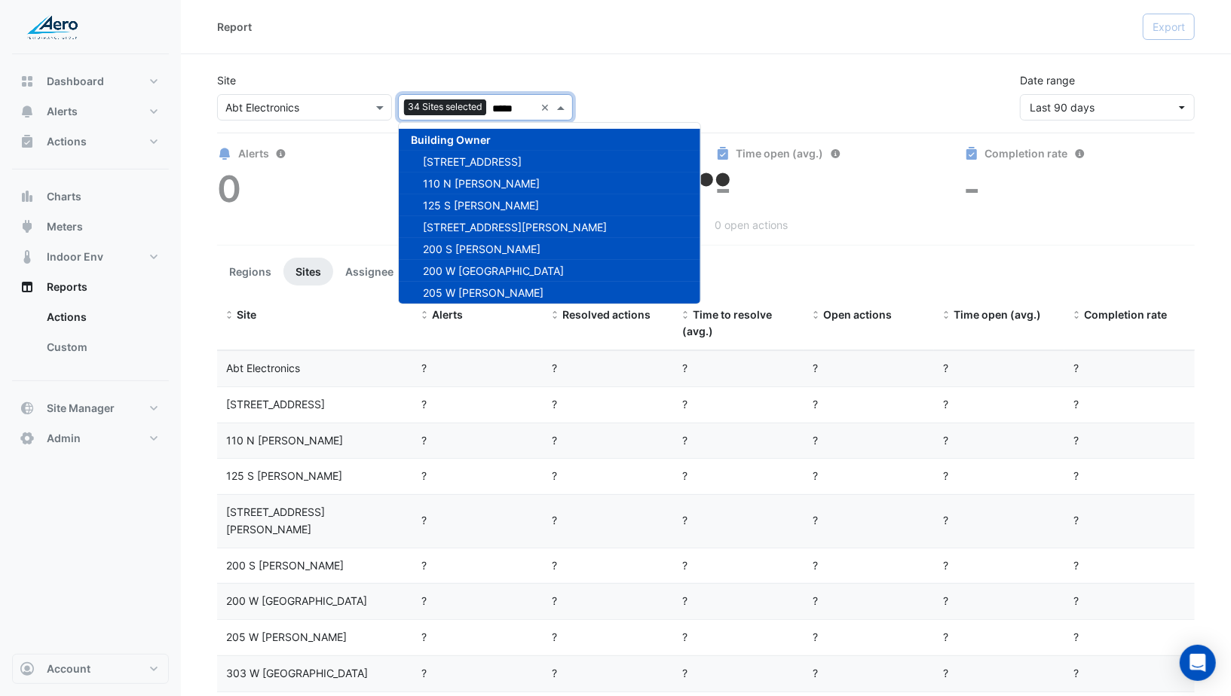
type input "*****"
click at [407, 71] on div "Site Select a Site × Abt Electronics Add sites to compare 34 Sites selected ***…" at bounding box center [706, 90] width 996 height 60
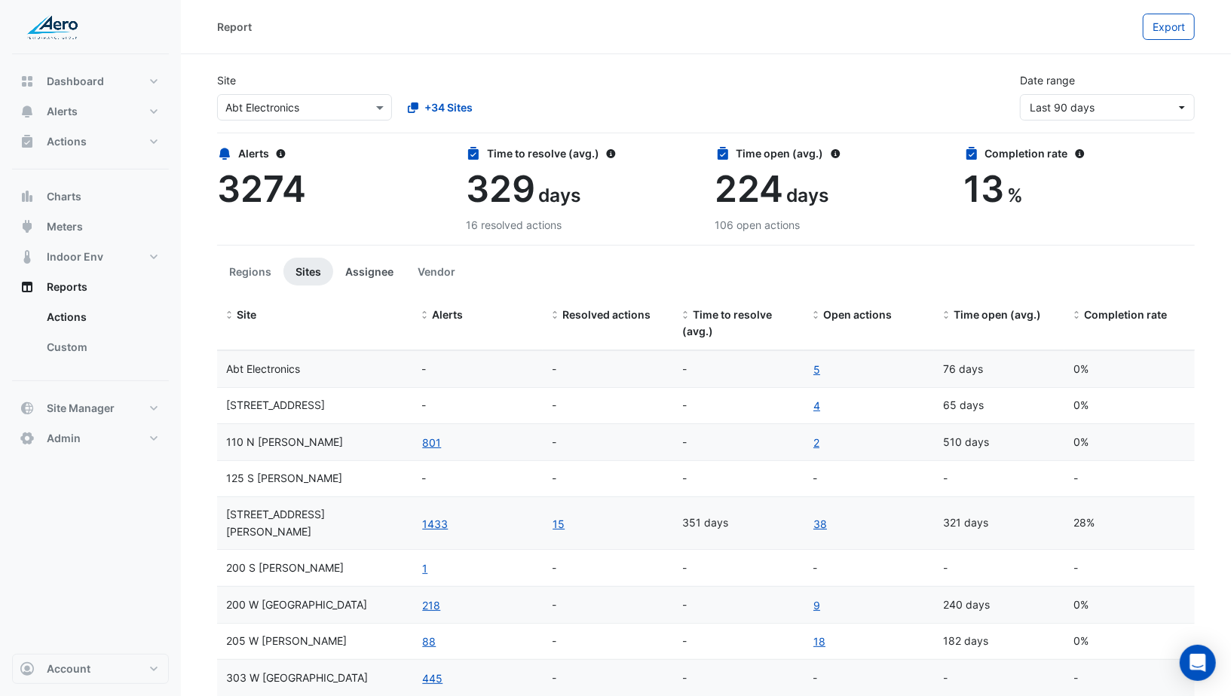
click at [369, 262] on button "Assignee" at bounding box center [369, 272] width 72 height 28
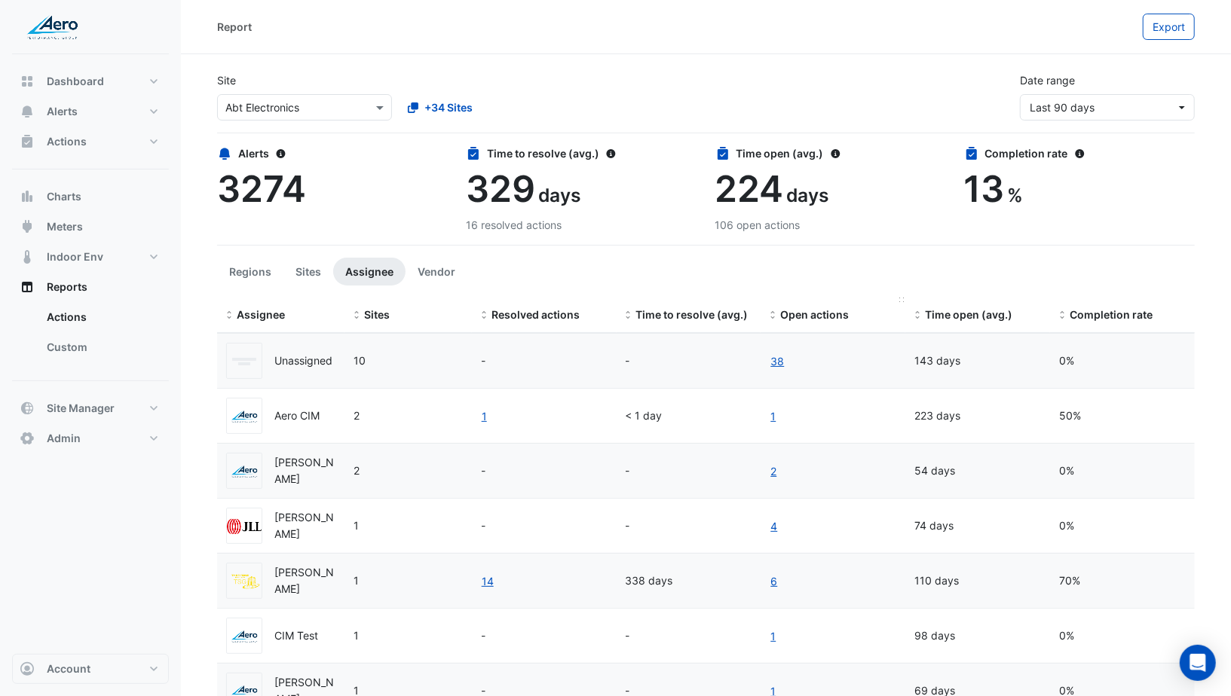
click at [825, 317] on span "Open actions" at bounding box center [814, 314] width 69 height 13
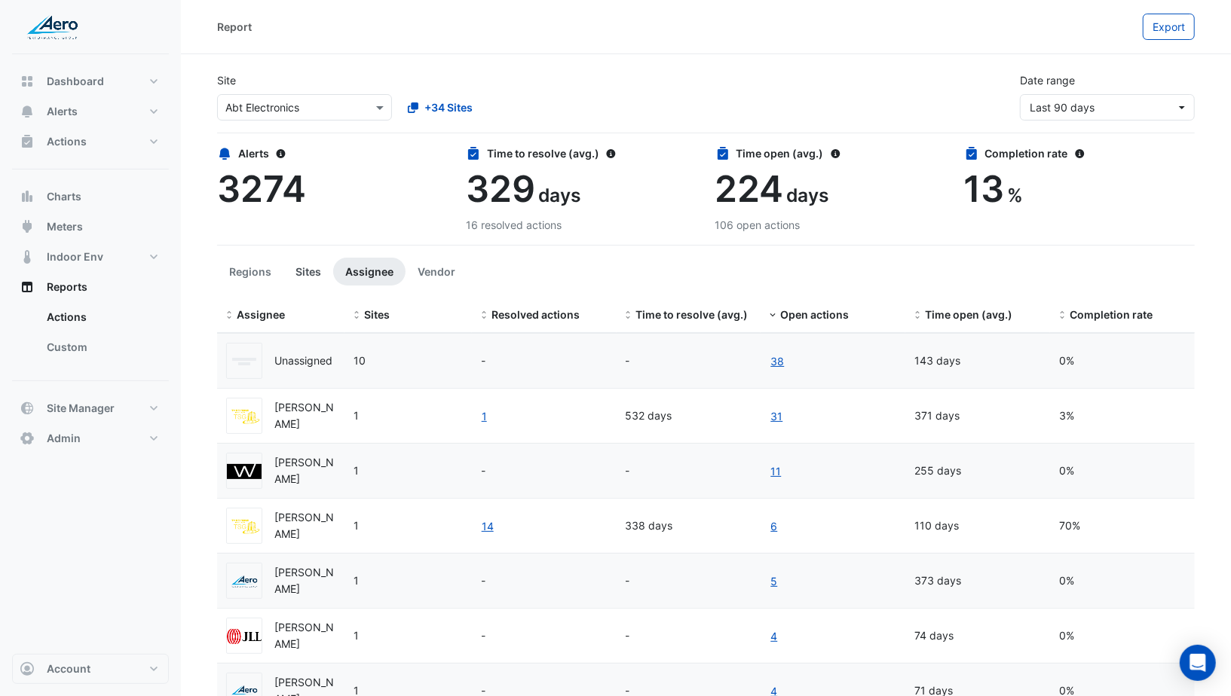
click at [309, 272] on button "Sites" at bounding box center [308, 272] width 50 height 28
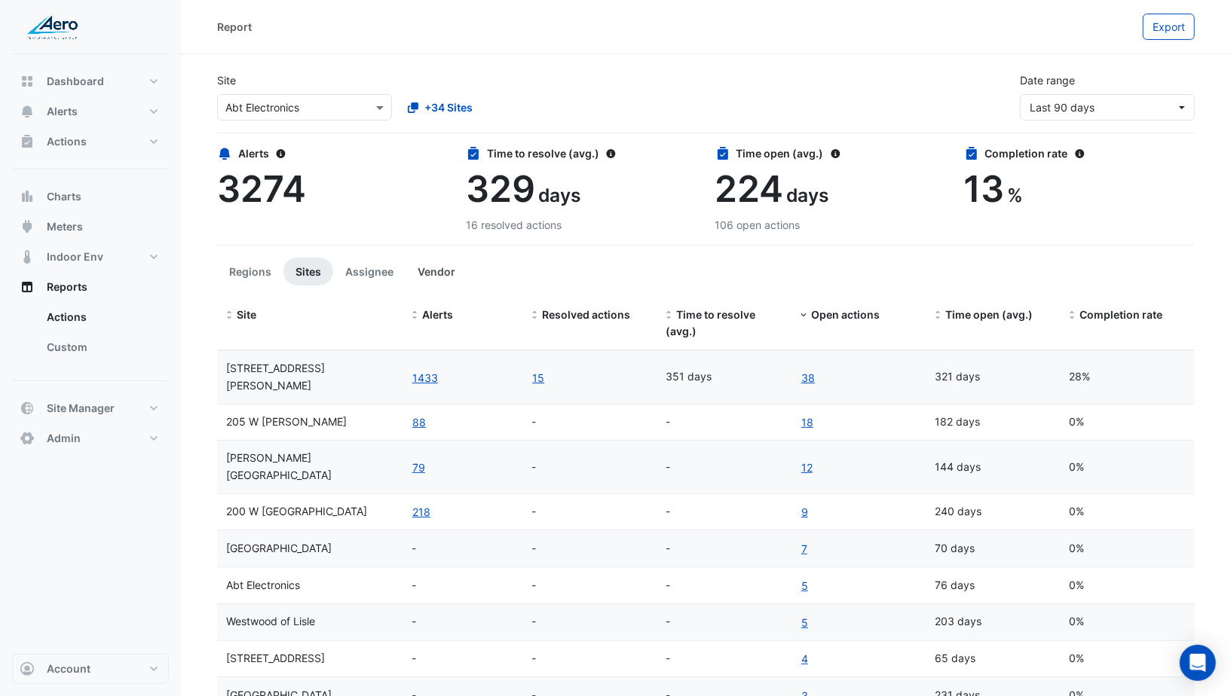
click at [426, 268] on button "Vendor" at bounding box center [436, 272] width 62 height 28
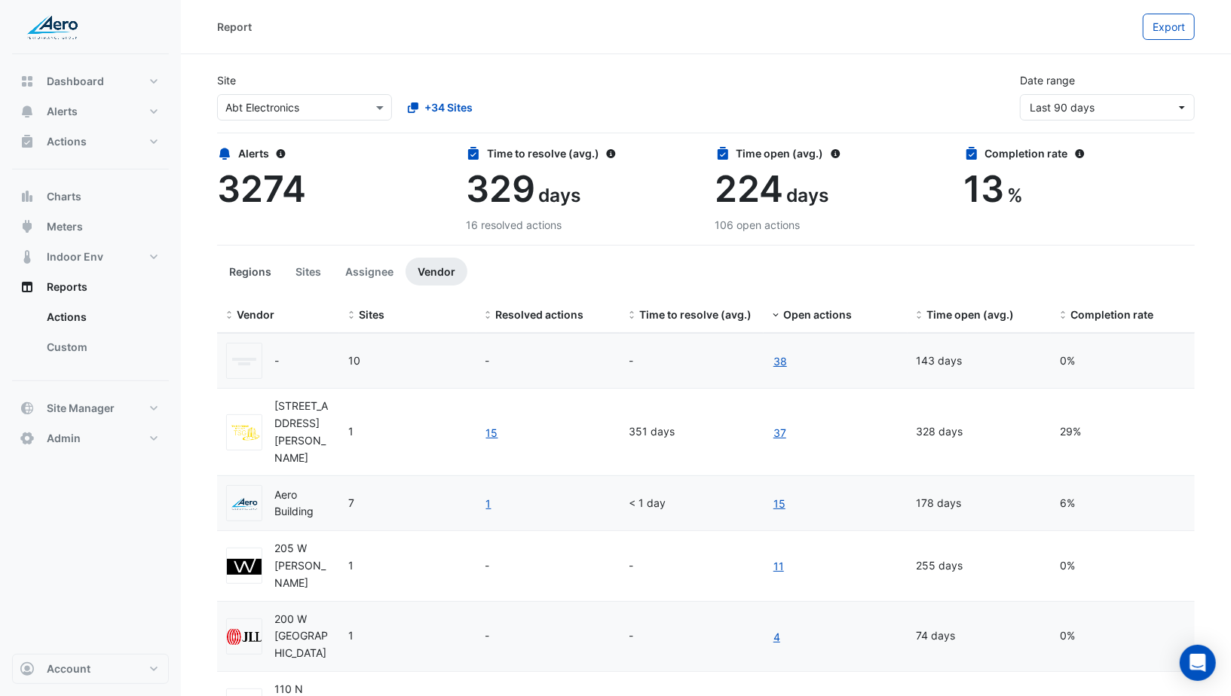
click at [257, 270] on button "Regions" at bounding box center [250, 272] width 66 height 28
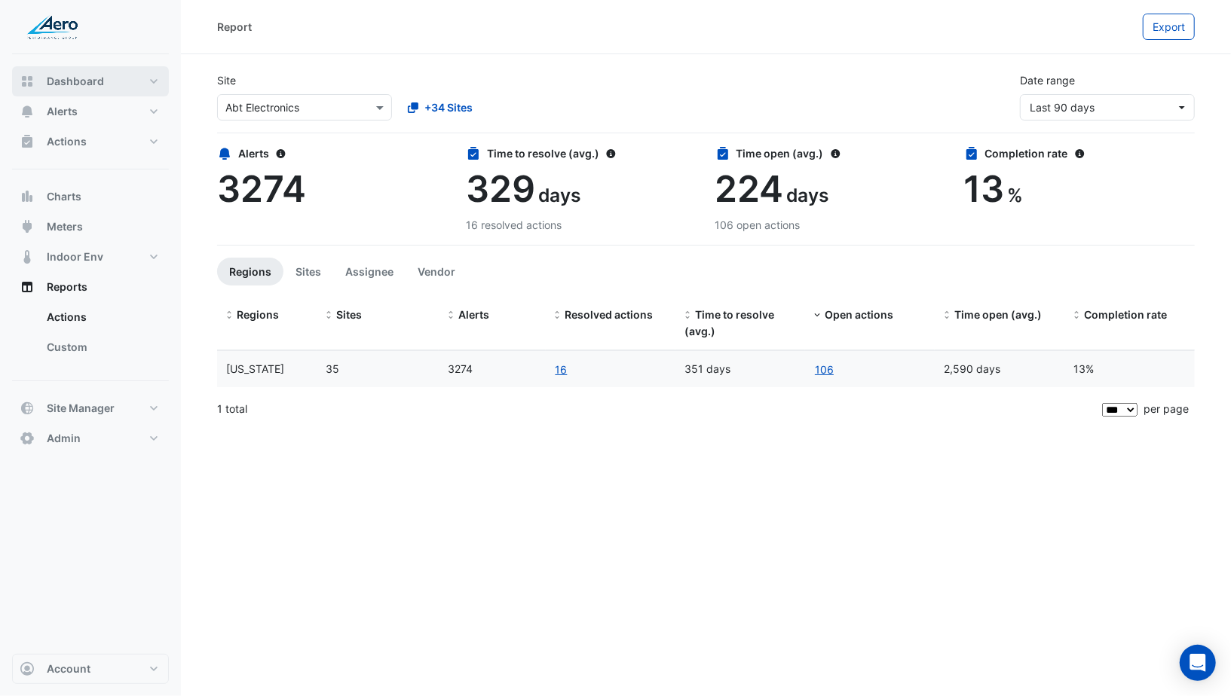
click at [72, 82] on span "Dashboard" at bounding box center [75, 81] width 57 height 15
select select "***"
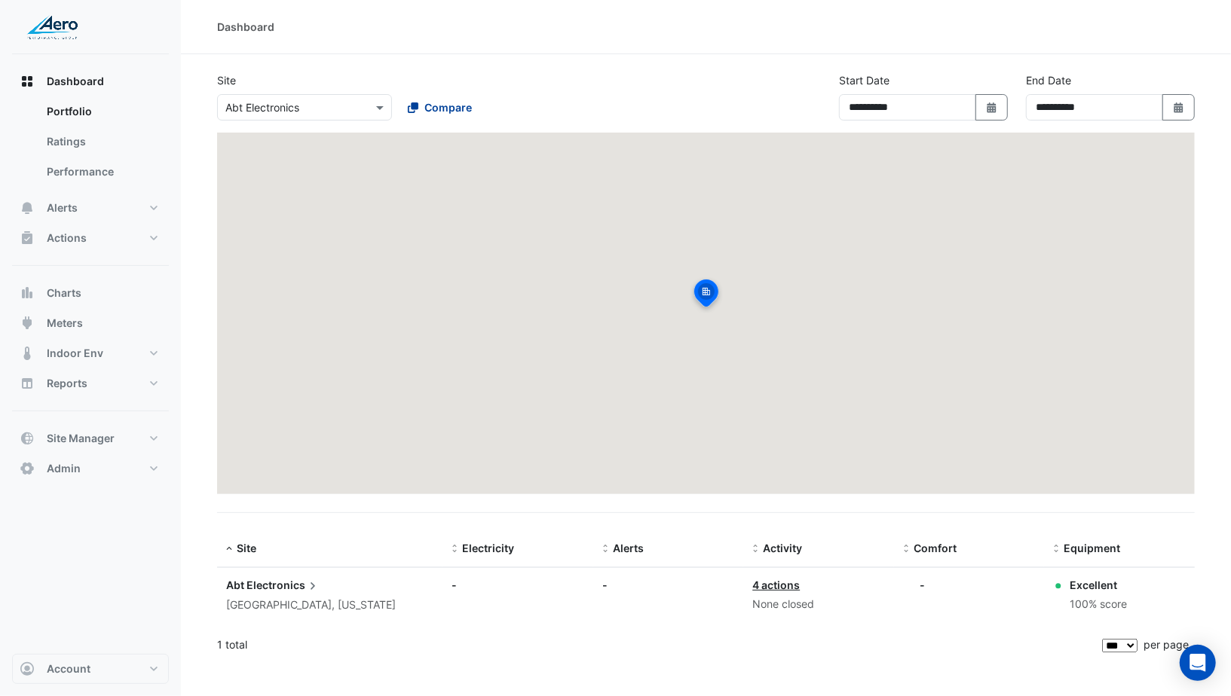
click at [466, 105] on span "Compare" at bounding box center [447, 107] width 47 height 16
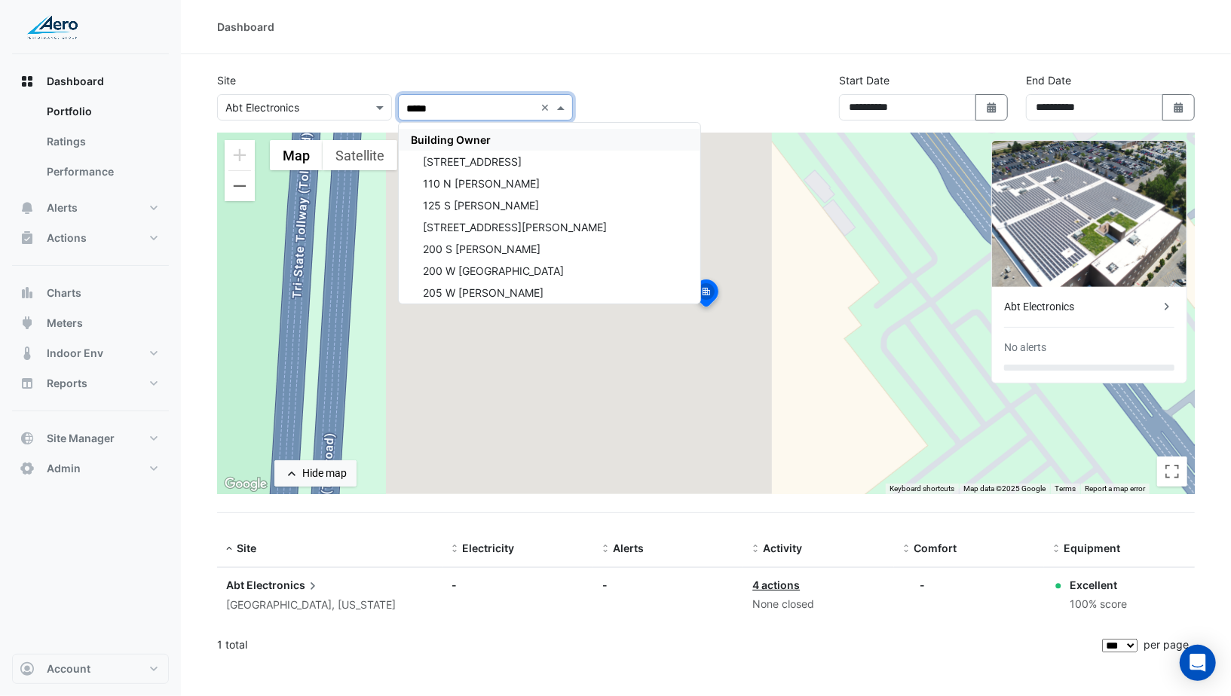
click at [465, 134] on span "Building Owner" at bounding box center [451, 139] width 80 height 13
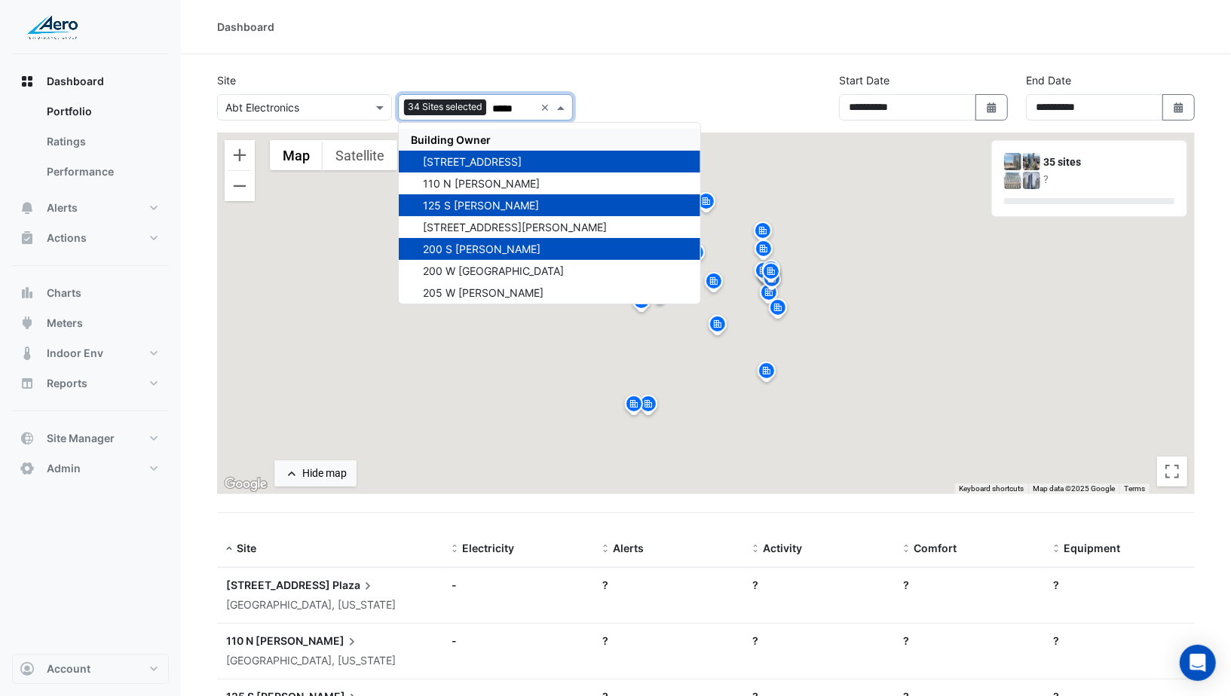
type input "*****"
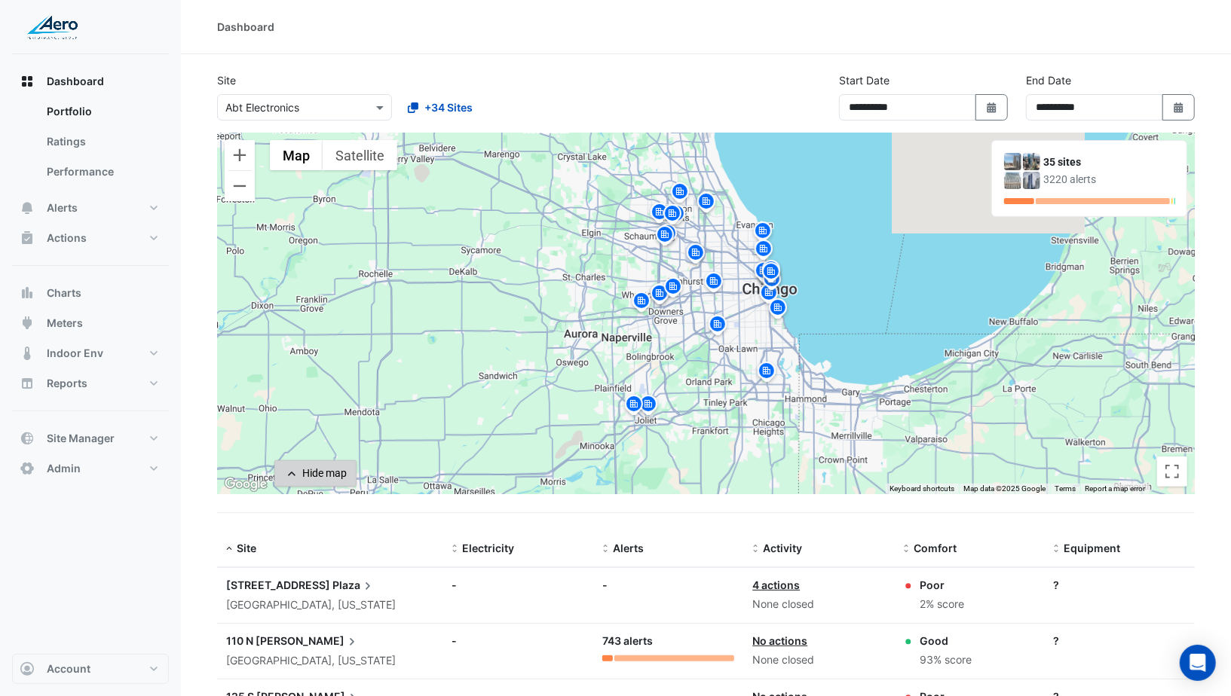
click at [341, 471] on div "Hide map" at bounding box center [324, 474] width 44 height 16
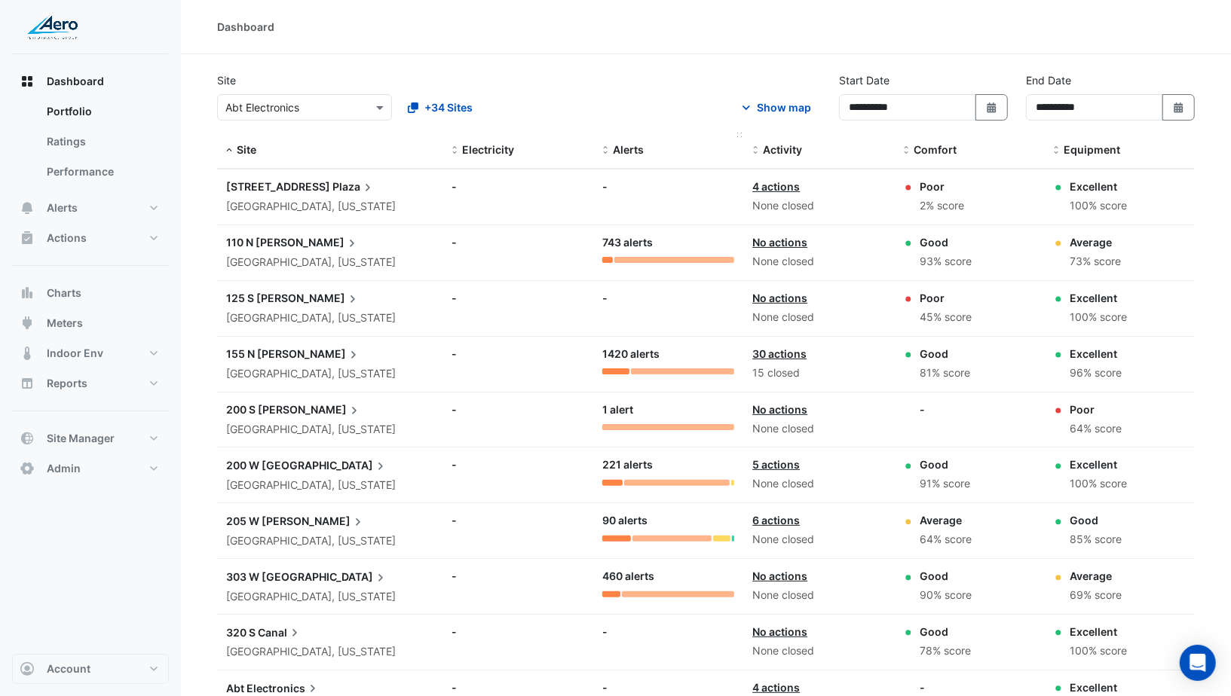
click at [610, 153] on span at bounding box center [605, 151] width 11 height 12
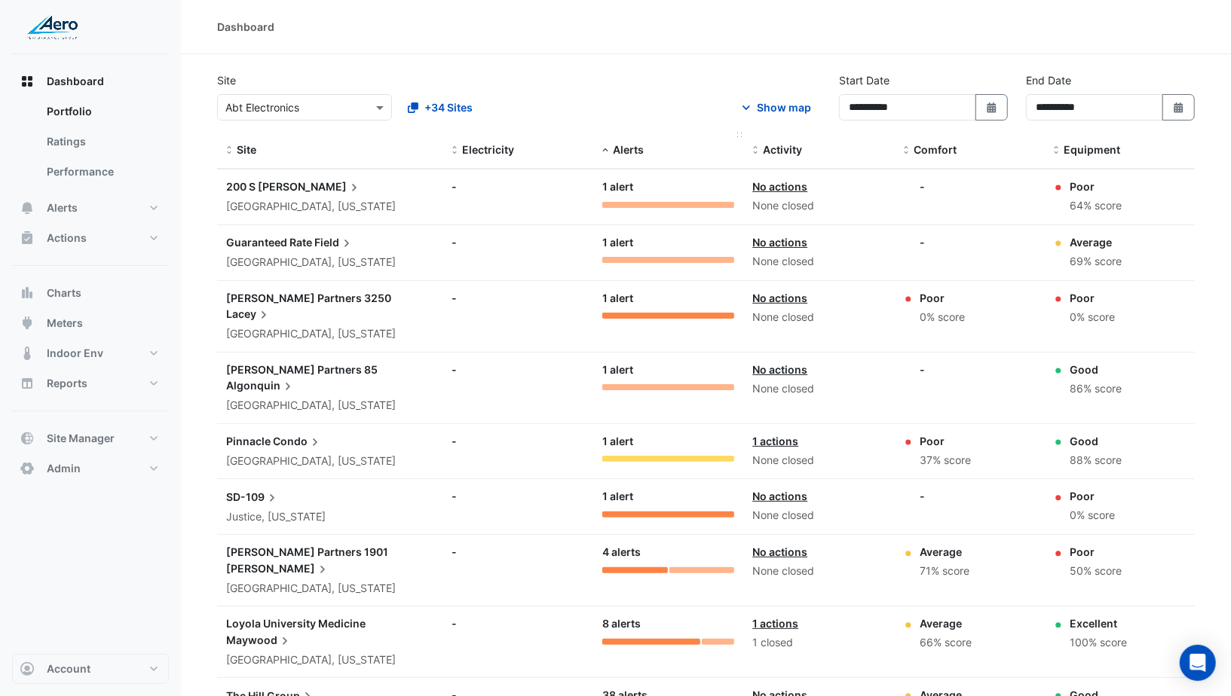
click at [610, 153] on div "Alerts" at bounding box center [668, 150] width 133 height 17
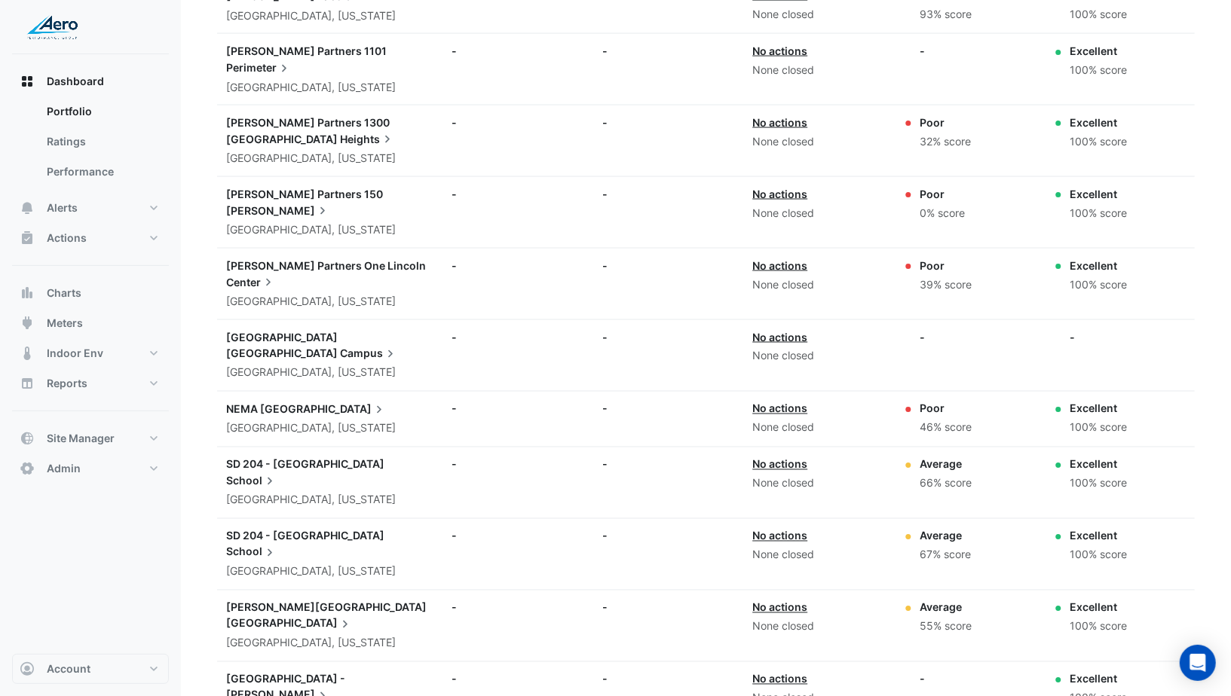
scroll to position [1535, 0]
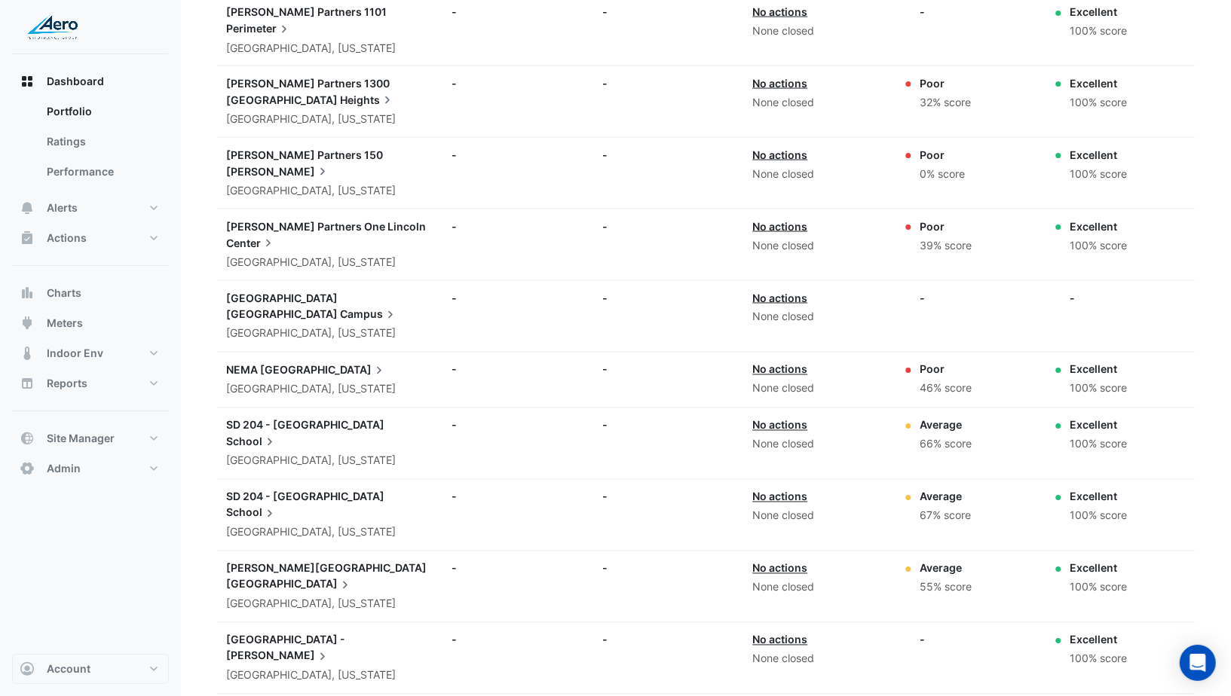
select select "**"
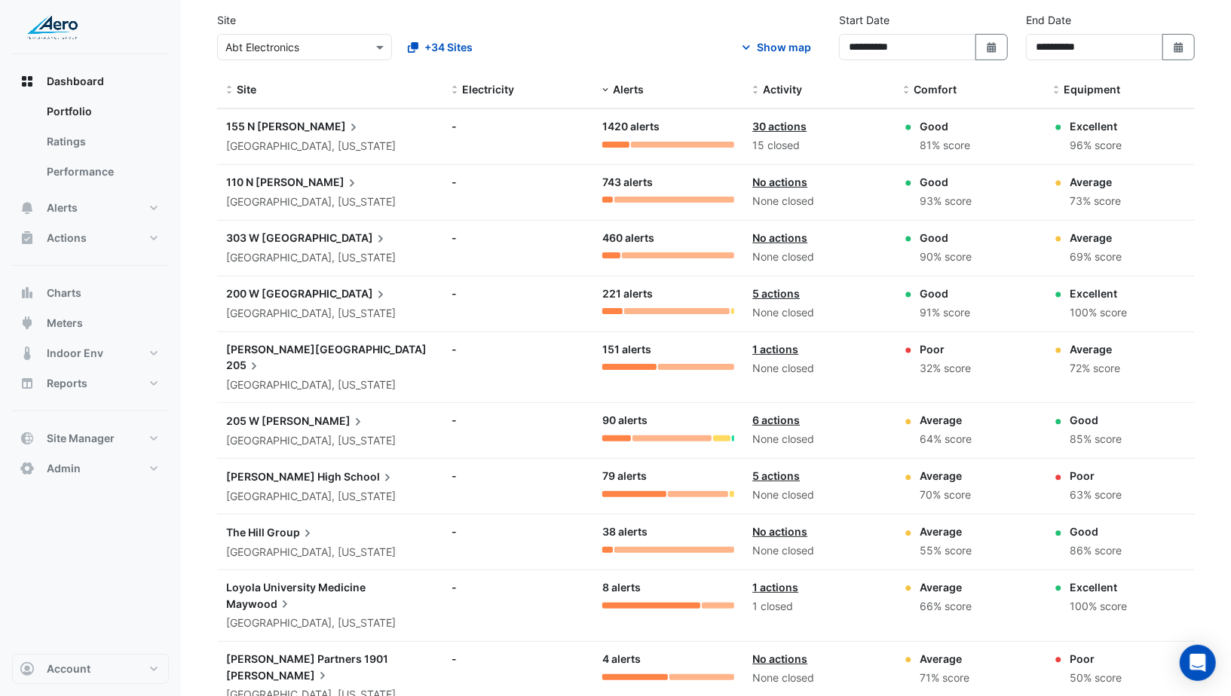
scroll to position [0, 0]
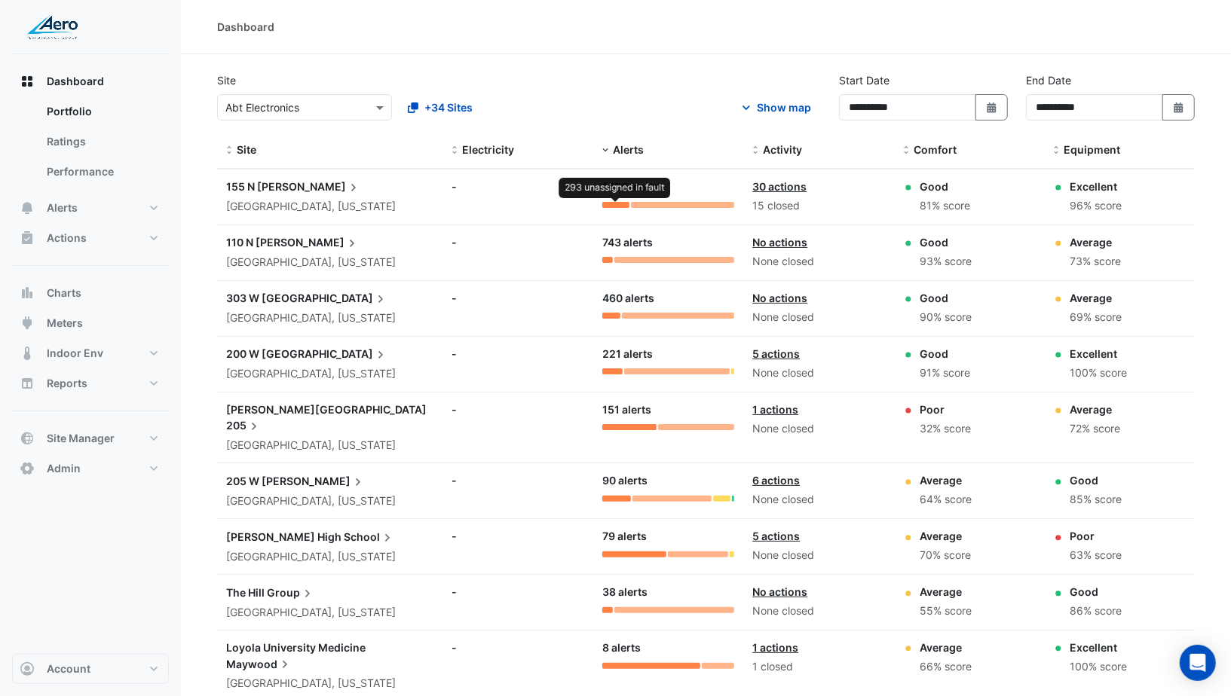
click at [619, 203] on div at bounding box center [615, 205] width 27 height 6
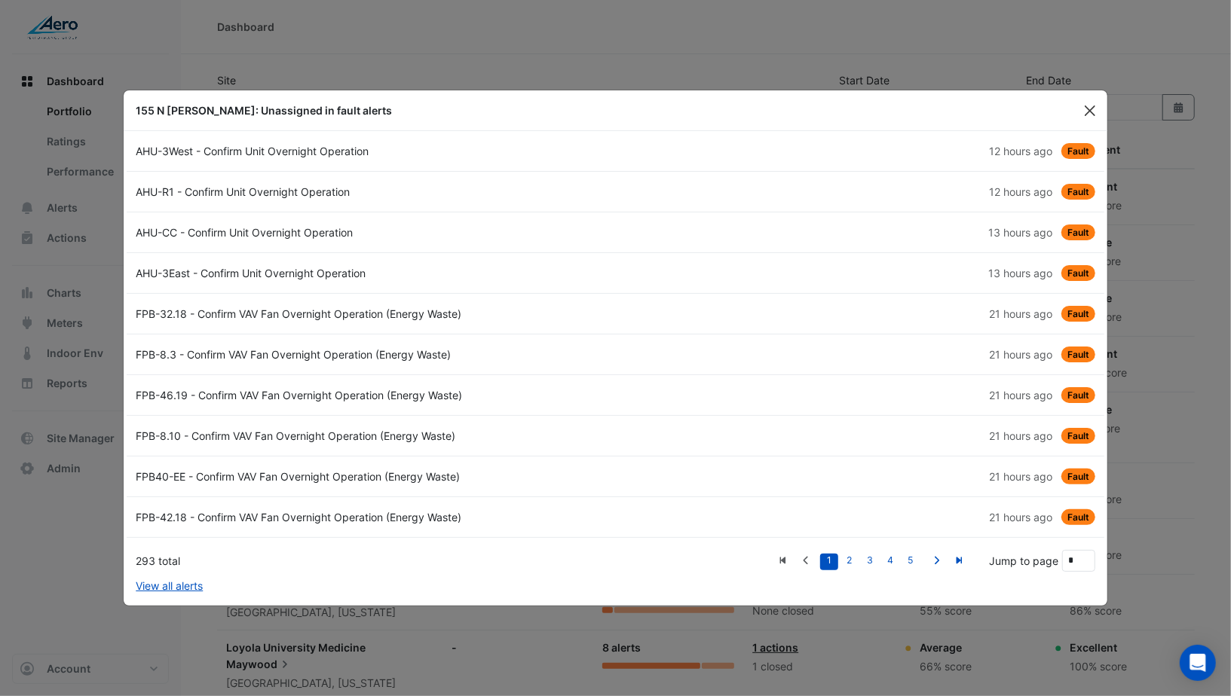
click at [1081, 122] on button "Close" at bounding box center [1090, 110] width 23 height 23
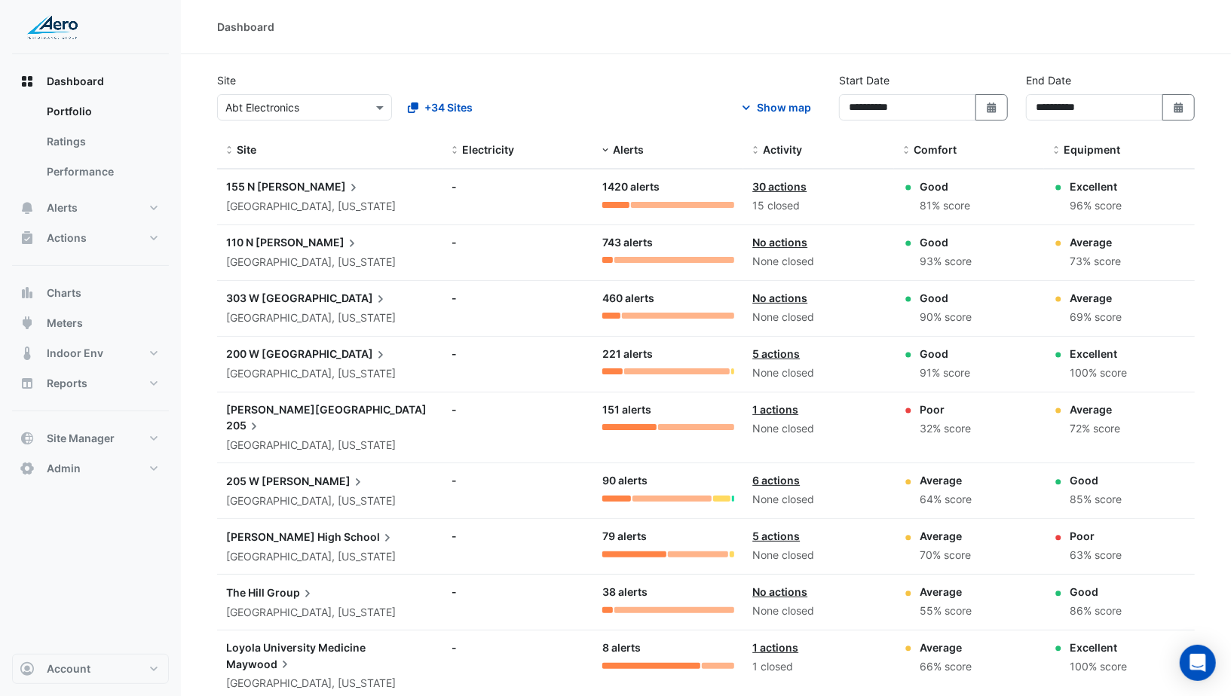
click at [614, 315] on div at bounding box center [611, 316] width 18 height 6
click at [611, 369] on div at bounding box center [612, 372] width 20 height 6
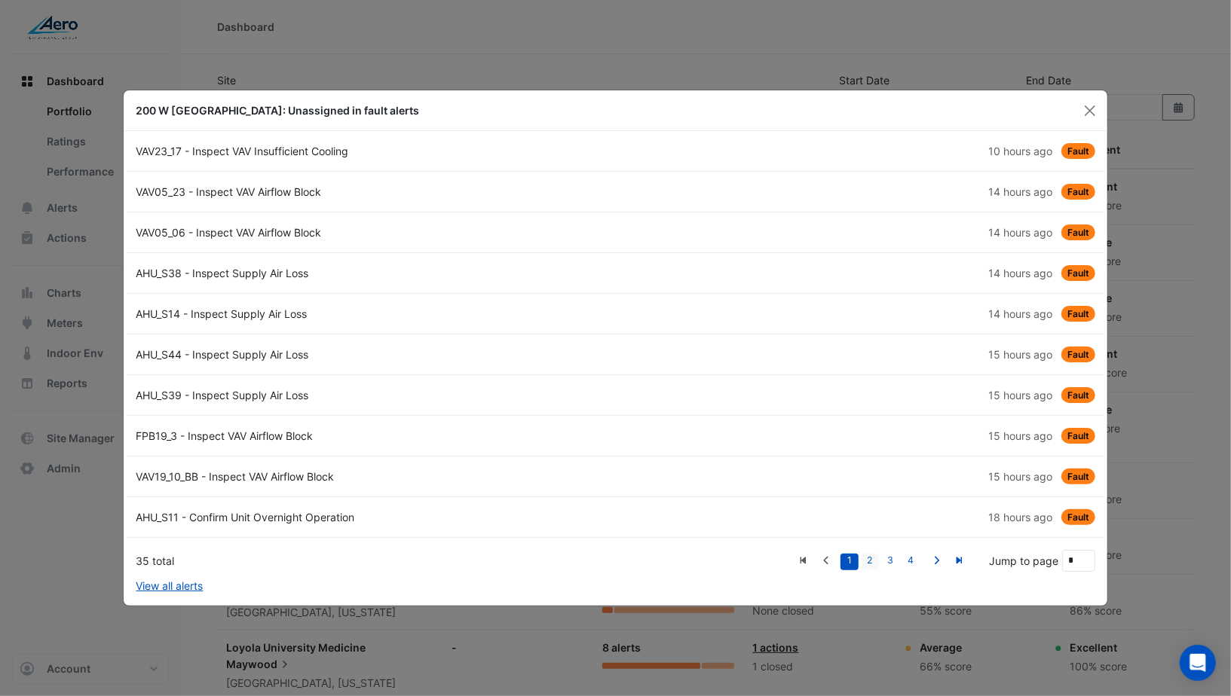
click at [870, 560] on link "2" at bounding box center [870, 562] width 18 height 17
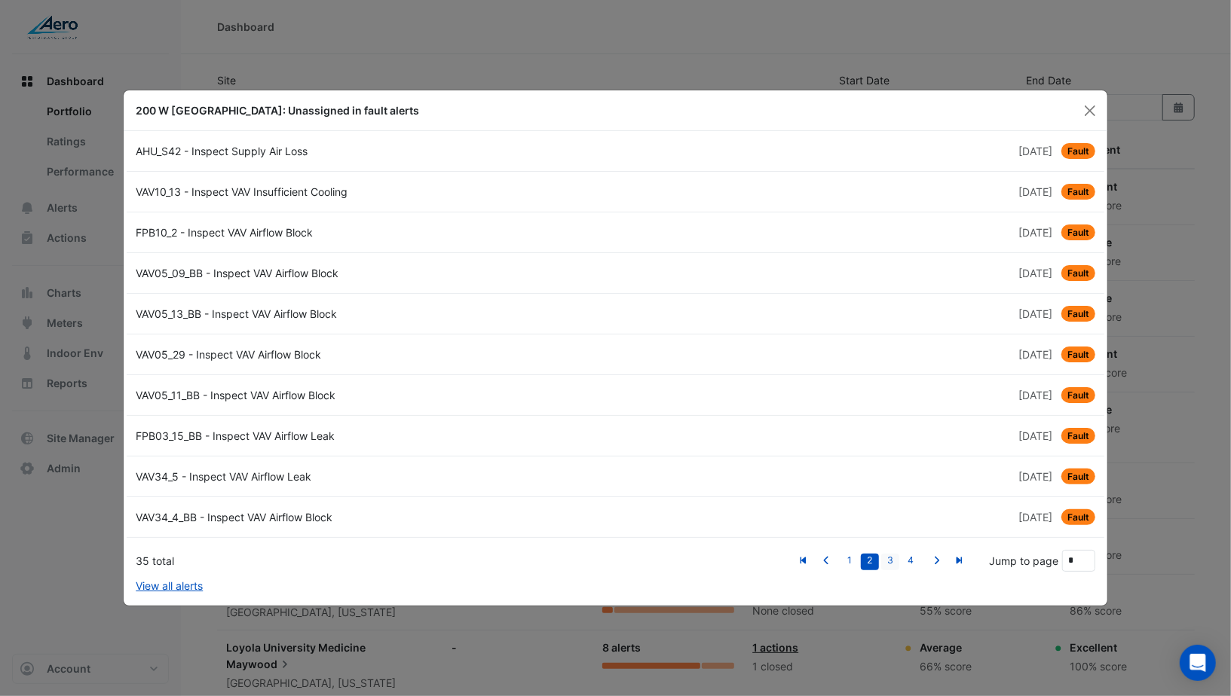
click at [886, 561] on link "3" at bounding box center [890, 562] width 18 height 17
click at [906, 561] on link "4" at bounding box center [910, 562] width 18 height 17
type input "*"
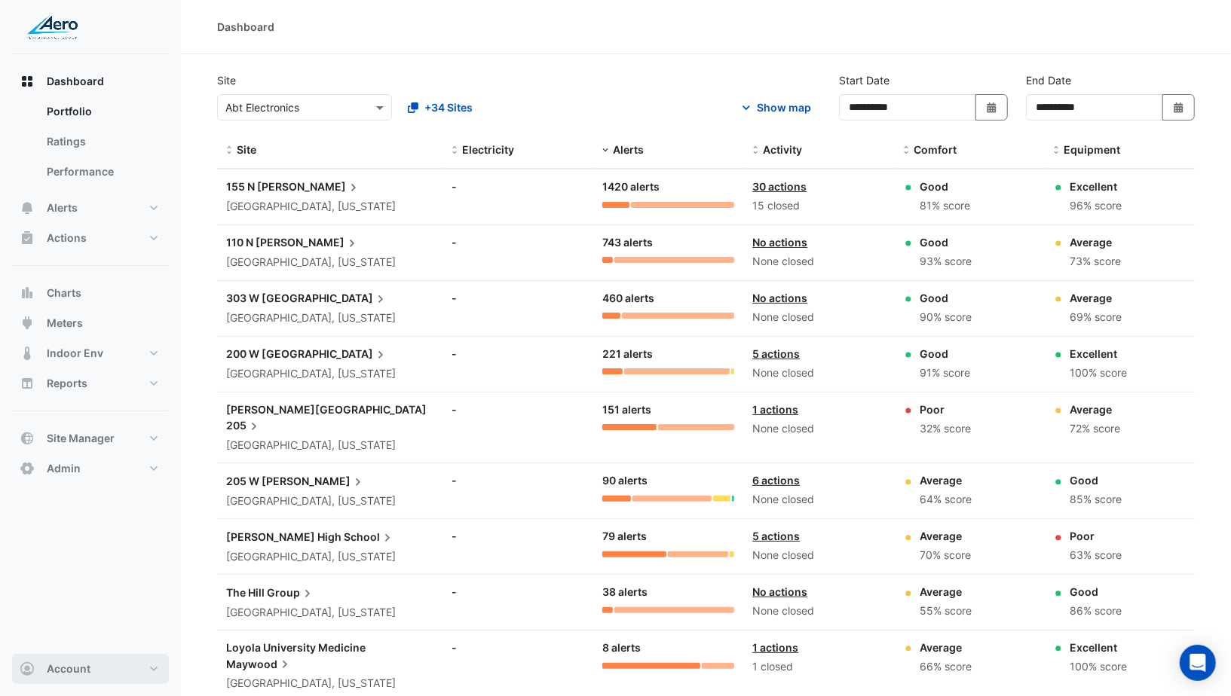
click at [84, 669] on span "Account" at bounding box center [69, 669] width 44 height 15
click at [90, 636] on link "Sign Out" at bounding box center [90, 632] width 143 height 30
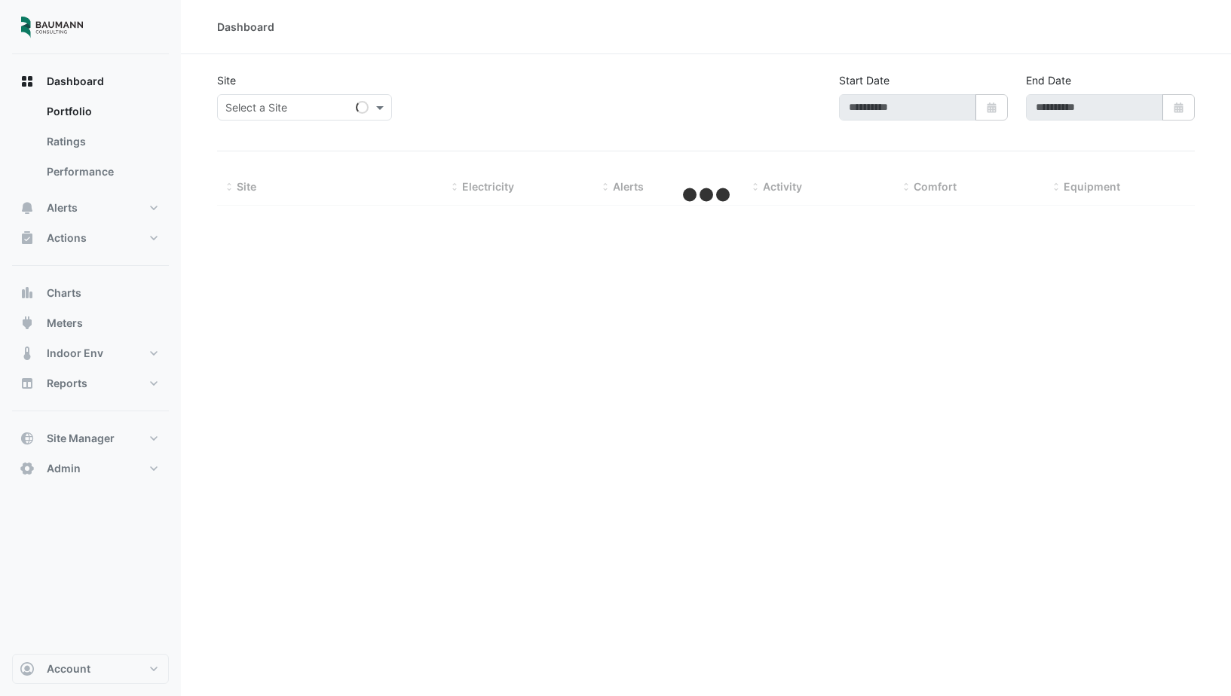
type input "**********"
select select "***"
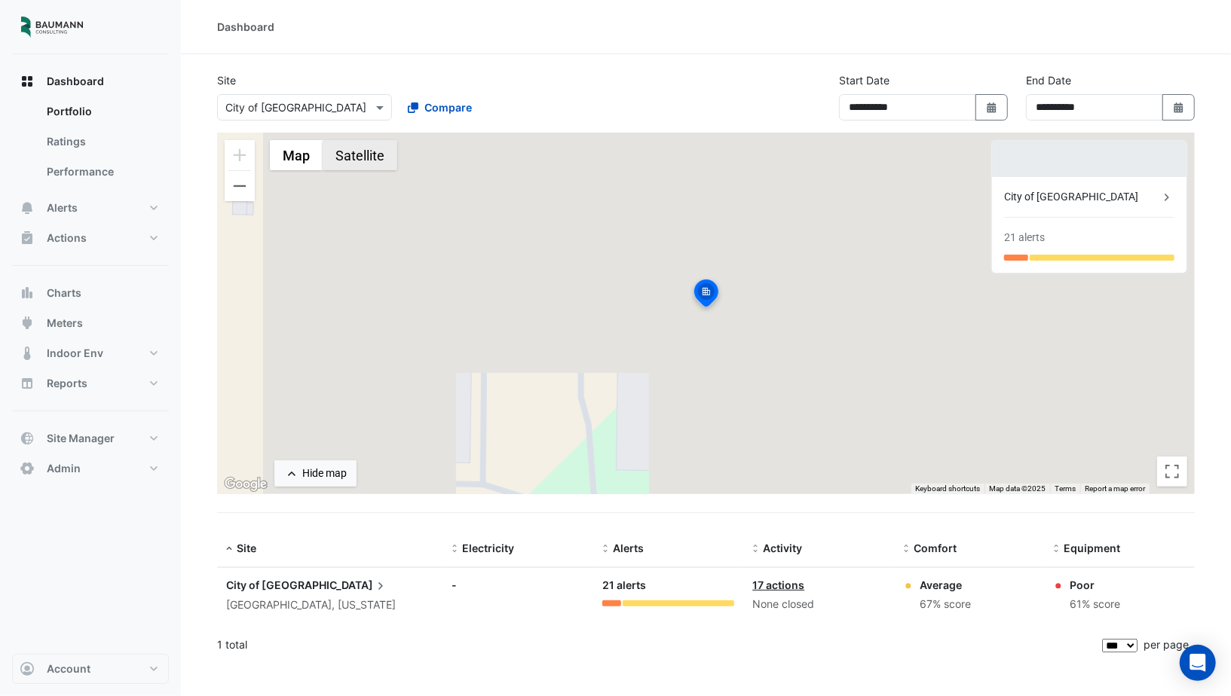
click at [353, 159] on button "Satellite" at bounding box center [360, 155] width 75 height 30
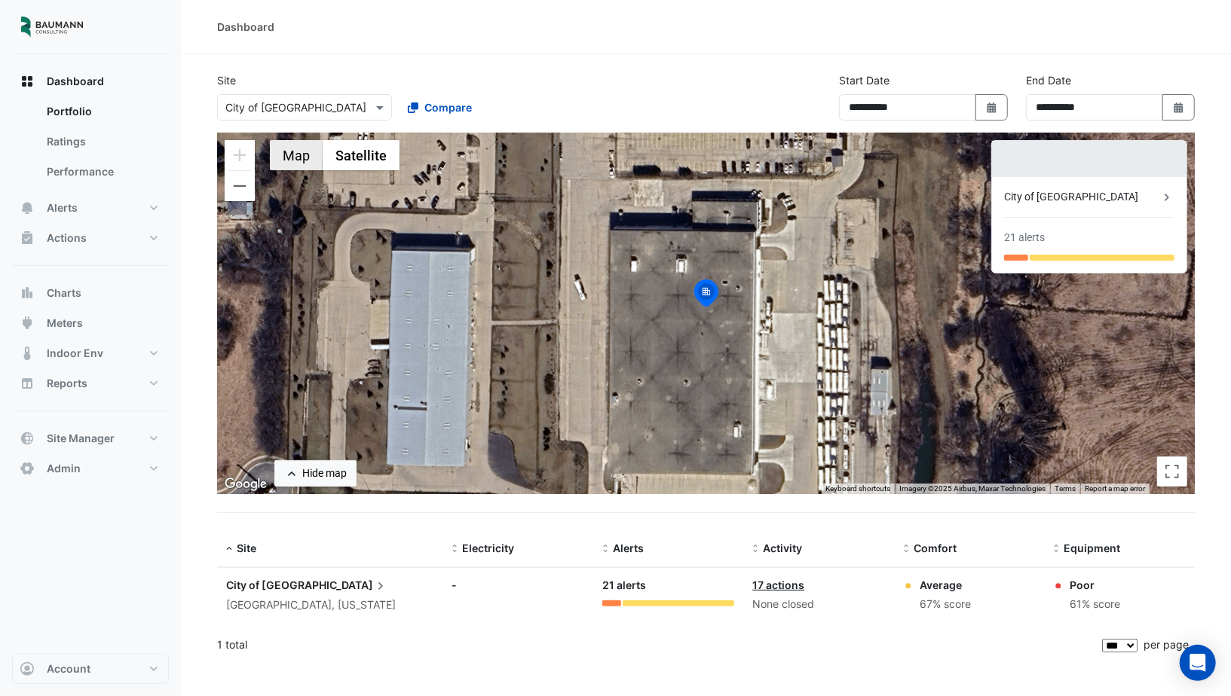
click at [272, 156] on button "Map" at bounding box center [296, 155] width 53 height 30
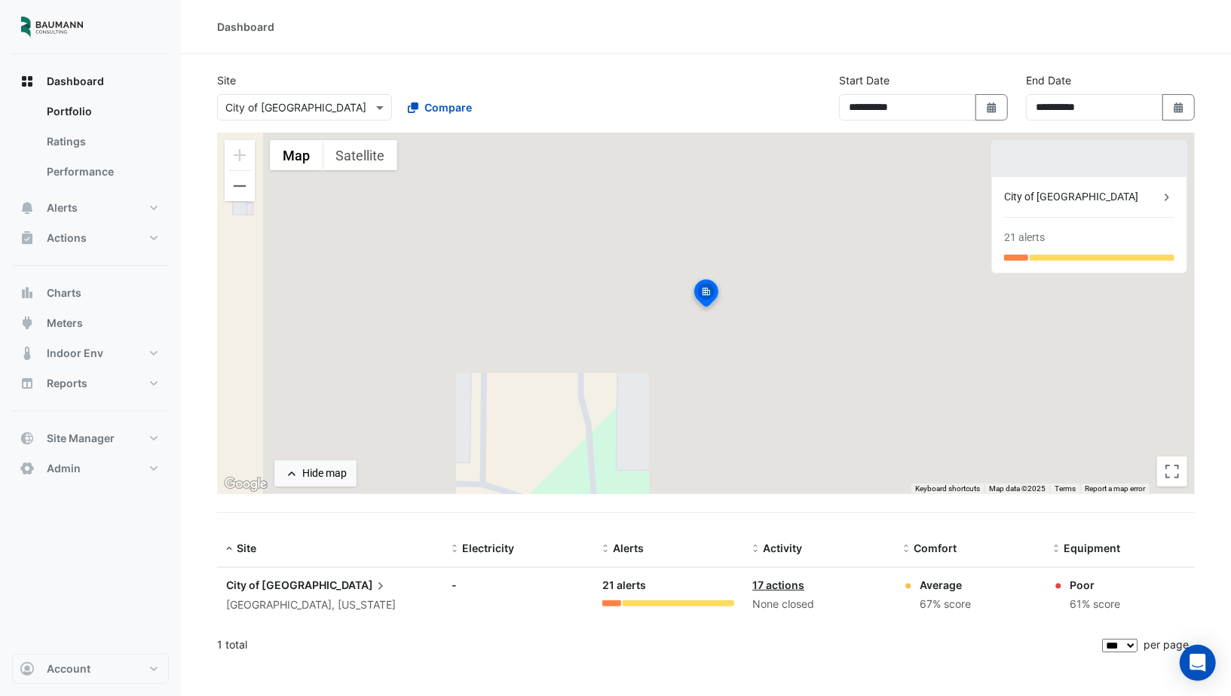
click at [303, 112] on input "text" at bounding box center [289, 108] width 128 height 16
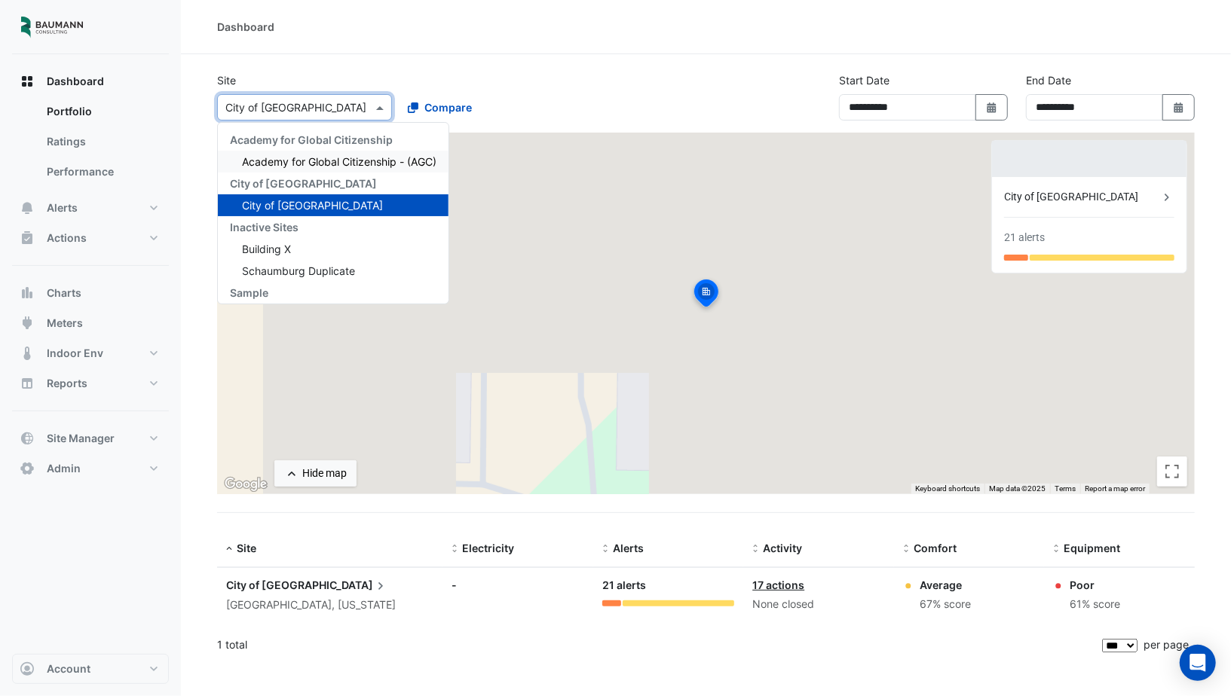
click at [288, 161] on span "Academy for Global Citizenship - (AGC)" at bounding box center [339, 161] width 194 height 13
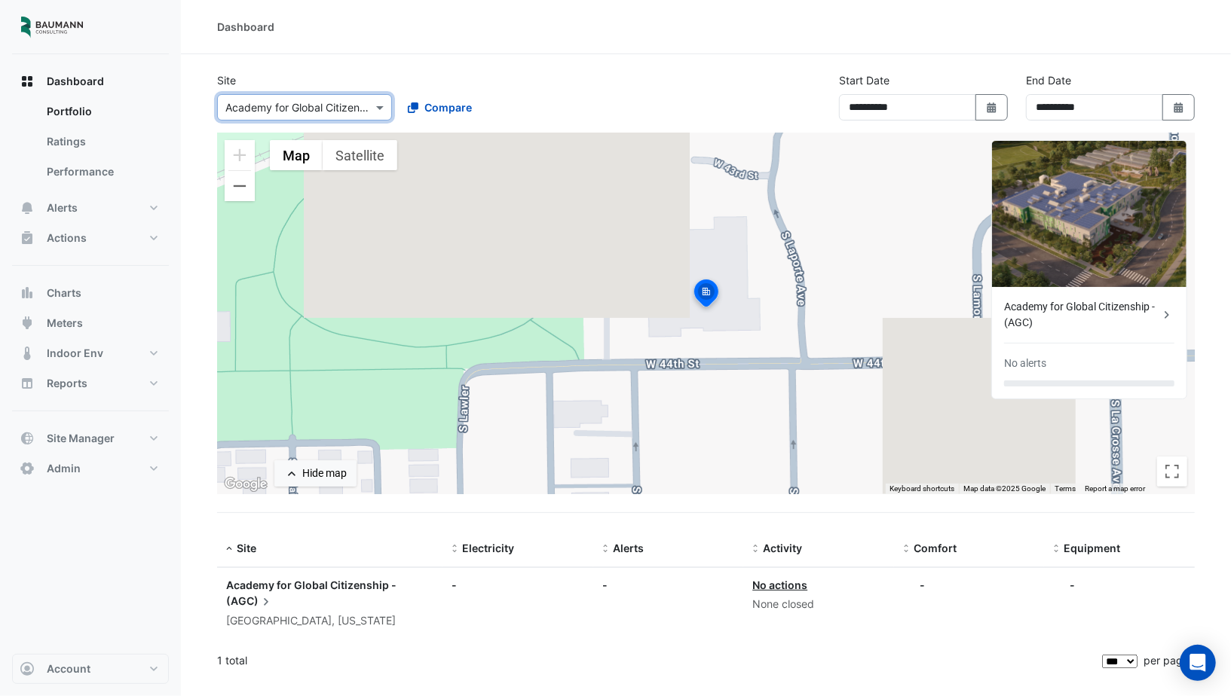
click at [285, 106] on input "text" at bounding box center [289, 108] width 128 height 16
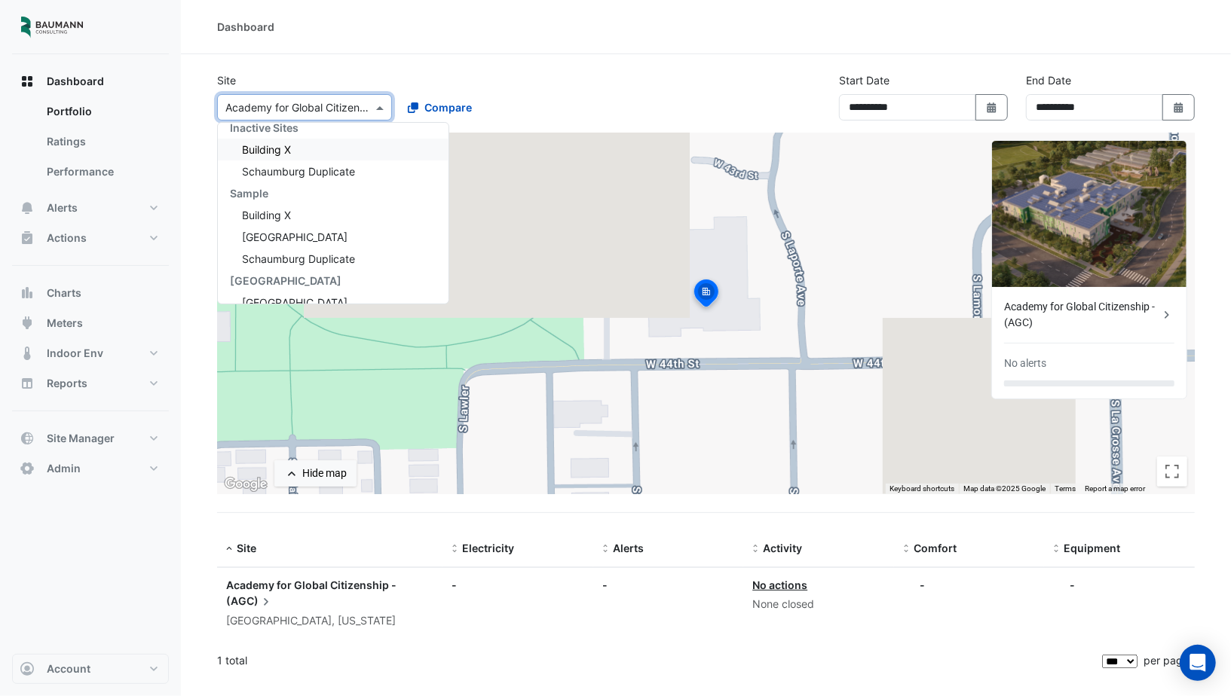
scroll to position [115, 0]
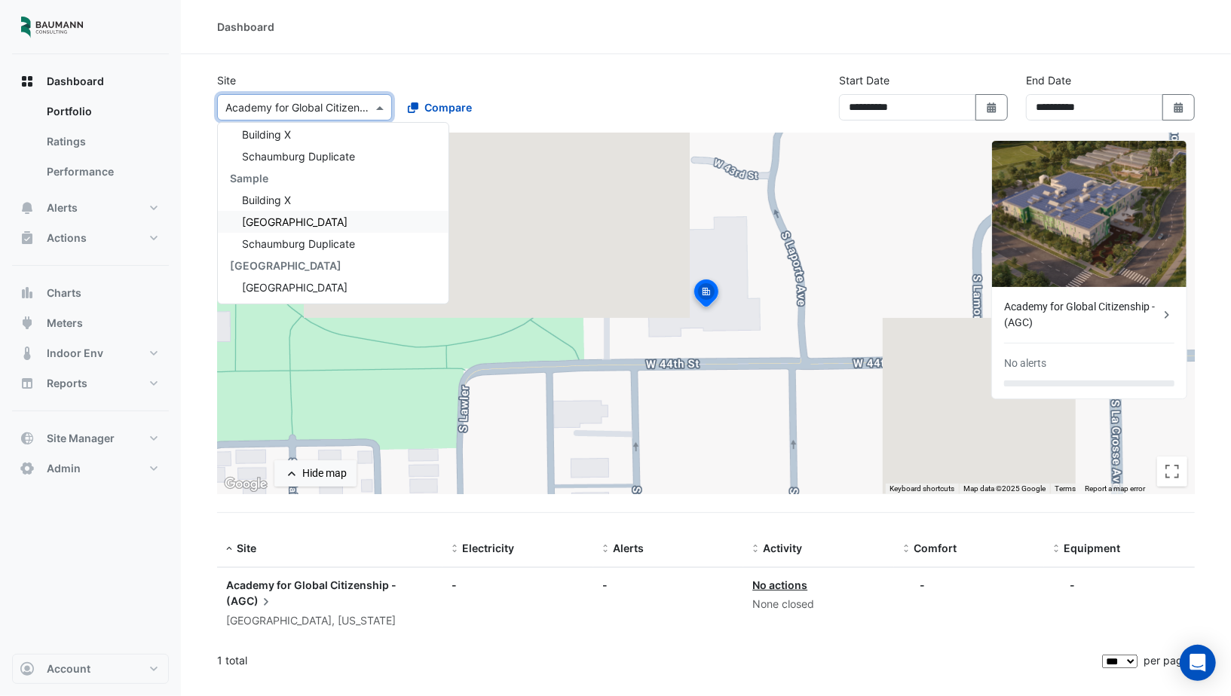
click at [287, 219] on span "Schaumburg Convention Center" at bounding box center [295, 222] width 106 height 13
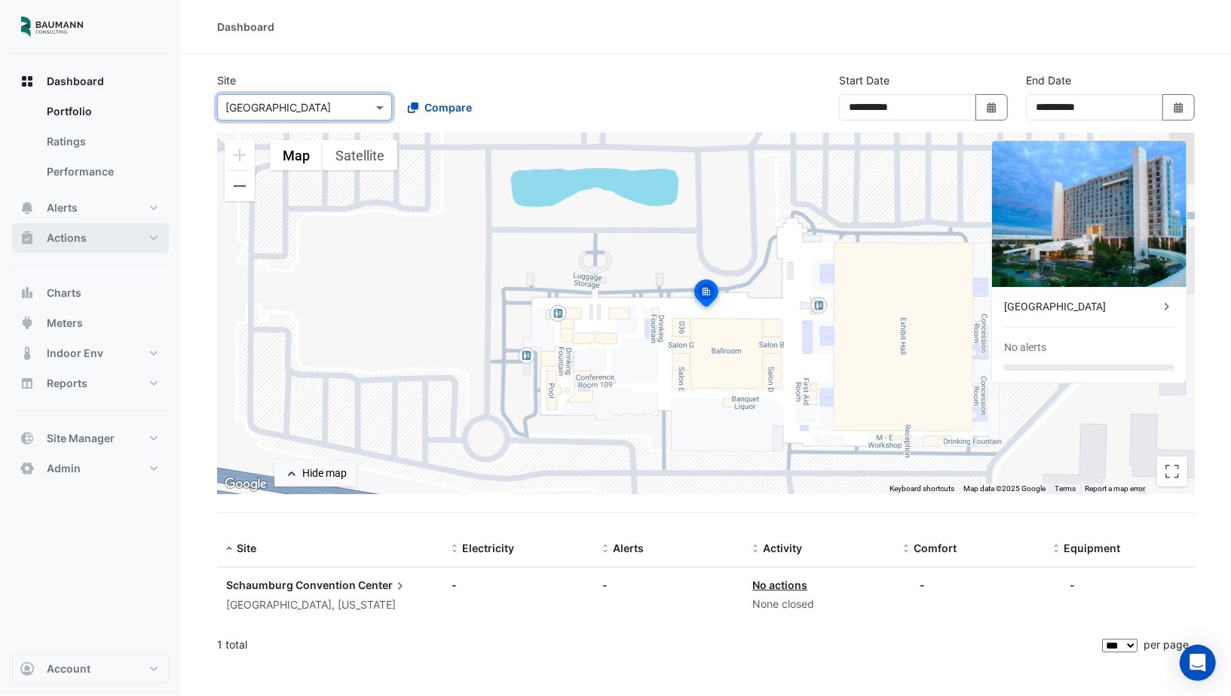
click at [118, 247] on button "Actions" at bounding box center [90, 238] width 157 height 30
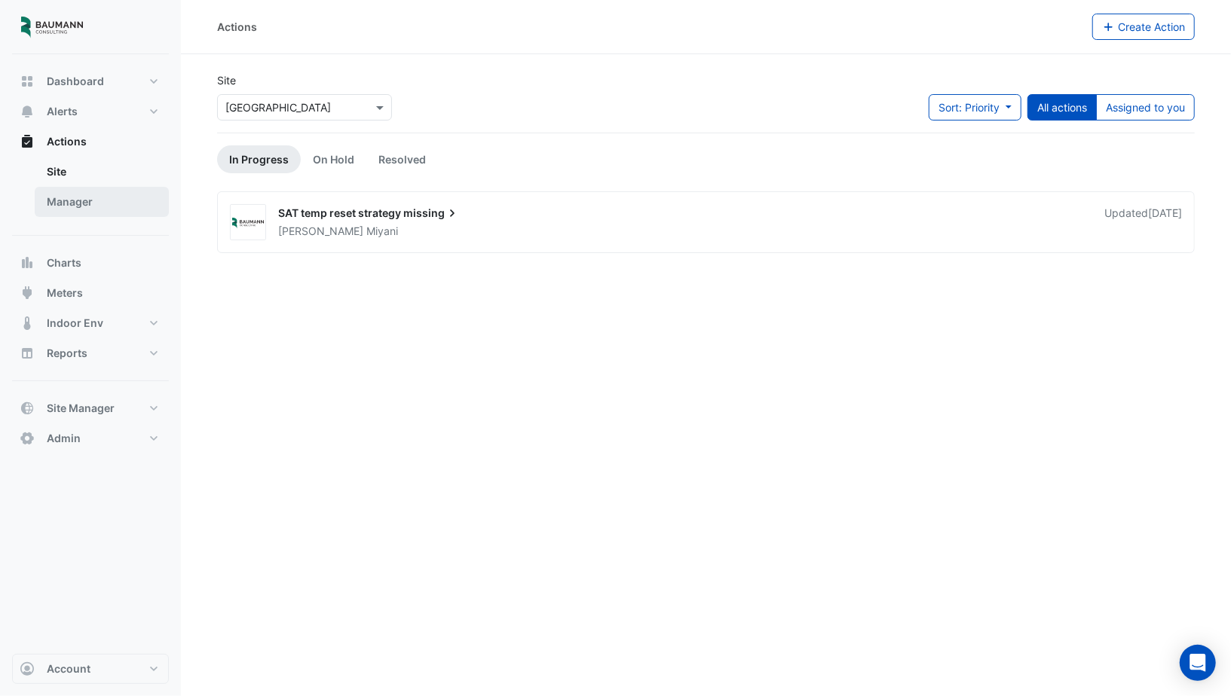
click at [112, 207] on link "Manager" at bounding box center [102, 202] width 134 height 30
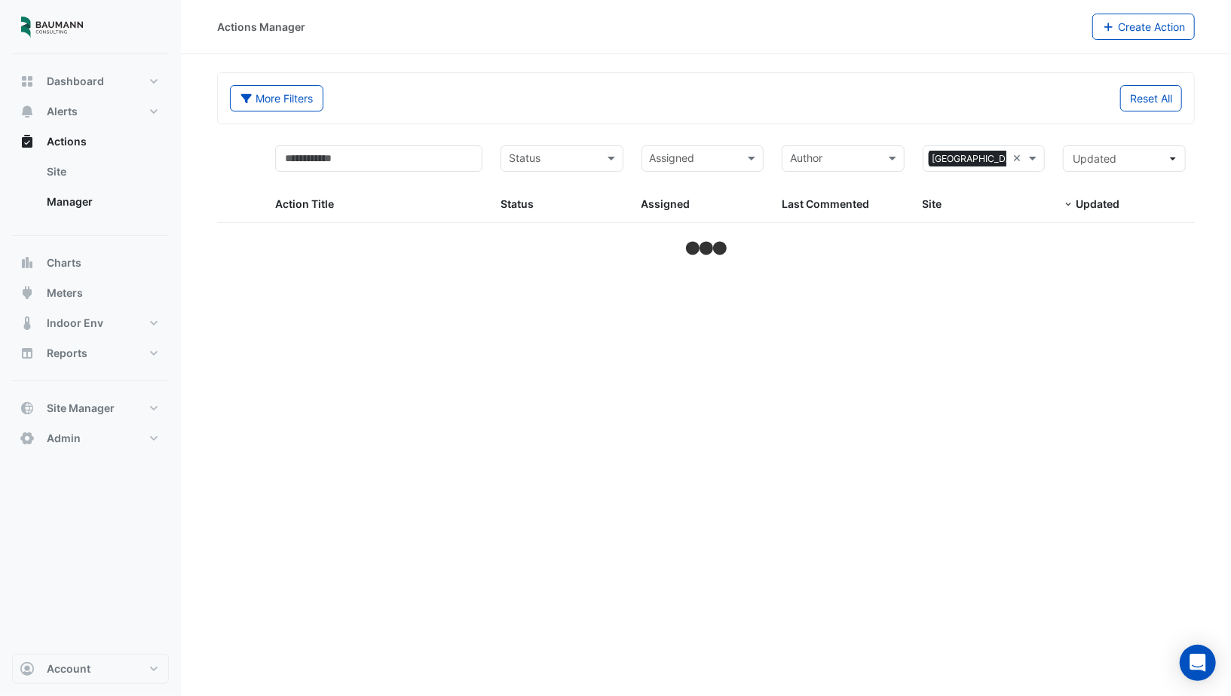
select select "***"
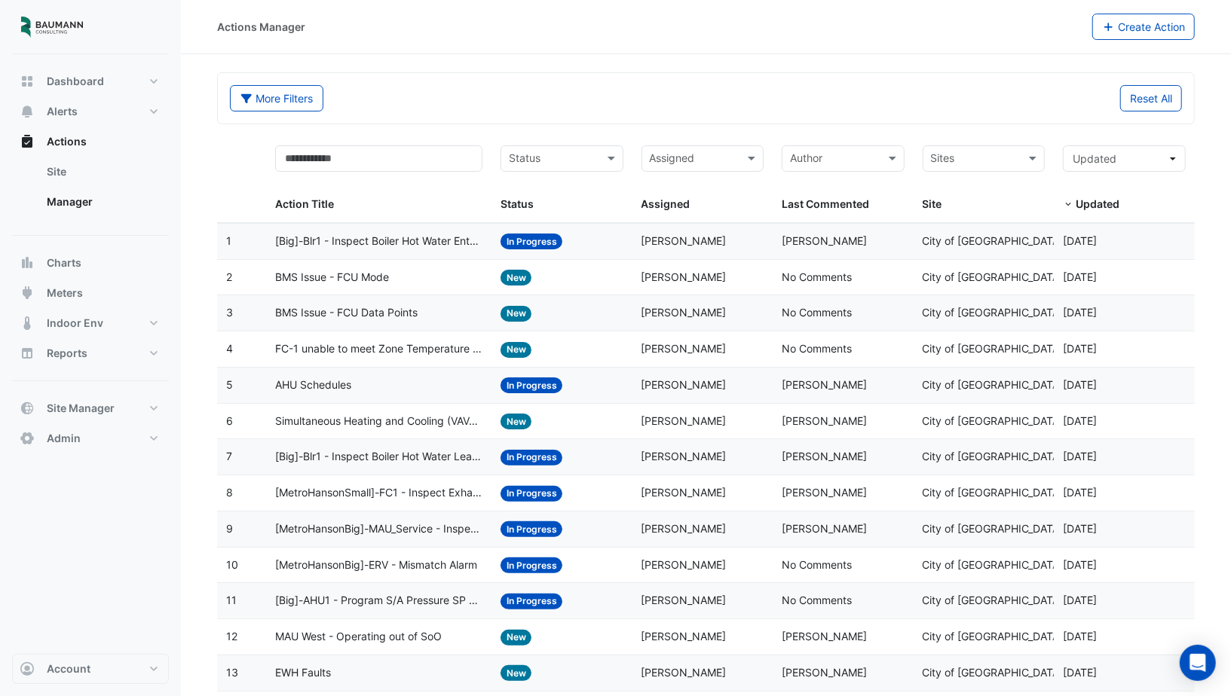
click at [497, 286] on datatable-body-cell "Status: New" at bounding box center [561, 277] width 141 height 35
click at [457, 252] on datatable-body-cell "Action Title: [Big]-Blr1 - Inspect Boiler Hot Water Entering Temperature Sensor" at bounding box center [378, 241] width 225 height 35
click at [415, 354] on span "FC-1 unable to meet Zone Temperature Setpoint" at bounding box center [378, 349] width 207 height 17
click at [75, 360] on span "Reports" at bounding box center [67, 353] width 41 height 15
select select "***"
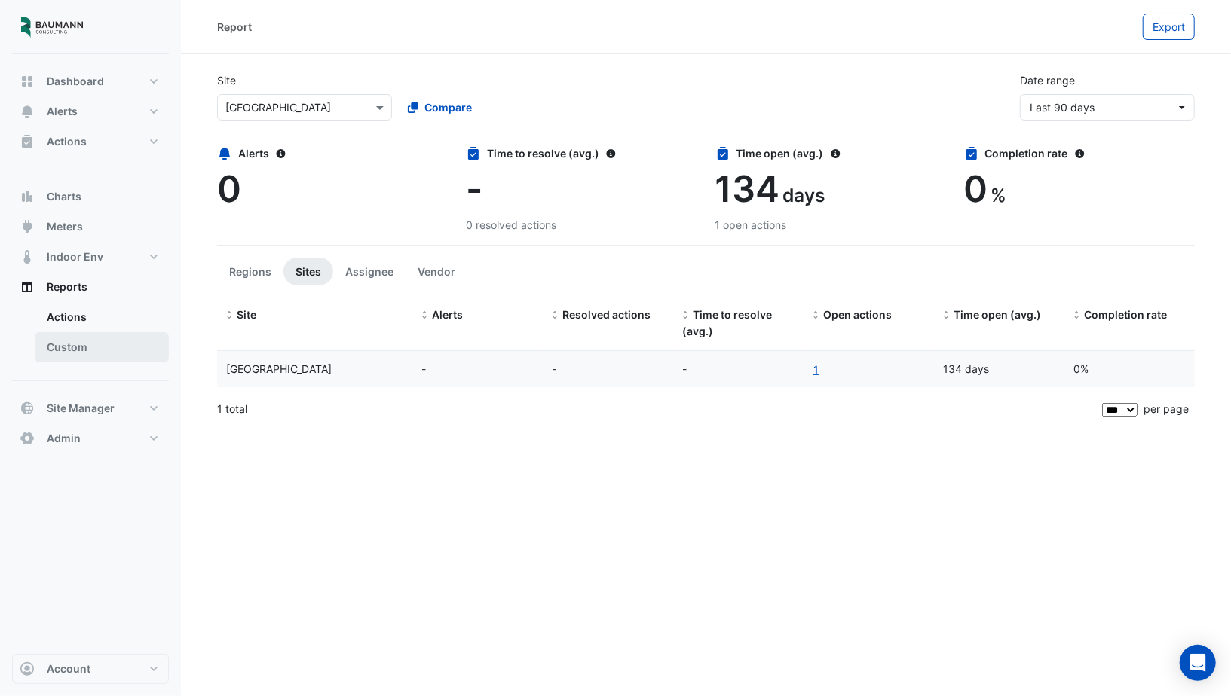
click at [72, 348] on link "Custom" at bounding box center [102, 347] width 134 height 30
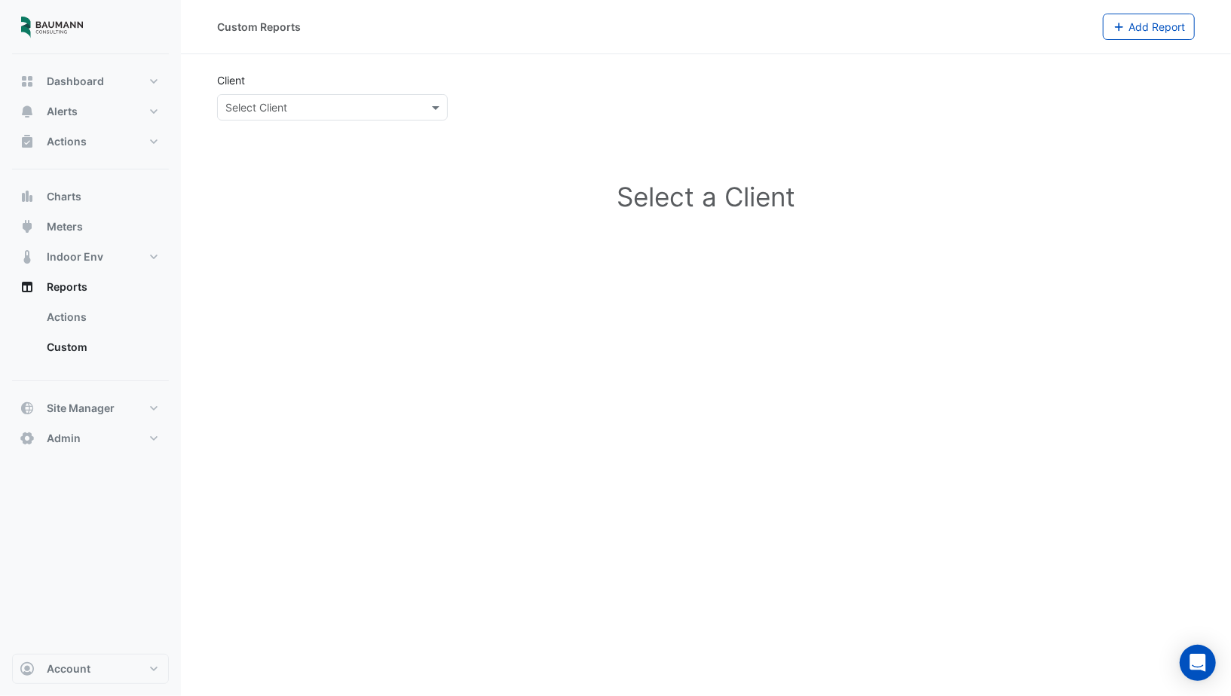
click at [341, 109] on input "text" at bounding box center [317, 108] width 184 height 16
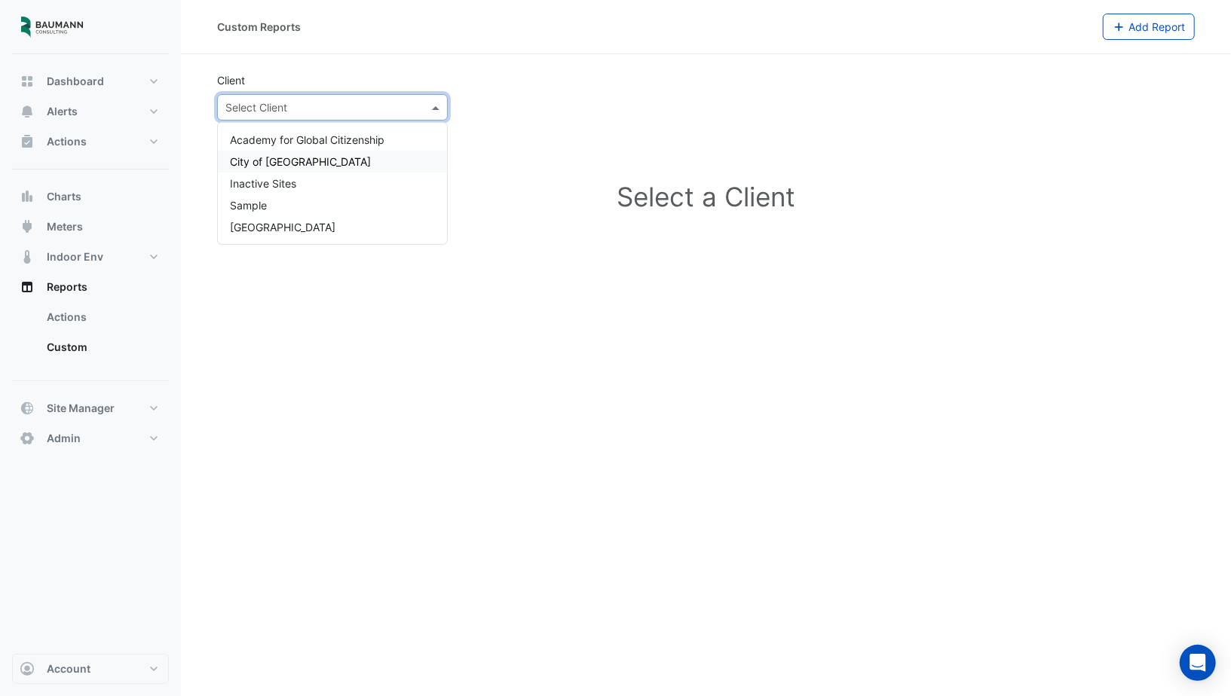
click at [307, 158] on span "City of [GEOGRAPHIC_DATA]" at bounding box center [300, 161] width 141 height 13
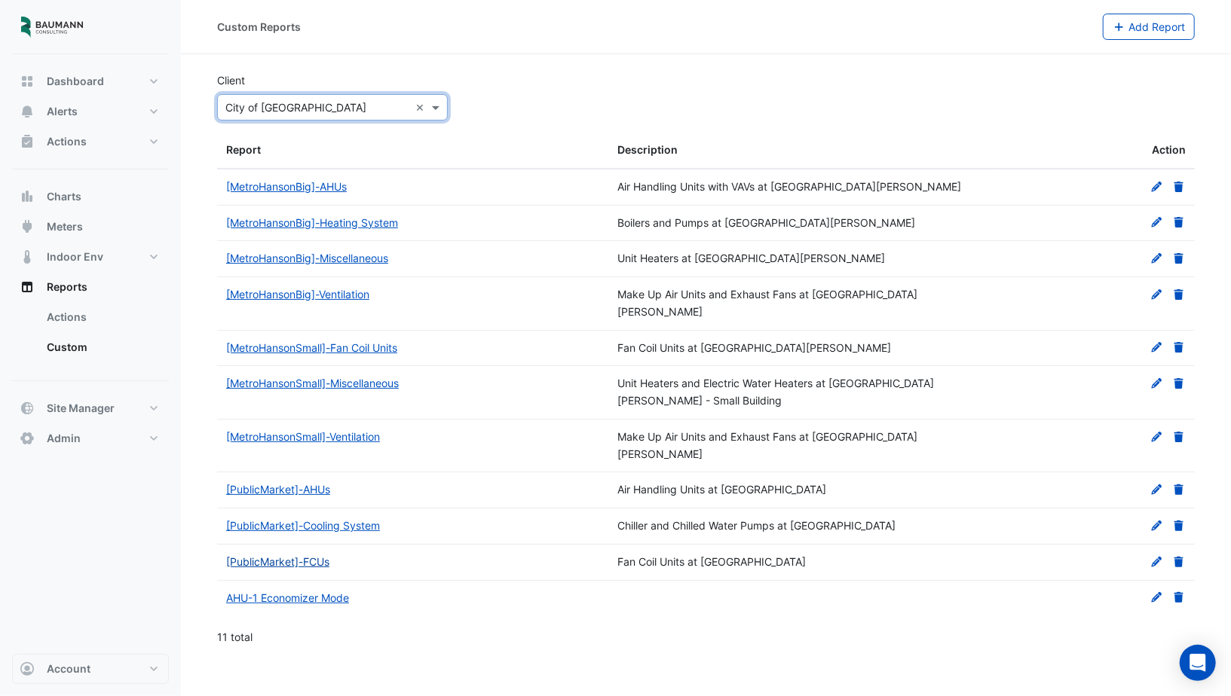
click at [273, 555] on link "[PublicMarket]-FCUs" at bounding box center [277, 561] width 103 height 13
click at [112, 320] on link "Actions" at bounding box center [102, 317] width 134 height 30
select select "***"
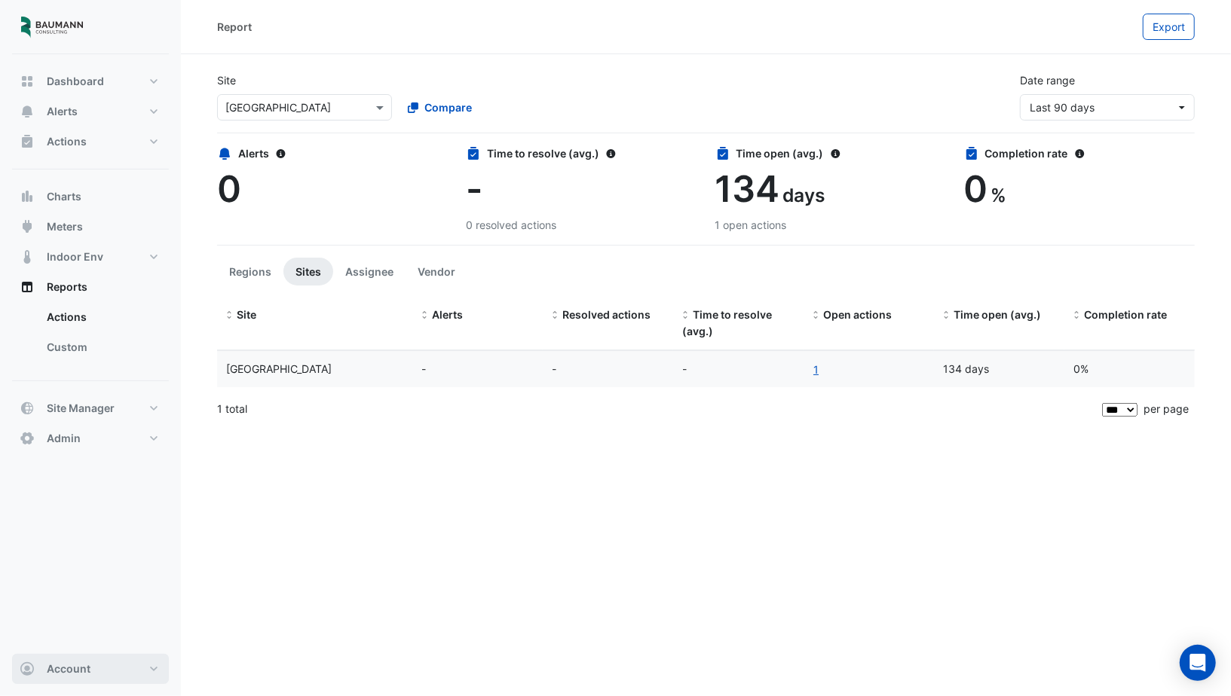
click at [97, 670] on button "Account" at bounding box center [90, 669] width 157 height 30
click at [90, 640] on link "Sign Out" at bounding box center [90, 632] width 143 height 30
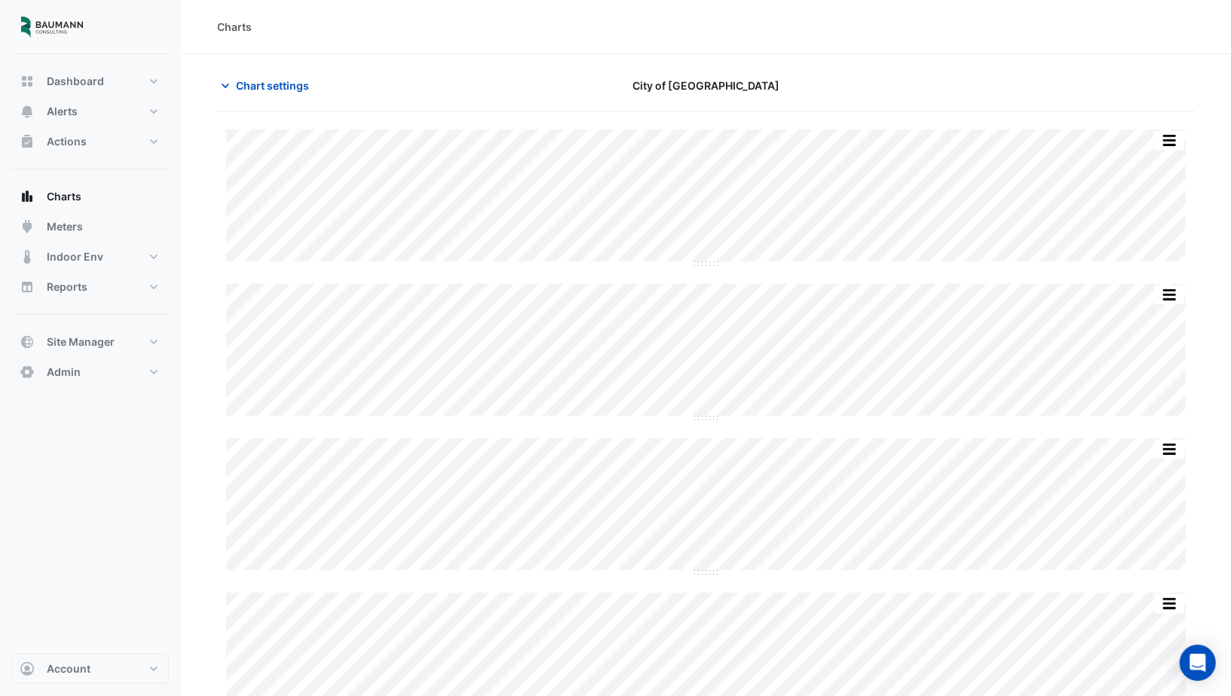
click at [443, 102] on div "Chart settings City of Madison" at bounding box center [706, 91] width 978 height 39
click at [290, 84] on span "Chart settings" at bounding box center [272, 86] width 73 height 16
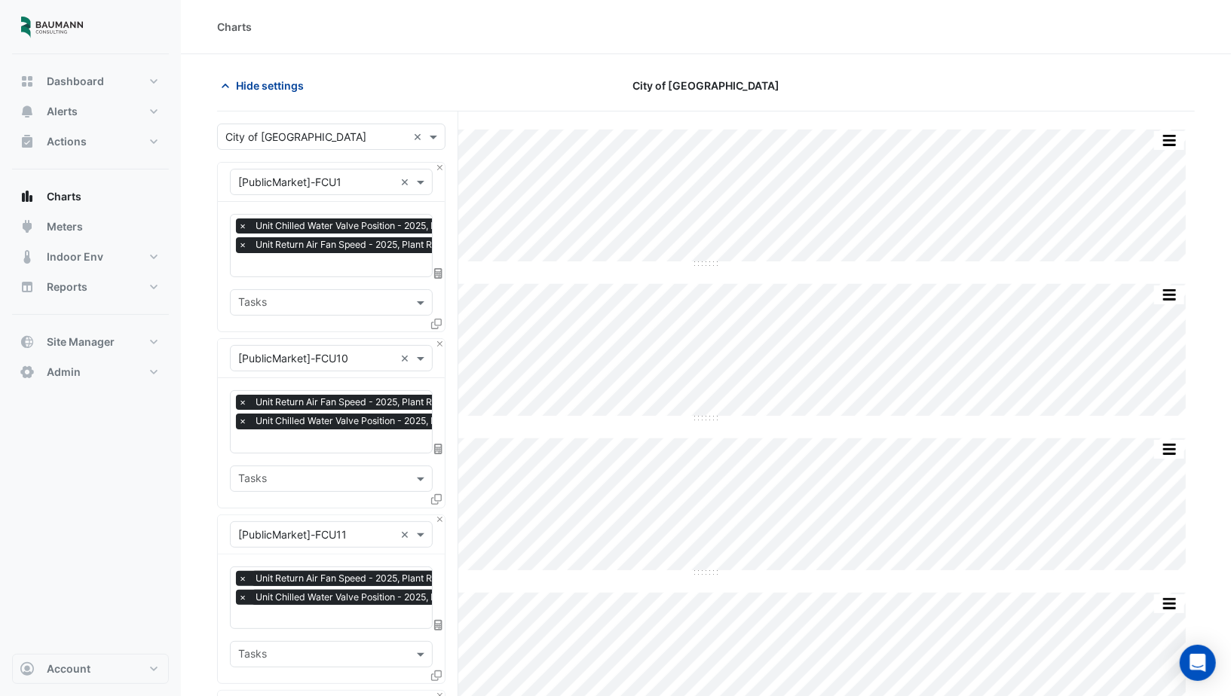
click at [272, 78] on span "Hide settings" at bounding box center [270, 86] width 68 height 16
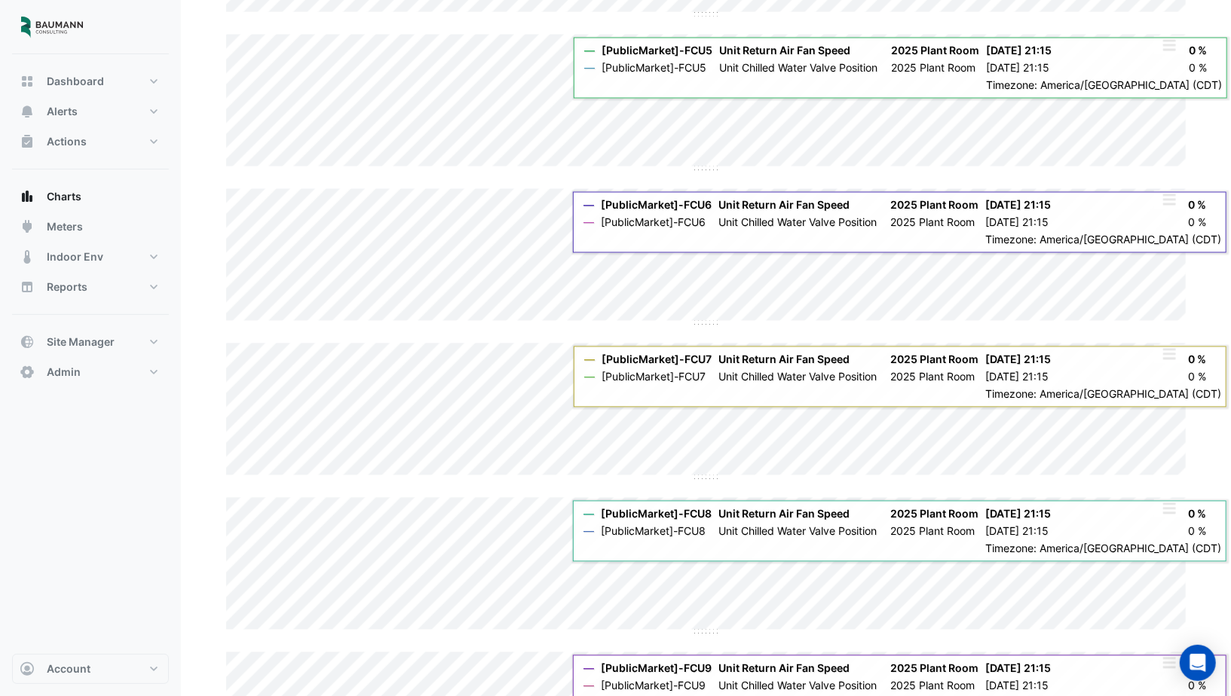
scroll to position [1904, 0]
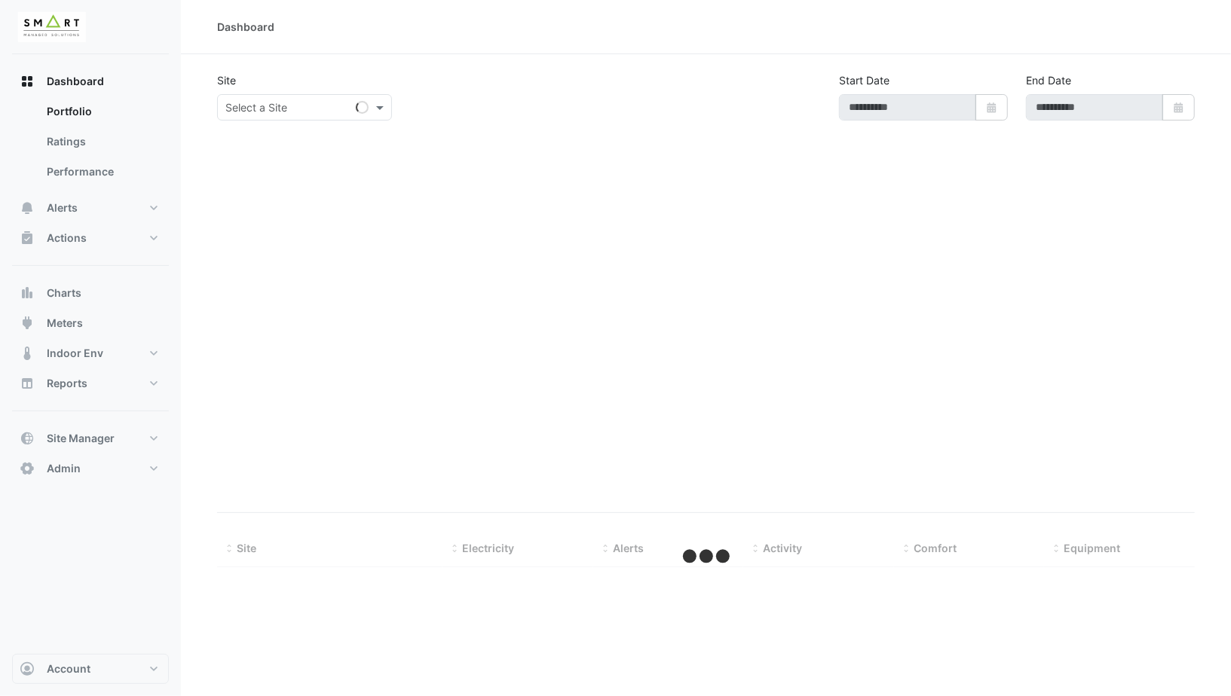
type input "**********"
select select "***"
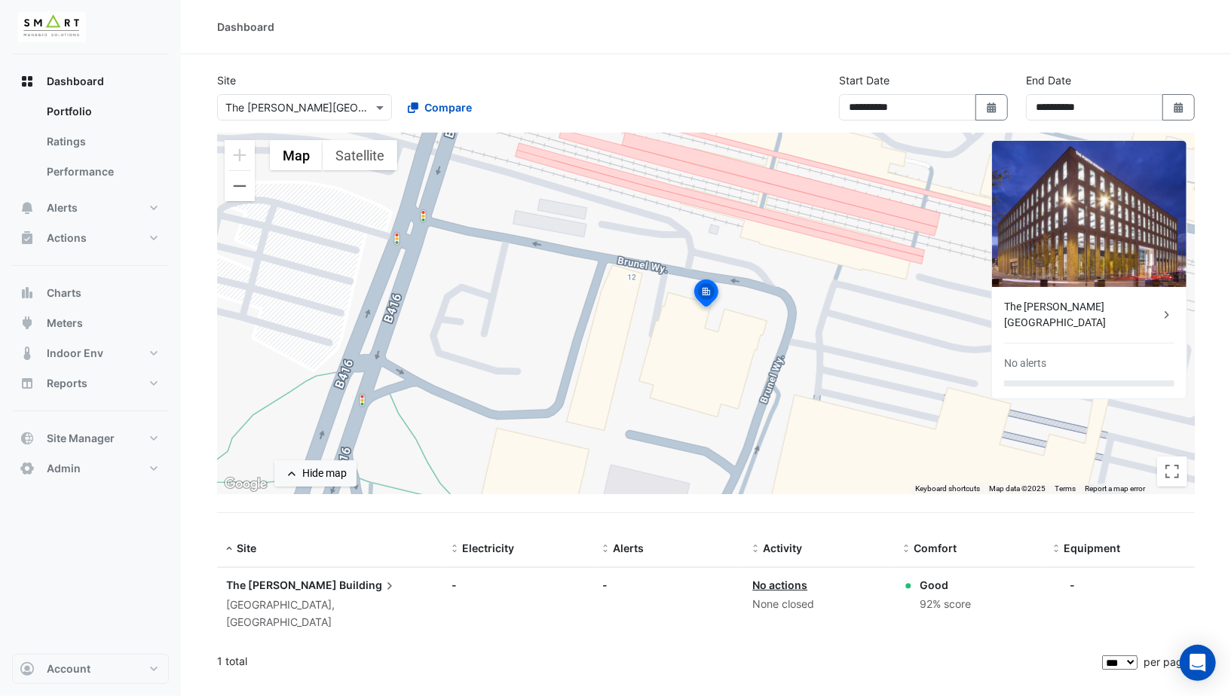
click at [324, 112] on input "text" at bounding box center [289, 108] width 128 height 16
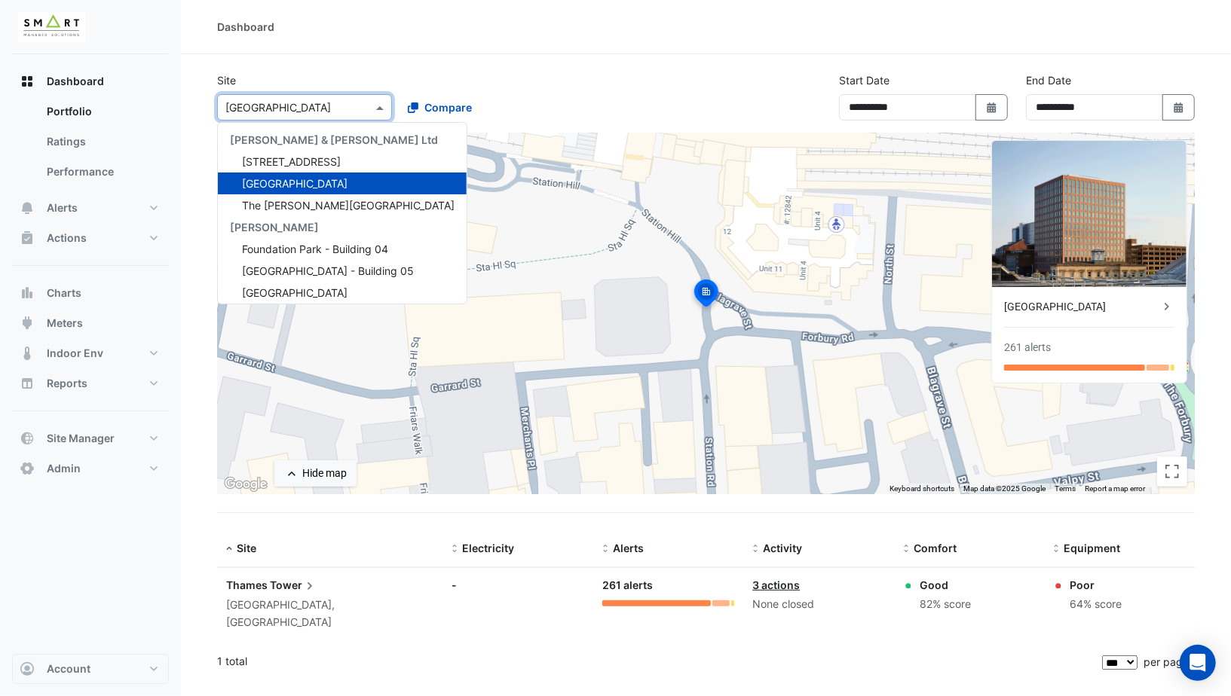
click at [280, 116] on div "Select a Site × [GEOGRAPHIC_DATA]" at bounding box center [304, 107] width 175 height 26
click at [276, 158] on span "[STREET_ADDRESS]" at bounding box center [291, 161] width 99 height 13
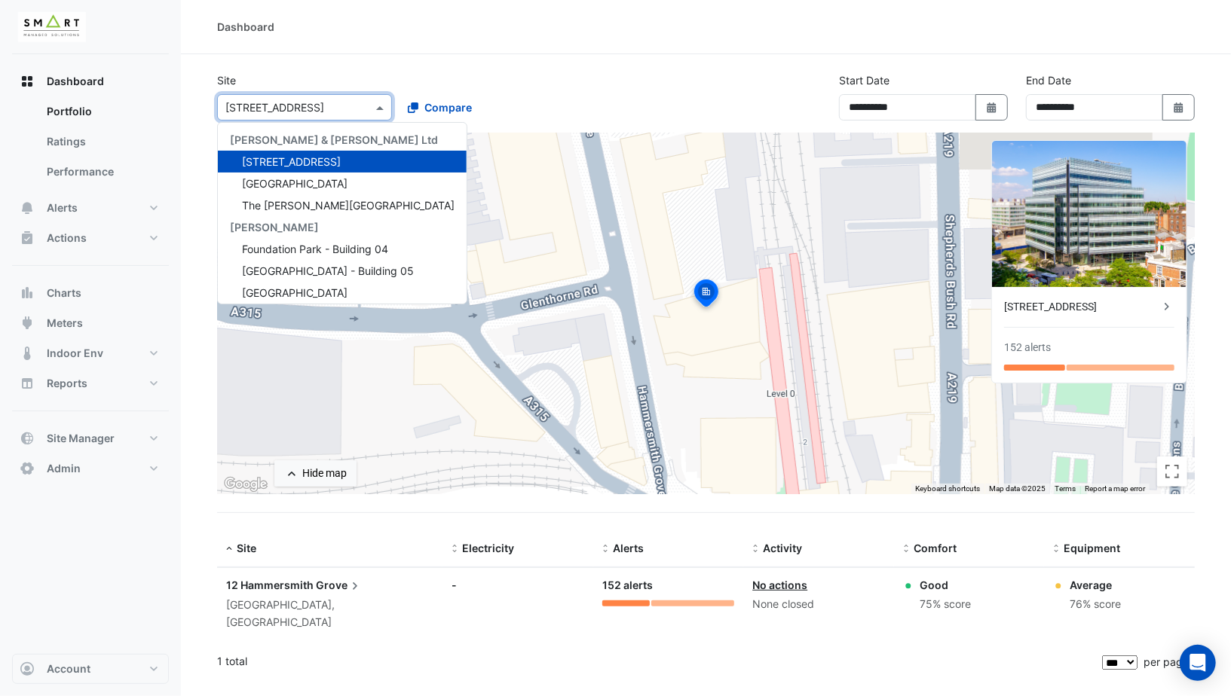
click at [295, 109] on input "text" at bounding box center [289, 108] width 128 height 16
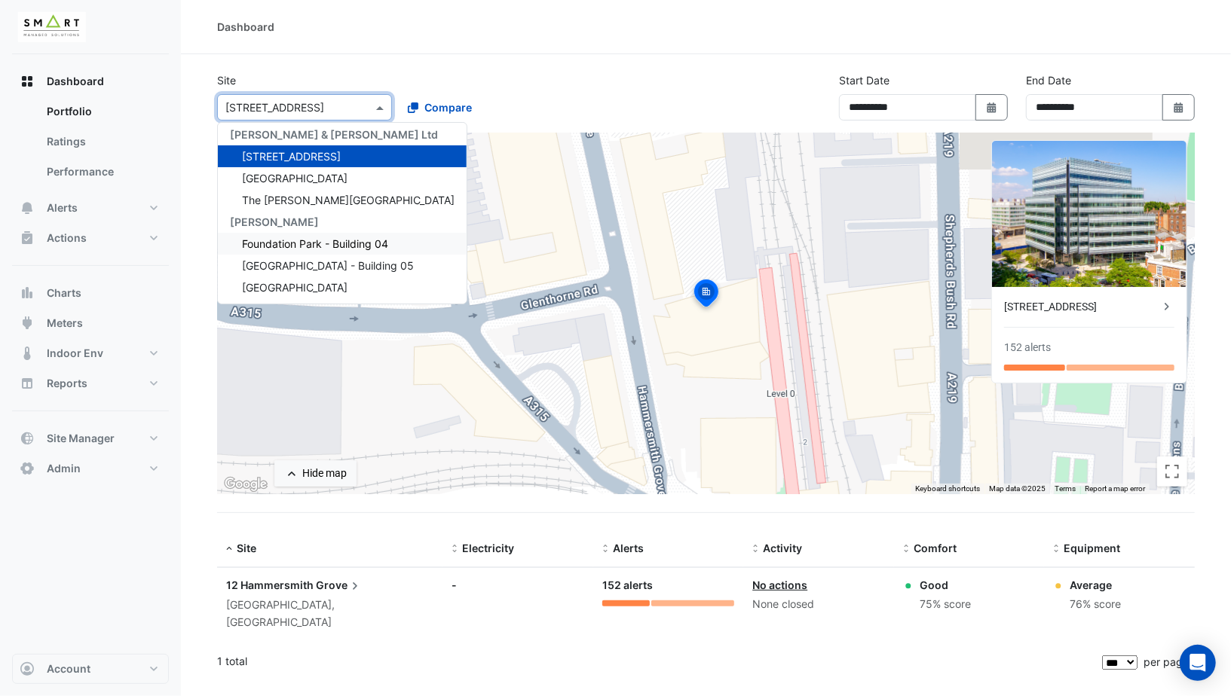
click at [272, 246] on span "Foundation Park - Building 04" at bounding box center [315, 243] width 146 height 13
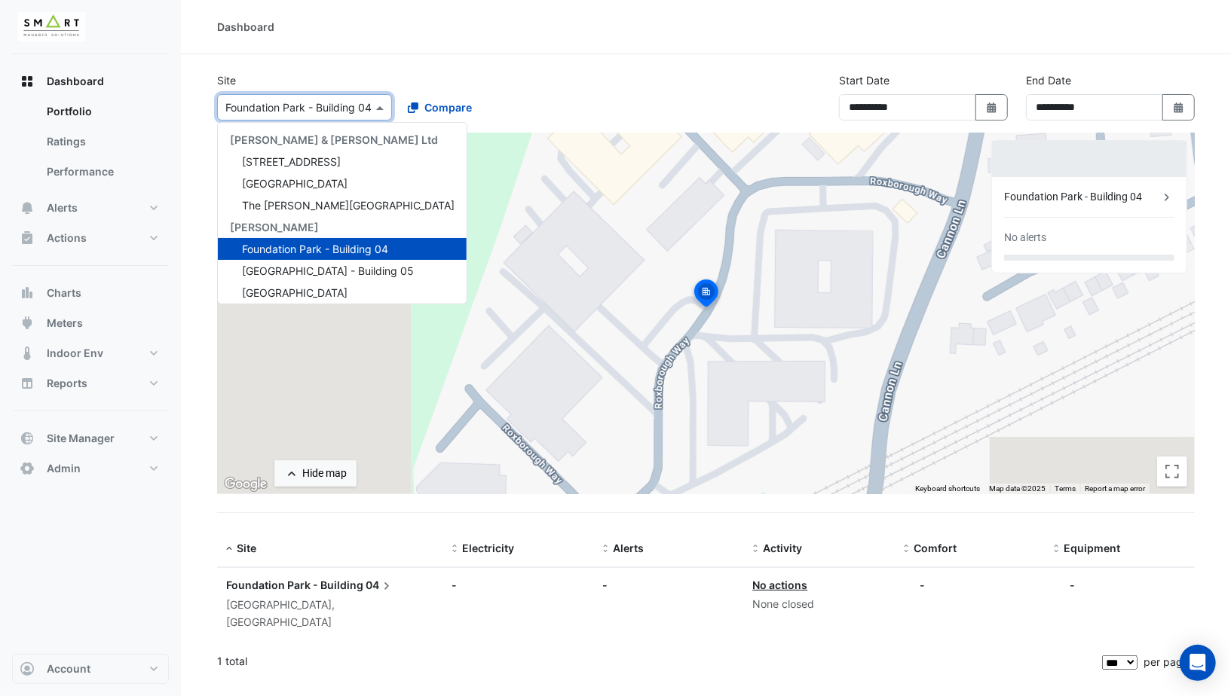
click at [306, 115] on div "× [GEOGRAPHIC_DATA] - Building 04" at bounding box center [298, 107] width 146 height 16
click at [274, 269] on span "[GEOGRAPHIC_DATA] - Building 05" at bounding box center [328, 271] width 172 height 13
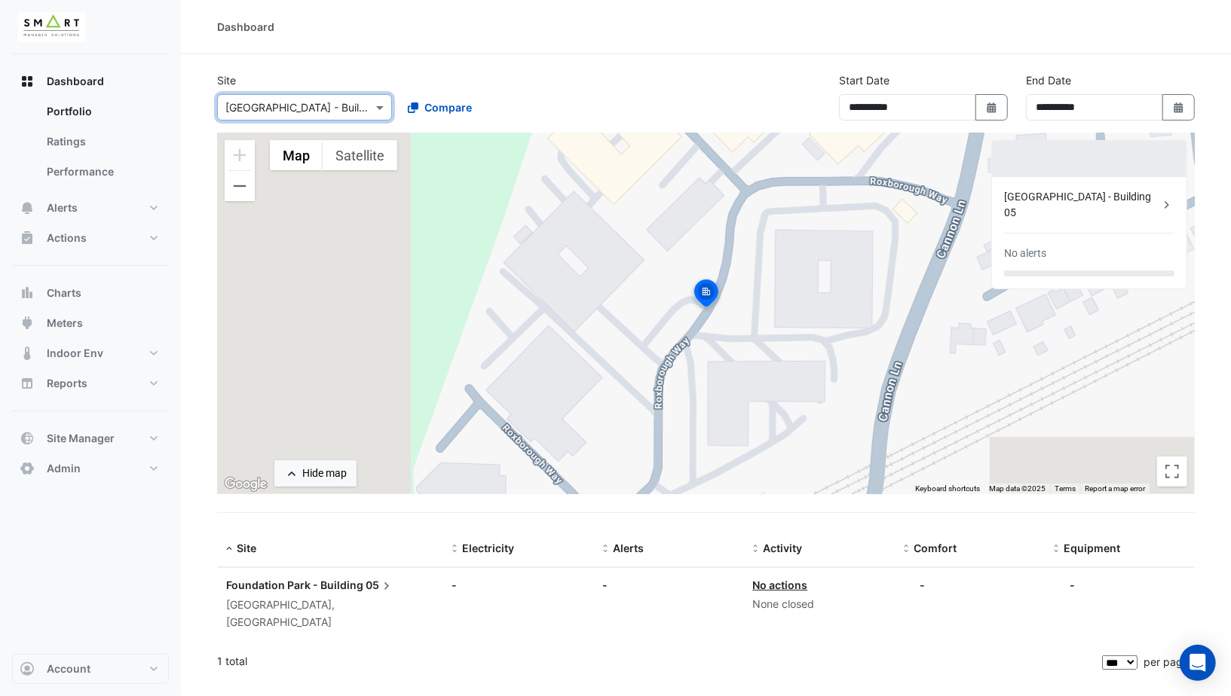
click at [305, 108] on input "text" at bounding box center [289, 108] width 128 height 16
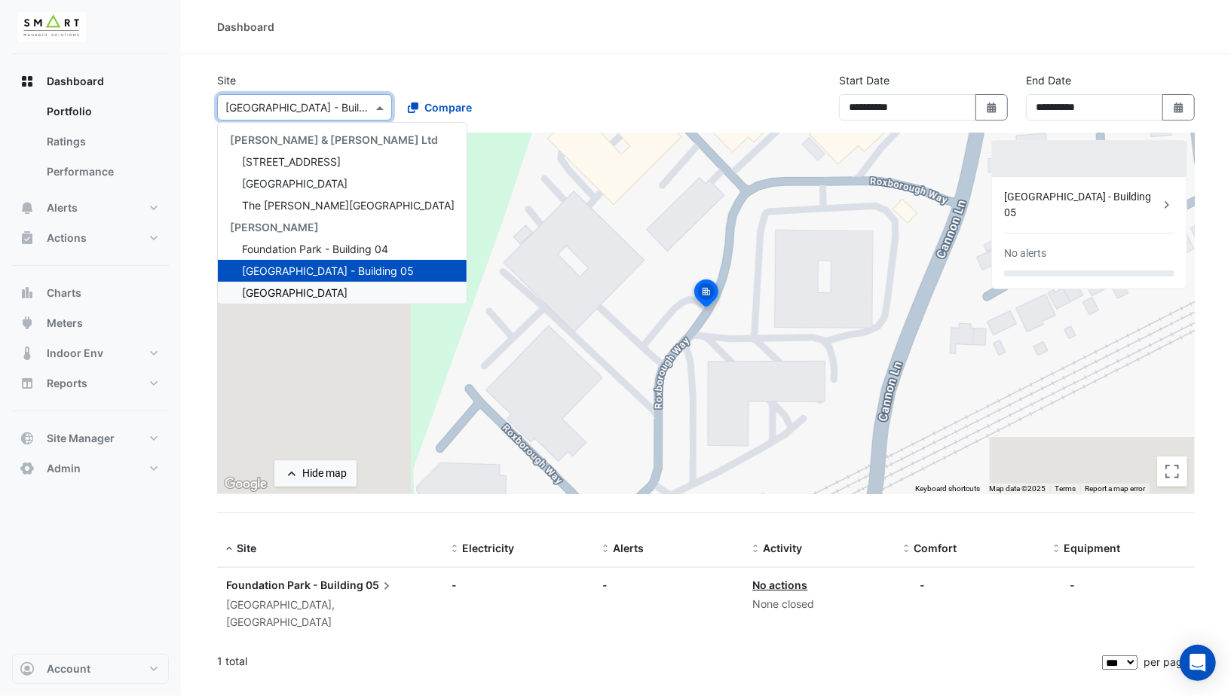
click at [265, 284] on div "[GEOGRAPHIC_DATA]" at bounding box center [342, 293] width 249 height 22
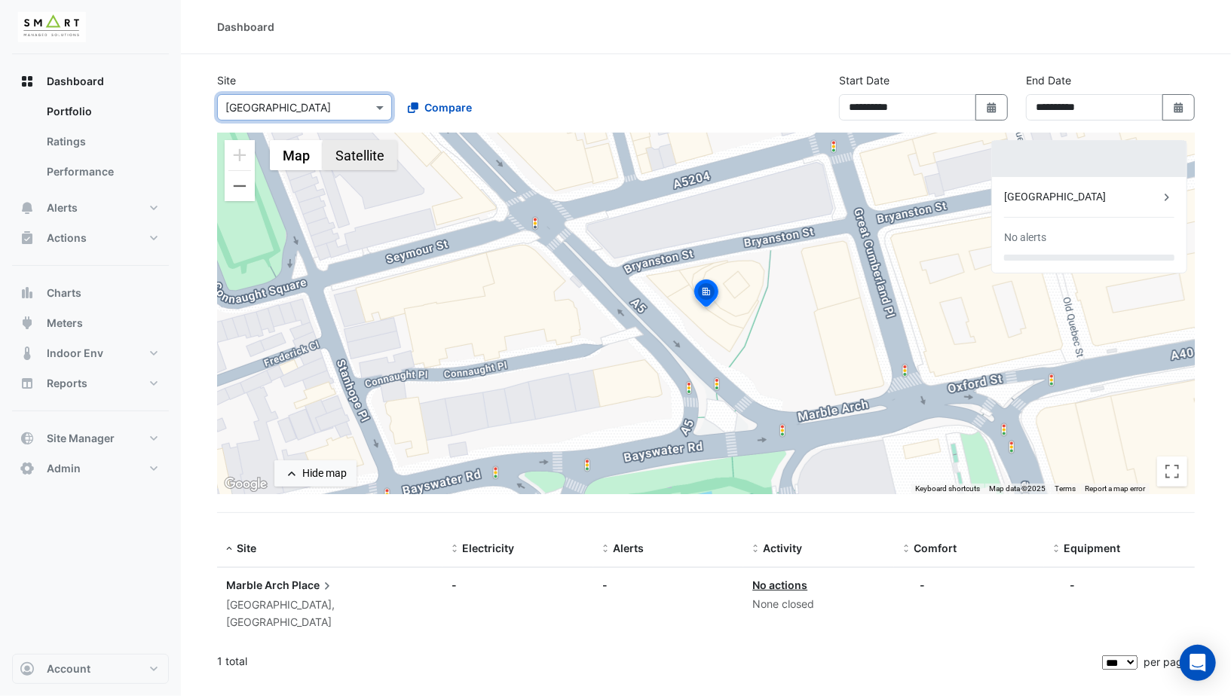
click at [347, 161] on button "Satellite" at bounding box center [360, 155] width 75 height 30
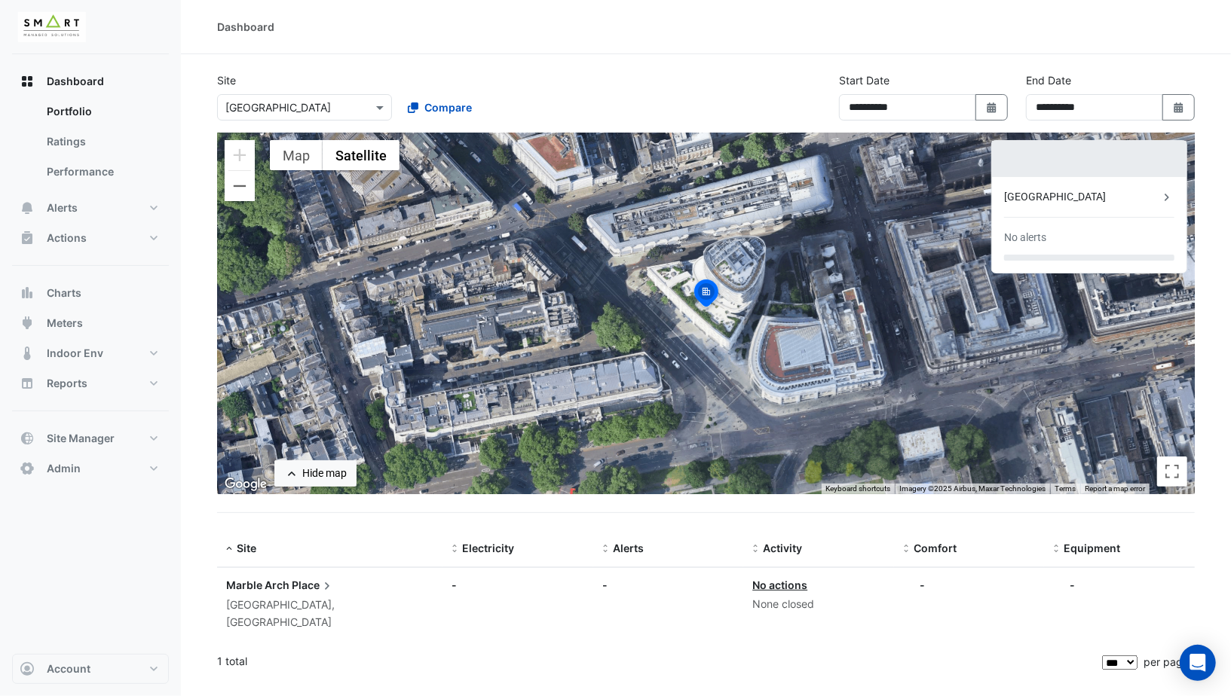
click at [340, 103] on input "text" at bounding box center [289, 108] width 128 height 16
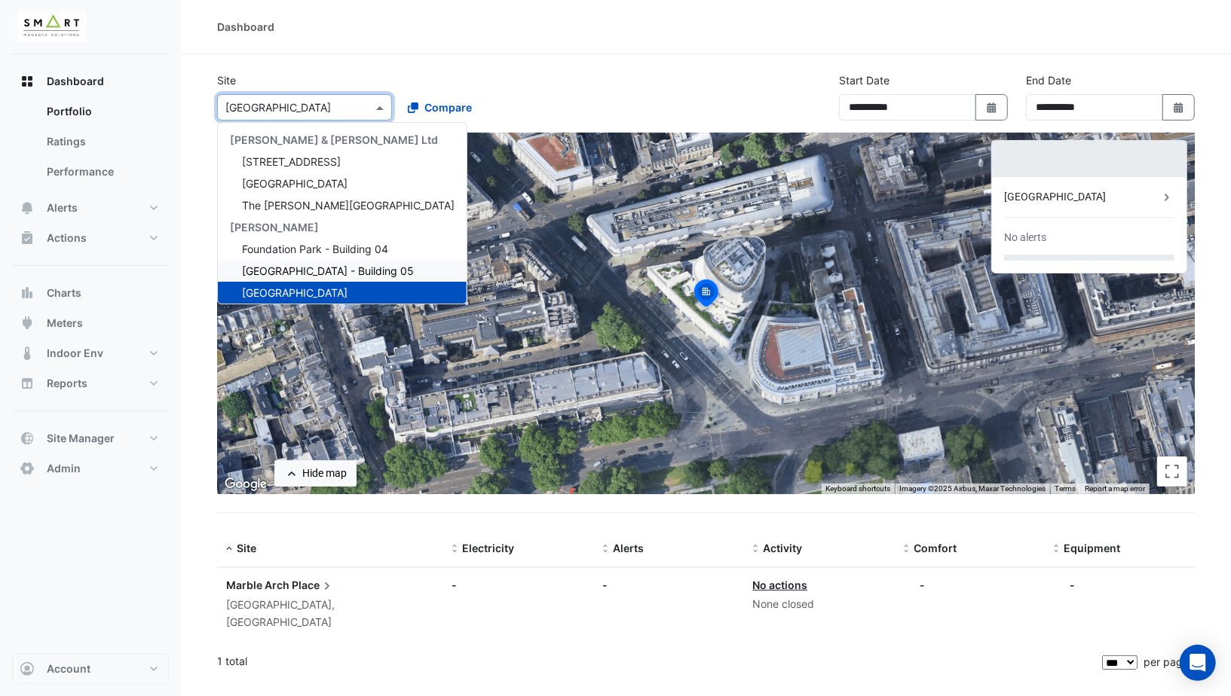
click at [295, 271] on span "[GEOGRAPHIC_DATA] - Building 05" at bounding box center [328, 271] width 172 height 13
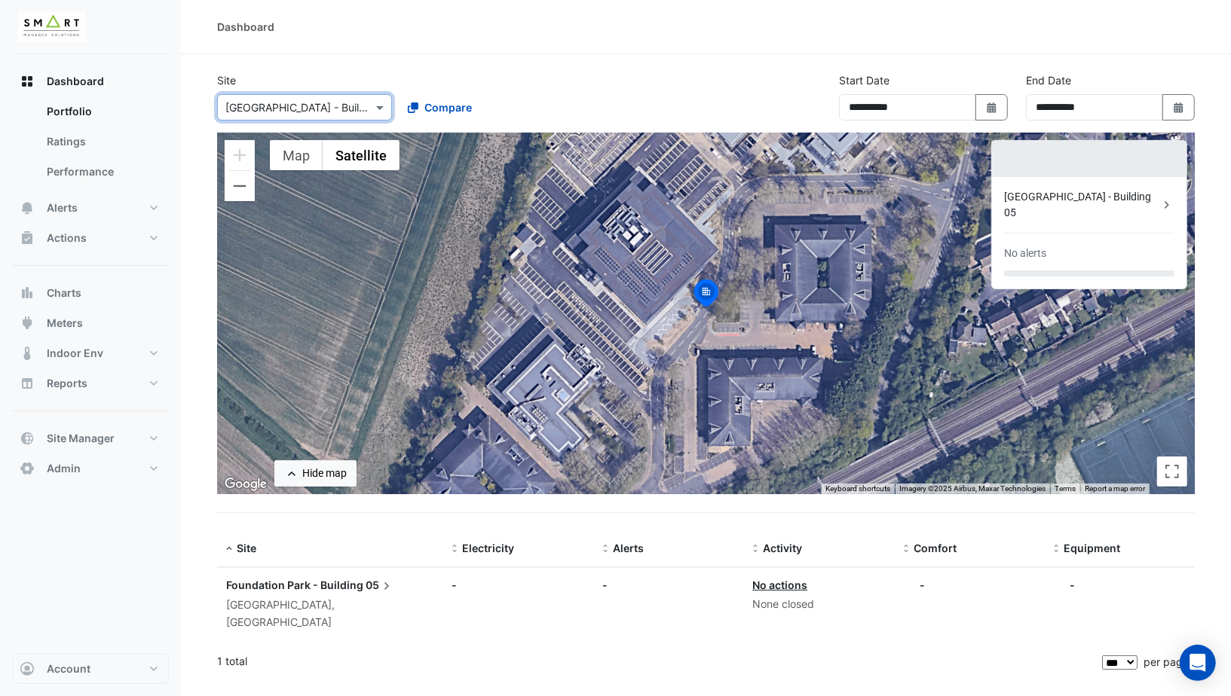
click at [326, 114] on input "text" at bounding box center [289, 108] width 128 height 16
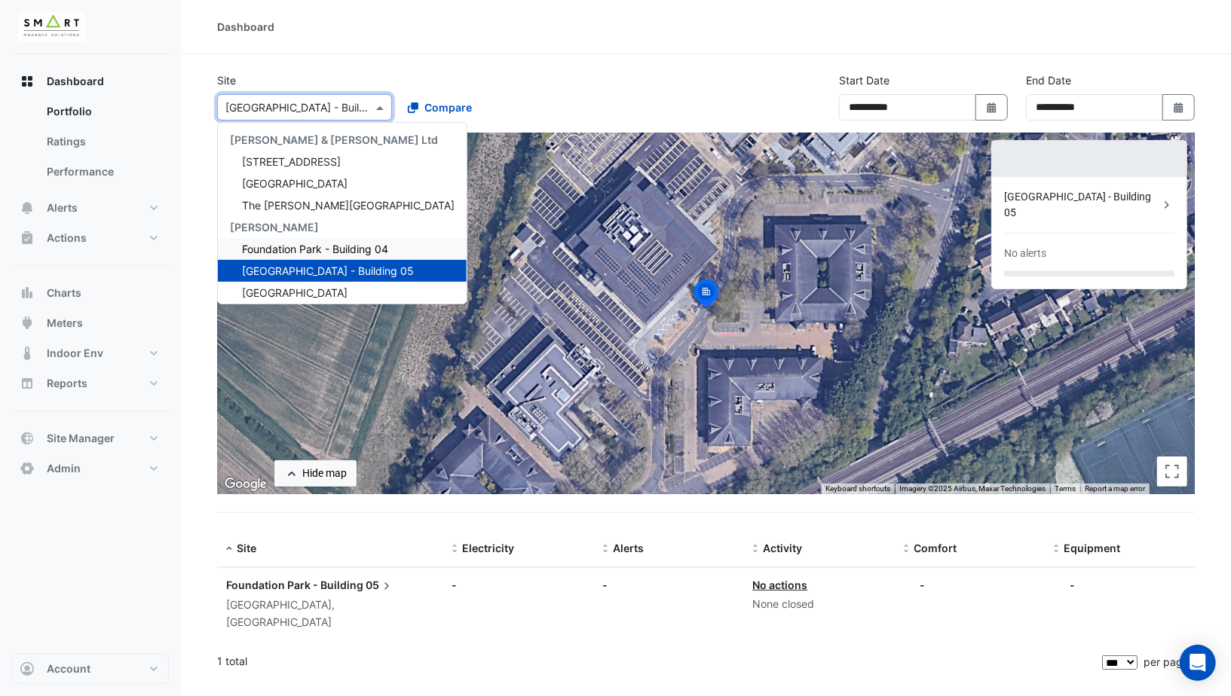
click at [274, 250] on span "Foundation Park - Building 04" at bounding box center [315, 249] width 146 height 13
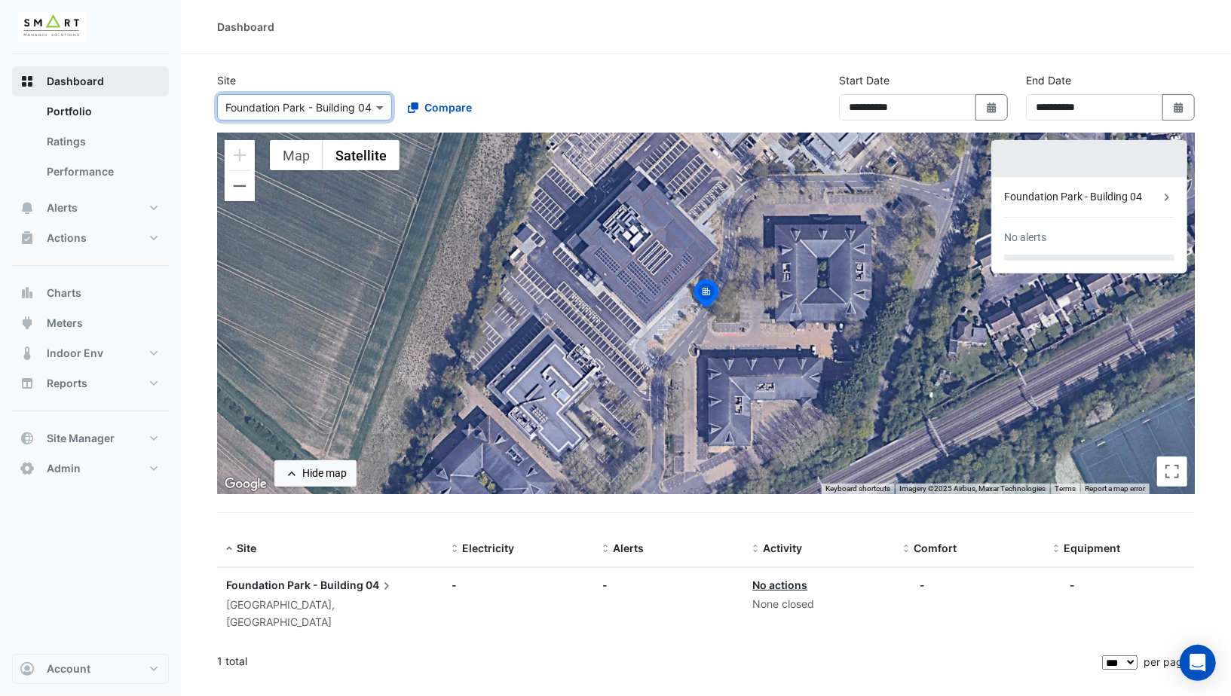
click at [94, 87] on span "Dashboard" at bounding box center [75, 81] width 57 height 15
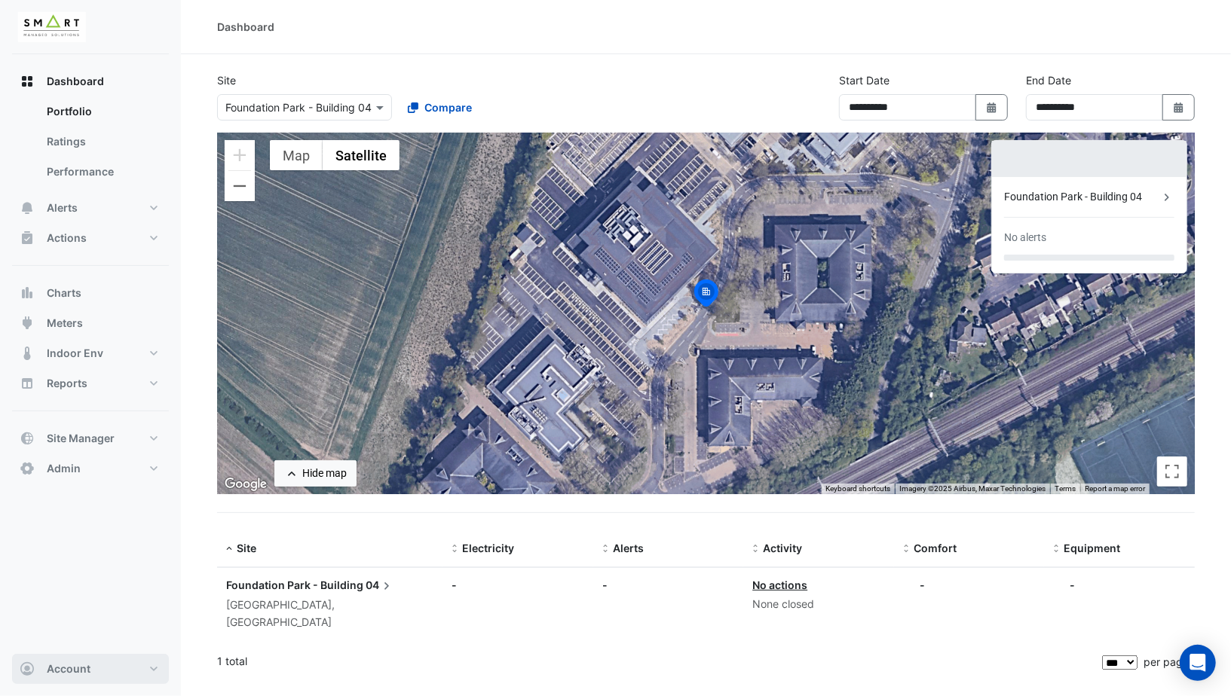
click at [72, 681] on button "Account" at bounding box center [90, 669] width 157 height 30
click at [93, 471] on button "Admin" at bounding box center [90, 469] width 157 height 30
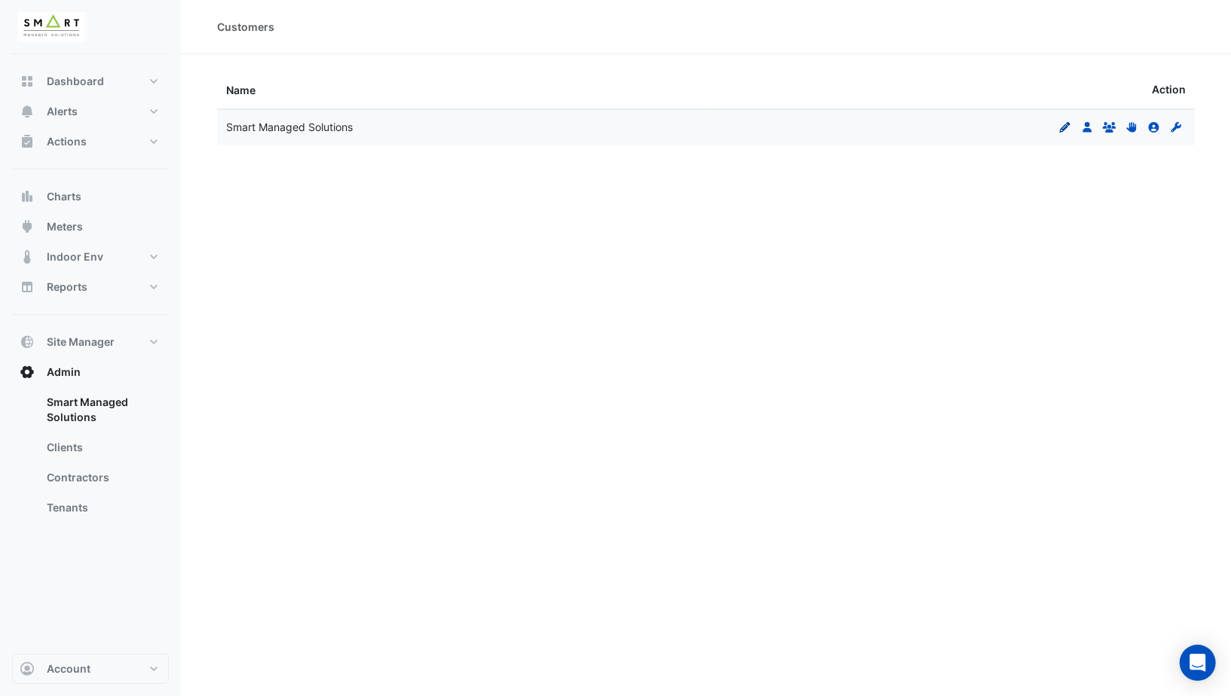
click at [1068, 126] on icon "Edit" at bounding box center [1065, 127] width 14 height 11
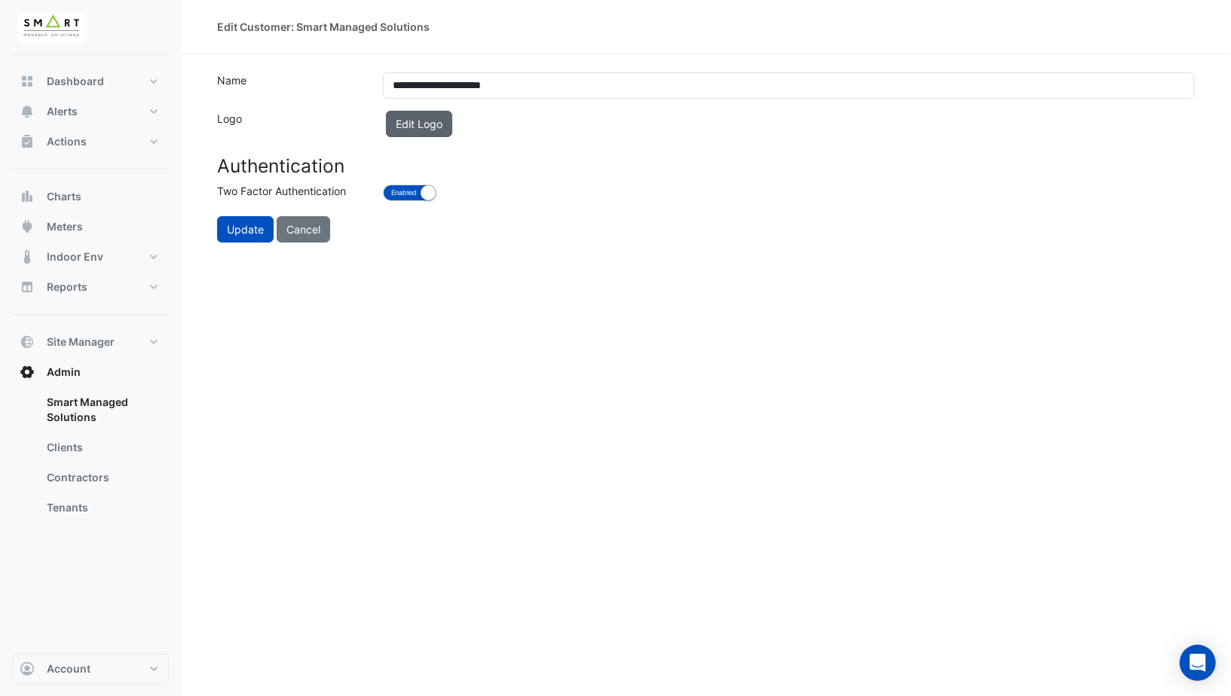
click at [452, 127] on button "Edit Logo" at bounding box center [419, 124] width 66 height 26
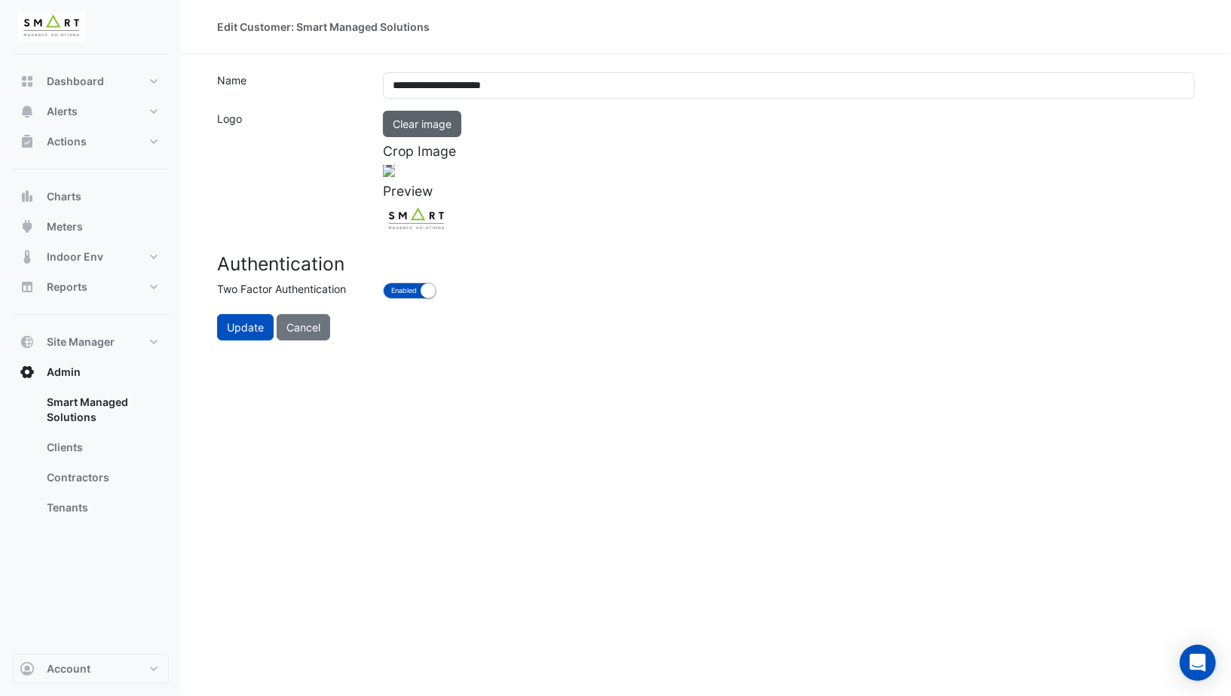
click at [422, 118] on button "Clear image" at bounding box center [422, 124] width 78 height 26
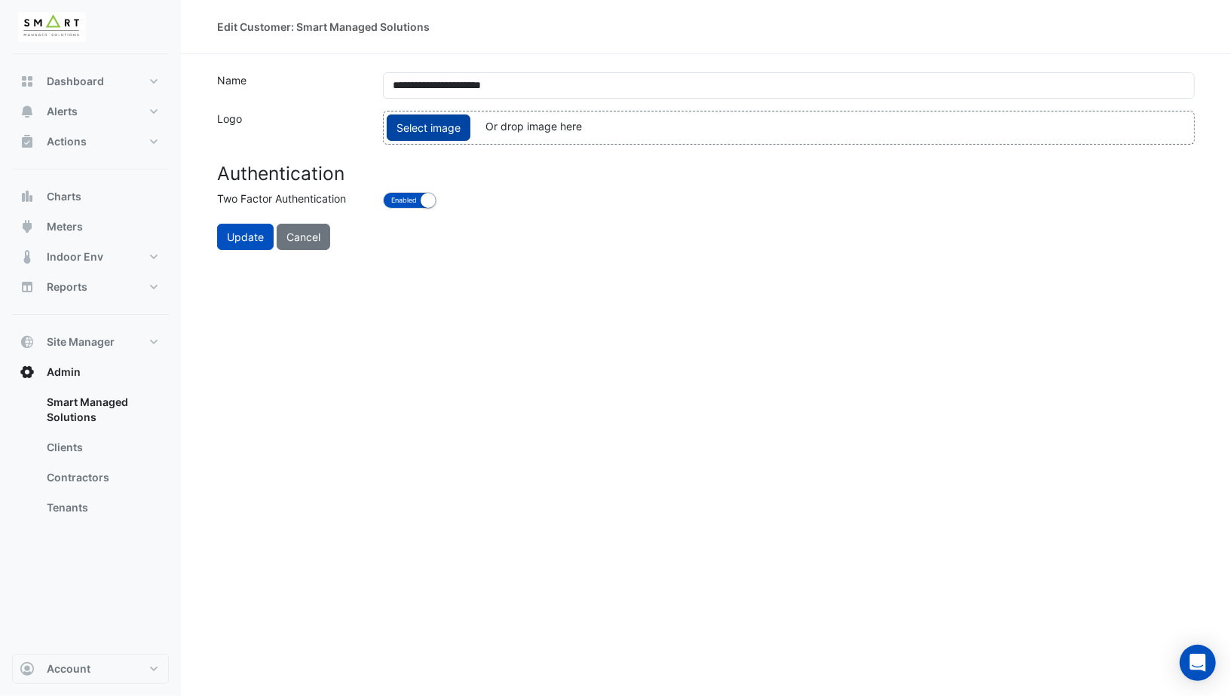
click at [439, 121] on span "Select image" at bounding box center [429, 128] width 84 height 26
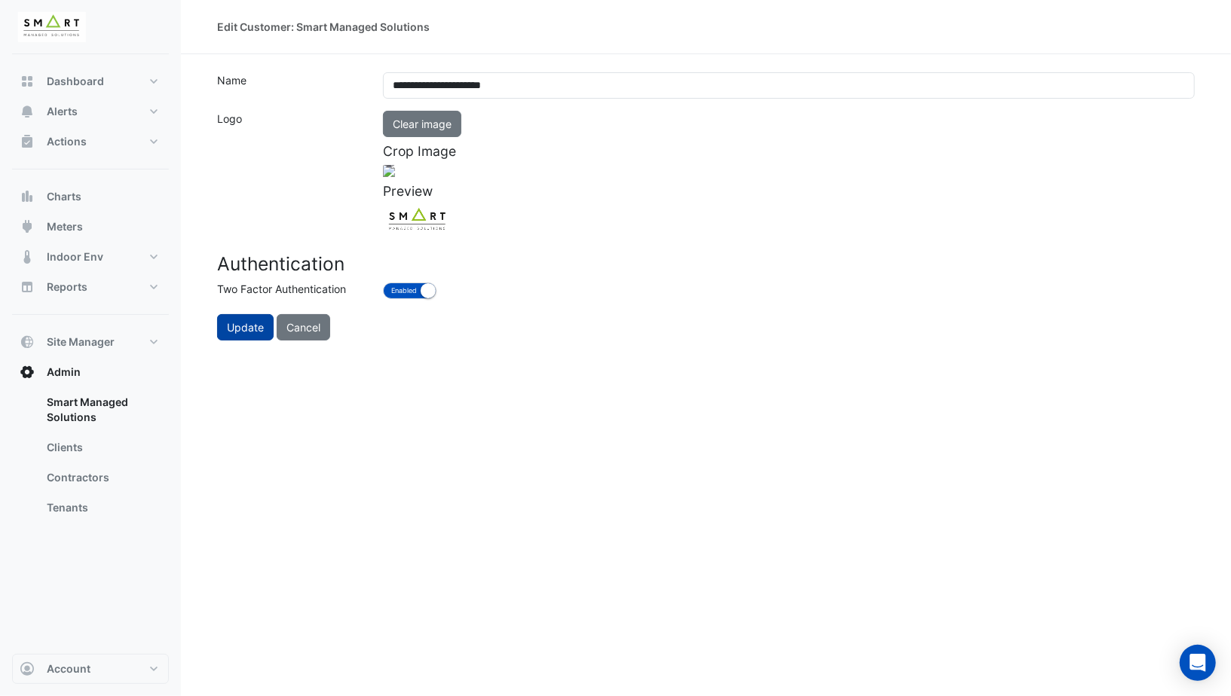
click at [234, 341] on button "Update" at bounding box center [245, 327] width 57 height 26
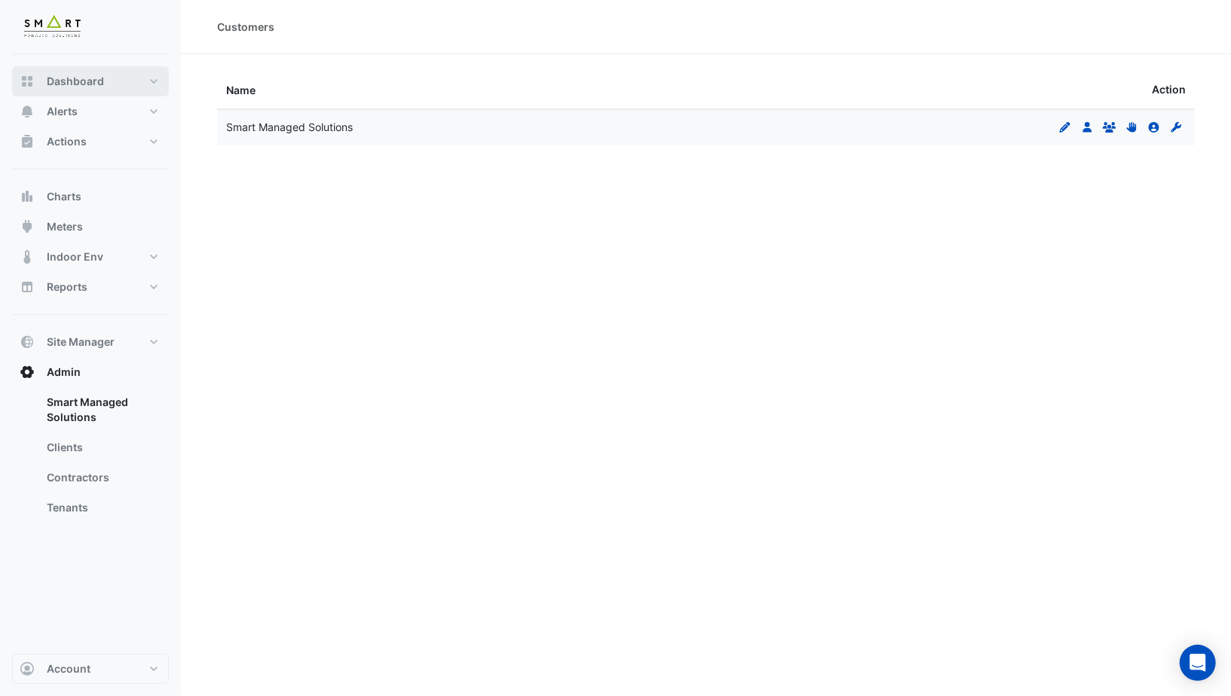
click at [84, 81] on span "Dashboard" at bounding box center [75, 81] width 57 height 15
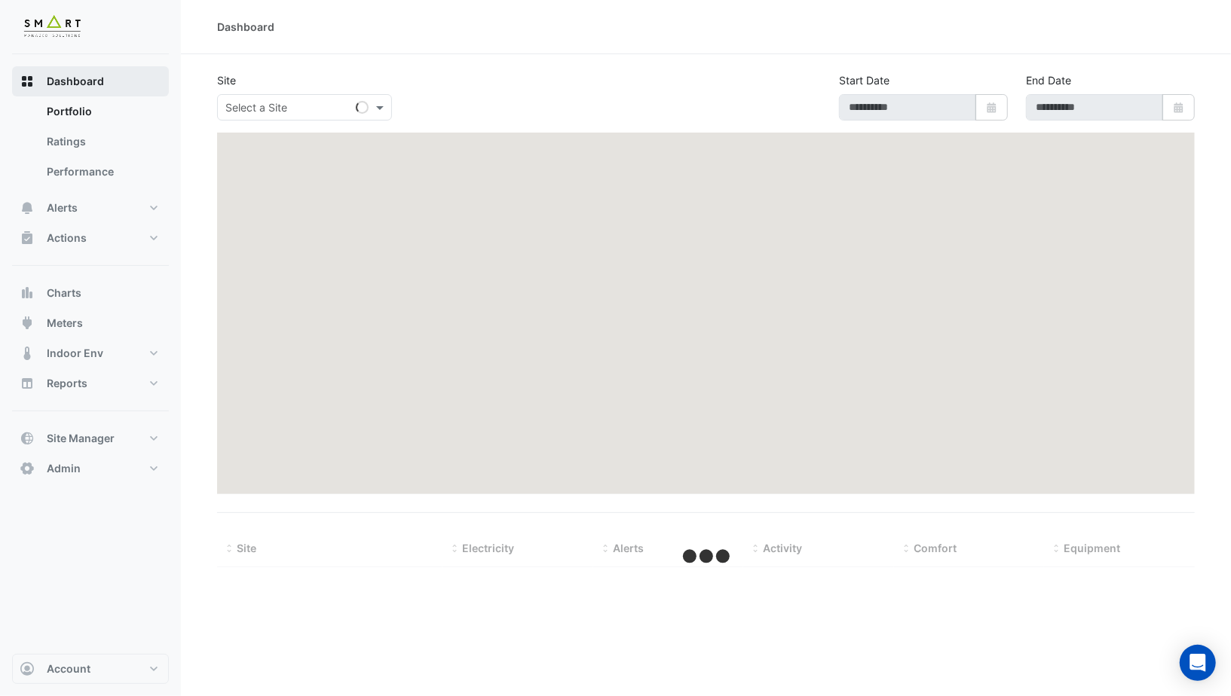
type input "**********"
select select "***"
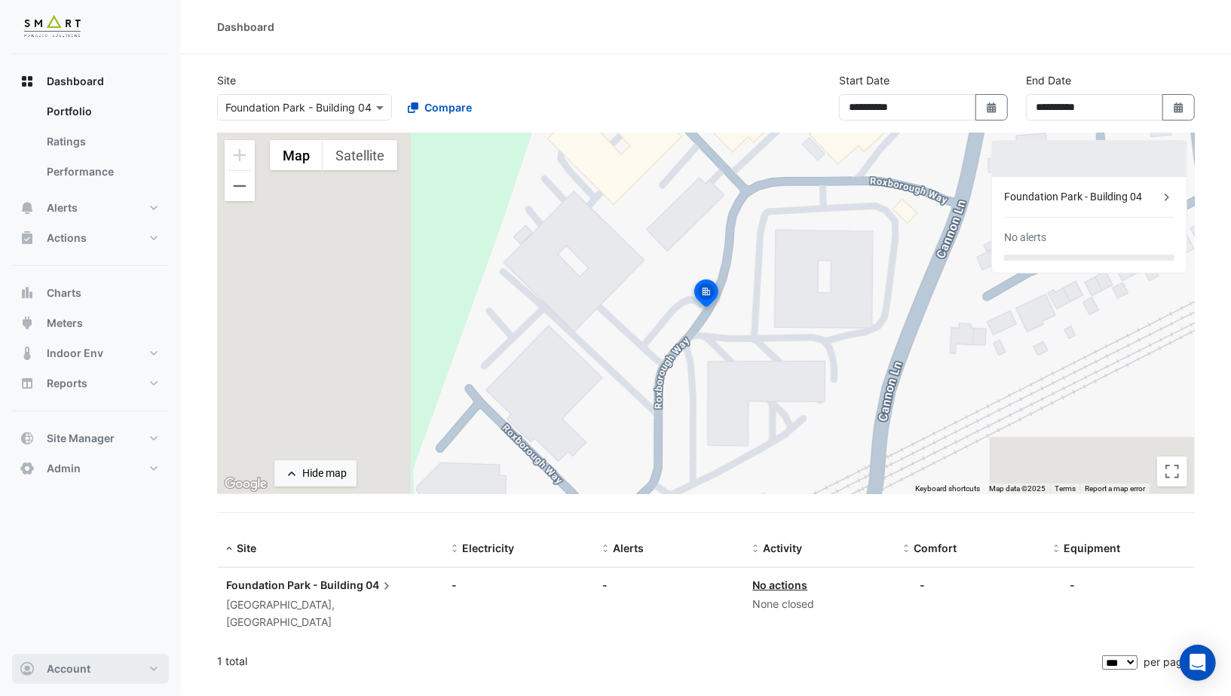
click at [97, 672] on button "Account" at bounding box center [90, 669] width 157 height 30
click at [98, 471] on button "Admin" at bounding box center [90, 469] width 157 height 30
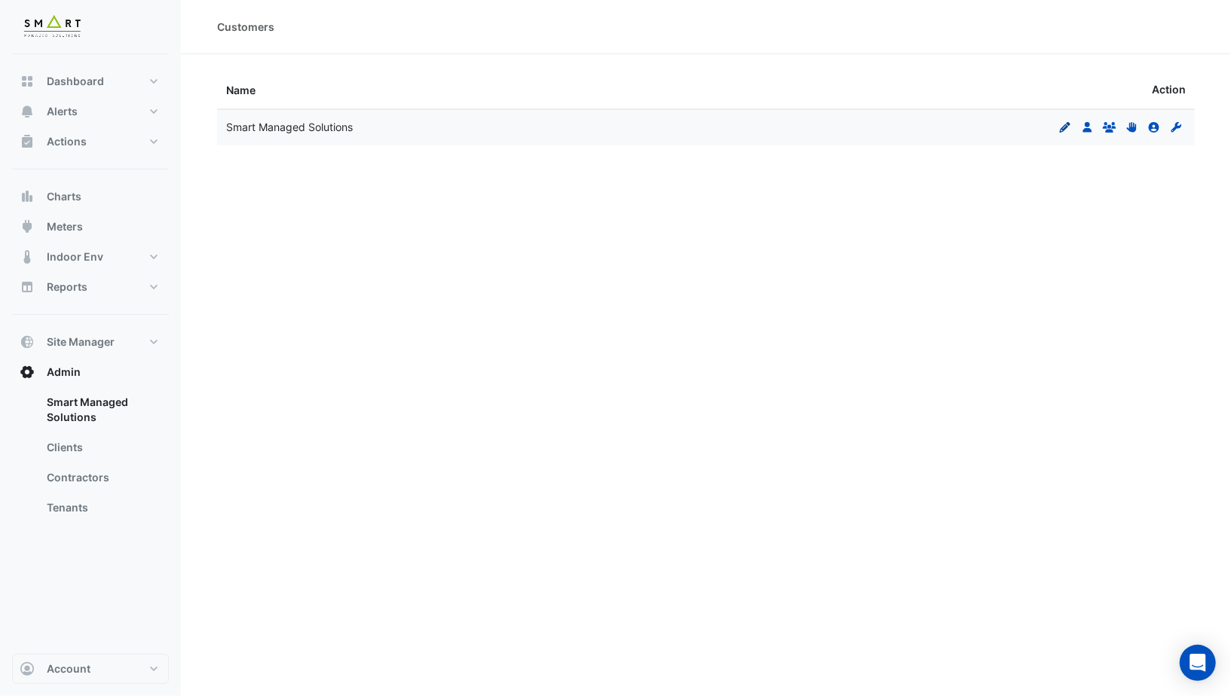
click at [1067, 128] on icon "Edit" at bounding box center [1065, 127] width 14 height 11
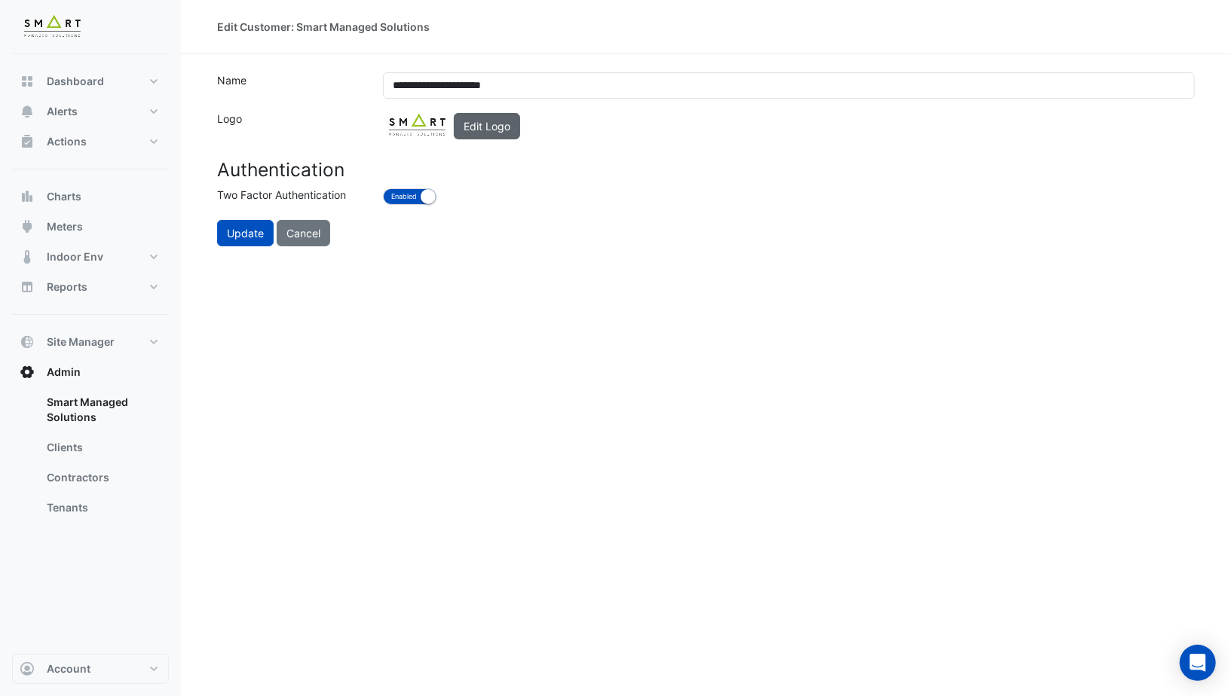
click at [491, 129] on button "Edit Logo" at bounding box center [487, 126] width 66 height 26
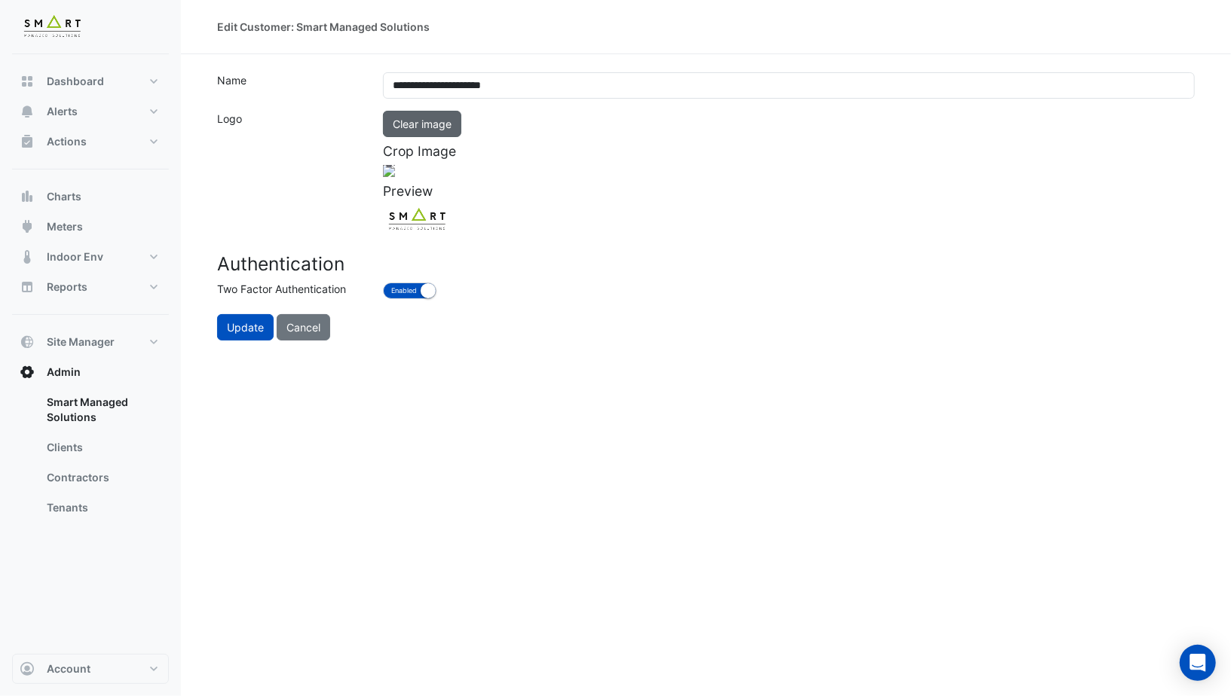
click at [440, 127] on button "Clear image" at bounding box center [422, 124] width 78 height 26
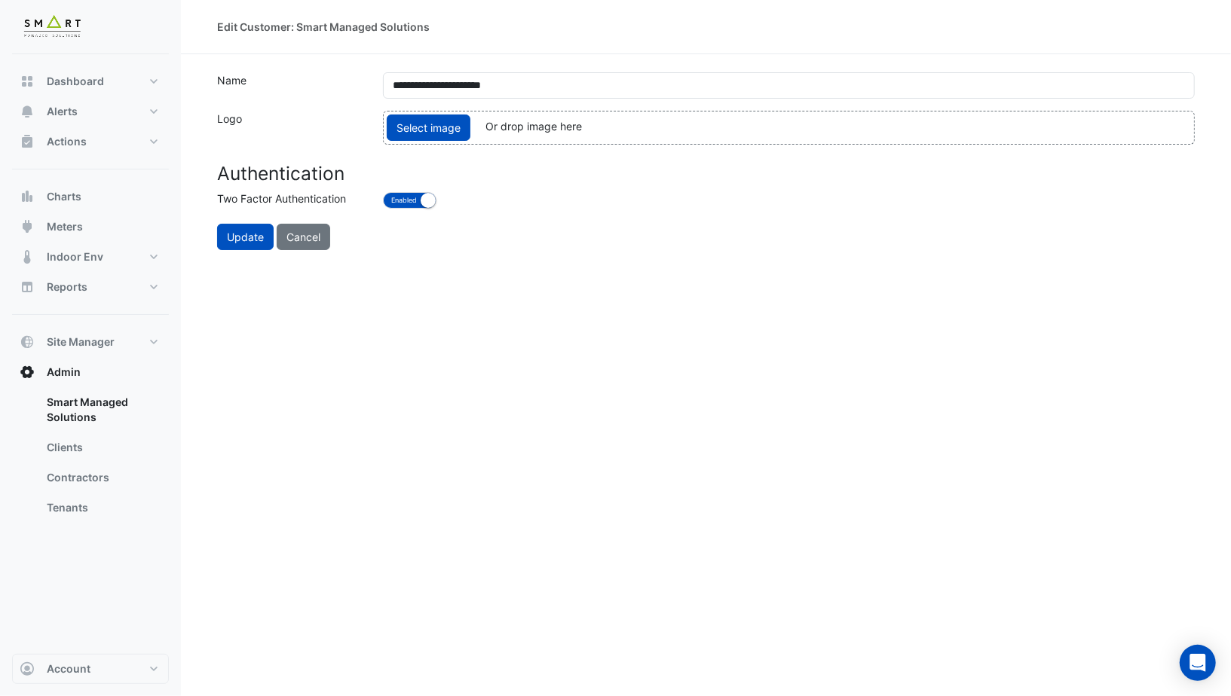
click at [440, 127] on span "Select image" at bounding box center [429, 128] width 84 height 26
click at [438, 124] on span "Select image" at bounding box center [429, 128] width 84 height 26
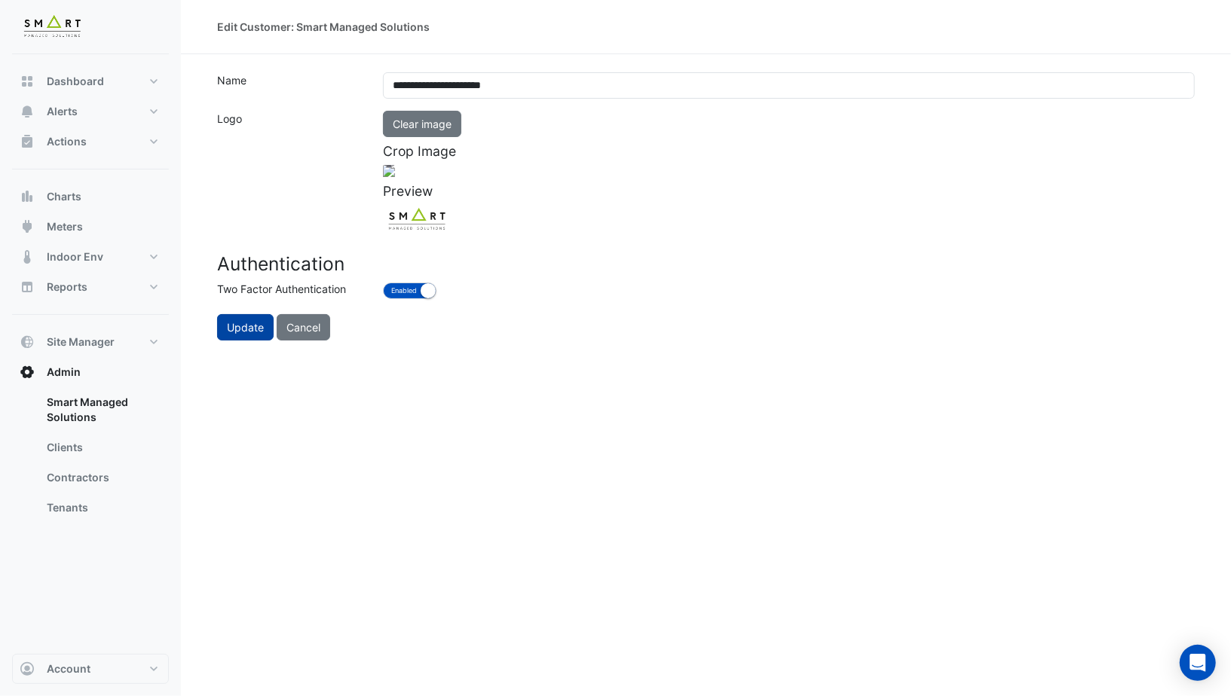
click at [245, 341] on button "Update" at bounding box center [245, 327] width 57 height 26
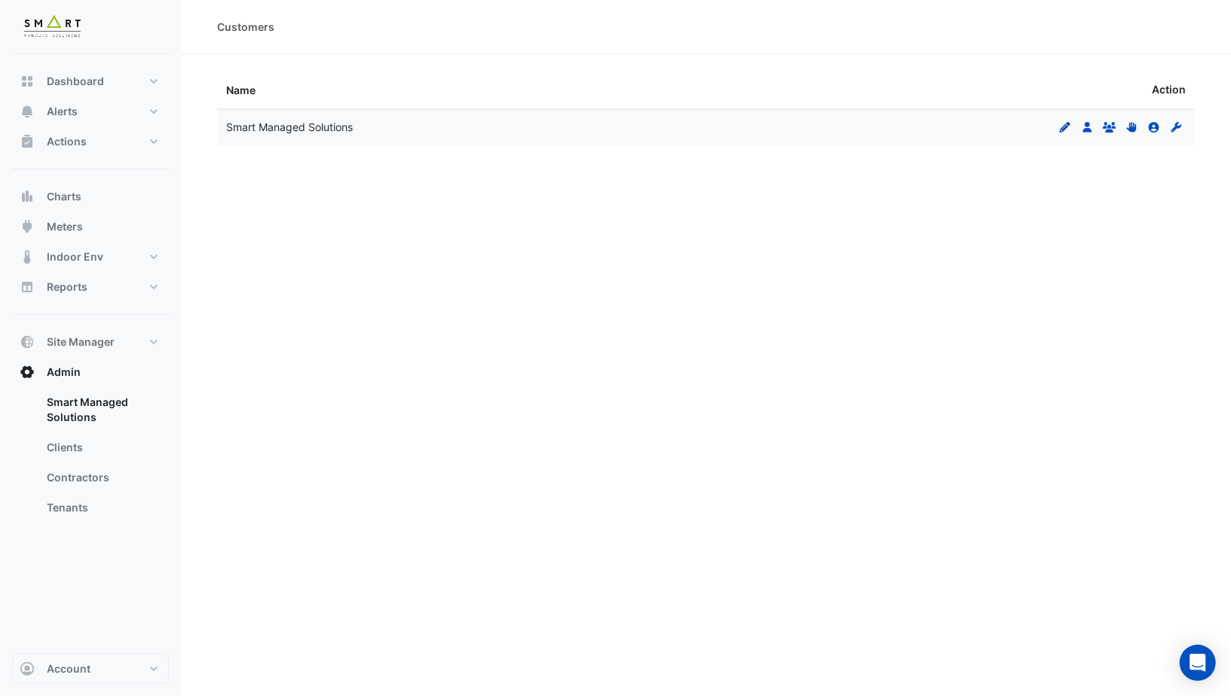
click at [1065, 127] on icon at bounding box center [1065, 127] width 11 height 11
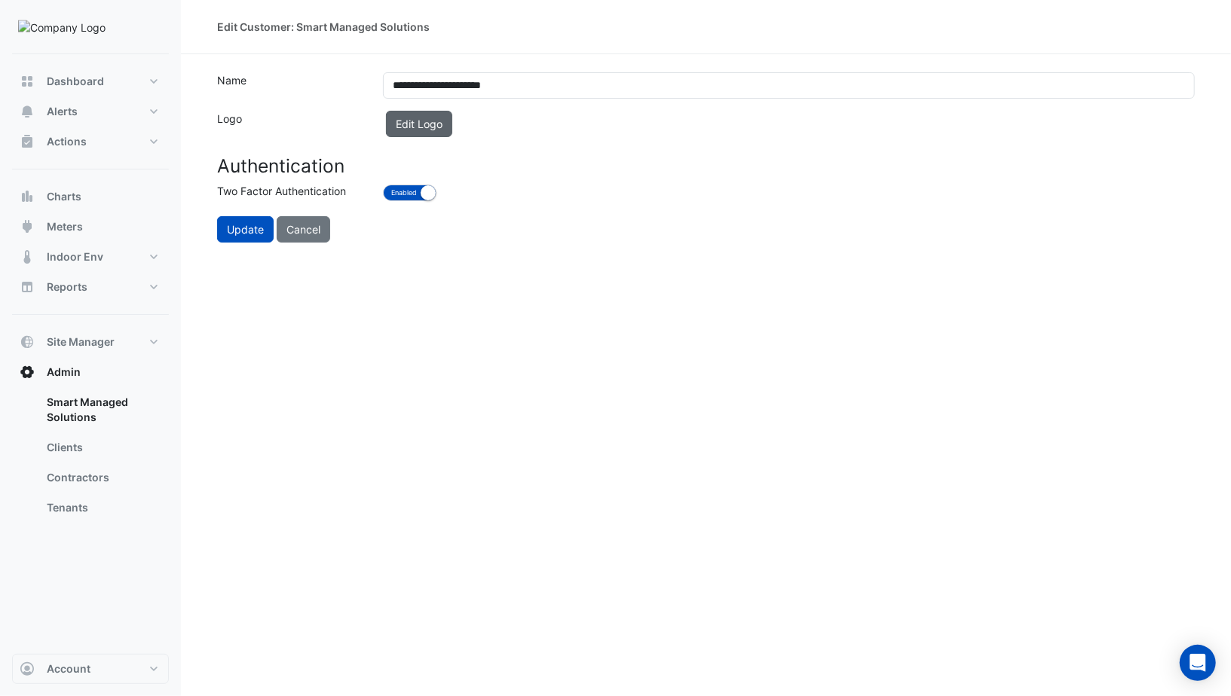
click at [452, 124] on button "Edit Logo" at bounding box center [419, 124] width 66 height 26
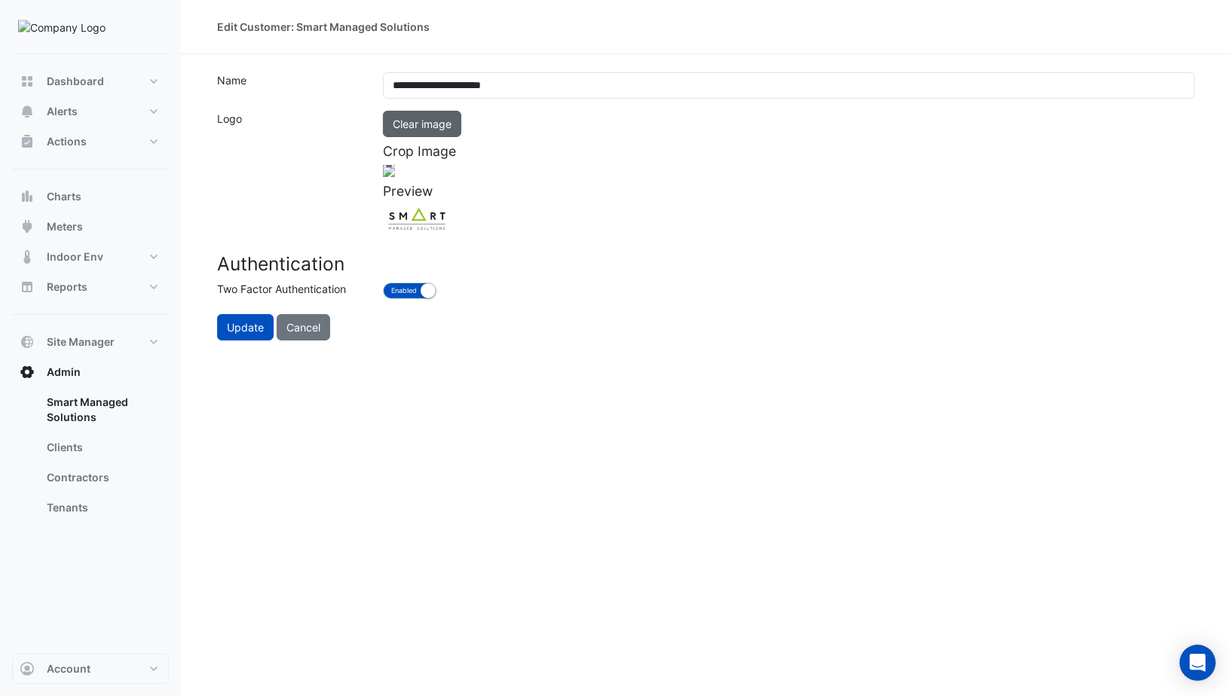
click at [435, 124] on button "Clear image" at bounding box center [422, 124] width 78 height 26
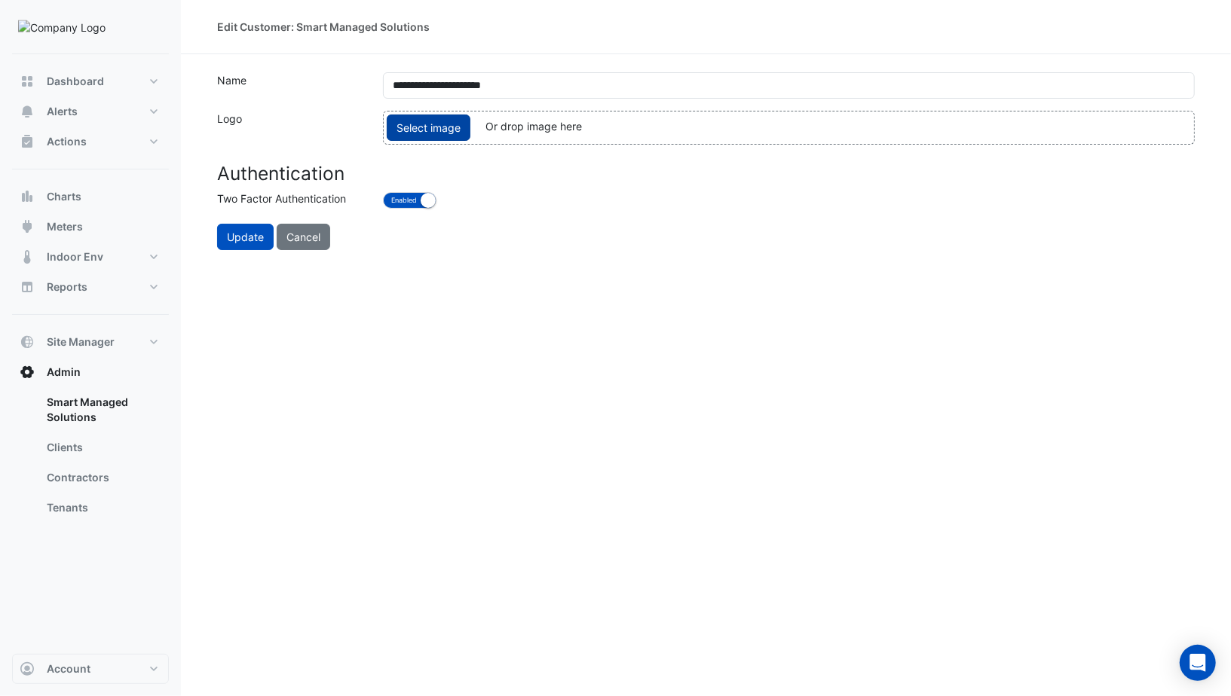
click at [436, 128] on span "Select image" at bounding box center [429, 128] width 84 height 26
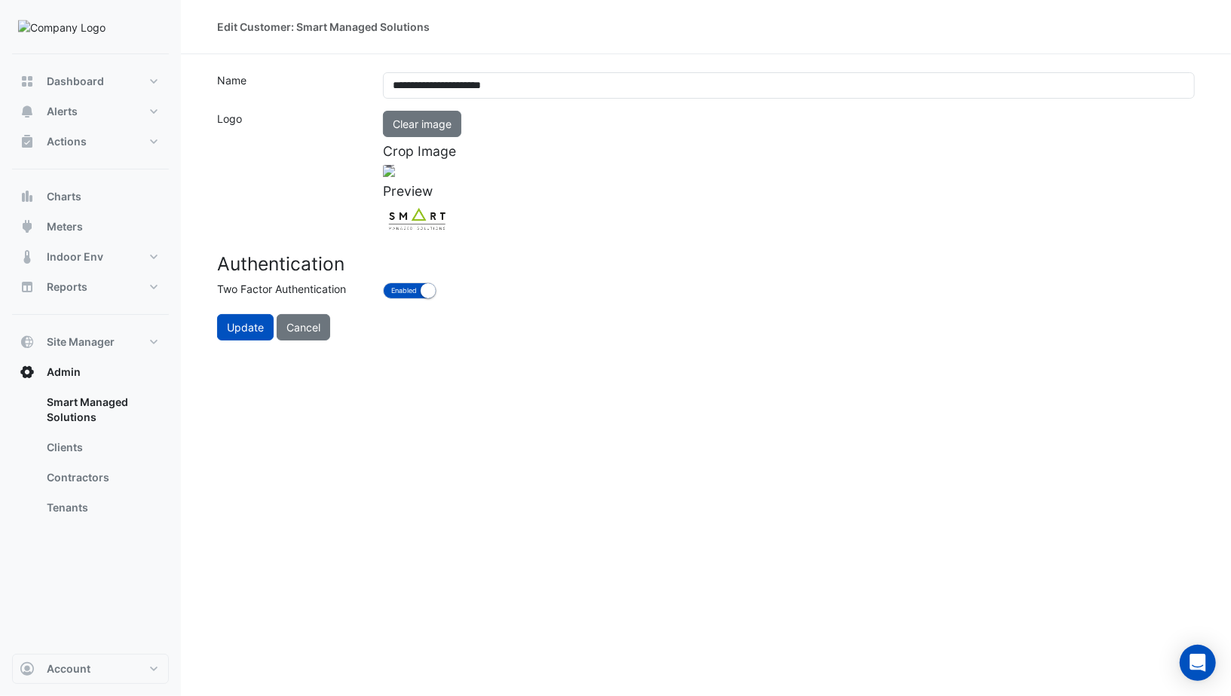
click at [782, 225] on app-ace-image-cropper "Clear image Crop Image [GEOGRAPHIC_DATA]" at bounding box center [789, 170] width 812 height 109
drag, startPoint x: 780, startPoint y: 340, endPoint x: 724, endPoint y: 319, distance: 59.6
click at [551, 319] on span at bounding box center [542, 321] width 18 height 20
drag, startPoint x: 689, startPoint y: 303, endPoint x: 716, endPoint y: 316, distance: 30.0
click at [561, 316] on div at bounding box center [388, 254] width 344 height 153
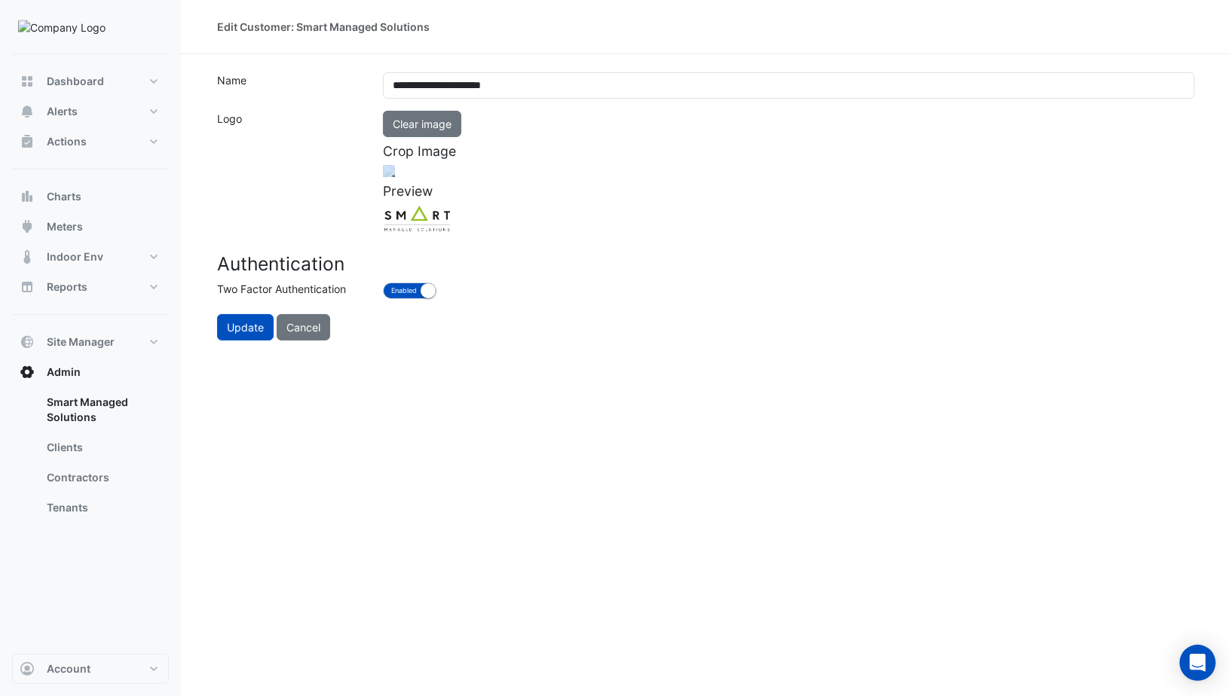
drag, startPoint x: 759, startPoint y: 328, endPoint x: 773, endPoint y: 333, distance: 14.6
click at [583, 333] on span at bounding box center [574, 336] width 18 height 20
click at [570, 317] on div at bounding box center [391, 255] width 358 height 159
click at [233, 341] on button "Update" at bounding box center [245, 327] width 57 height 26
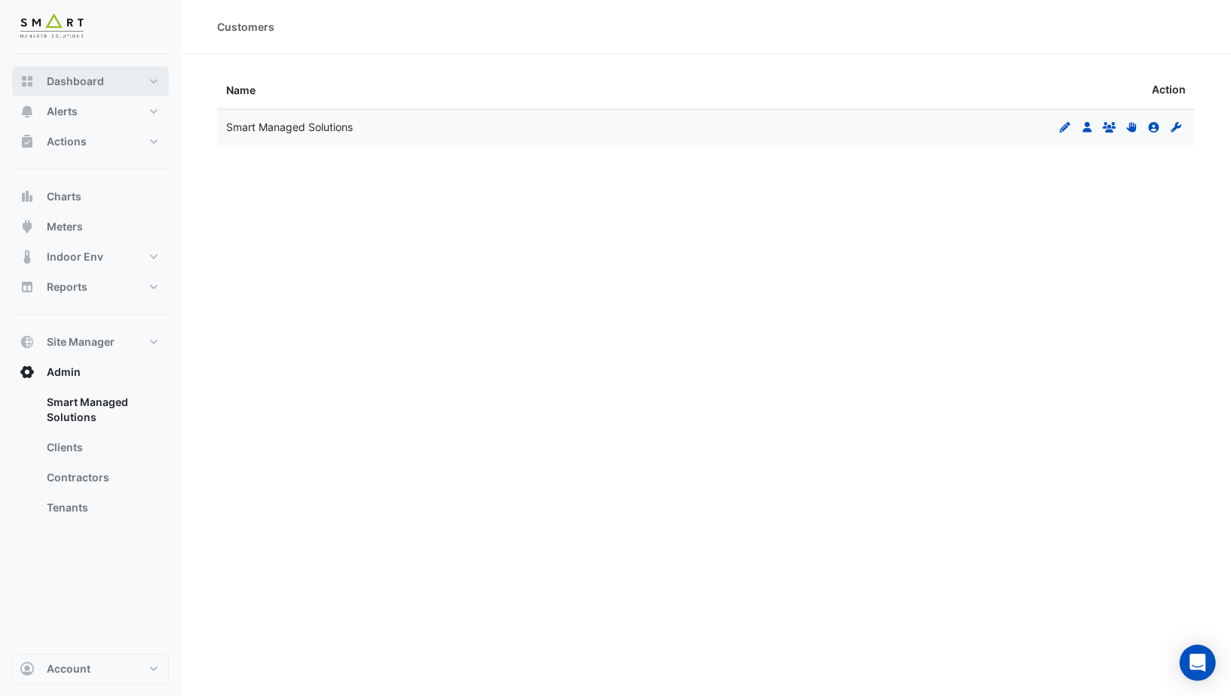
click at [87, 91] on button "Dashboard" at bounding box center [90, 81] width 157 height 30
select select "***"
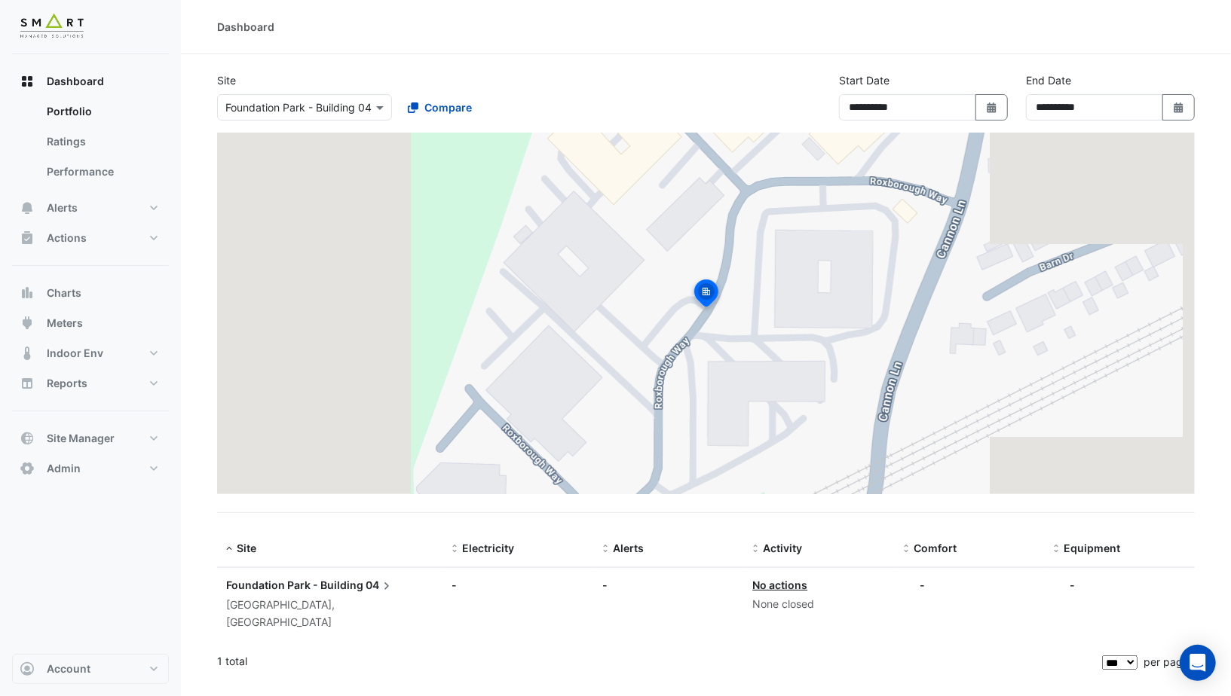
click at [59, 35] on img at bounding box center [52, 27] width 68 height 30
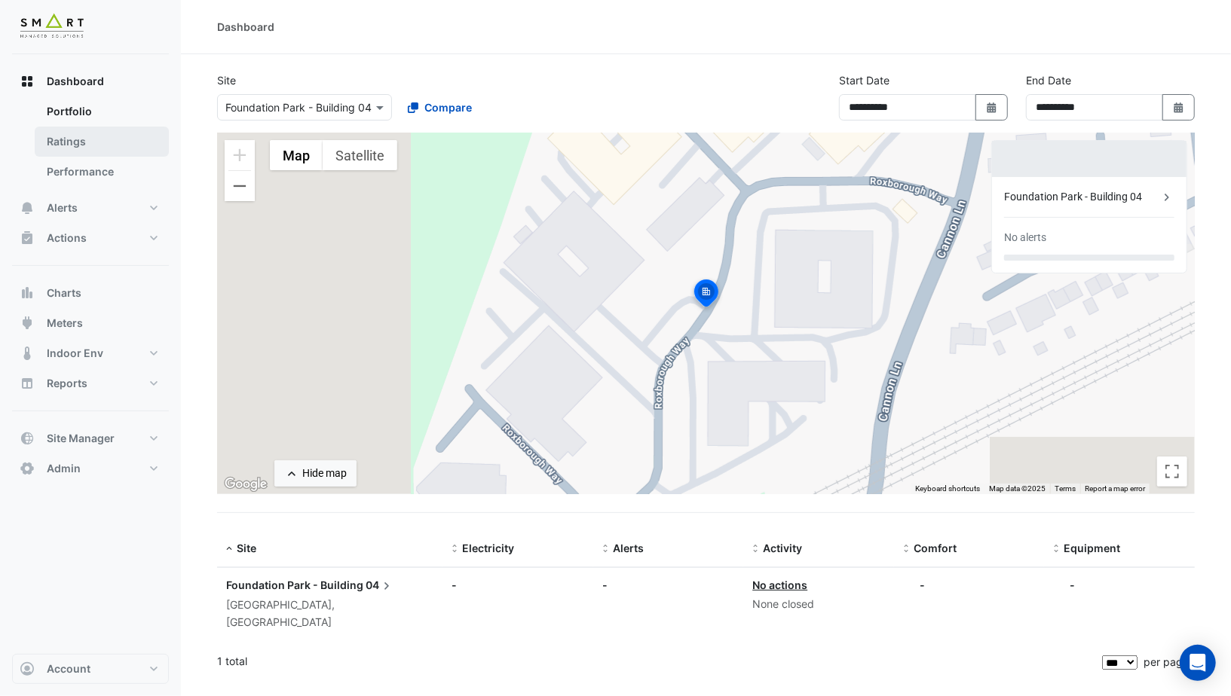
click at [69, 136] on link "Ratings" at bounding box center [102, 142] width 134 height 30
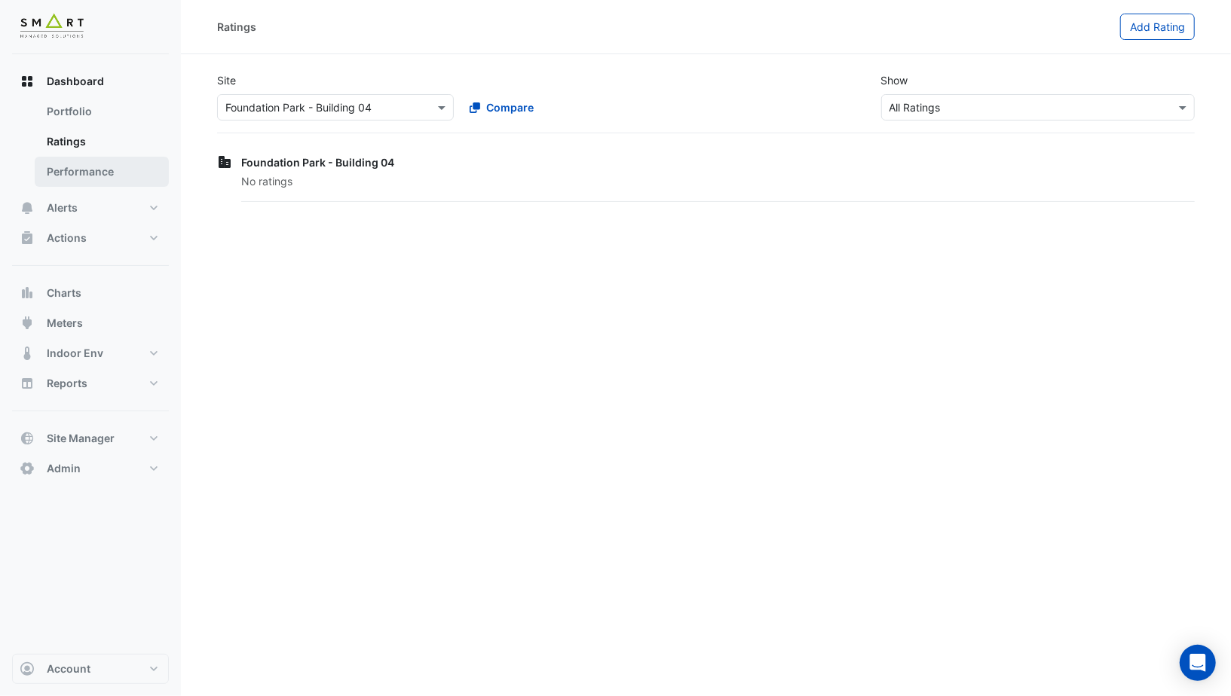
click at [81, 166] on link "Performance" at bounding box center [102, 172] width 134 height 30
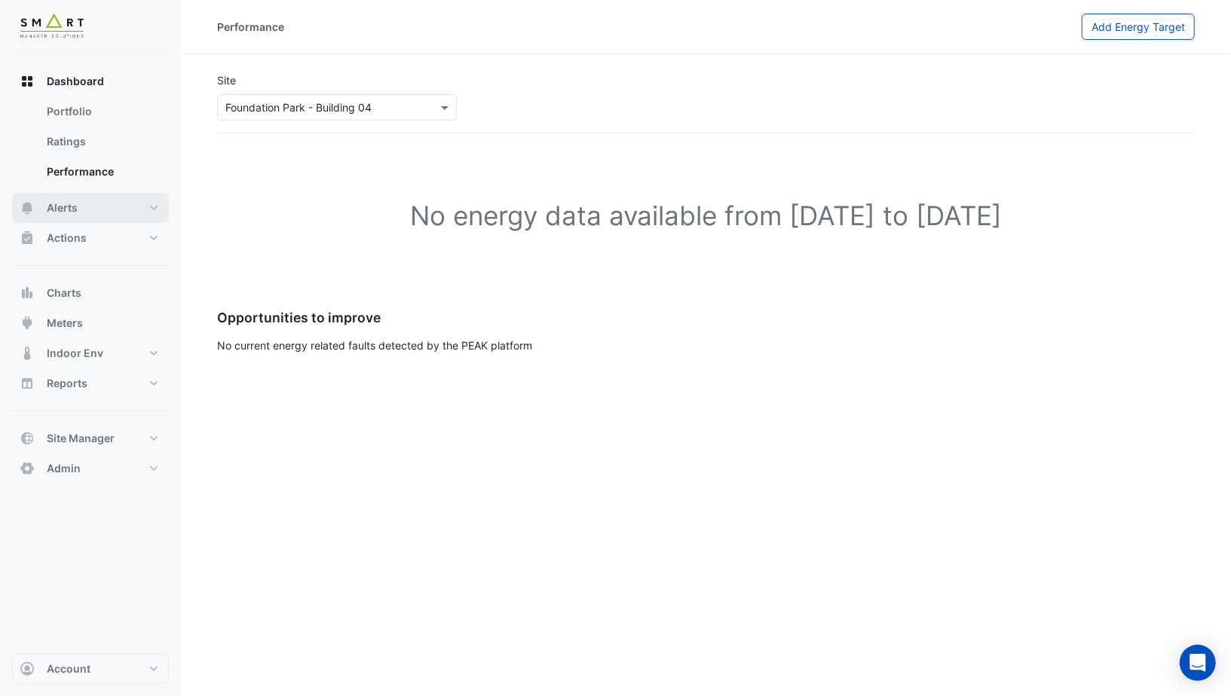
click at [75, 210] on span "Alerts" at bounding box center [62, 207] width 31 height 15
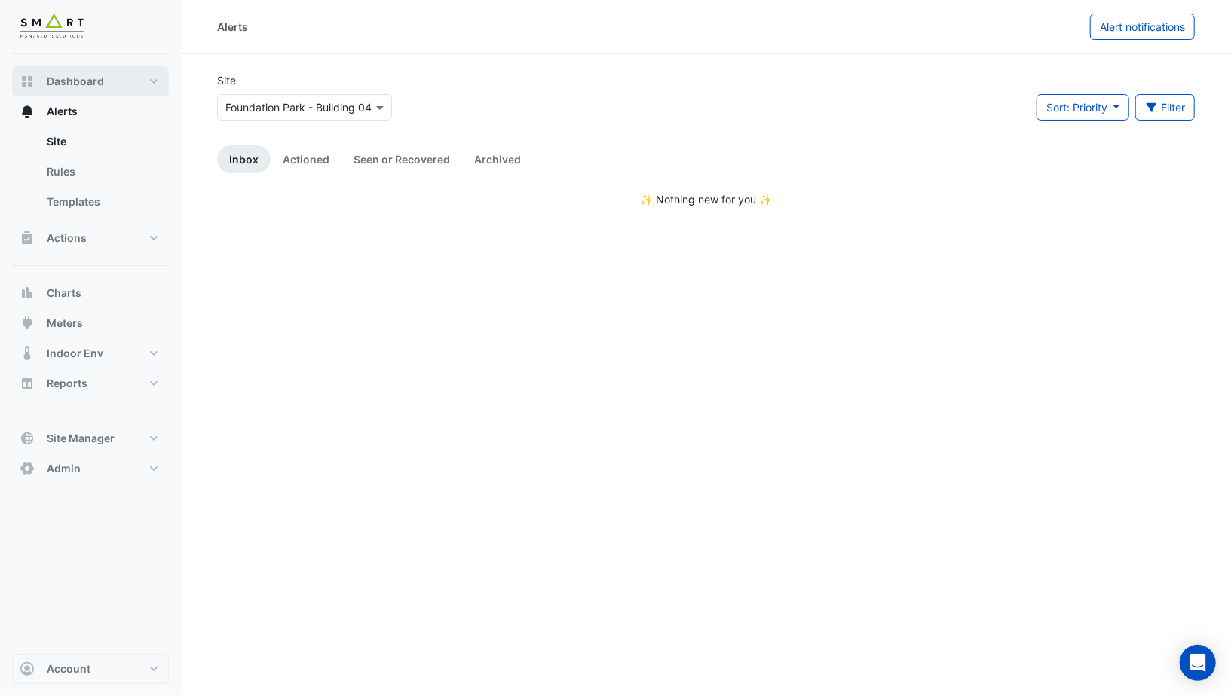
click at [87, 93] on button "Dashboard" at bounding box center [90, 81] width 157 height 30
select select "***"
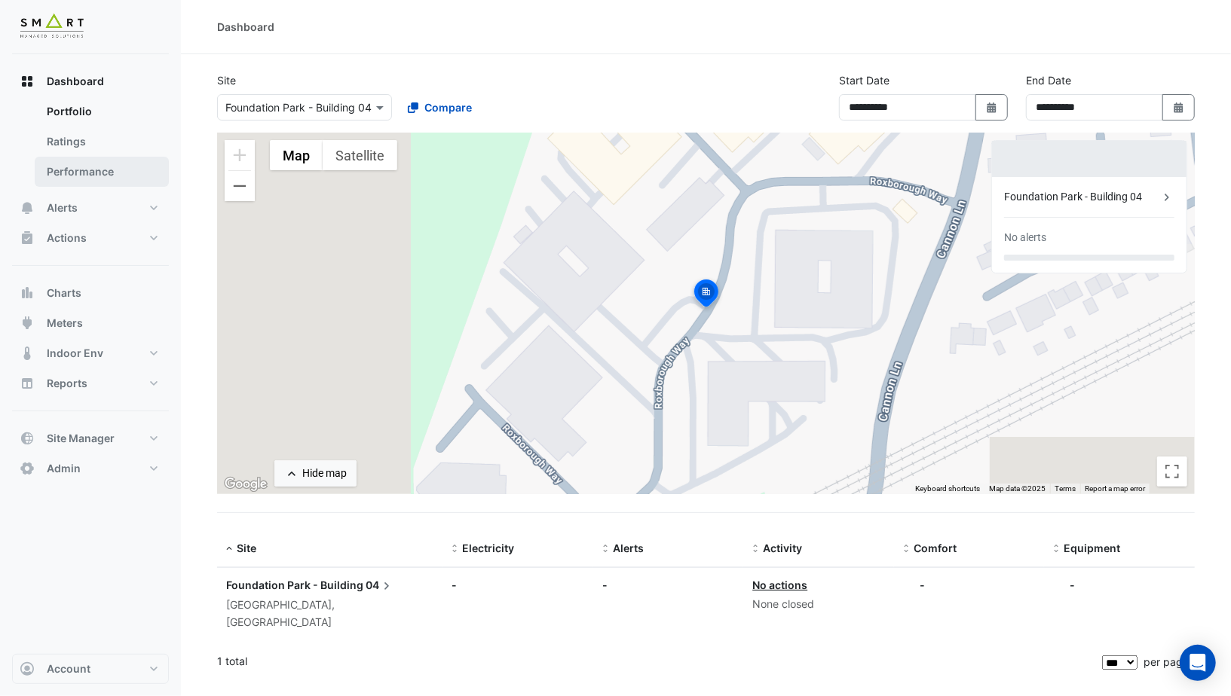
click at [71, 167] on link "Performance" at bounding box center [102, 172] width 134 height 30
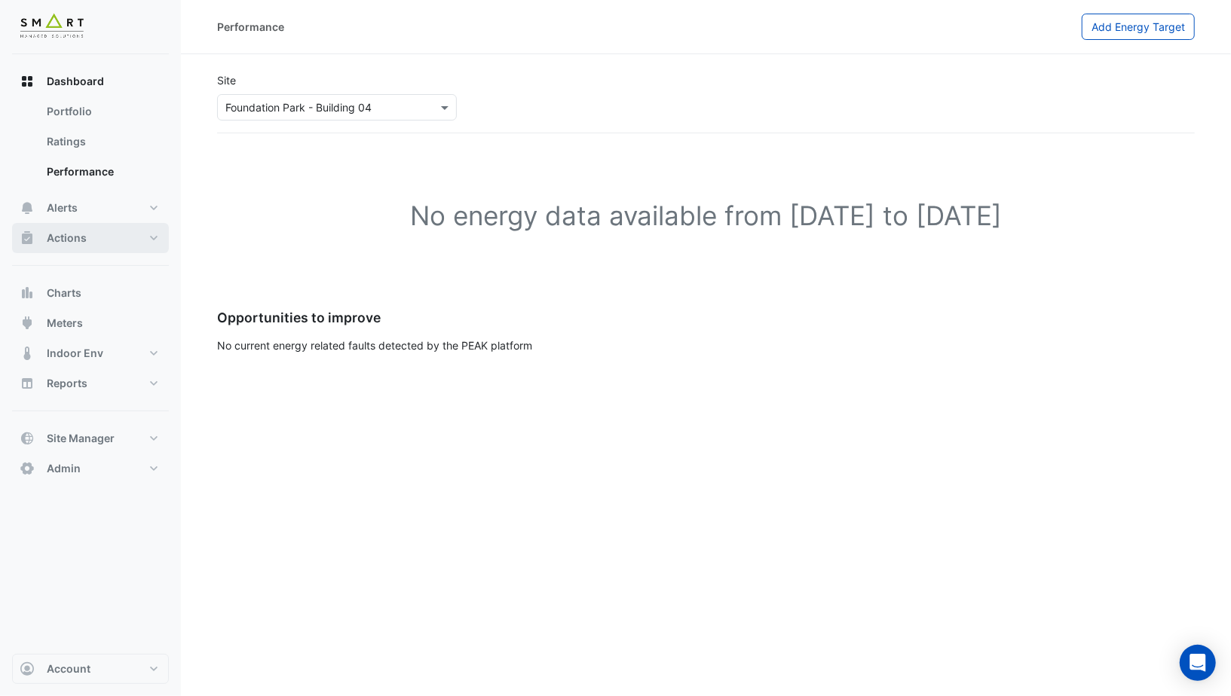
click at [65, 236] on span "Actions" at bounding box center [67, 238] width 40 height 15
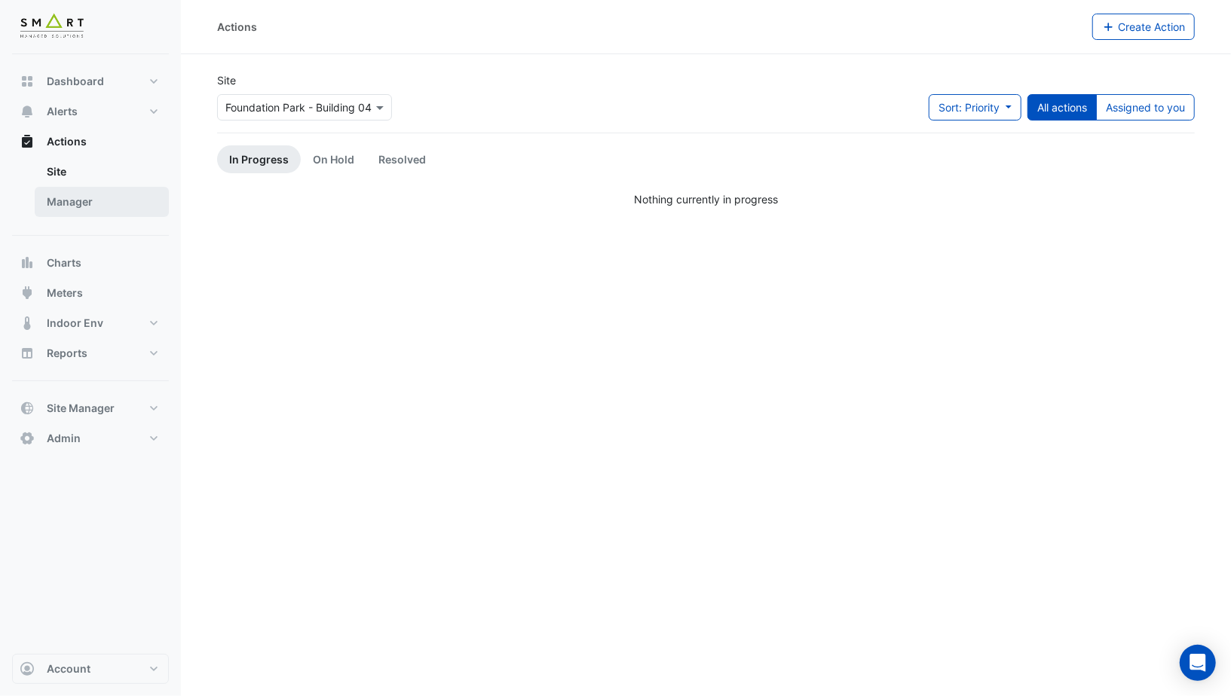
click at [82, 208] on link "Manager" at bounding box center [102, 202] width 134 height 30
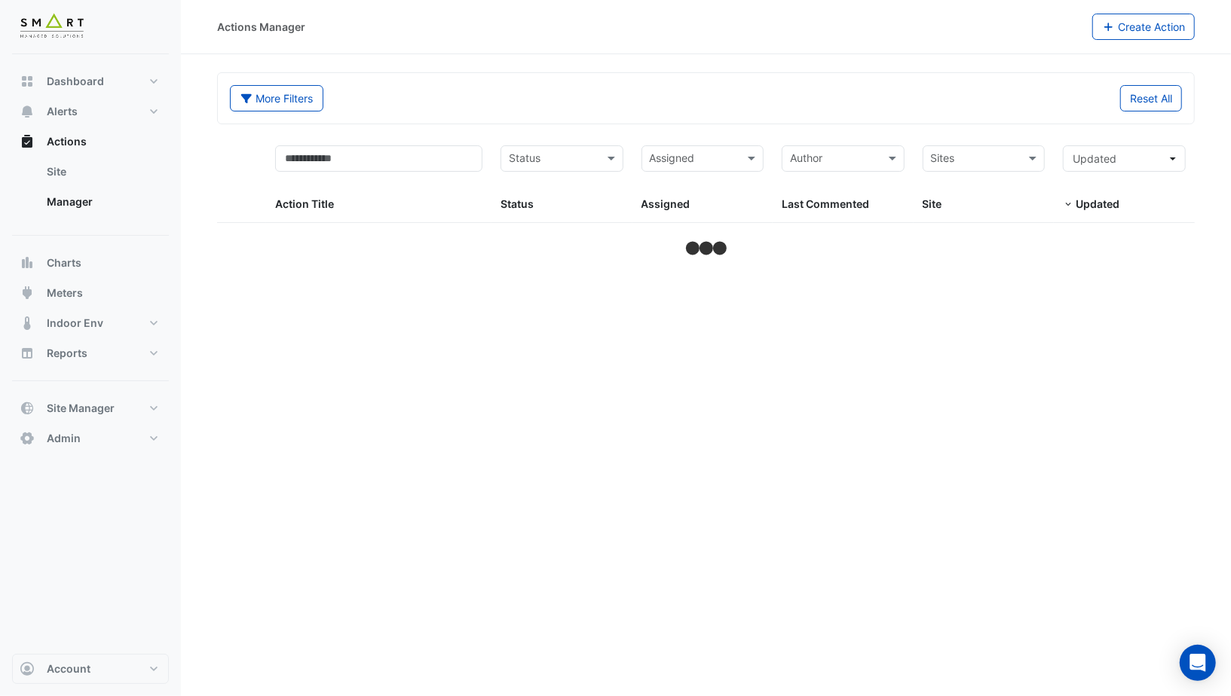
select select "***"
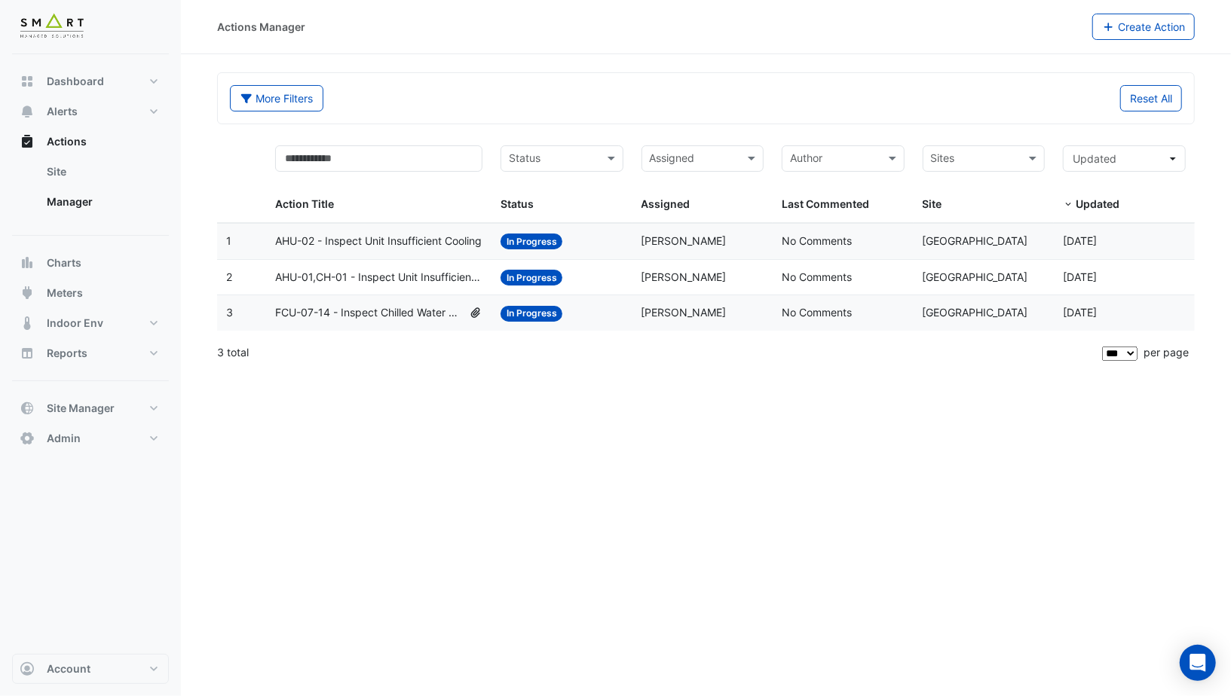
click at [680, 248] on datatable-body-cell "Assigned: Adrien Jaboin" at bounding box center [702, 241] width 141 height 35
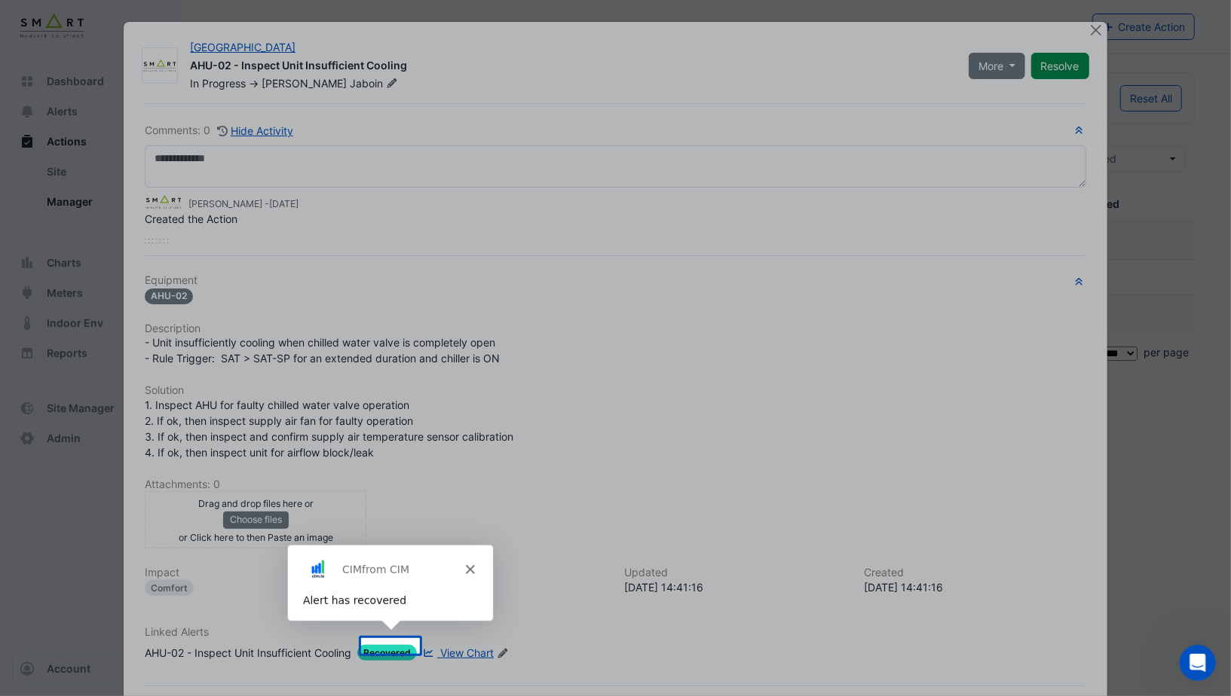
click at [471, 567] on polygon "Close" at bounding box center [469, 568] width 9 height 9
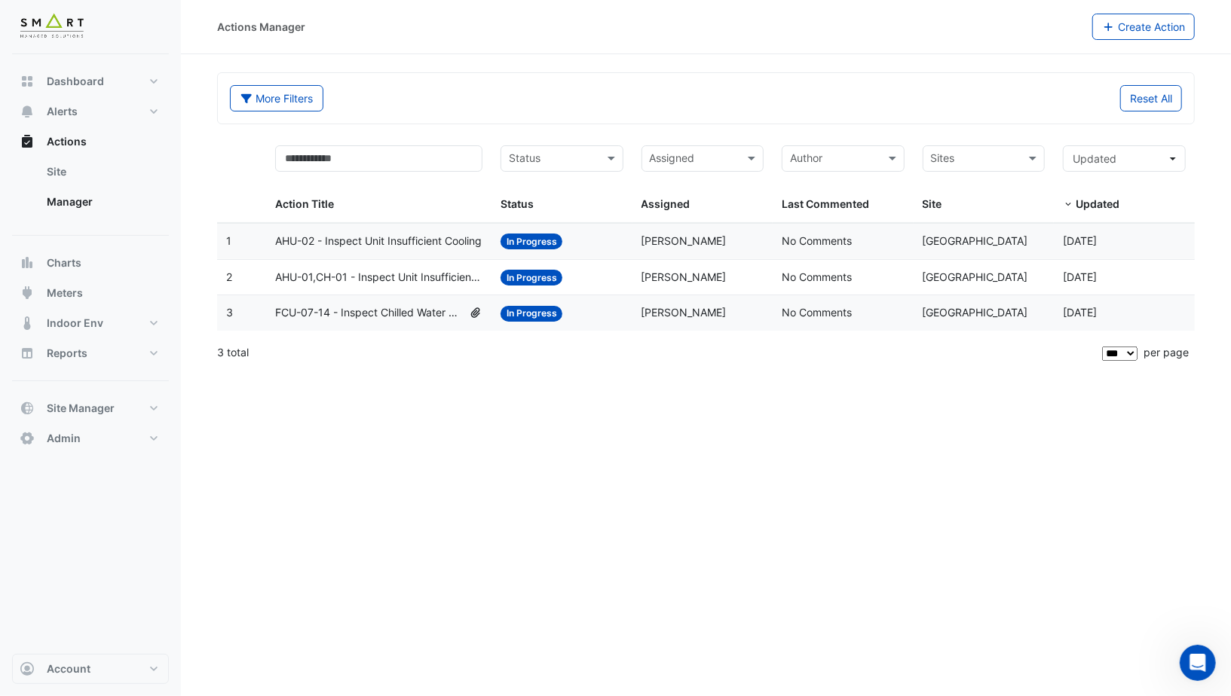
click at [596, 282] on div "Status: In Progress" at bounding box center [561, 277] width 123 height 17
click at [575, 311] on div "Status: In Progress" at bounding box center [561, 312] width 123 height 17
click at [102, 257] on button "Charts" at bounding box center [90, 263] width 157 height 30
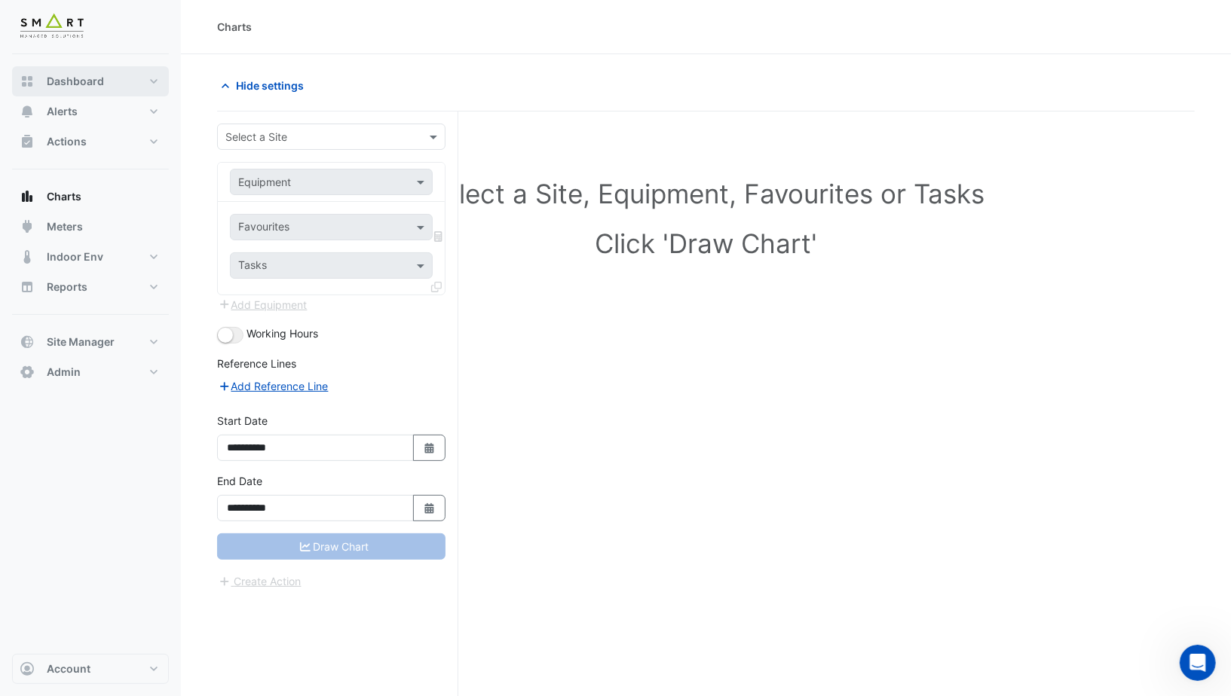
click at [112, 82] on button "Dashboard" at bounding box center [90, 81] width 157 height 30
select select "***"
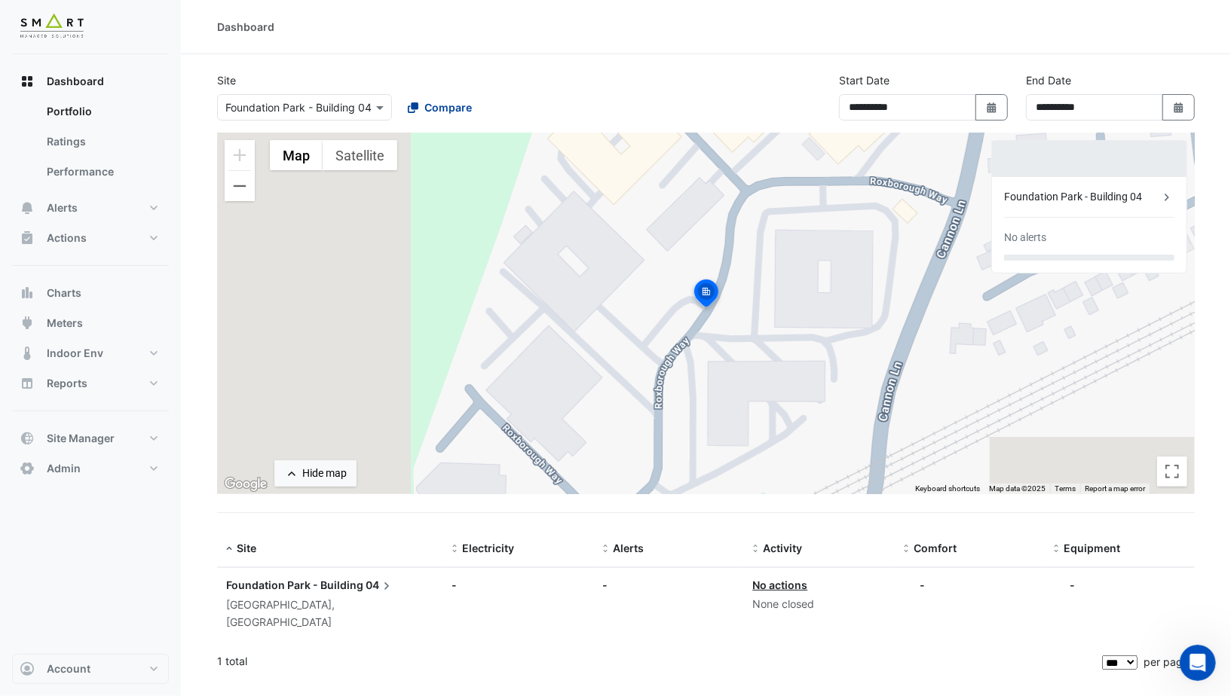
click at [464, 119] on button "Compare" at bounding box center [440, 107] width 84 height 26
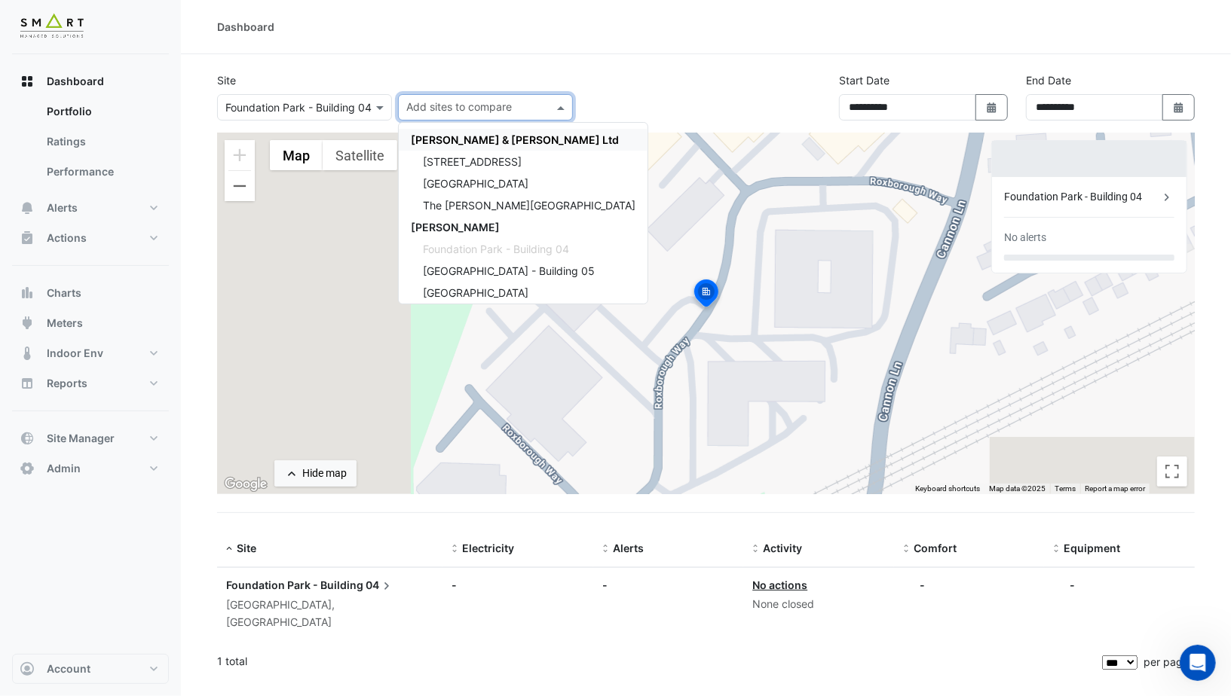
click at [461, 135] on span "Cushman & Wakefield Ltd" at bounding box center [515, 139] width 208 height 13
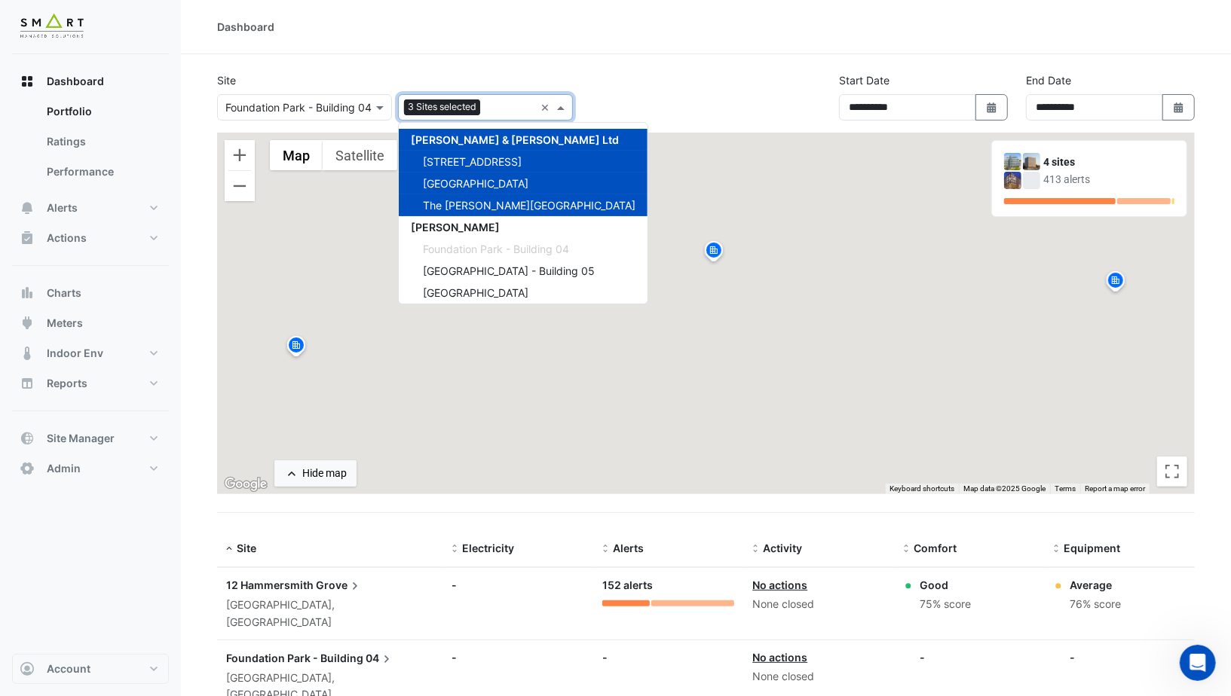
click at [461, 59] on section "**********" at bounding box center [706, 500] width 1050 height 893
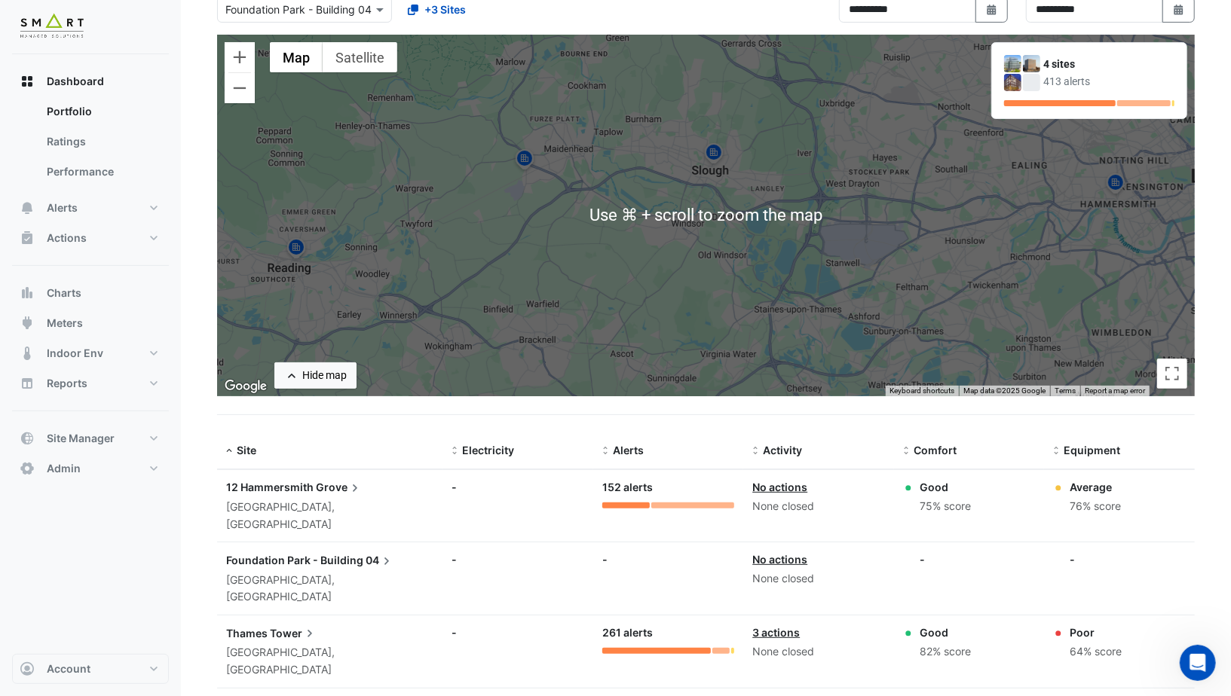
scroll to position [177, 0]
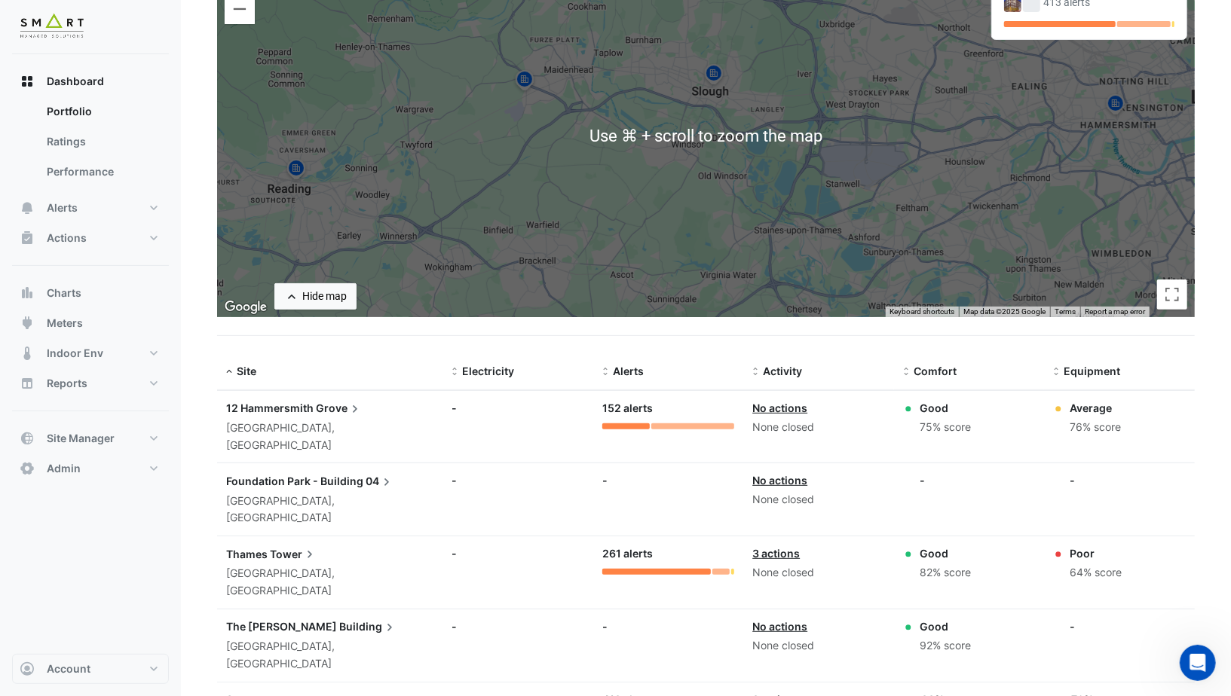
click at [623, 420] on div "Alerts: 152 alerts" at bounding box center [668, 414] width 133 height 29
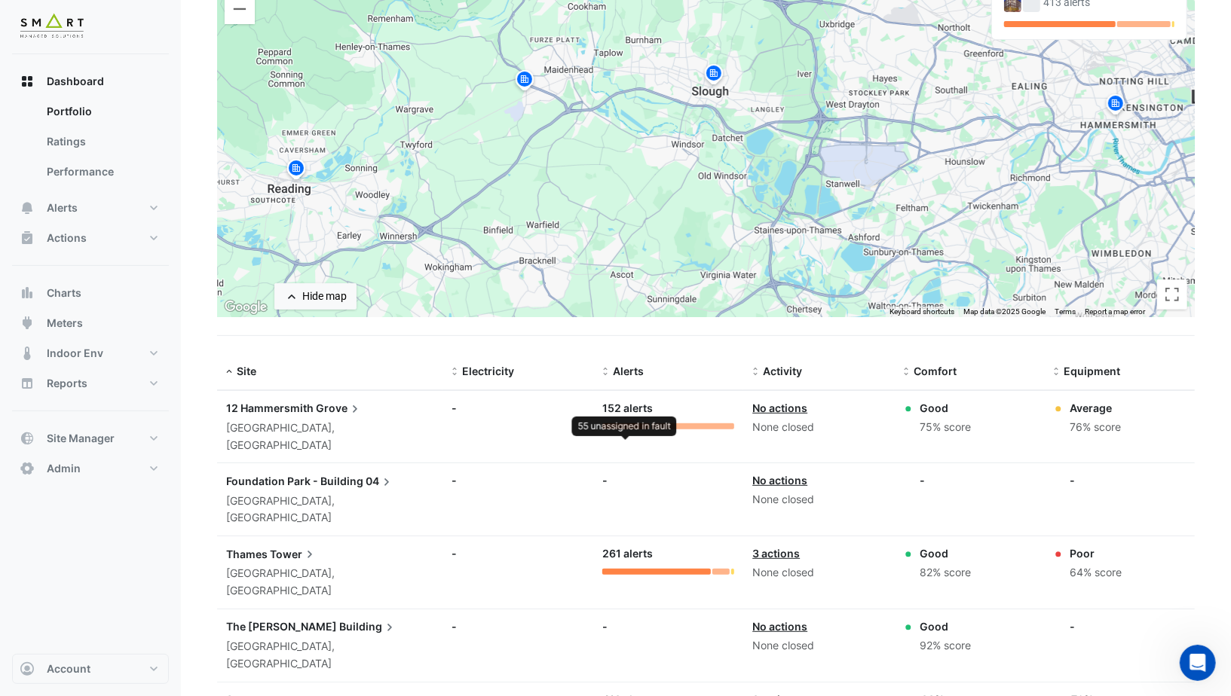
click at [618, 424] on div at bounding box center [625, 427] width 47 height 6
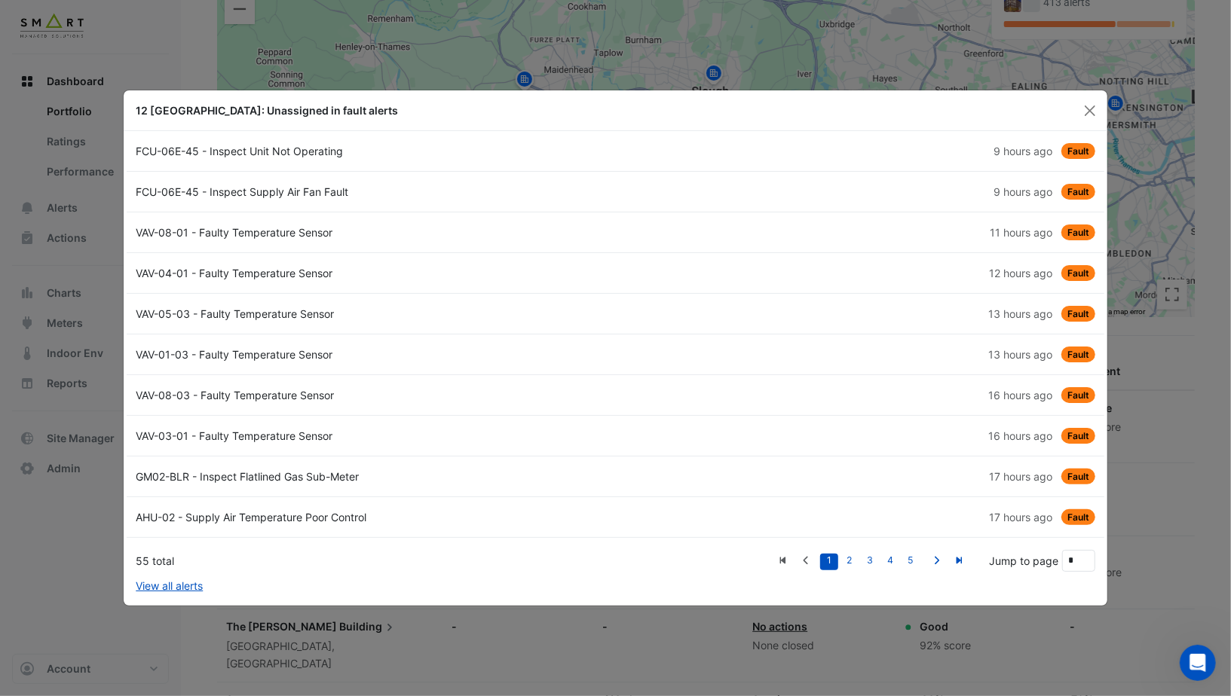
click at [442, 182] on link "FCU-06E-45 - Inspect Supply Air Fan Fault 9 hours ago Fault" at bounding box center [615, 192] width 977 height 41
click at [415, 158] on div "FCU-06E-45 - Inspect Unit Not Operating" at bounding box center [371, 151] width 488 height 16
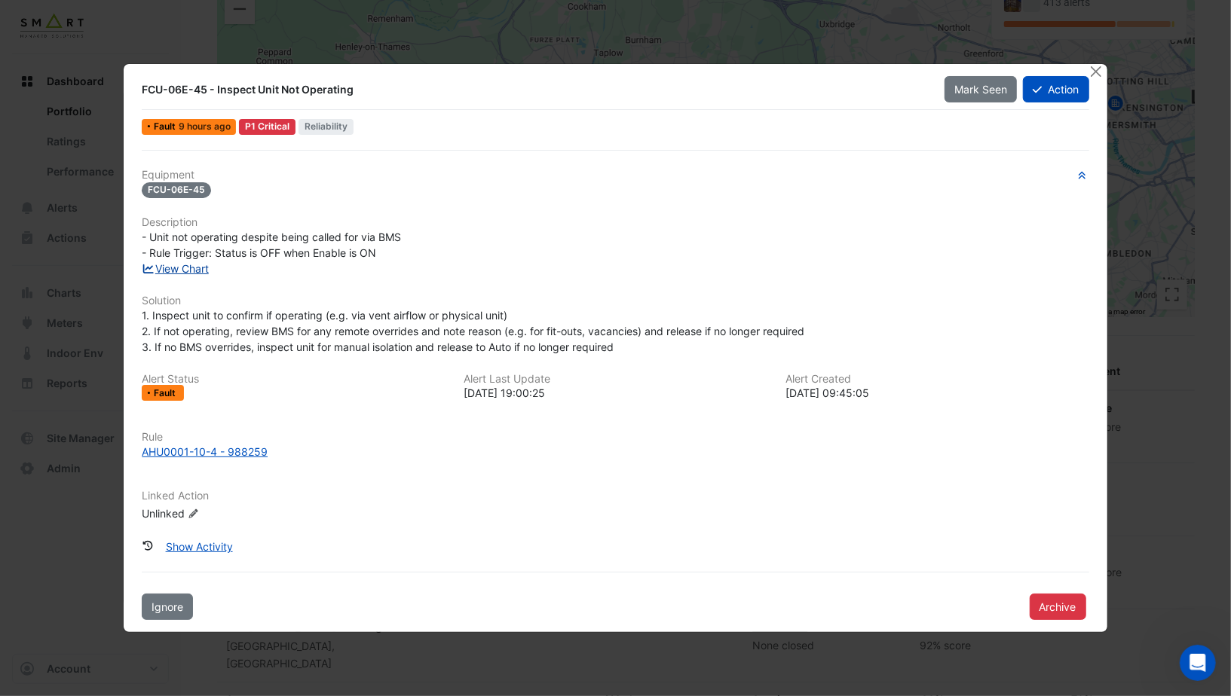
click at [198, 262] on link "View Chart" at bounding box center [175, 268] width 67 height 13
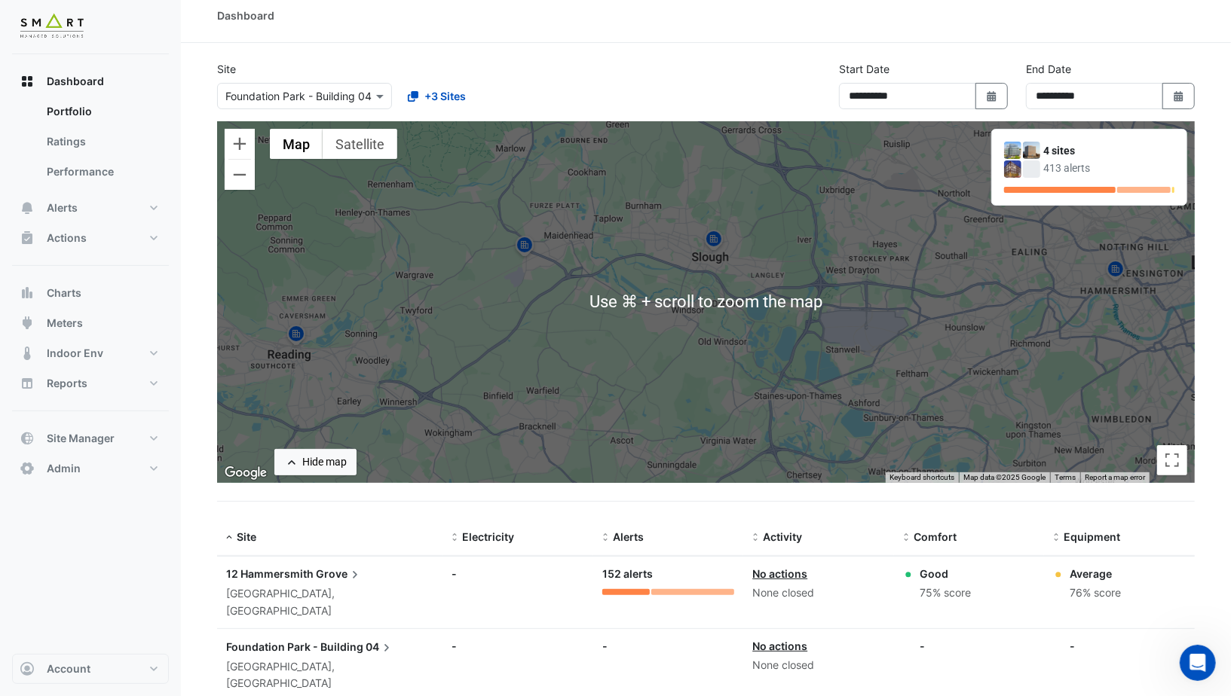
scroll to position [0, 0]
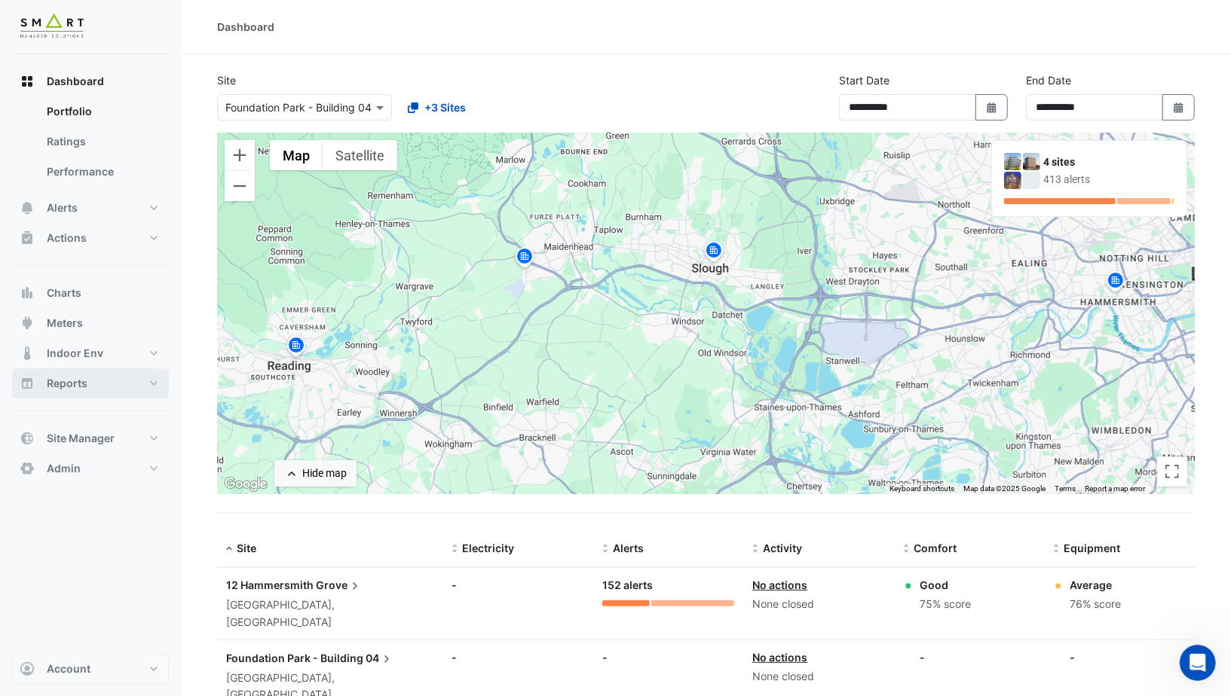
click at [84, 382] on span "Reports" at bounding box center [67, 383] width 41 height 15
select select "***"
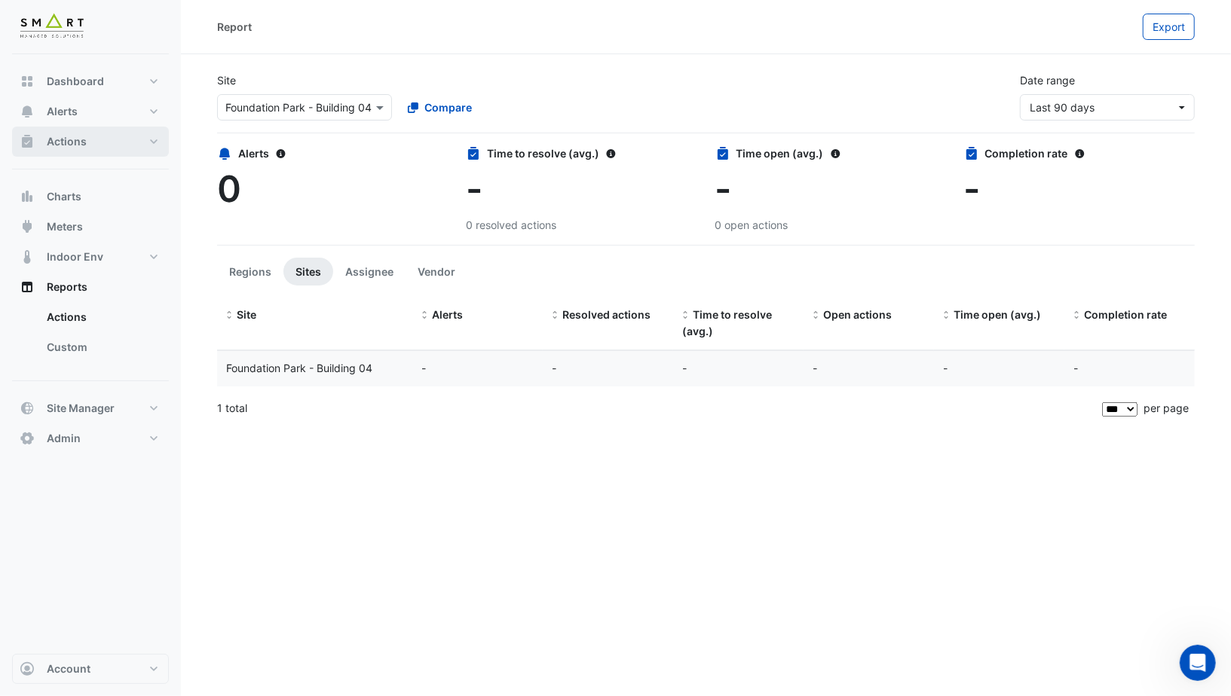
click at [122, 148] on button "Actions" at bounding box center [90, 142] width 157 height 30
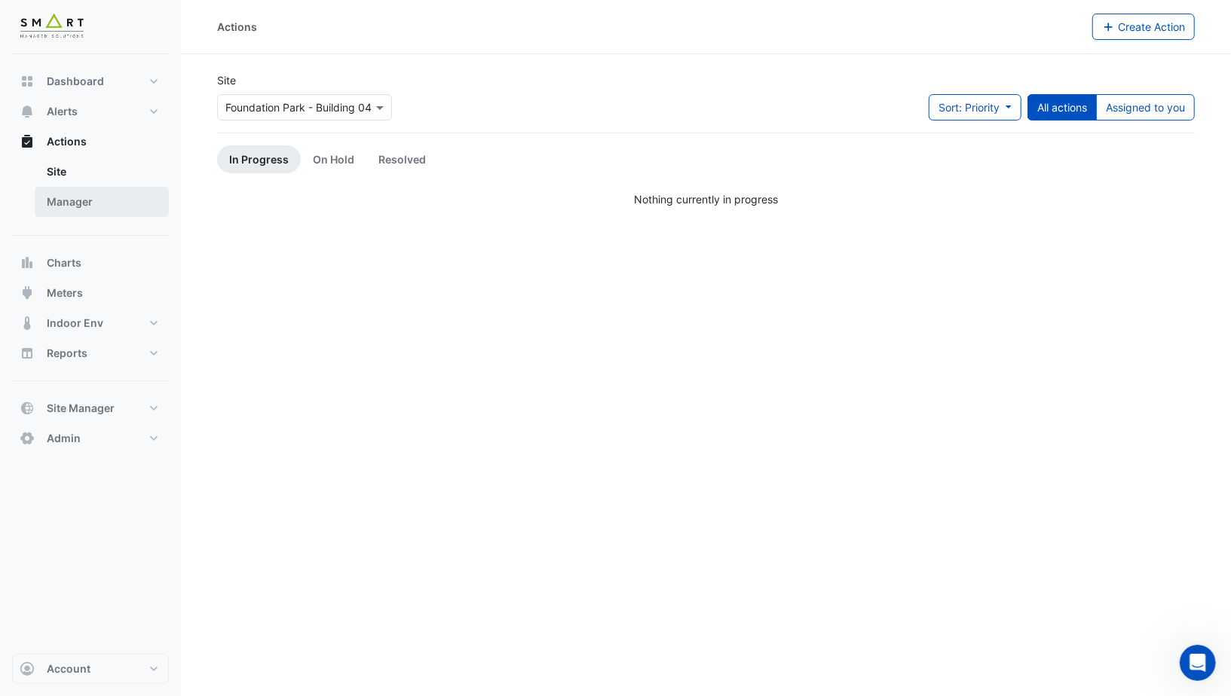
click at [108, 193] on link "Manager" at bounding box center [102, 202] width 134 height 30
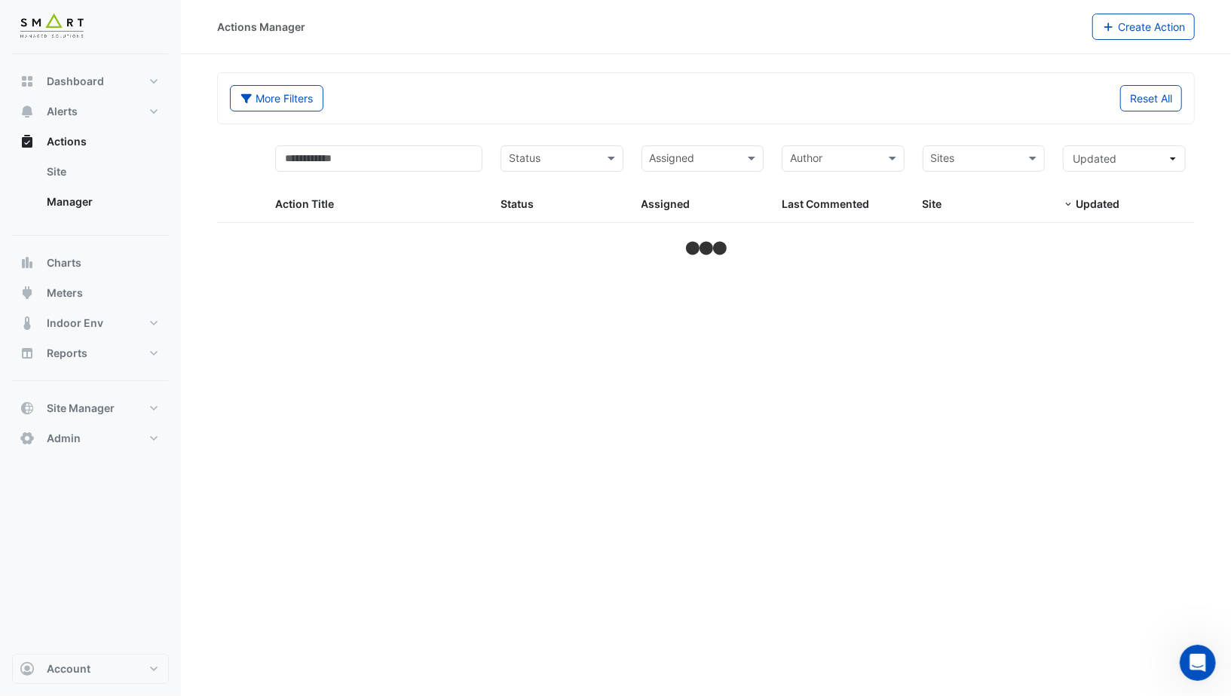
select select "***"
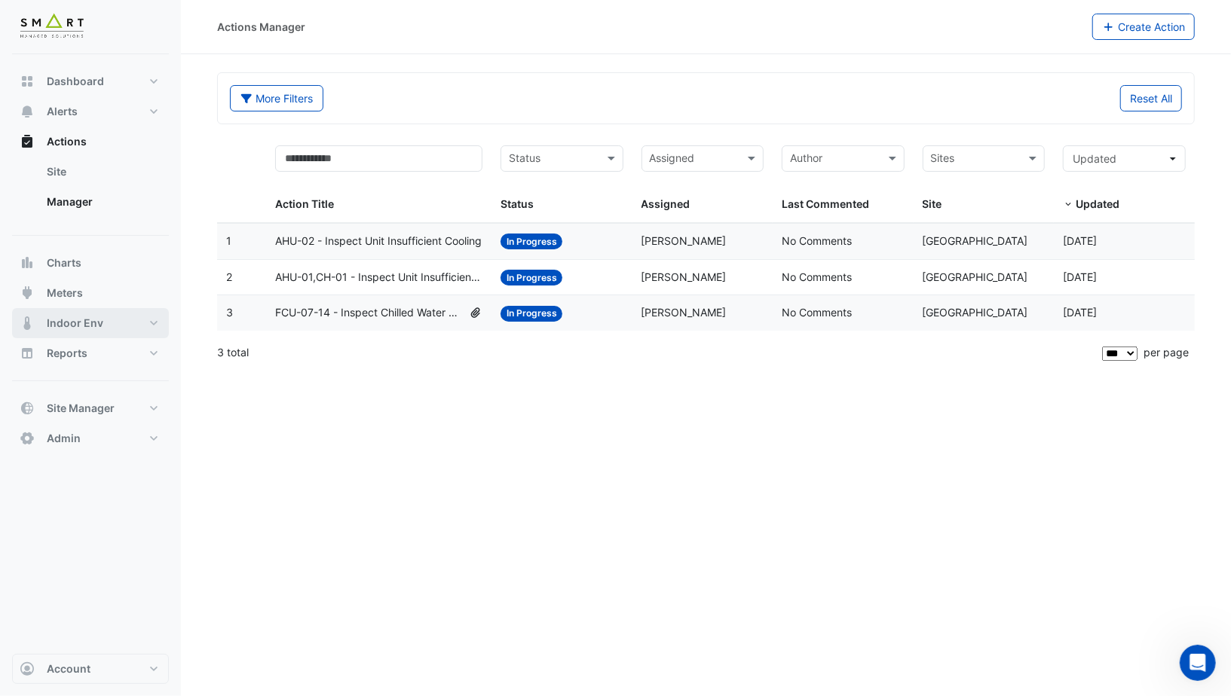
click at [133, 319] on button "Indoor Env" at bounding box center [90, 323] width 157 height 30
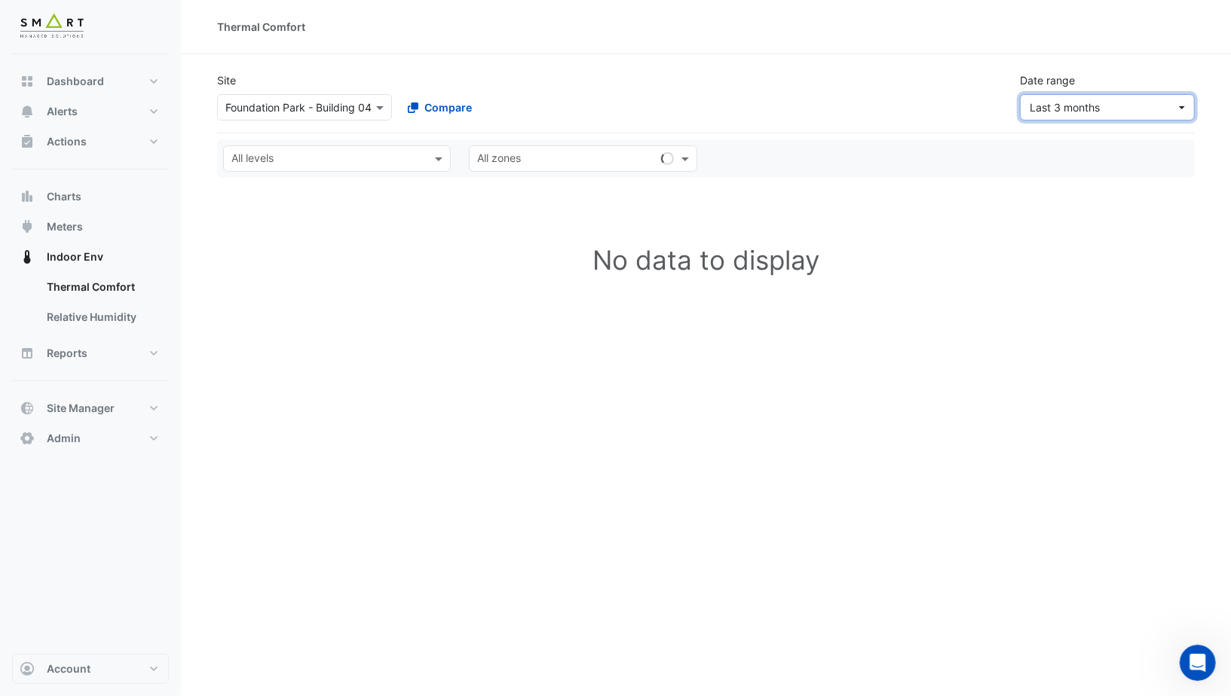
click at [1067, 115] on button "Last 3 months" at bounding box center [1107, 107] width 175 height 26
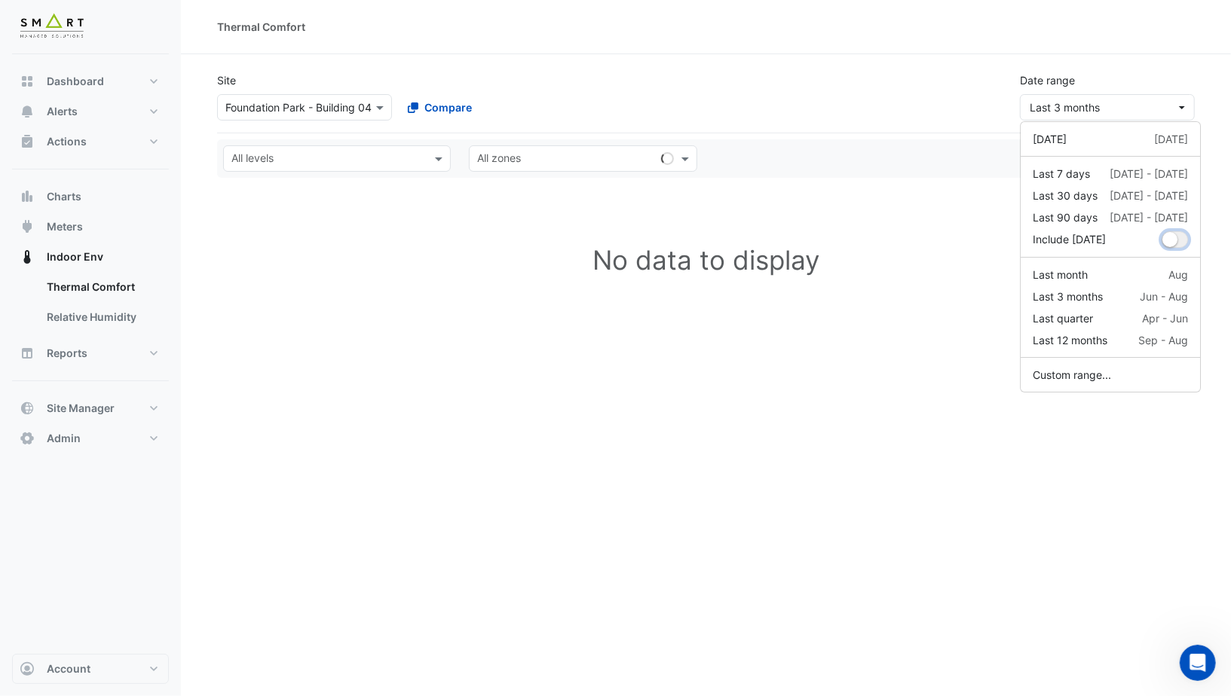
click at [1168, 233] on small "dropDown" at bounding box center [1169, 239] width 15 height 15
click at [925, 108] on div "Site Select a Site × Foundation Park - Building 04 Compare Date range Last 3 mo…" at bounding box center [706, 90] width 996 height 60
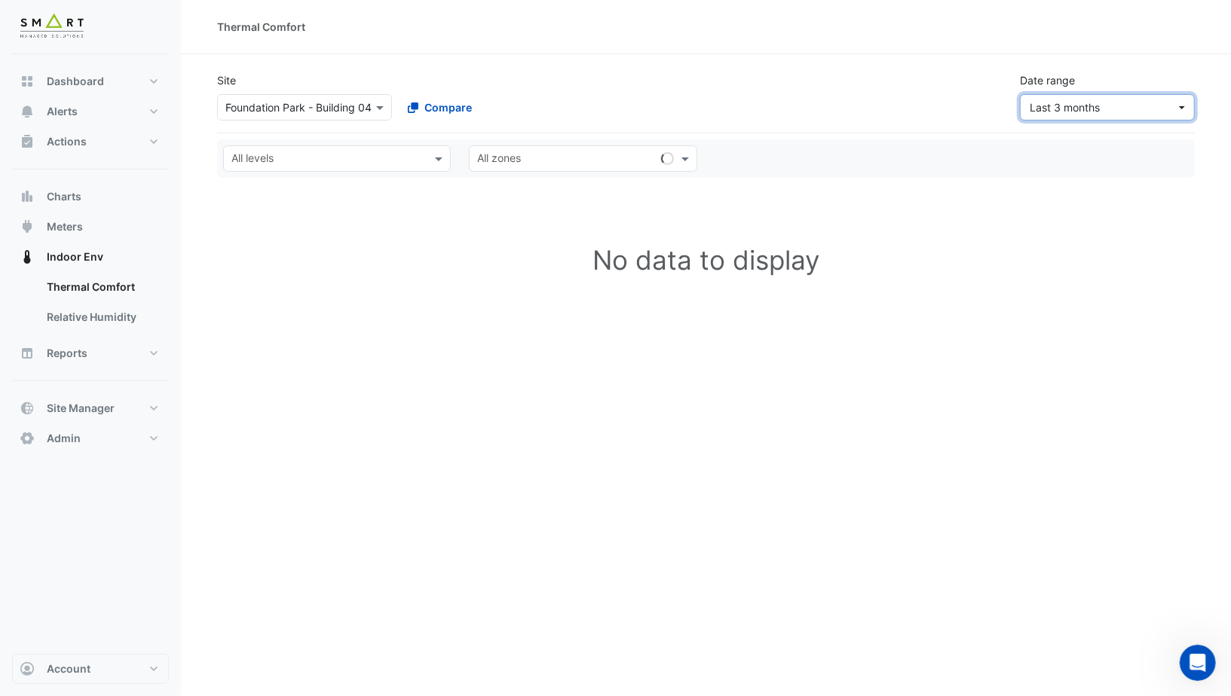
click at [1059, 112] on span "Last 3 months" at bounding box center [1065, 107] width 70 height 13
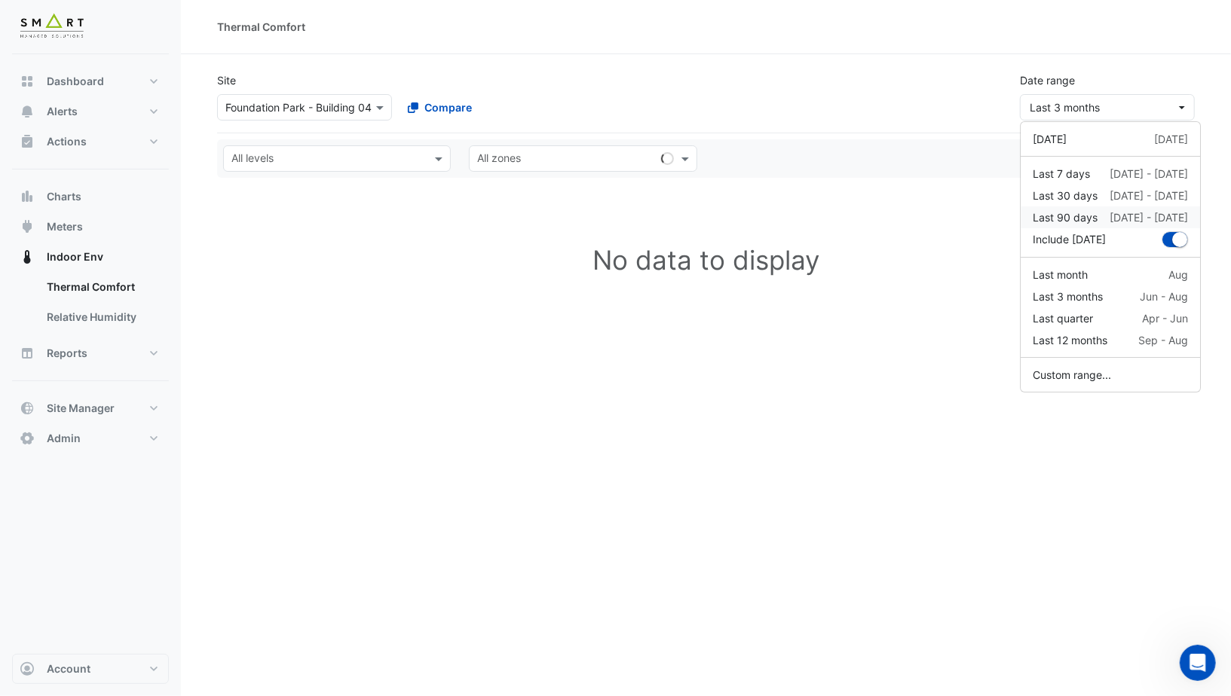
click at [1106, 216] on div "Last 90 days 5 Jun - 3 Sep" at bounding box center [1110, 218] width 155 height 16
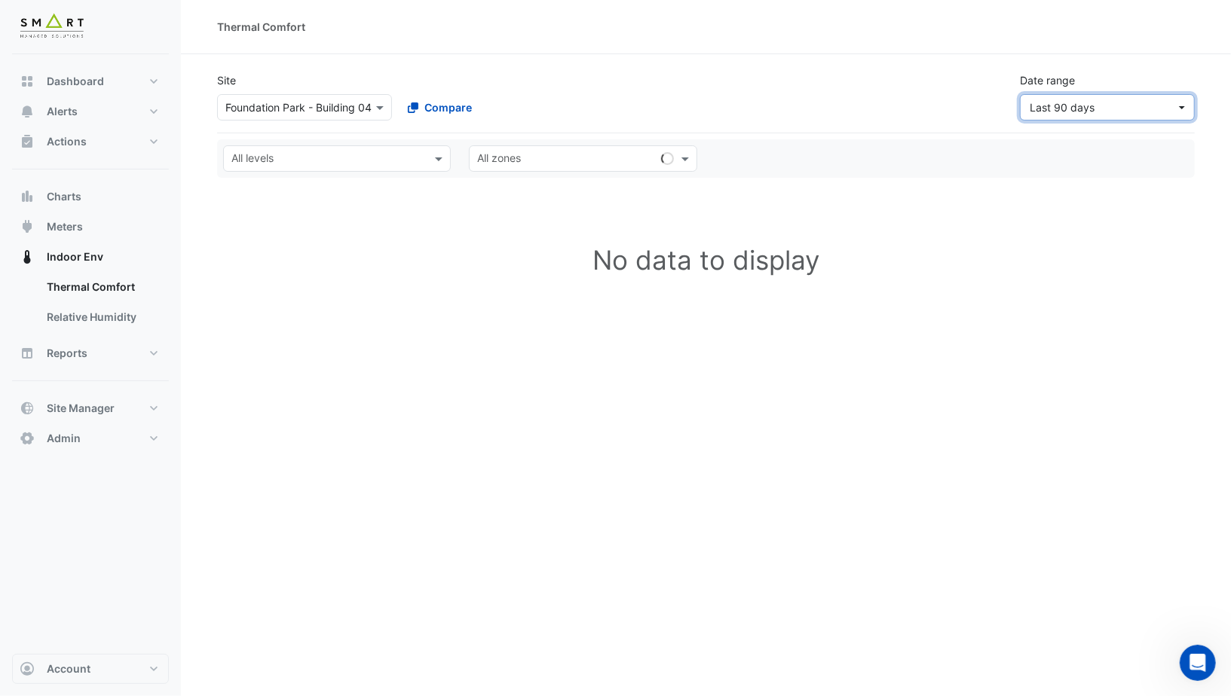
click at [1035, 112] on span "Last 90 days" at bounding box center [1062, 107] width 65 height 13
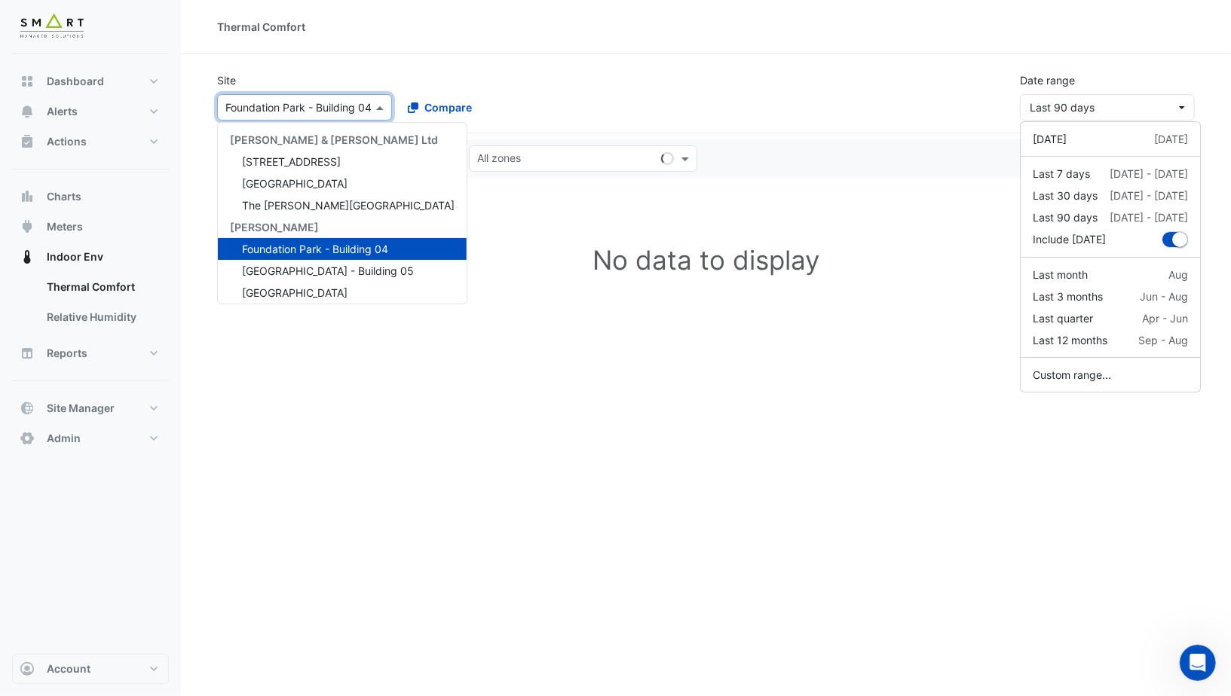
click at [368, 106] on div at bounding box center [304, 107] width 173 height 17
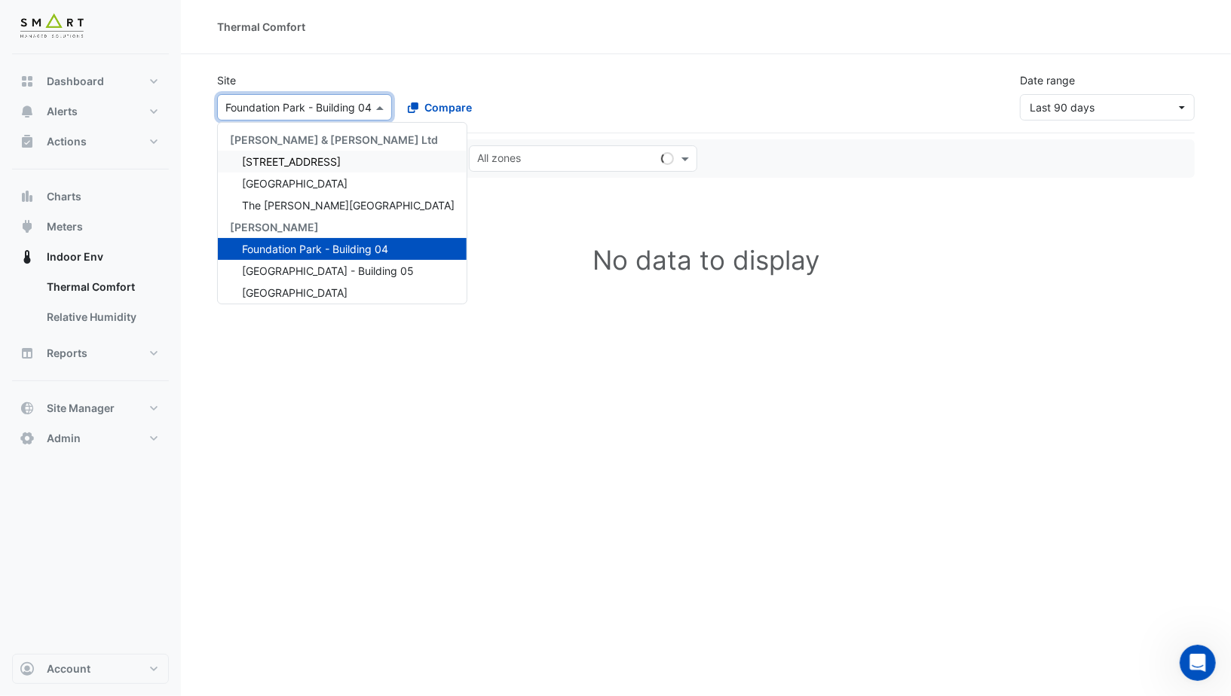
click at [341, 155] on span "12 Hammersmith Grove" at bounding box center [291, 161] width 99 height 13
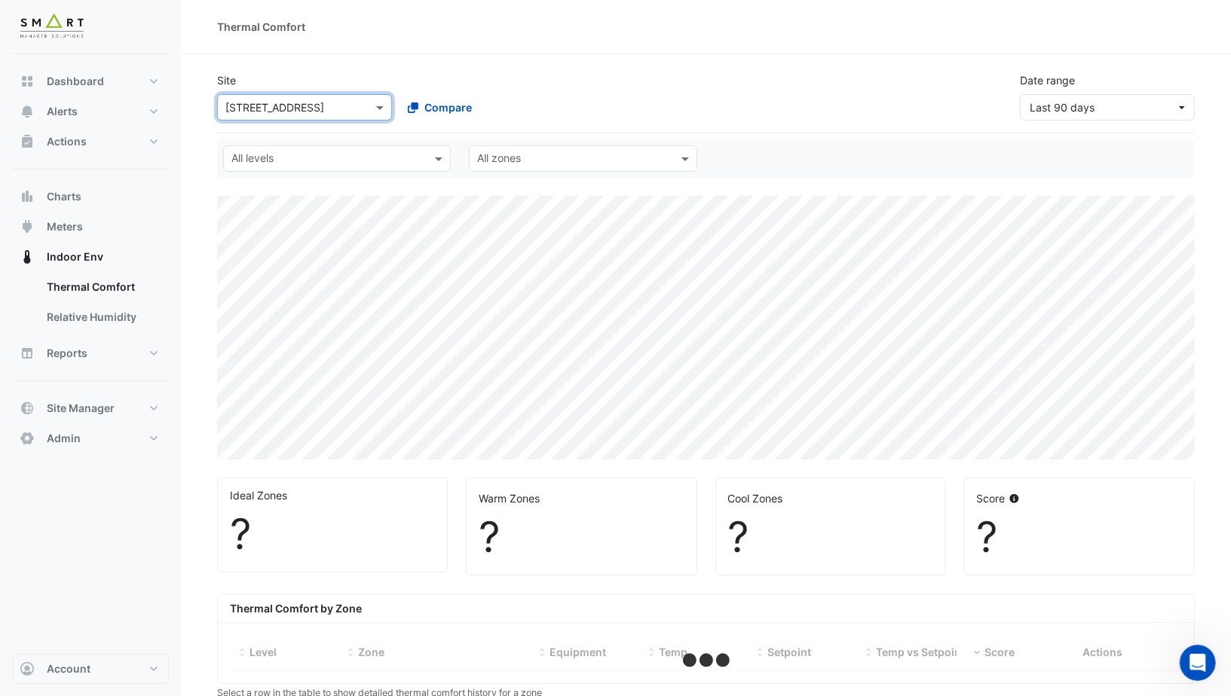
select select "***"
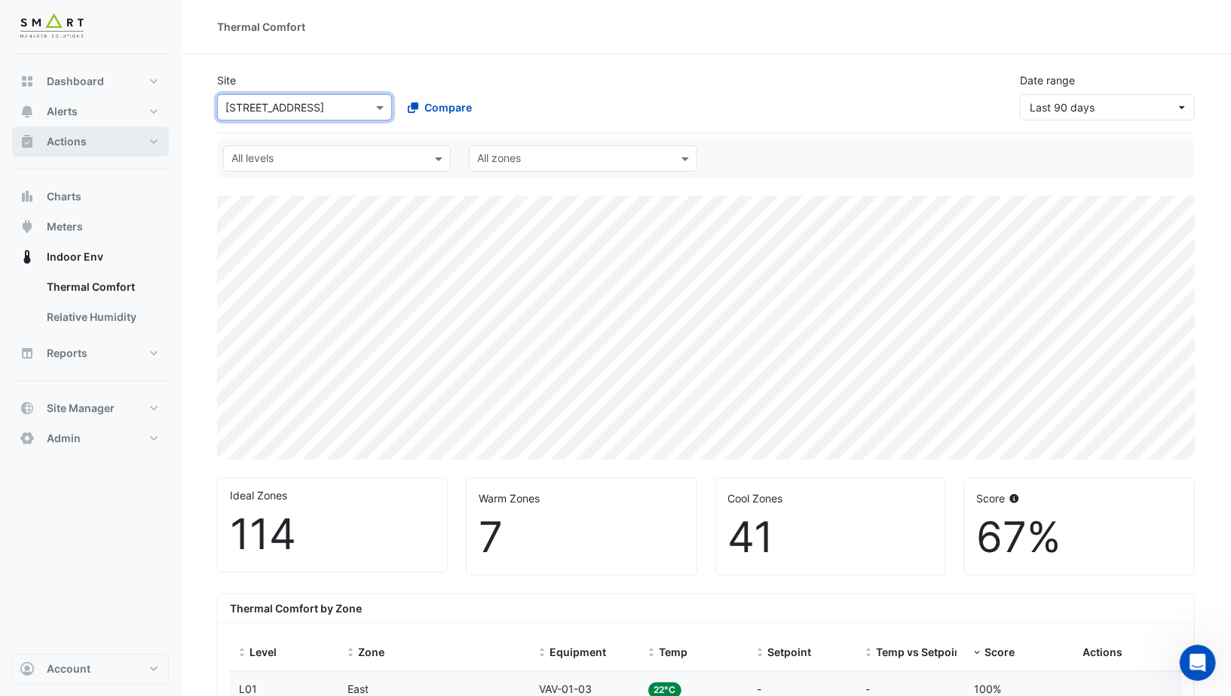
click at [84, 146] on span "Actions" at bounding box center [67, 141] width 40 height 15
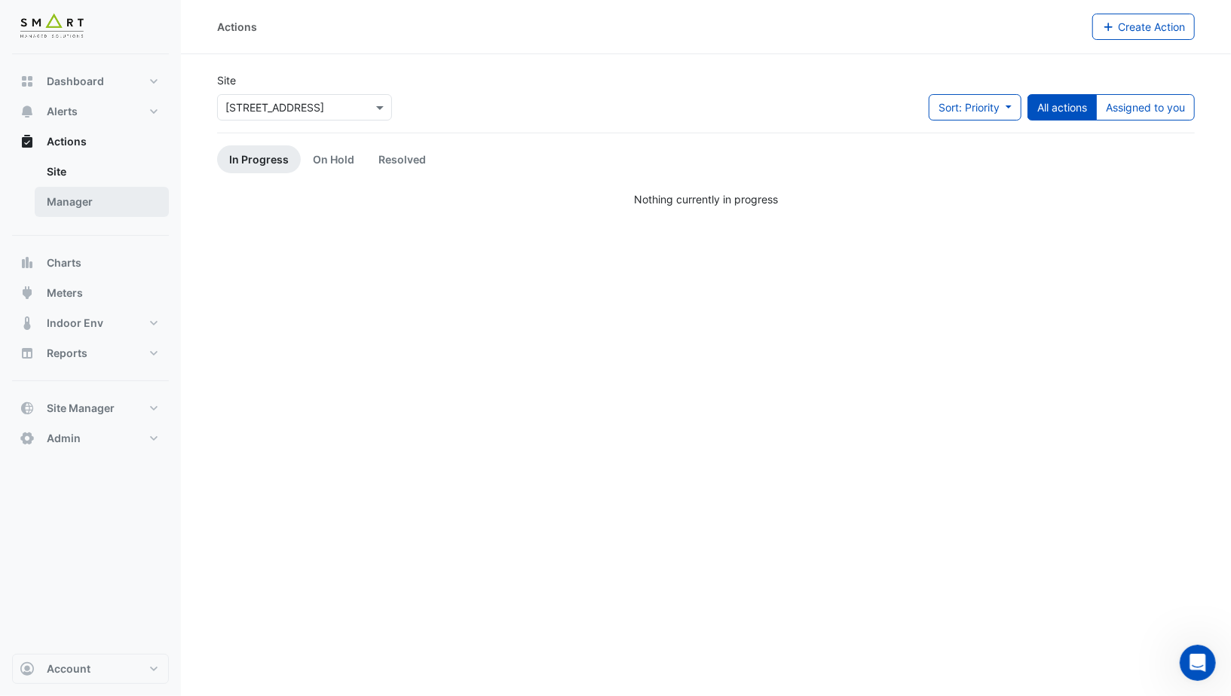
click at [83, 201] on link "Manager" at bounding box center [102, 202] width 134 height 30
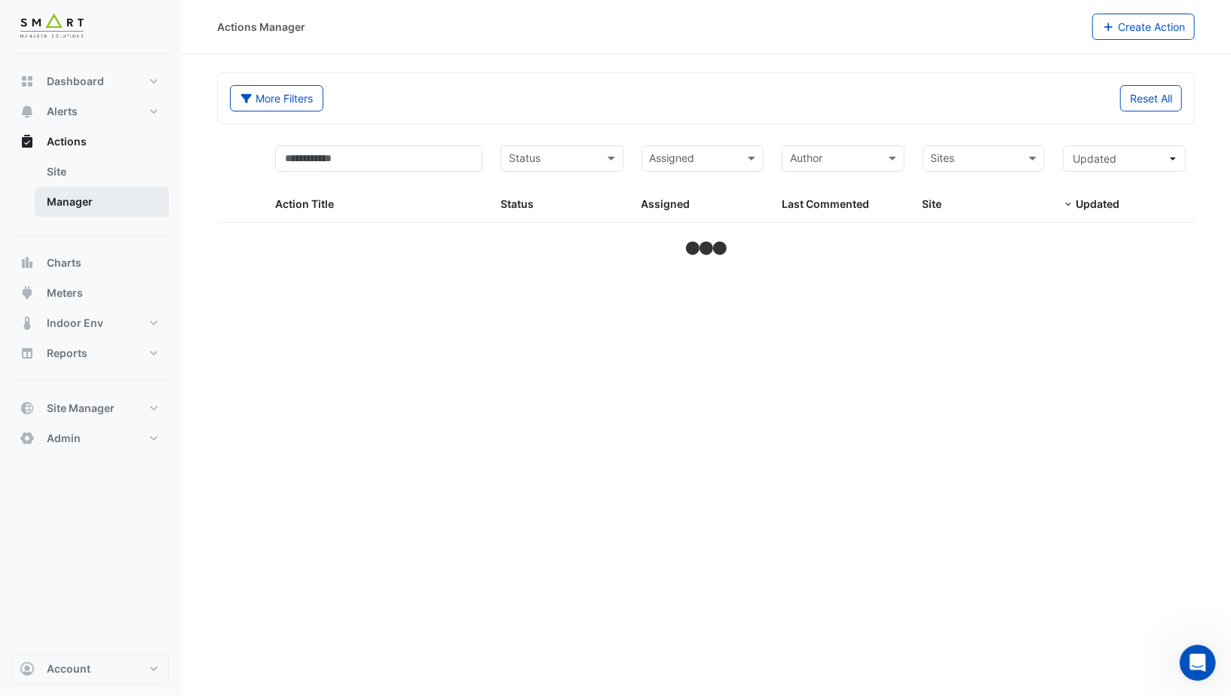
select select "***"
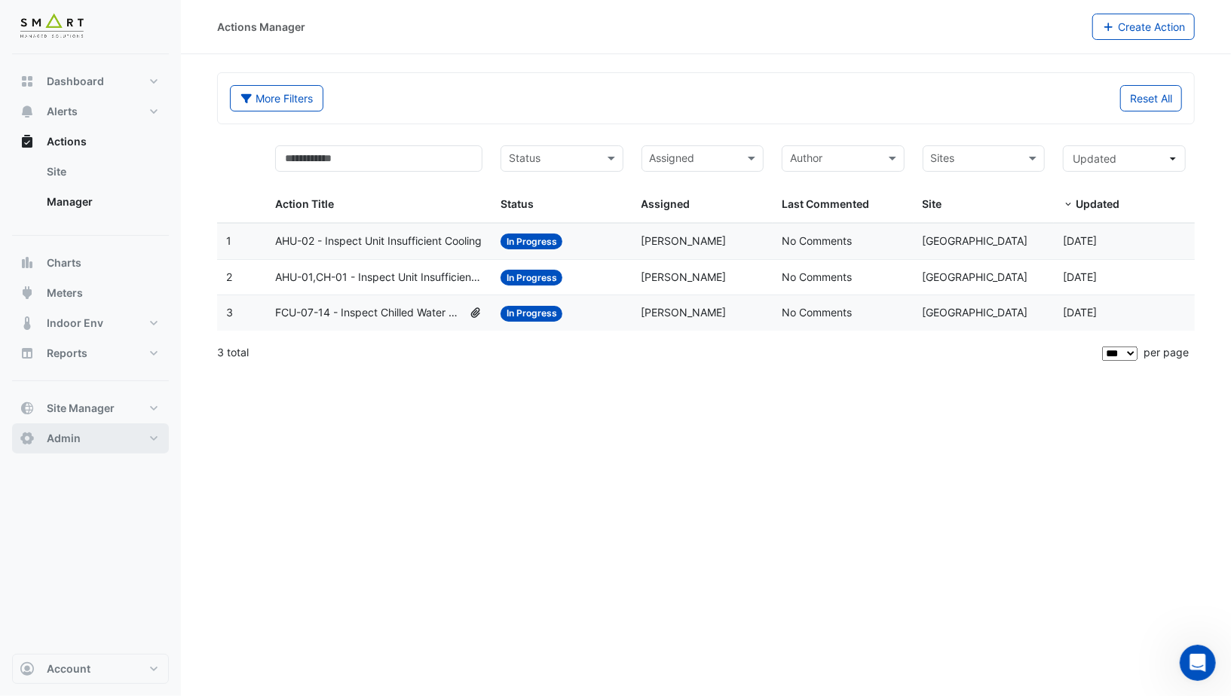
click at [89, 445] on button "Admin" at bounding box center [90, 439] width 157 height 30
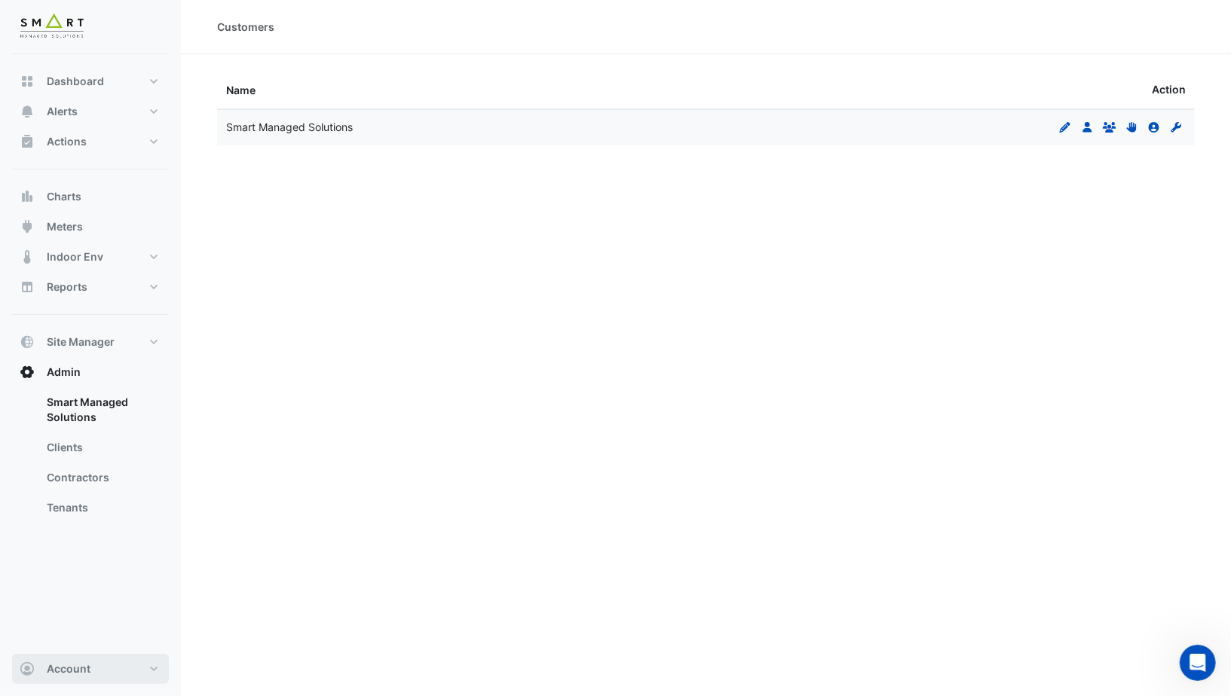
click at [92, 670] on button "Account" at bounding box center [90, 669] width 157 height 30
click at [93, 640] on link "Sign Out" at bounding box center [90, 632] width 143 height 30
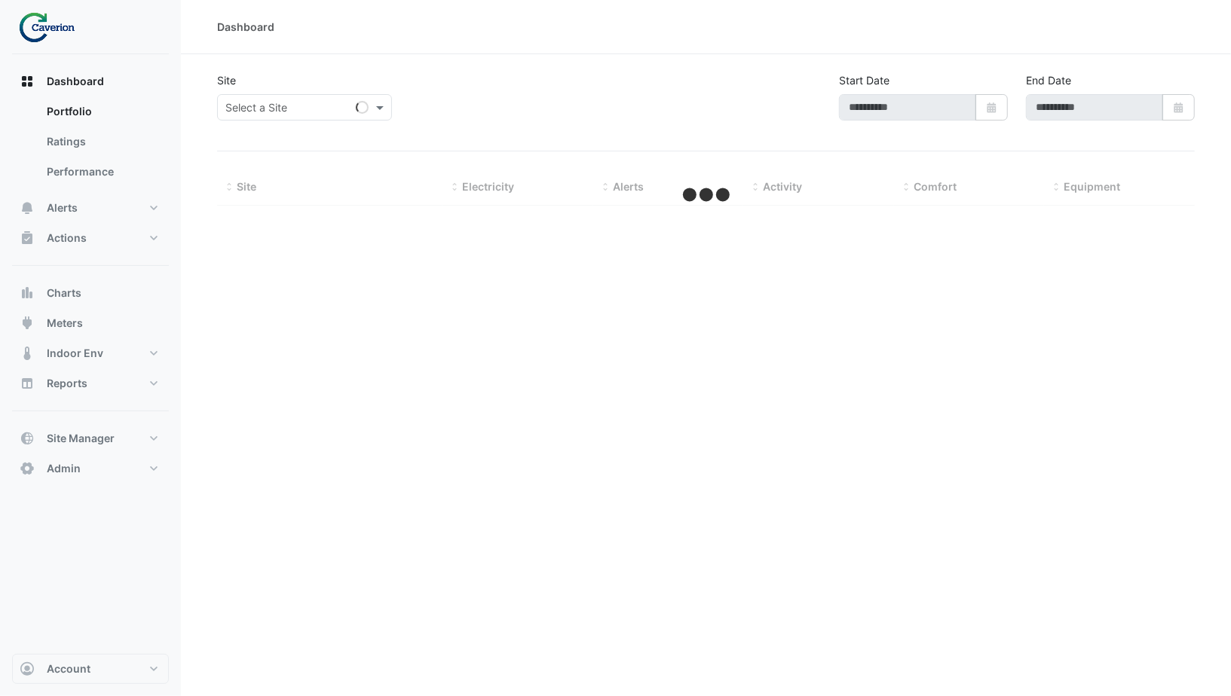
type input "**********"
select select "***"
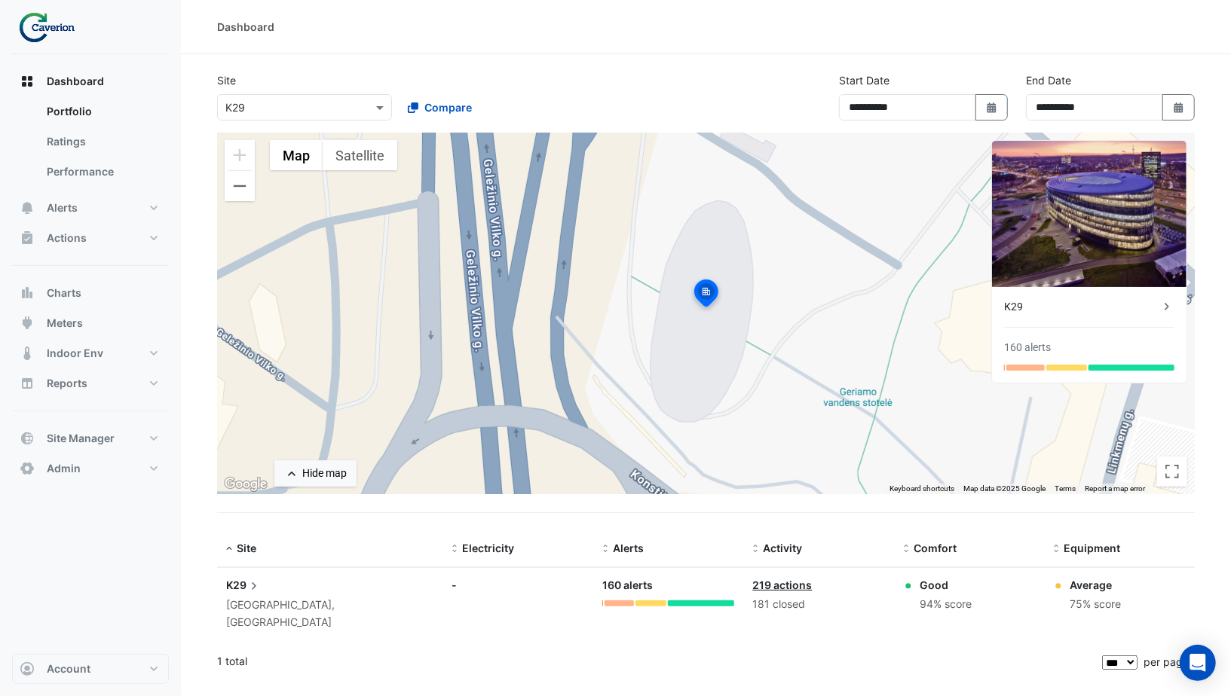
click at [350, 118] on div "Select a Site × K29" at bounding box center [304, 107] width 175 height 26
click at [283, 135] on span "Cyber City B" at bounding box center [261, 139] width 63 height 13
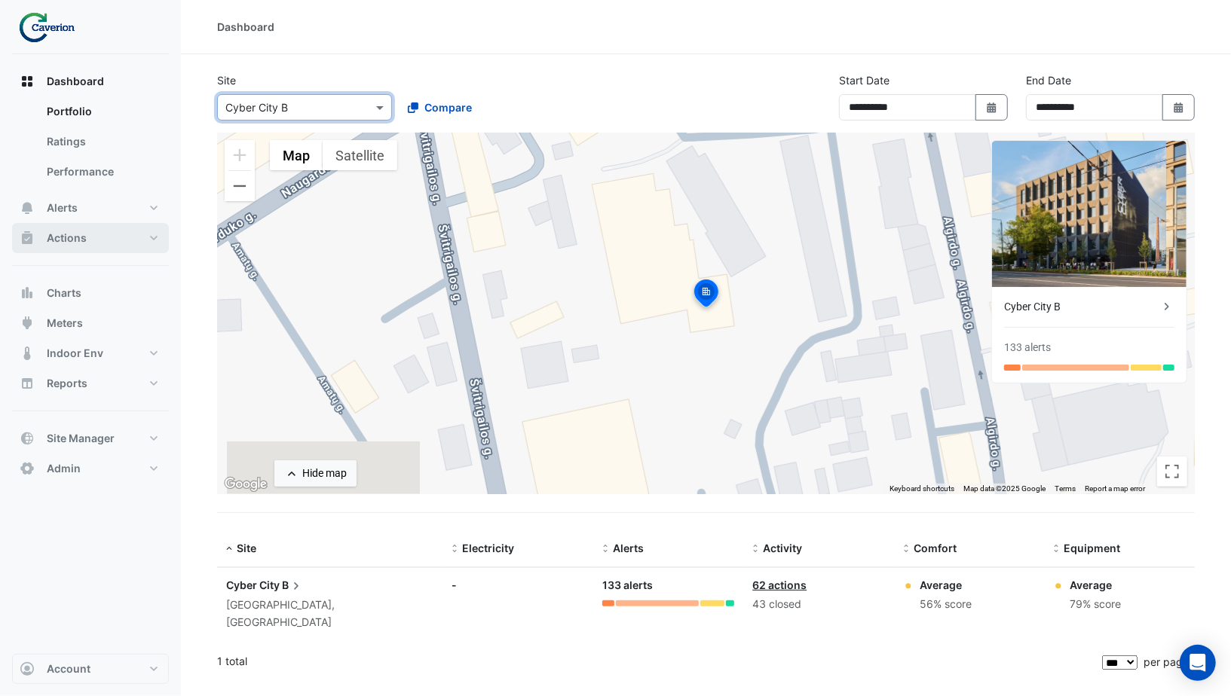
click at [88, 240] on button "Actions" at bounding box center [90, 238] width 157 height 30
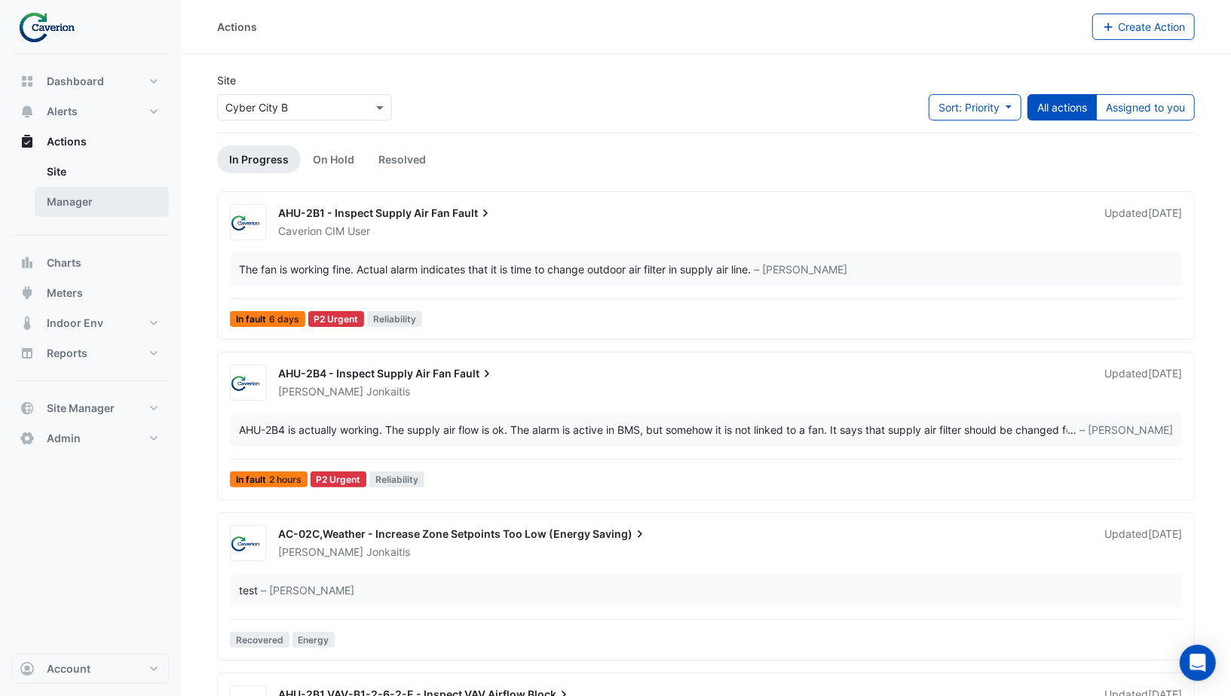
click at [85, 207] on link "Manager" at bounding box center [102, 202] width 134 height 30
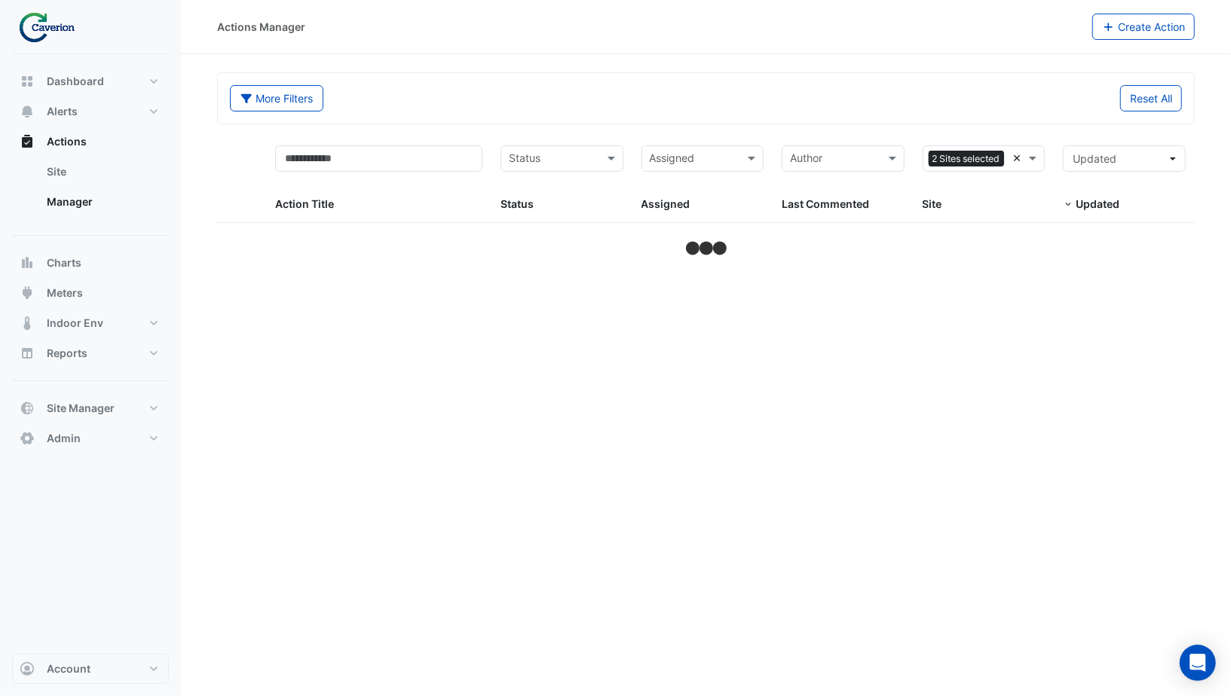
select select "***"
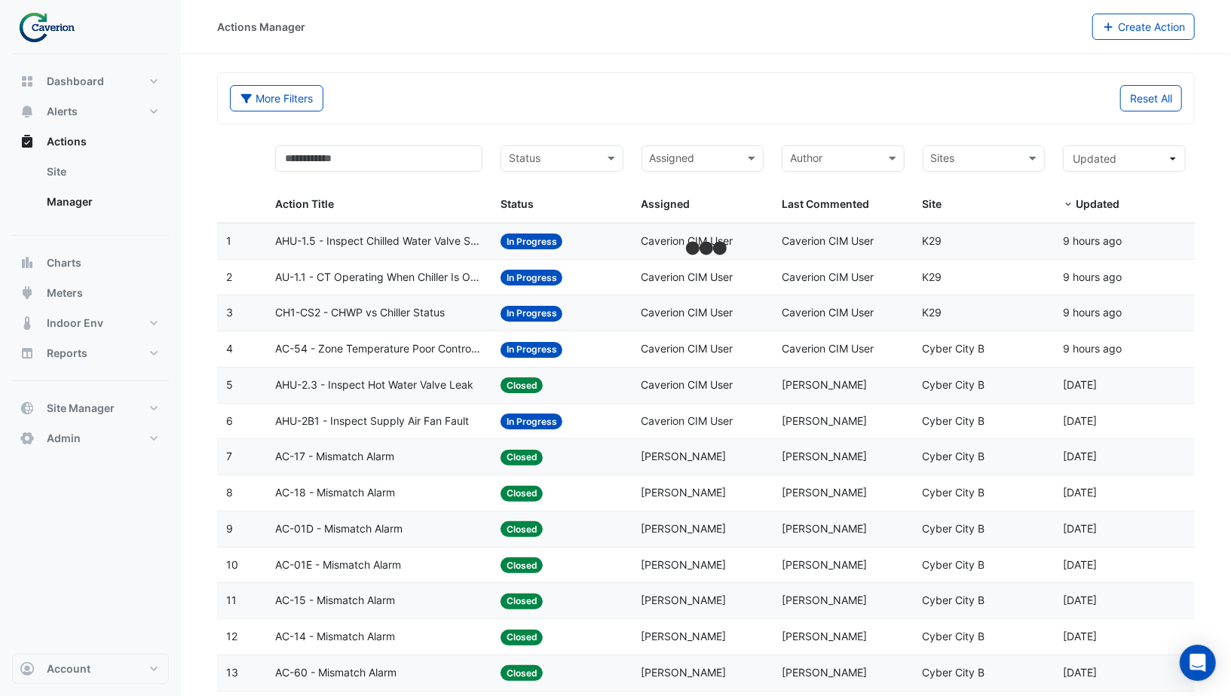
click at [934, 101] on div "Reset All" at bounding box center [948, 98] width 485 height 26
click at [699, 229] on datatable-body-cell "Assigned: Caverion CIM User" at bounding box center [702, 241] width 141 height 35
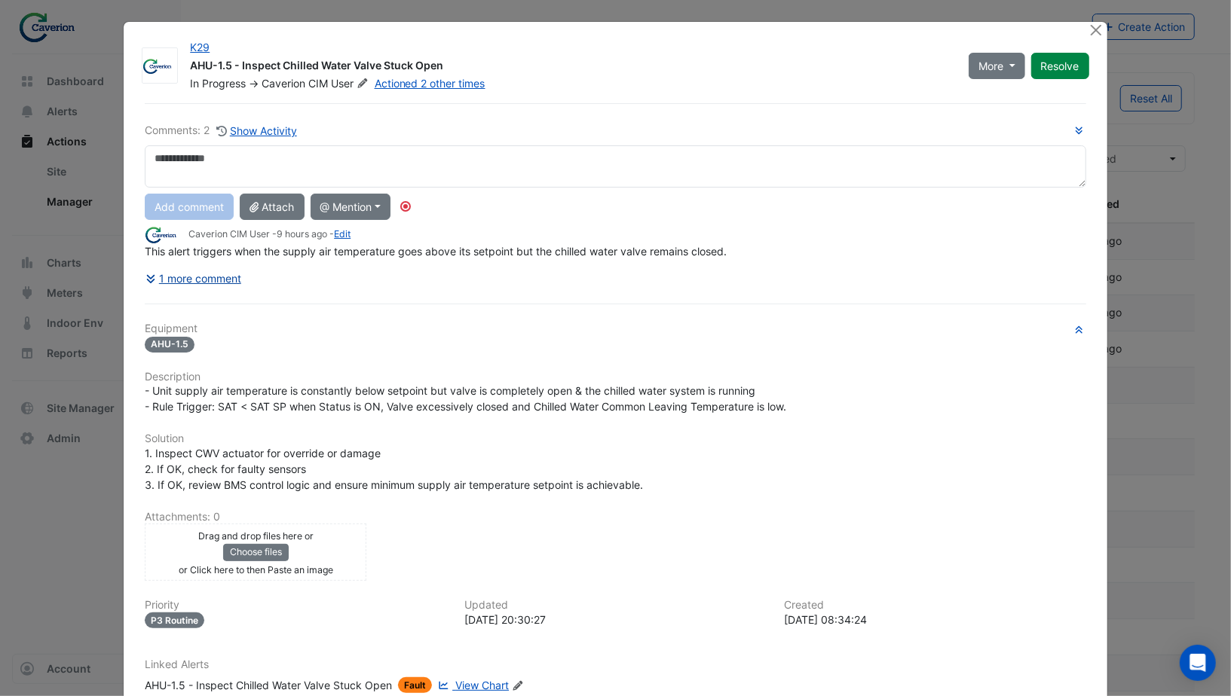
click at [169, 280] on button "1 more comment" at bounding box center [193, 278] width 97 height 26
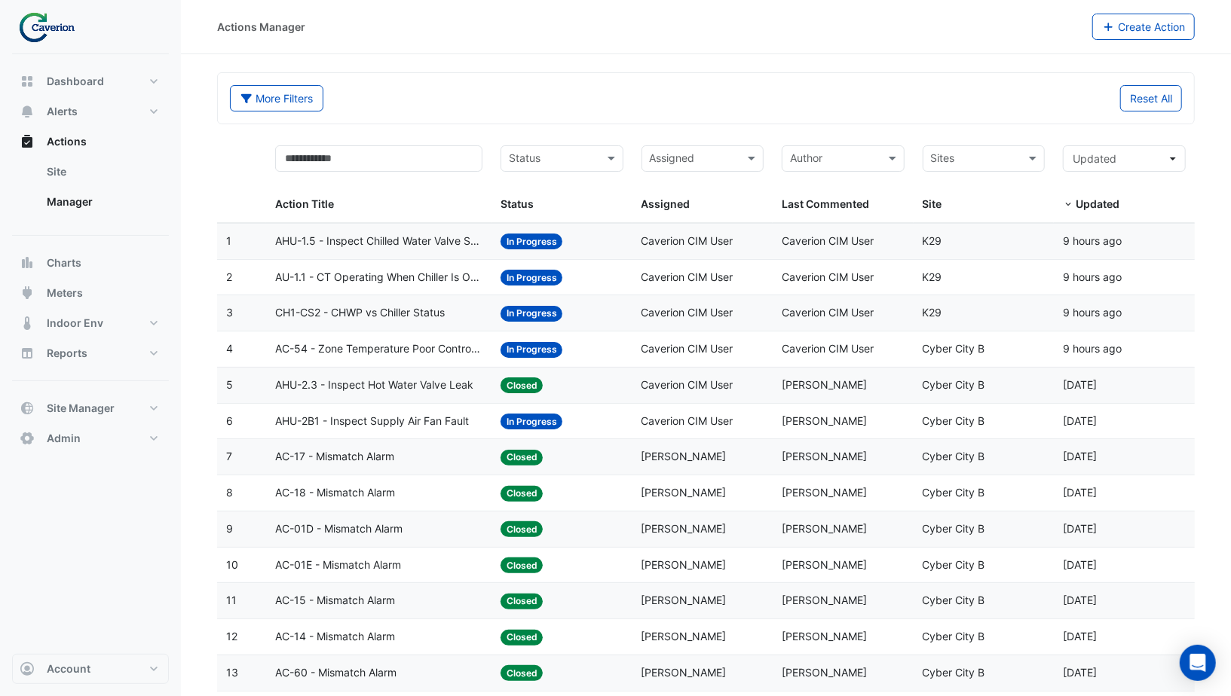
click at [415, 378] on span "AHU-2.3 - Inspect Hot Water Valve Leak" at bounding box center [374, 385] width 198 height 17
click at [78, 669] on span "Account" at bounding box center [69, 669] width 44 height 15
click at [74, 640] on link "Sign Out" at bounding box center [90, 632] width 143 height 30
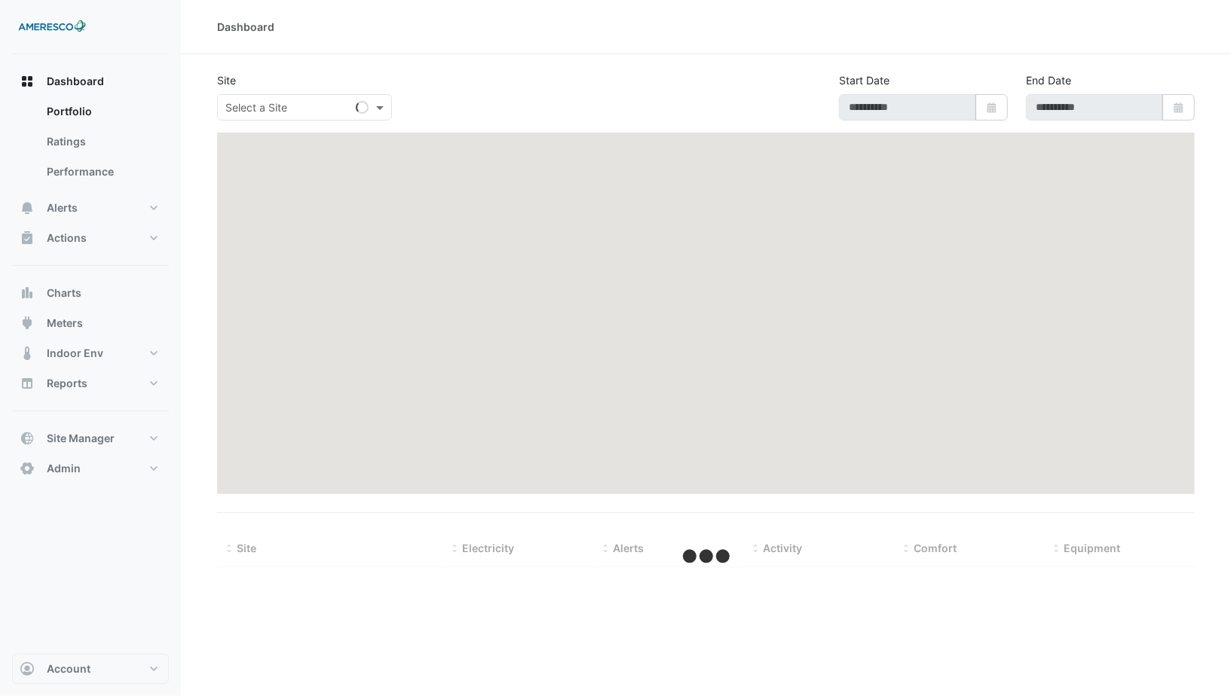
type input "**********"
select select "**"
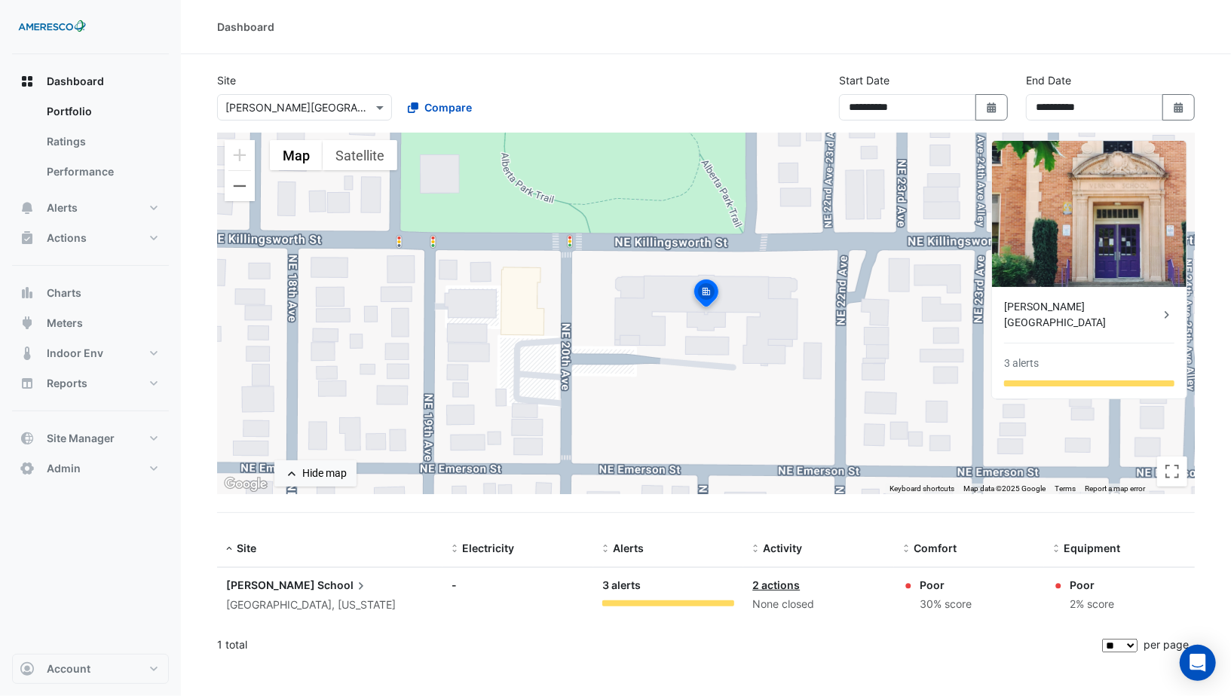
click at [325, 110] on input "text" at bounding box center [289, 108] width 128 height 16
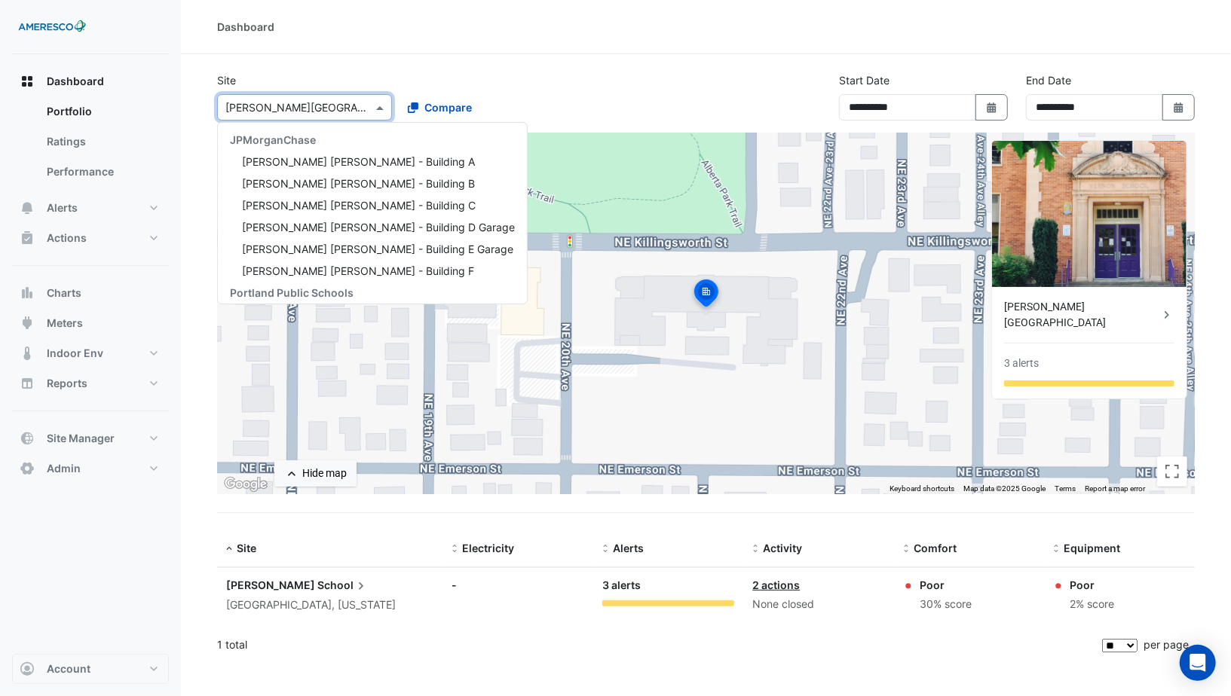
scroll to position [202, 0]
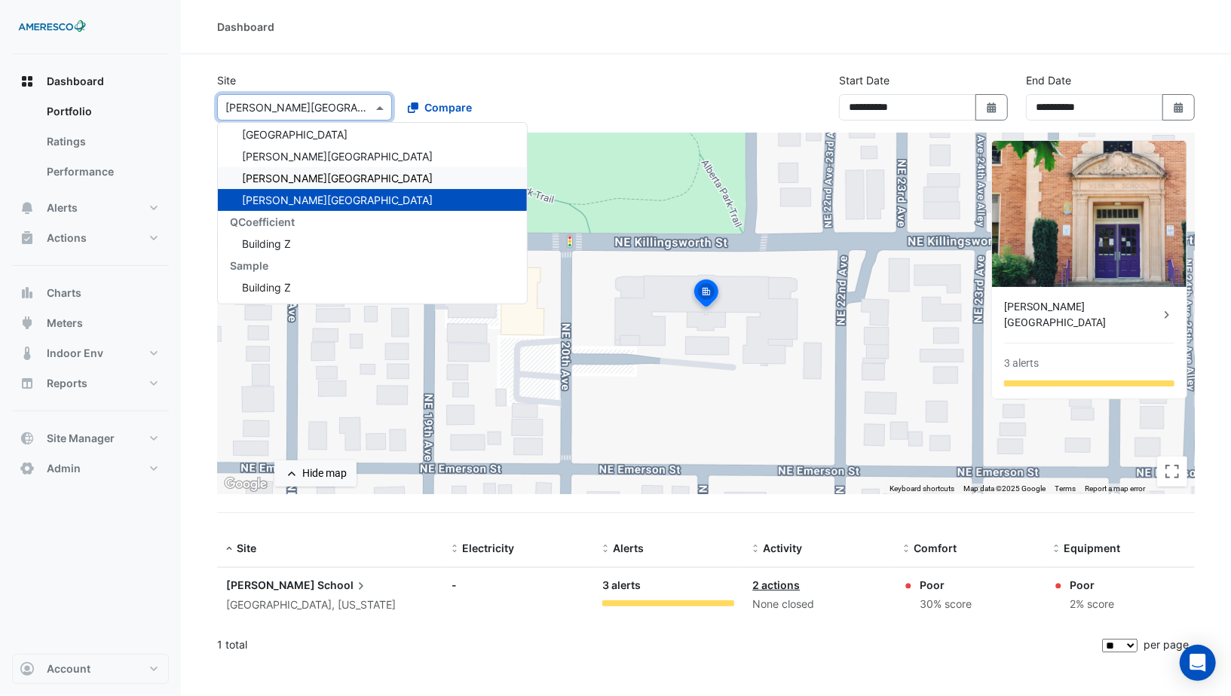
click at [300, 172] on span "[PERSON_NAME][GEOGRAPHIC_DATA]" at bounding box center [337, 178] width 191 height 13
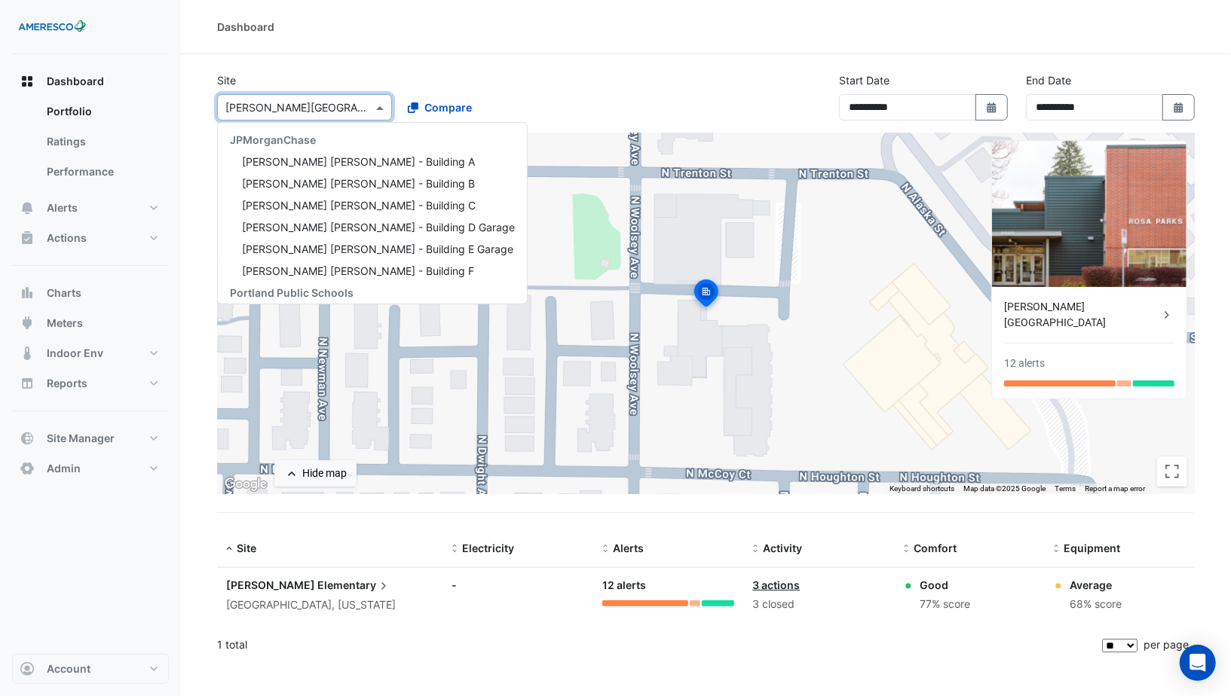
click at [314, 115] on div "Select a Site × [PERSON_NAME][GEOGRAPHIC_DATA]" at bounding box center [304, 107] width 175 height 26
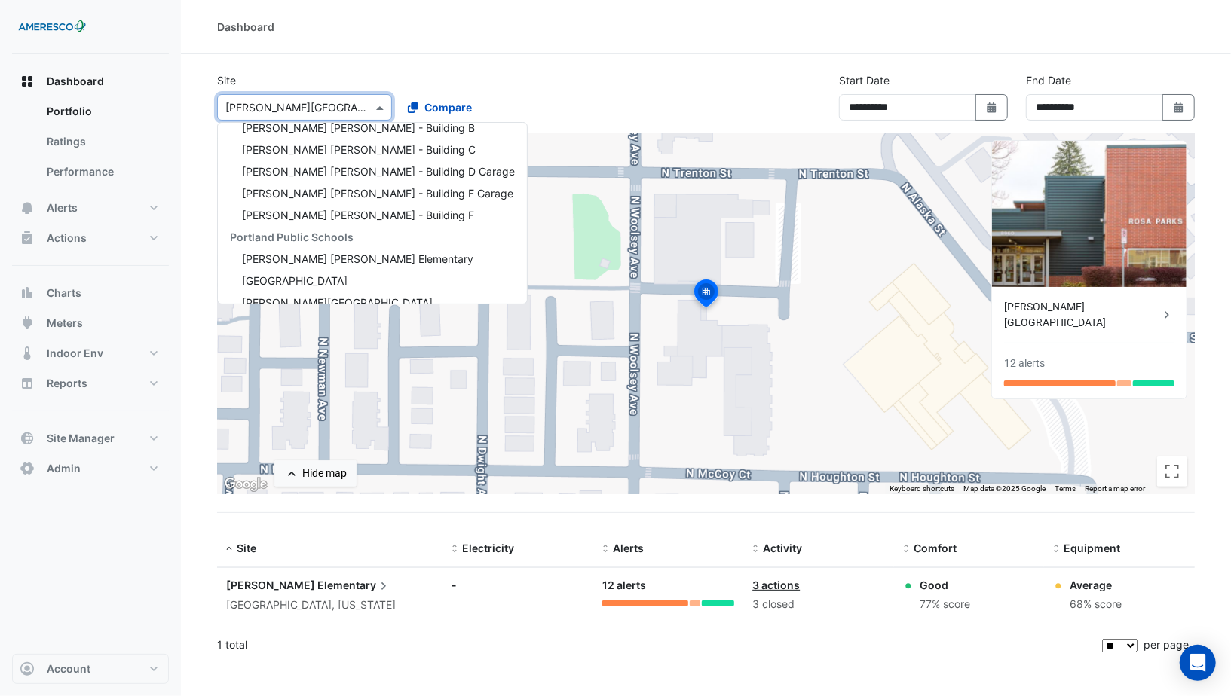
scroll to position [47, 0]
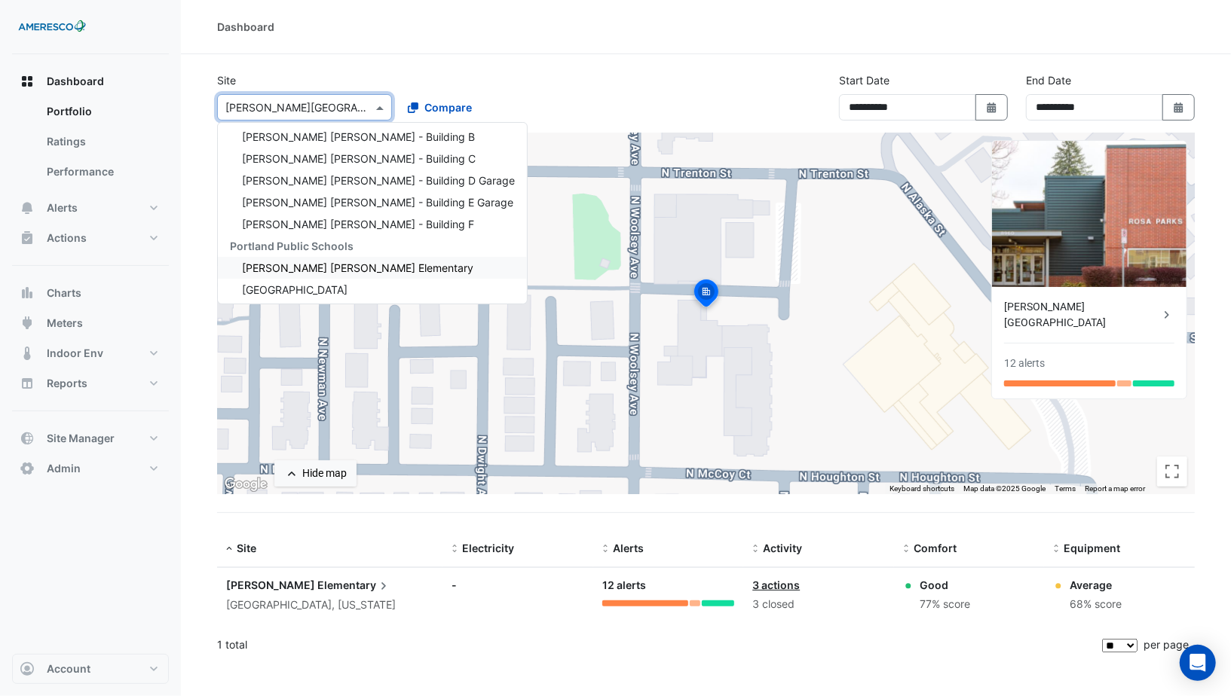
click at [286, 266] on span "[PERSON_NAME] [PERSON_NAME] Elementary" at bounding box center [357, 268] width 231 height 13
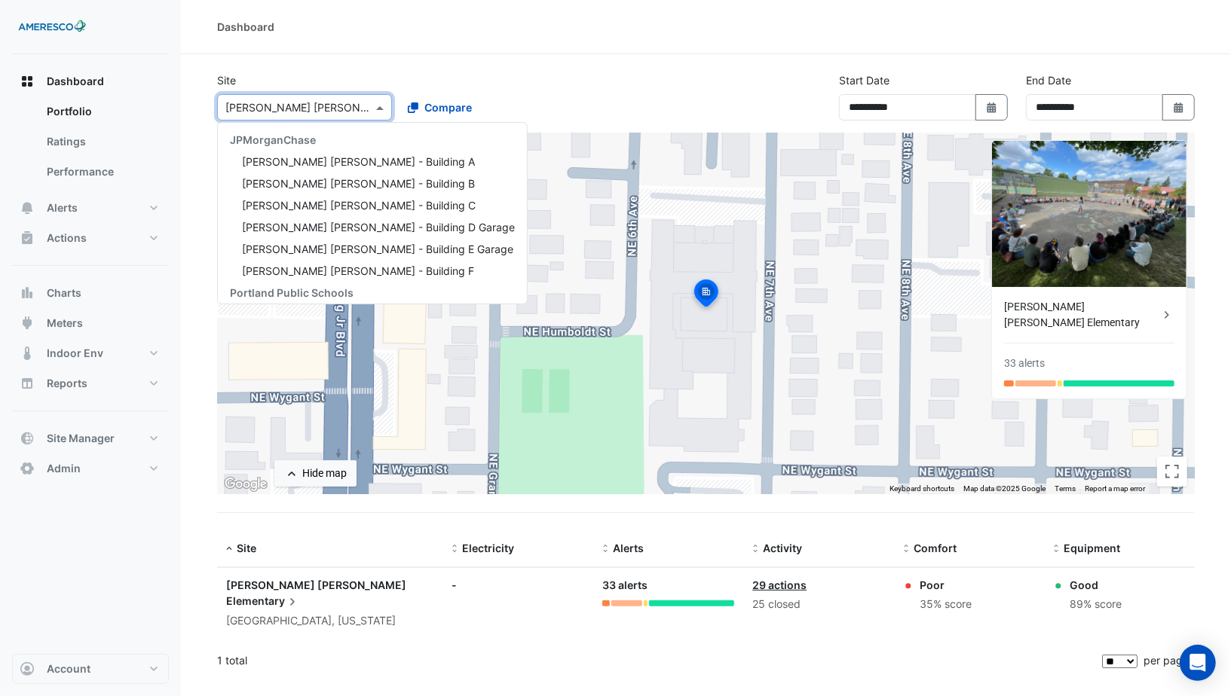
scroll to position [197, 0]
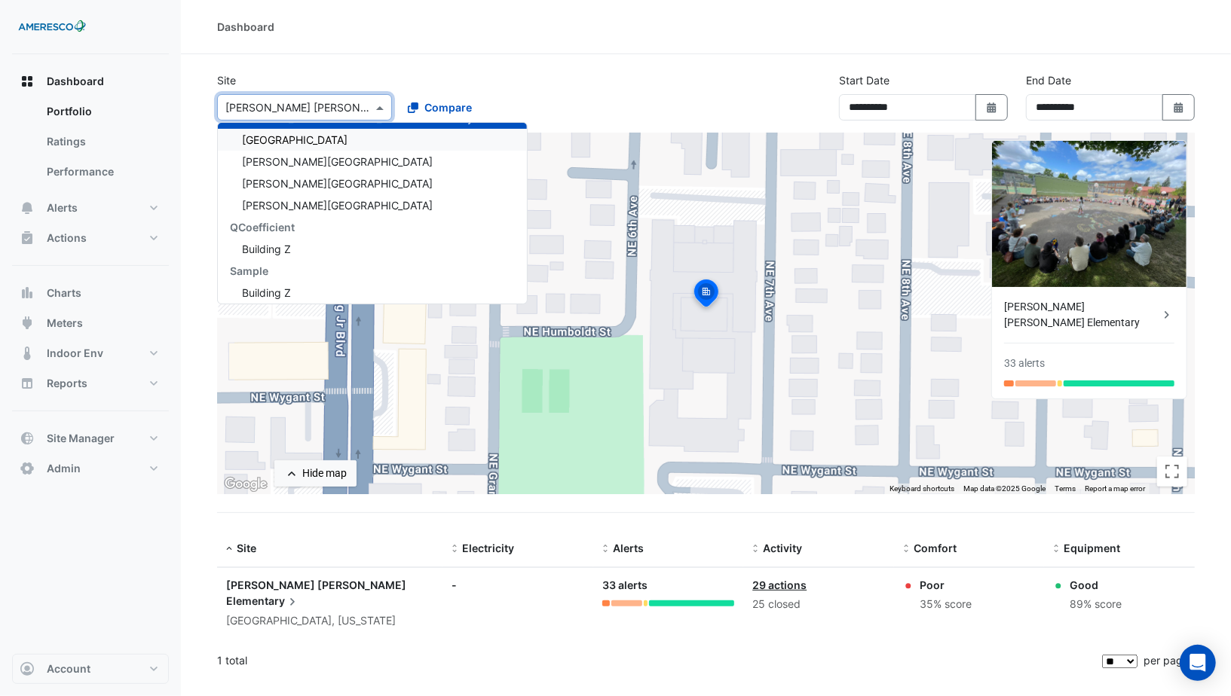
click at [286, 149] on div "[GEOGRAPHIC_DATA]" at bounding box center [372, 140] width 309 height 22
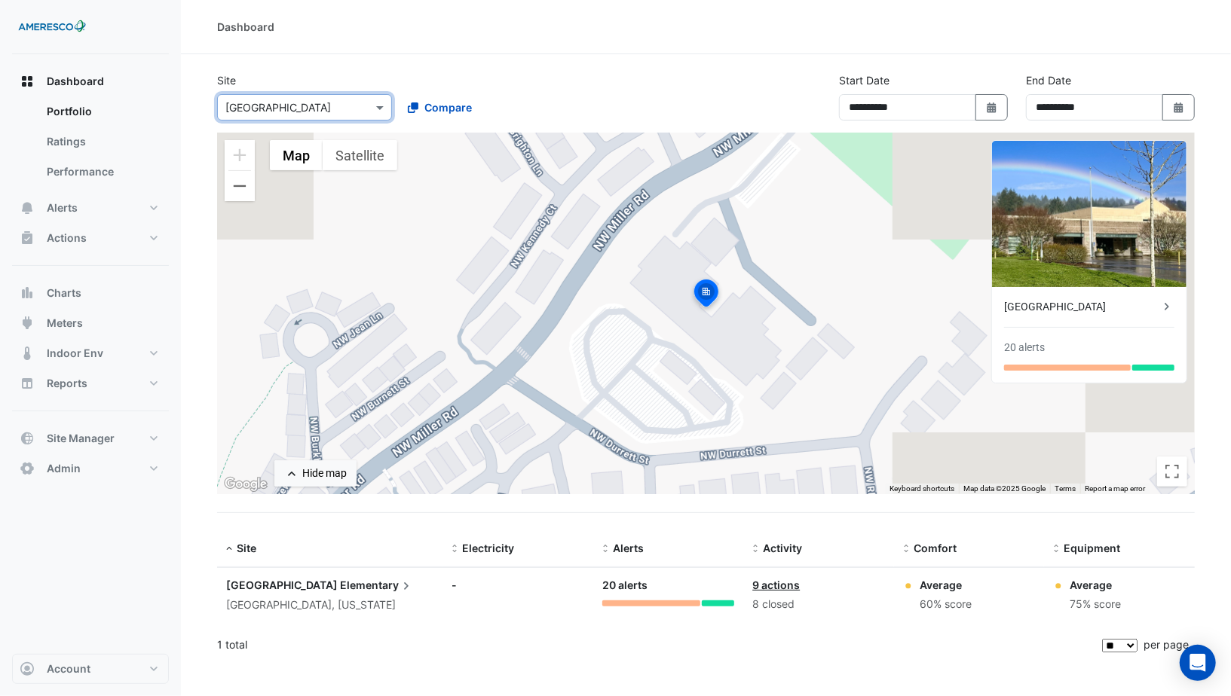
click at [473, 75] on div "Site Select a Site × [GEOGRAPHIC_DATA] Compare" at bounding box center [395, 96] width 374 height 48
click at [439, 109] on span "Compare" at bounding box center [447, 107] width 47 height 16
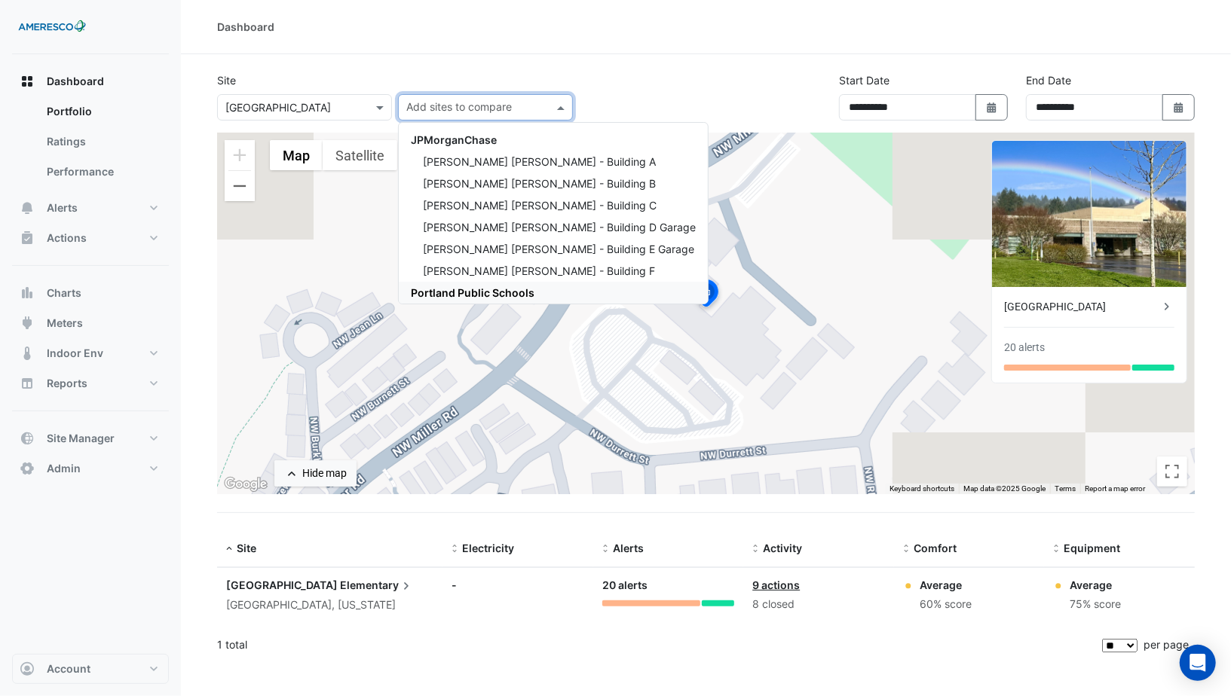
click at [473, 290] on span "Portland Public Schools" at bounding box center [473, 292] width 124 height 13
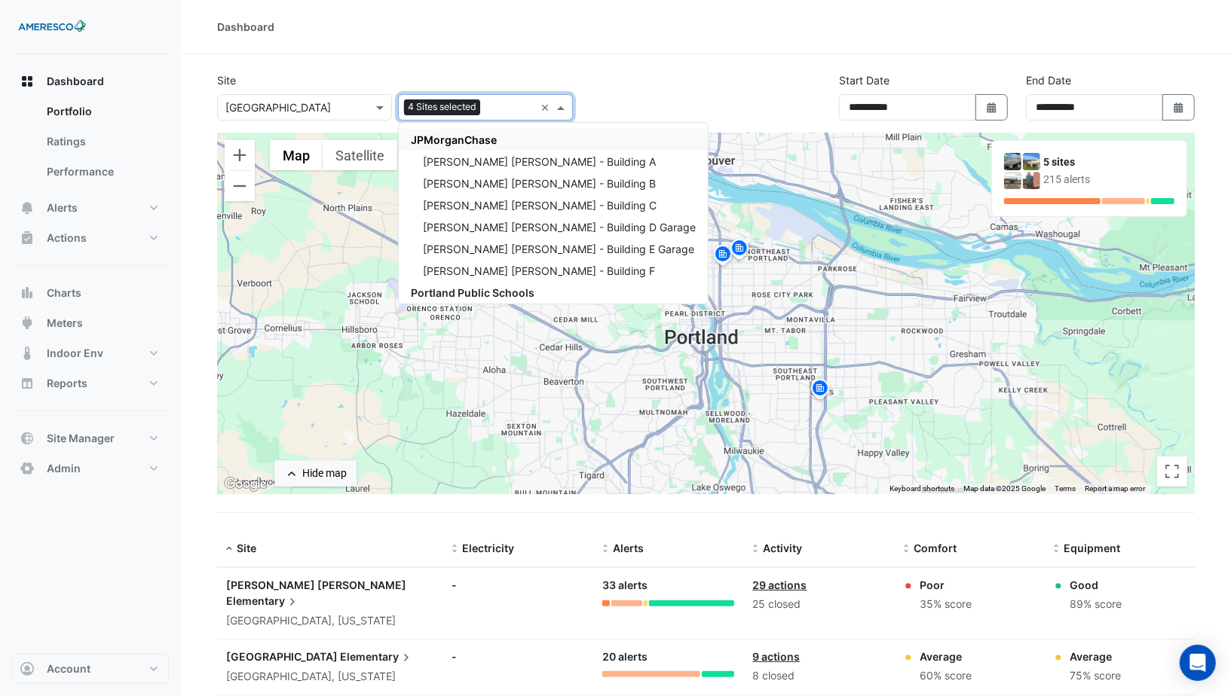
click at [522, 82] on div "Site Select a Site × [GEOGRAPHIC_DATA] Add sites to compare 4 Sites selected × …" at bounding box center [395, 96] width 374 height 48
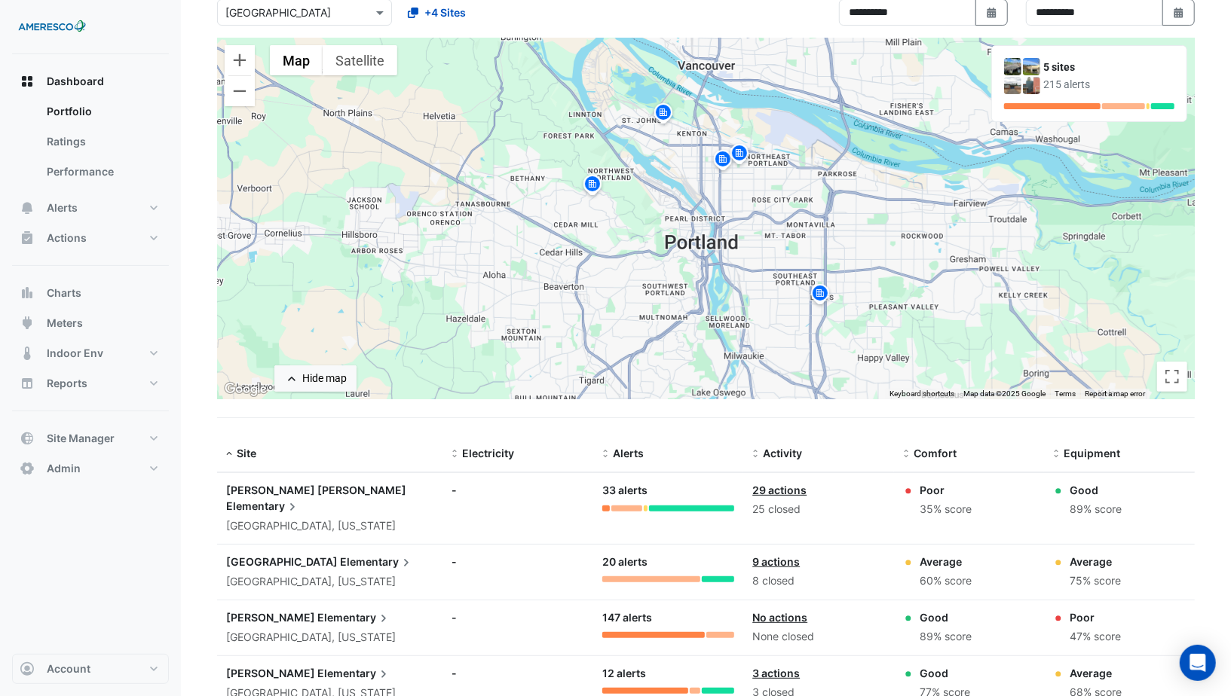
scroll to position [72, 0]
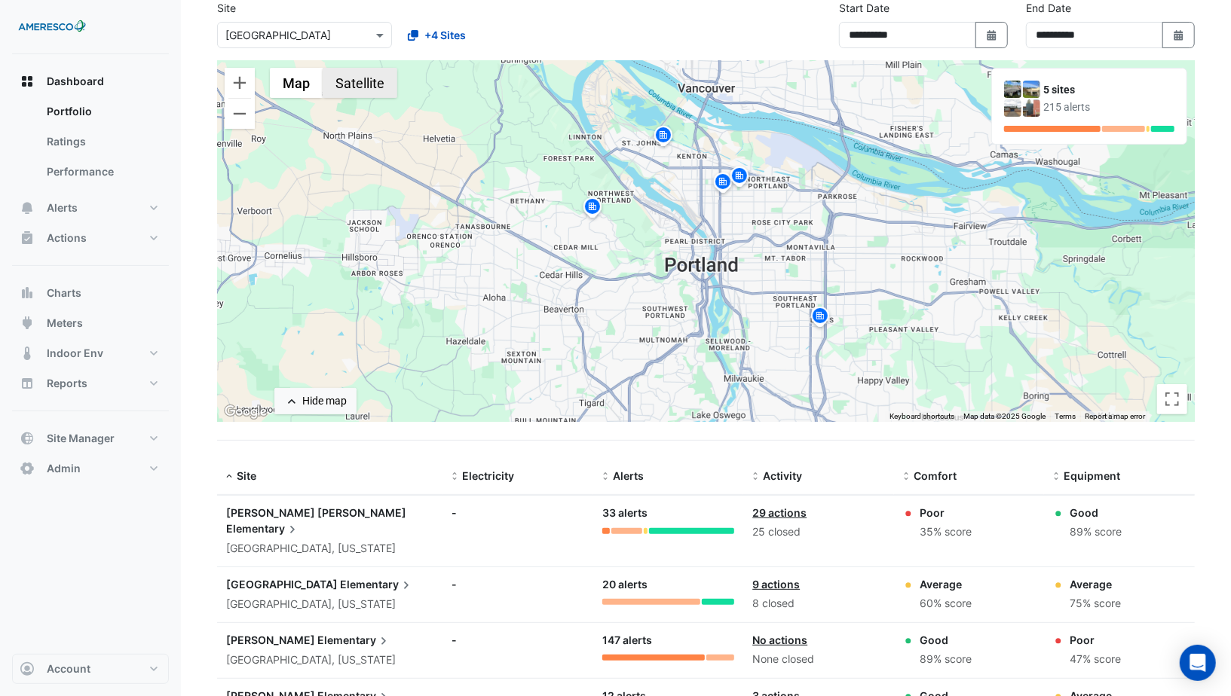
click at [361, 87] on button "Satellite" at bounding box center [360, 83] width 75 height 30
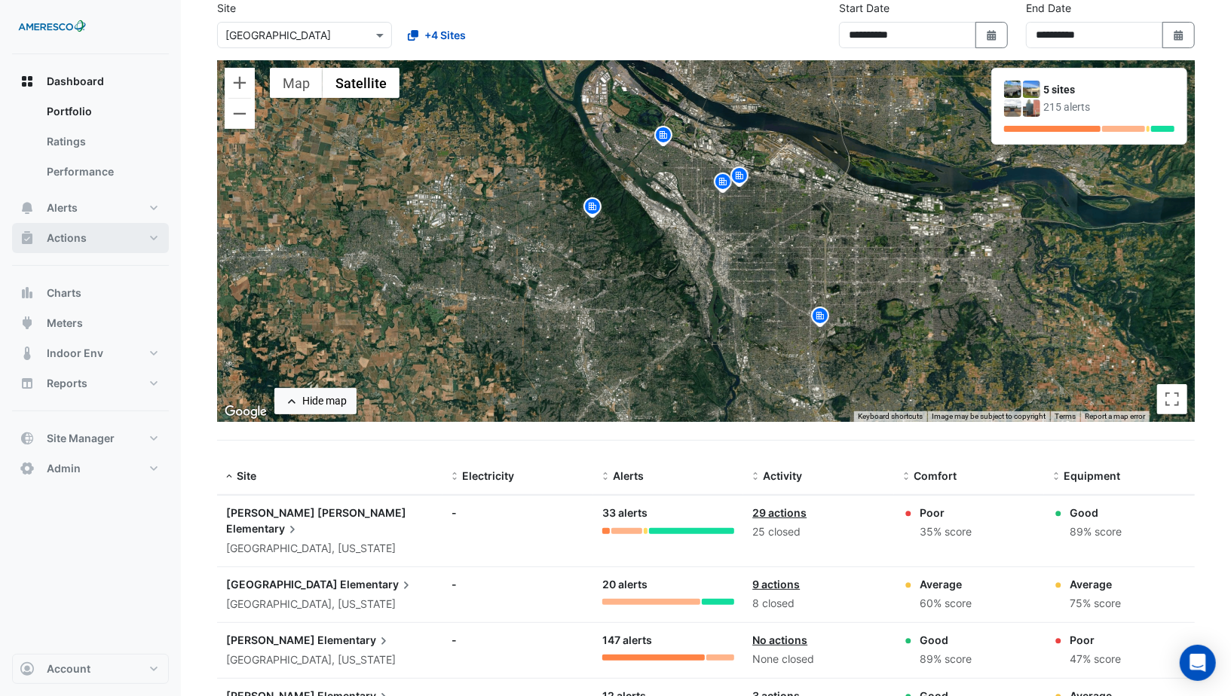
click at [109, 233] on button "Actions" at bounding box center [90, 238] width 157 height 30
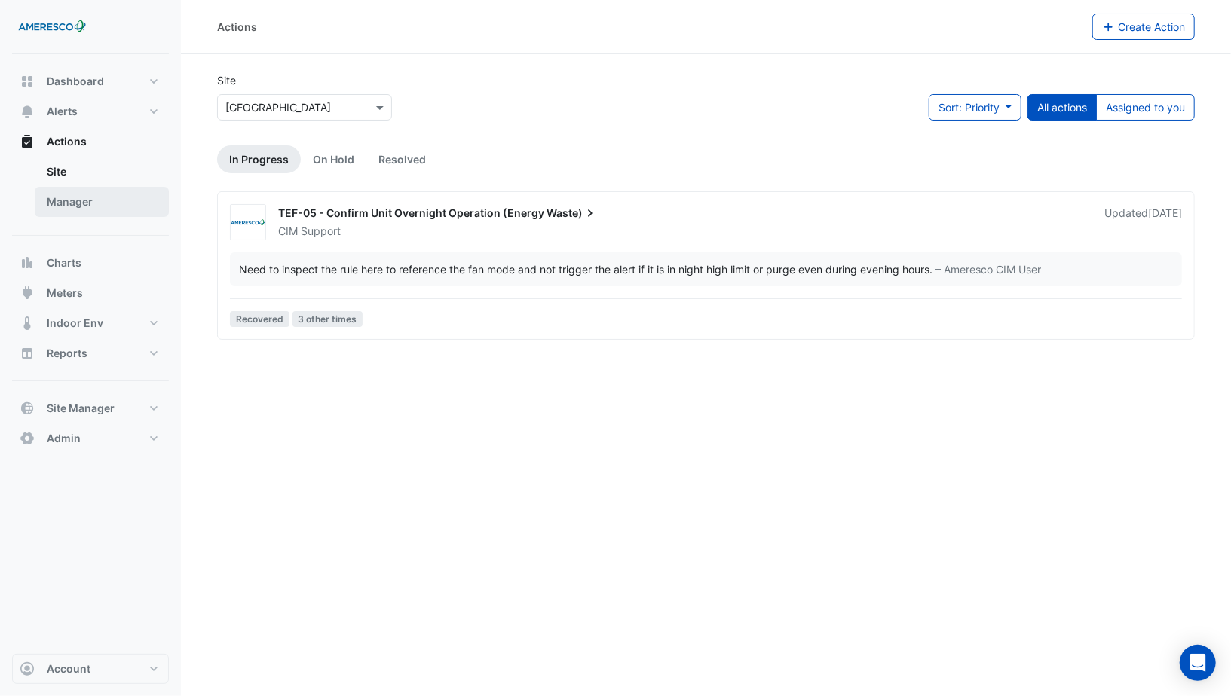
click at [111, 209] on link "Manager" at bounding box center [102, 202] width 134 height 30
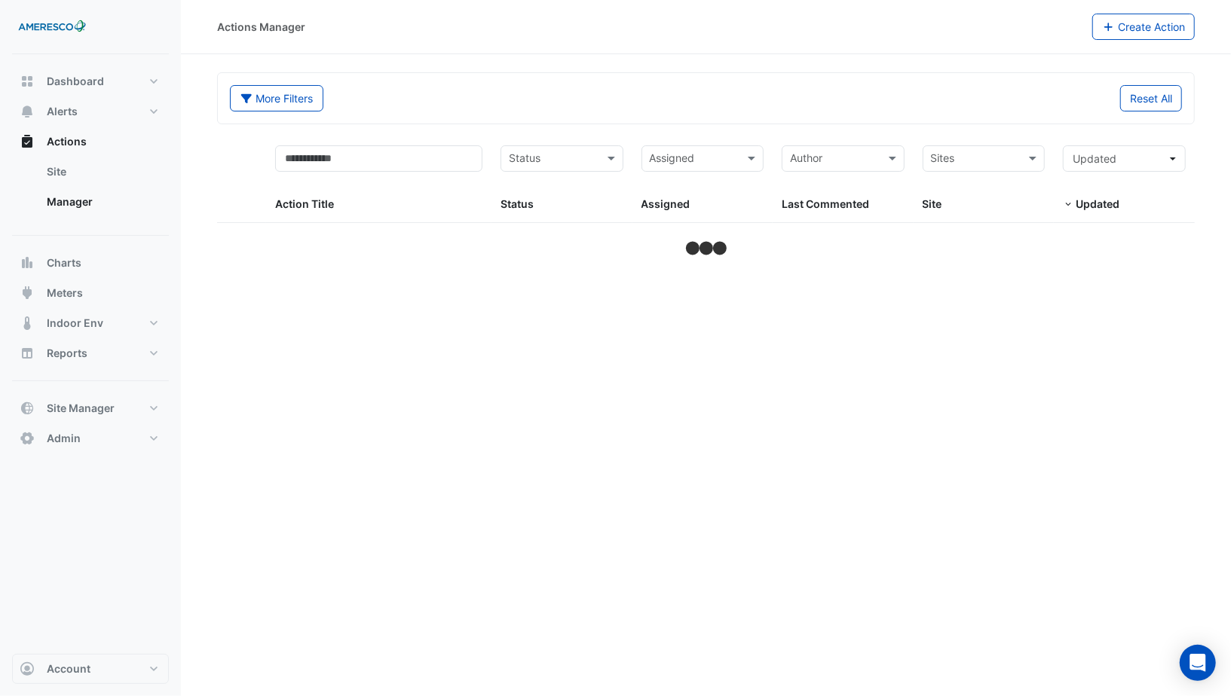
select select "**"
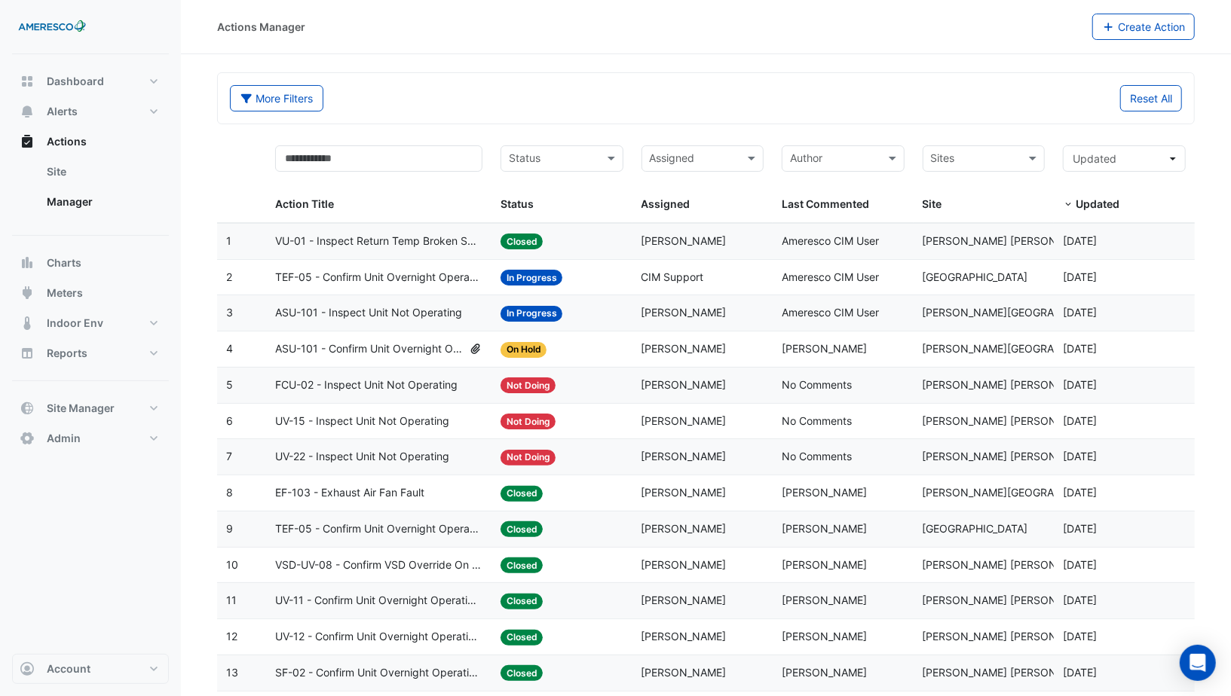
click at [858, 246] on div "Last Commented: Ameresco CIM User" at bounding box center [843, 241] width 123 height 17
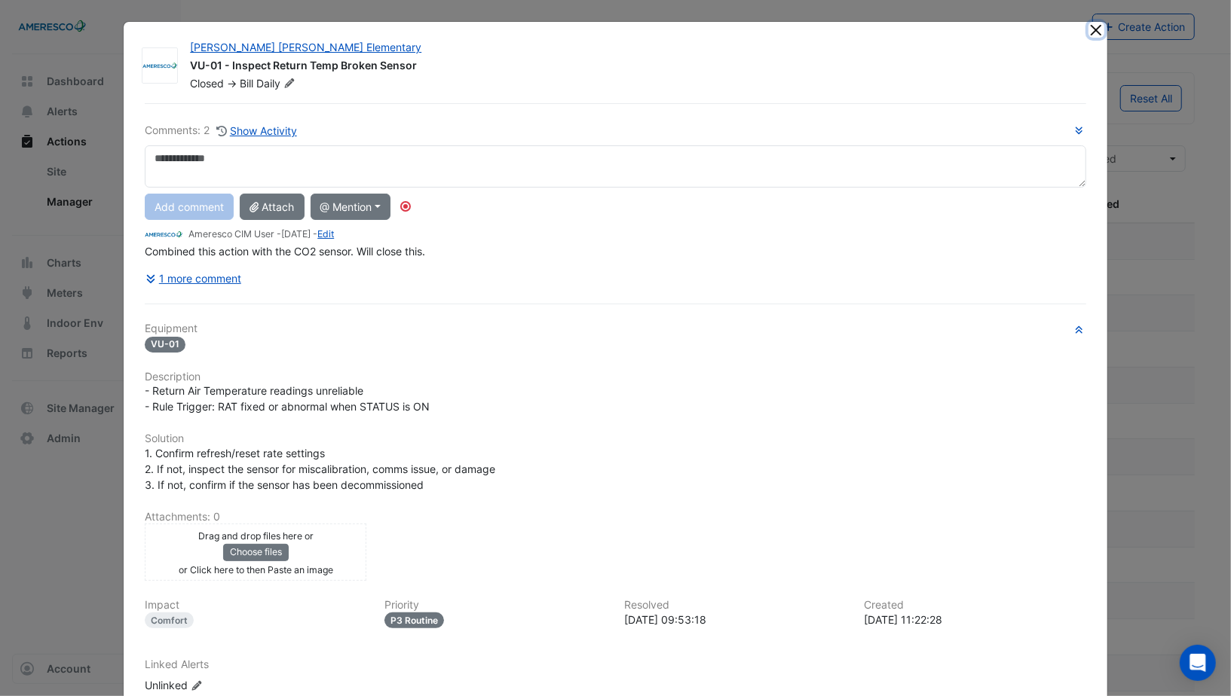
click at [1103, 34] on button "Close" at bounding box center [1096, 30] width 16 height 16
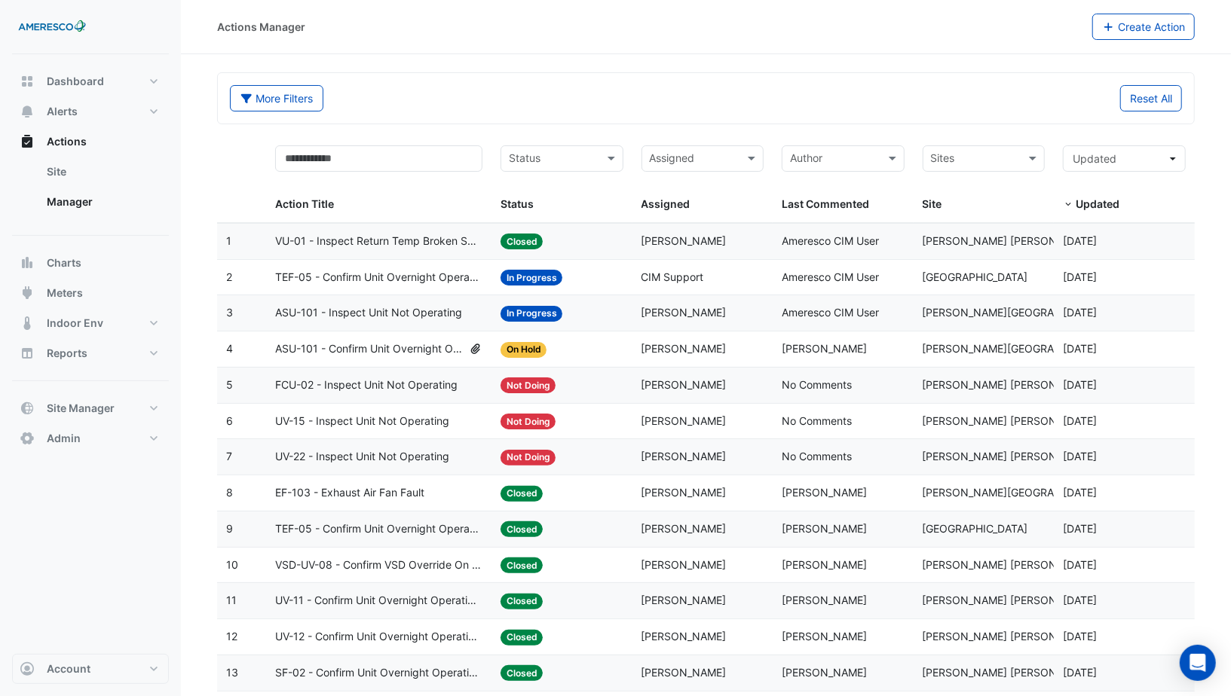
click at [572, 346] on div "Status: On Hold" at bounding box center [561, 349] width 123 height 17
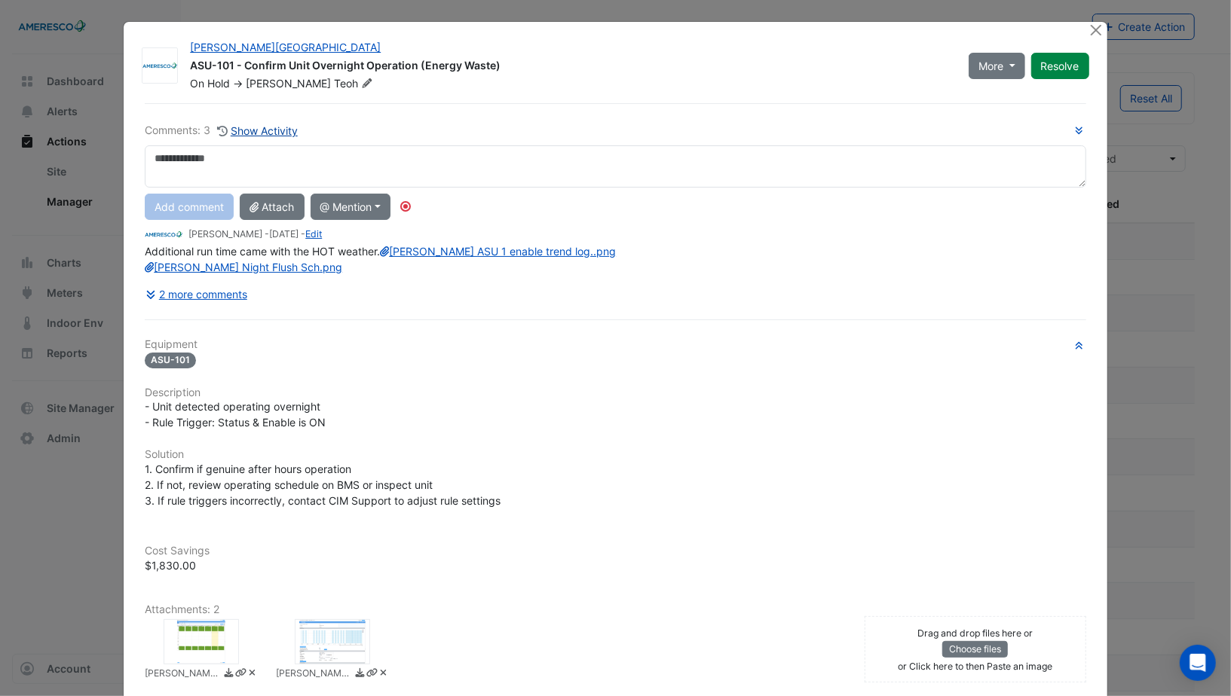
click at [276, 125] on button "Show Activity" at bounding box center [257, 130] width 82 height 17
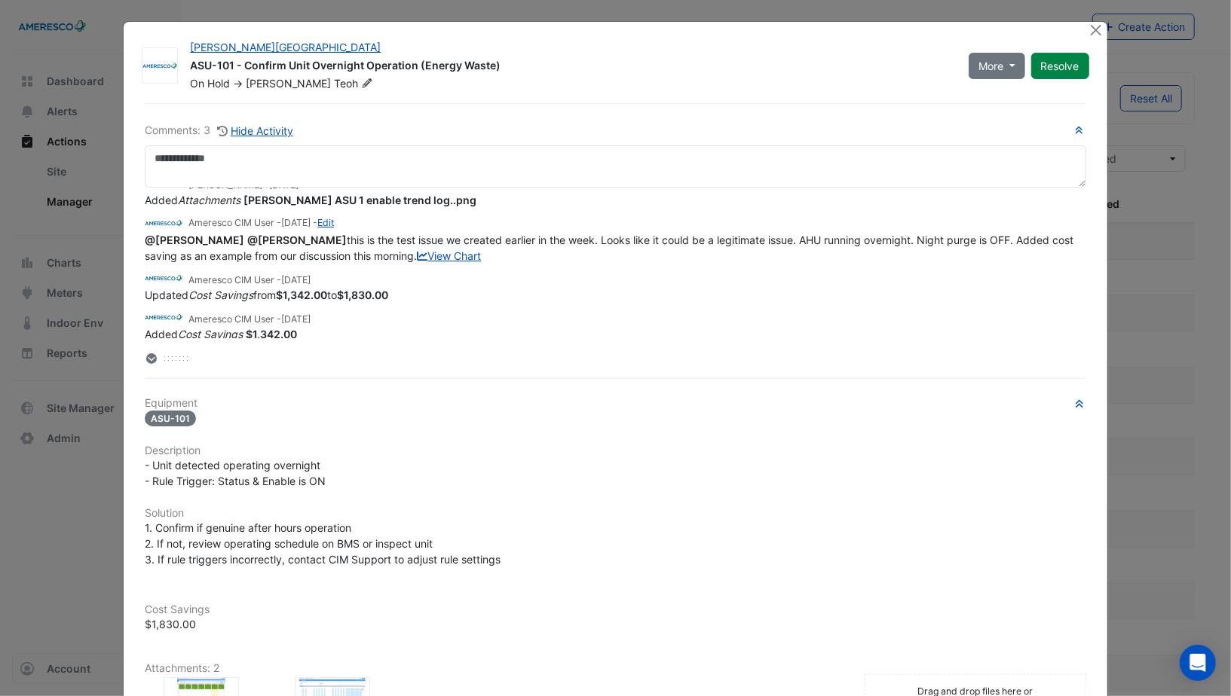
scroll to position [209, 0]
click at [1100, 32] on button "Close" at bounding box center [1096, 30] width 16 height 16
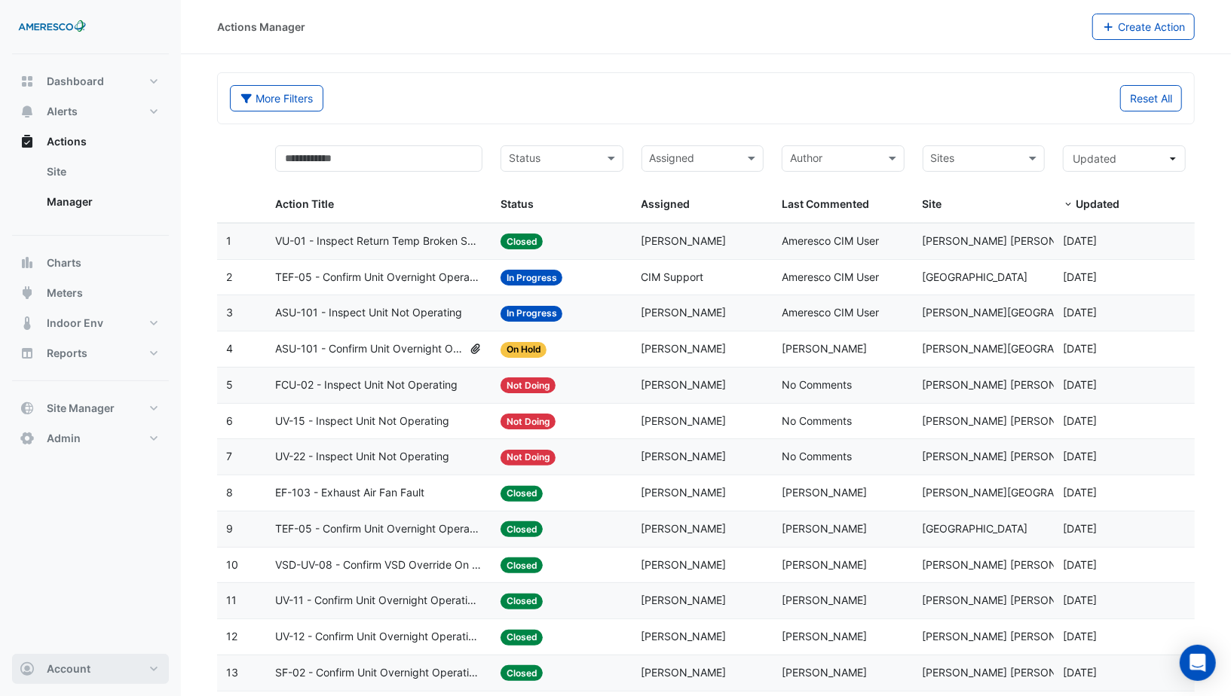
click at [70, 672] on span "Account" at bounding box center [69, 669] width 44 height 15
click at [79, 634] on link "Sign Out" at bounding box center [90, 632] width 143 height 30
